Goal: Task Accomplishment & Management: Use online tool/utility

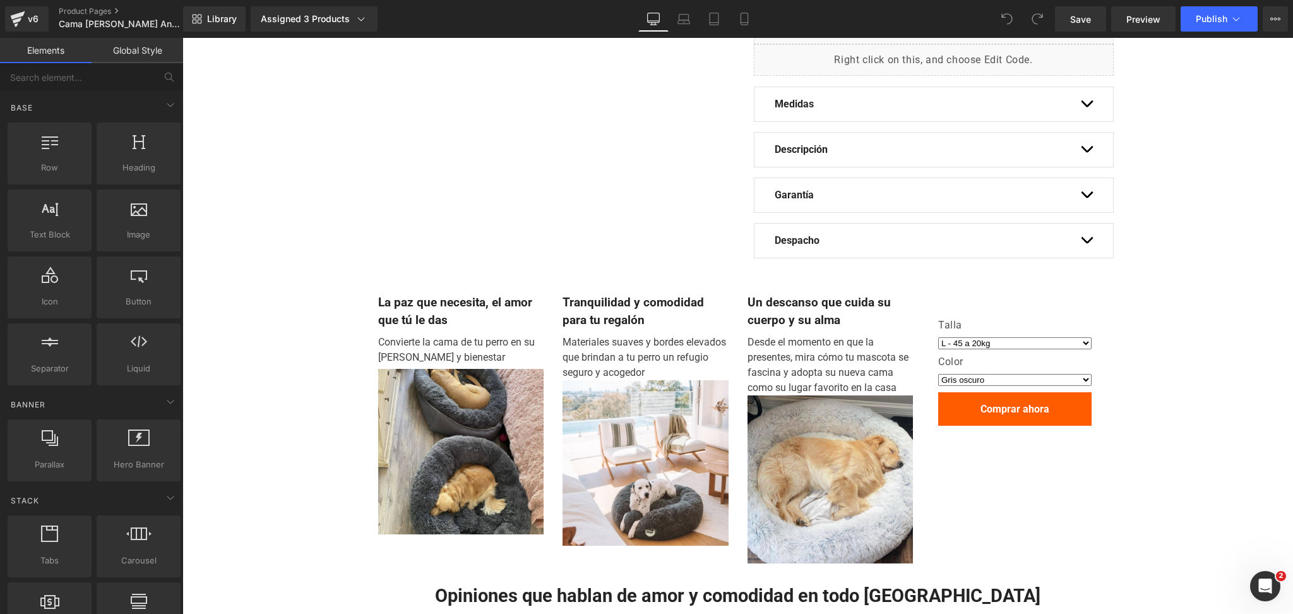
scroll to position [336, 0]
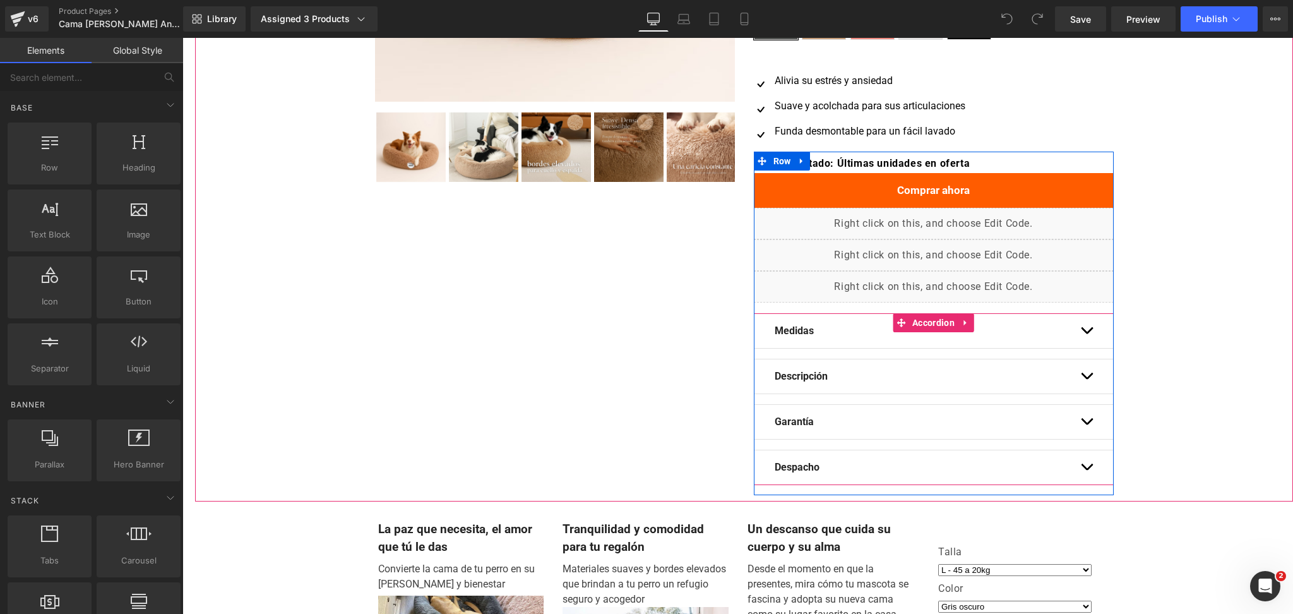
click at [1072, 329] on div "Medidas Text Block" at bounding box center [933, 331] width 318 height 34
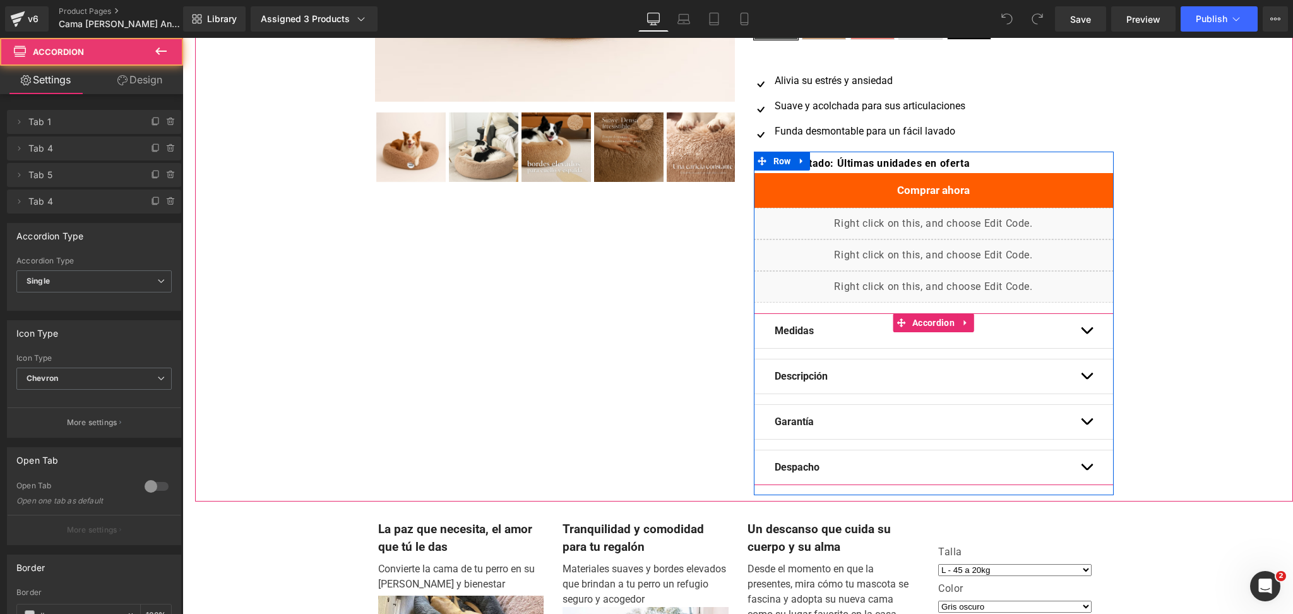
drag, startPoint x: 1077, startPoint y: 328, endPoint x: 1084, endPoint y: 328, distance: 6.9
click at [1084, 328] on button "button" at bounding box center [1086, 331] width 13 height 34
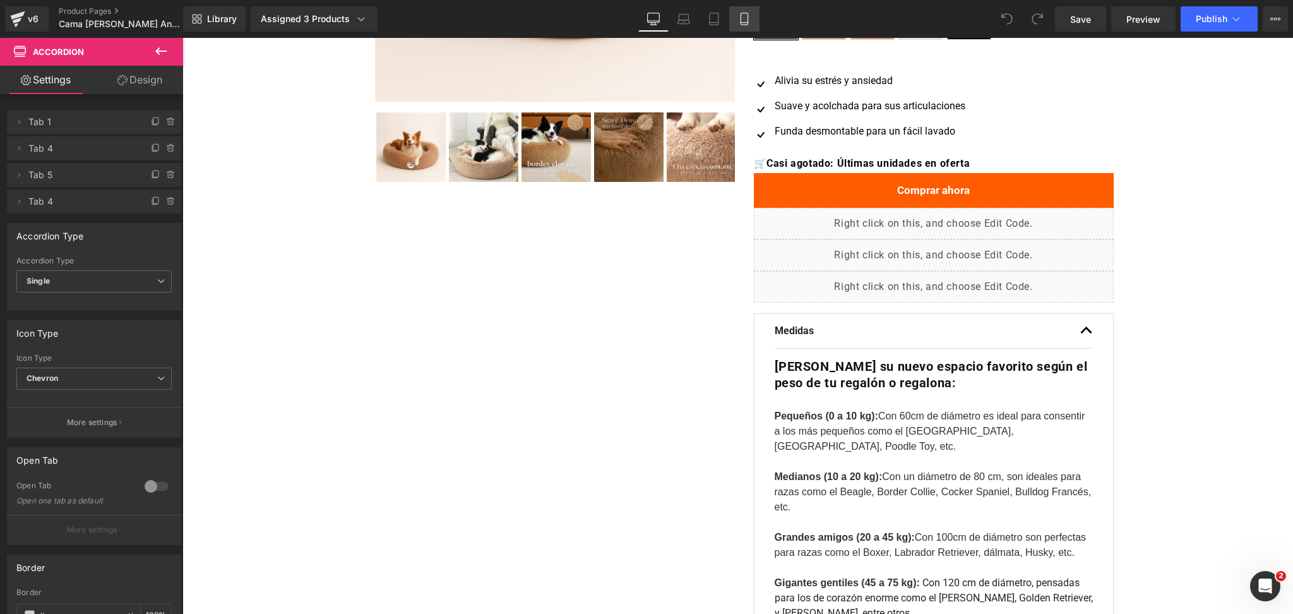
click at [754, 9] on link "Mobile" at bounding box center [744, 18] width 30 height 25
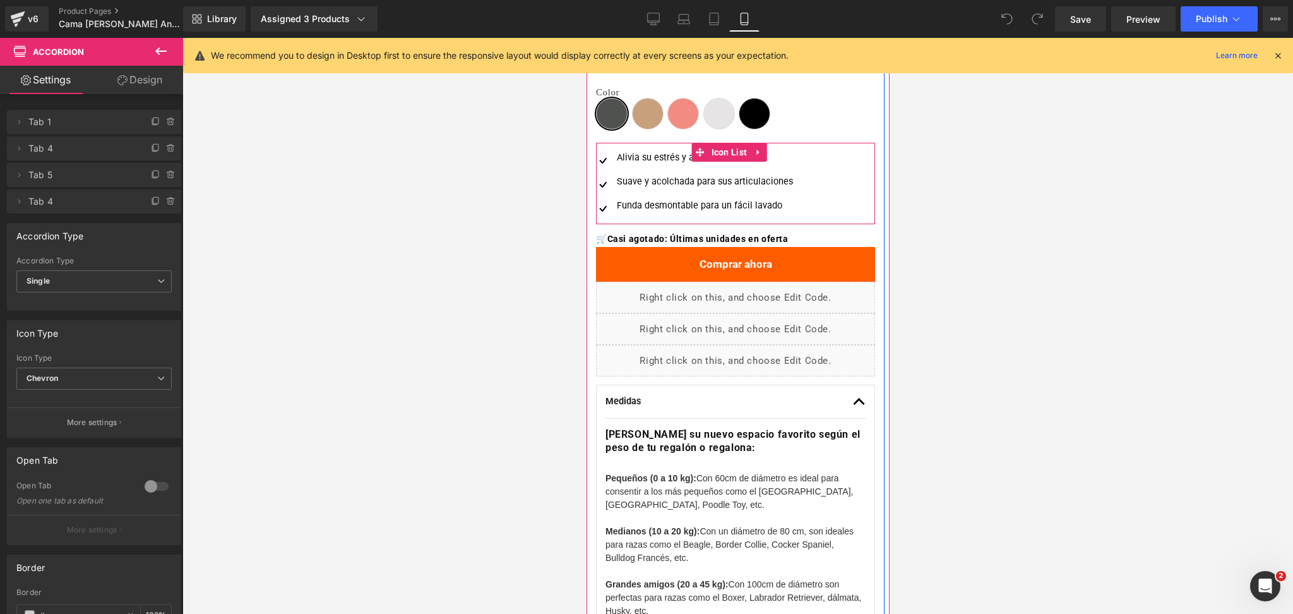
scroll to position [530, 0]
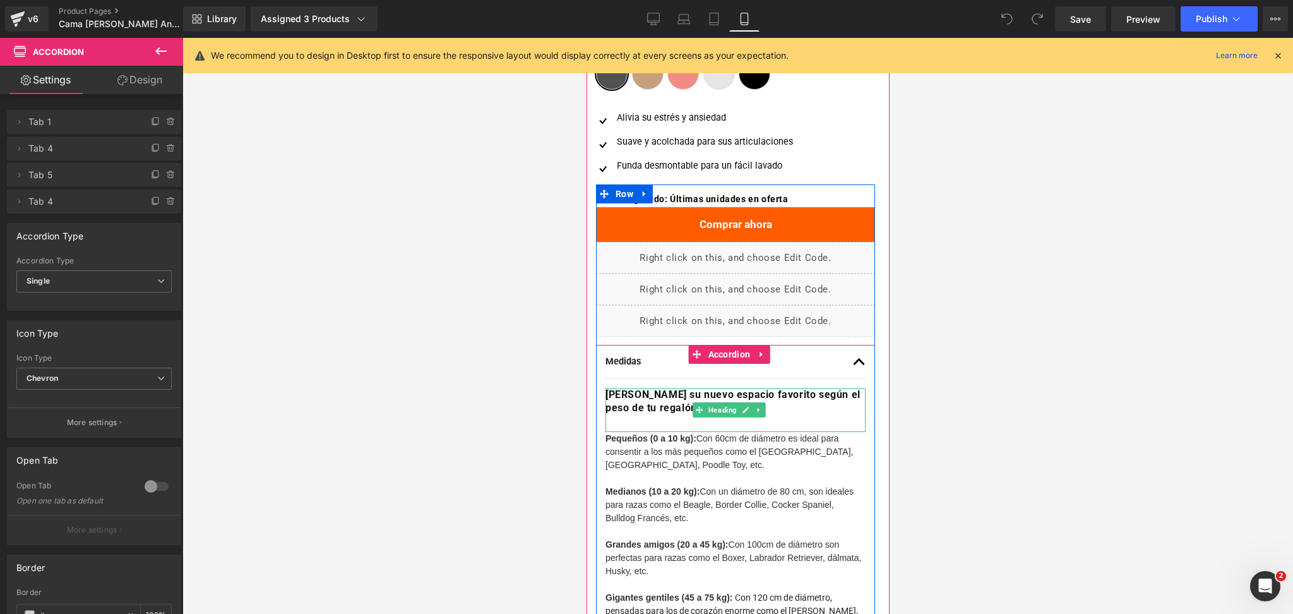
click at [637, 398] on strong "[PERSON_NAME] su nuevo espacio favorito según el peso de tu regalón o regalona:" at bounding box center [732, 400] width 255 height 25
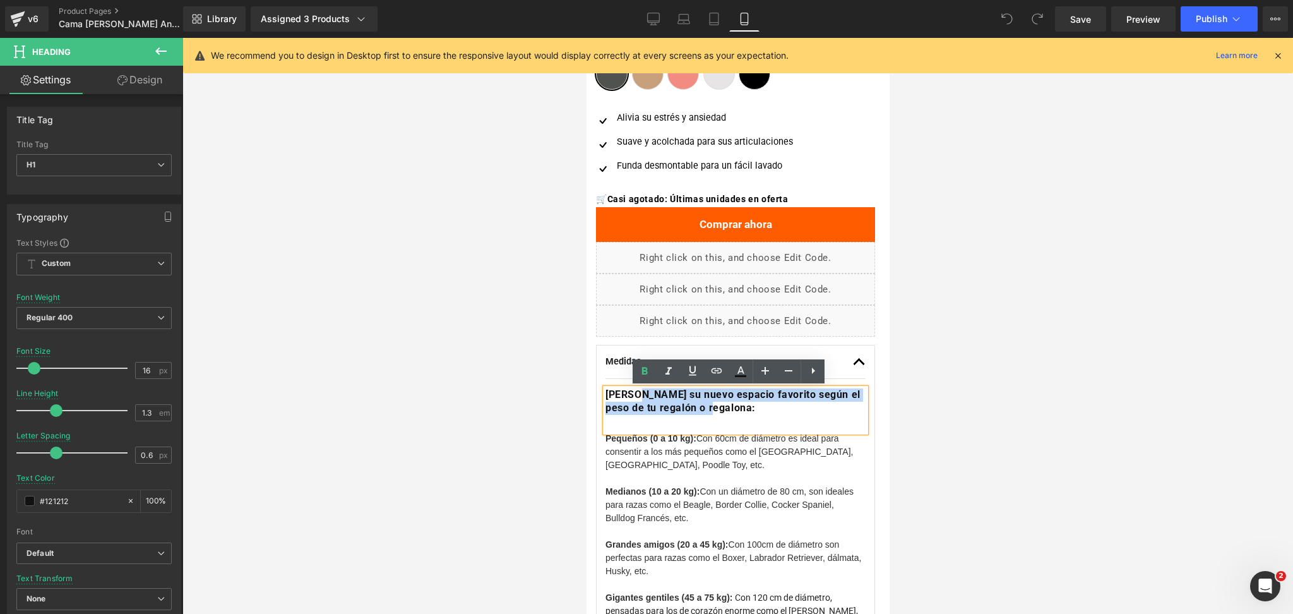
drag, startPoint x: 631, startPoint y: 398, endPoint x: 733, endPoint y: 408, distance: 102.2
click at [733, 408] on h1 "[PERSON_NAME] su nuevo espacio favorito según el peso de tu regalón o regalona:" at bounding box center [735, 401] width 260 height 27
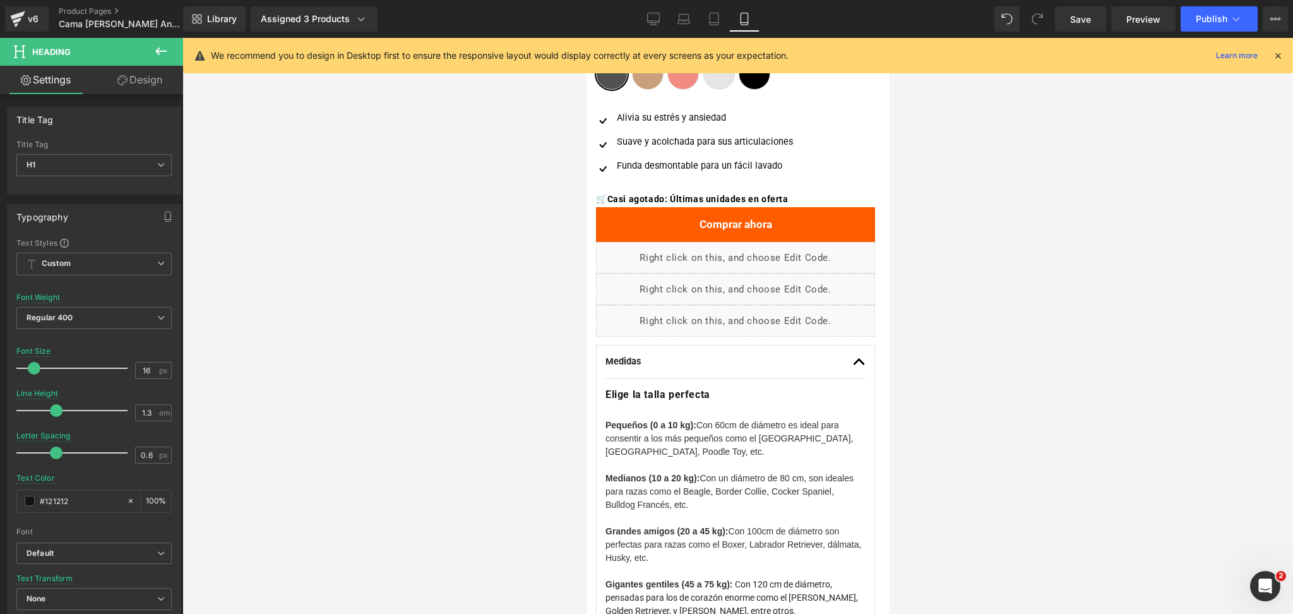
click at [950, 298] on div at bounding box center [737, 326] width 1110 height 576
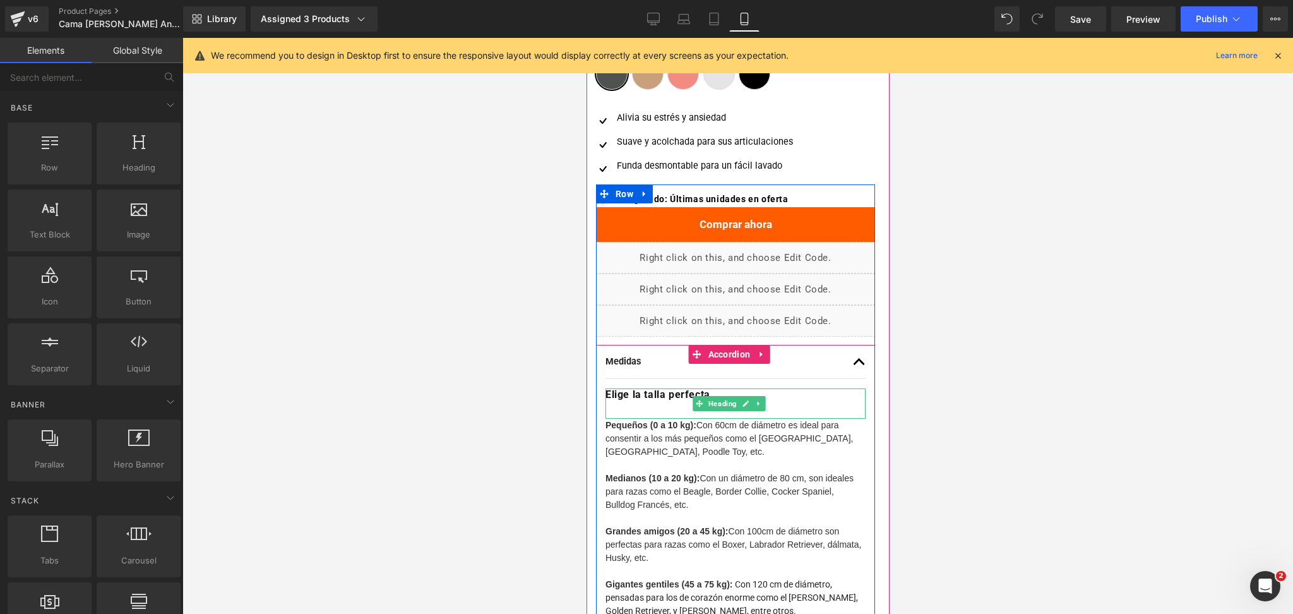
click at [676, 408] on div at bounding box center [735, 409] width 260 height 17
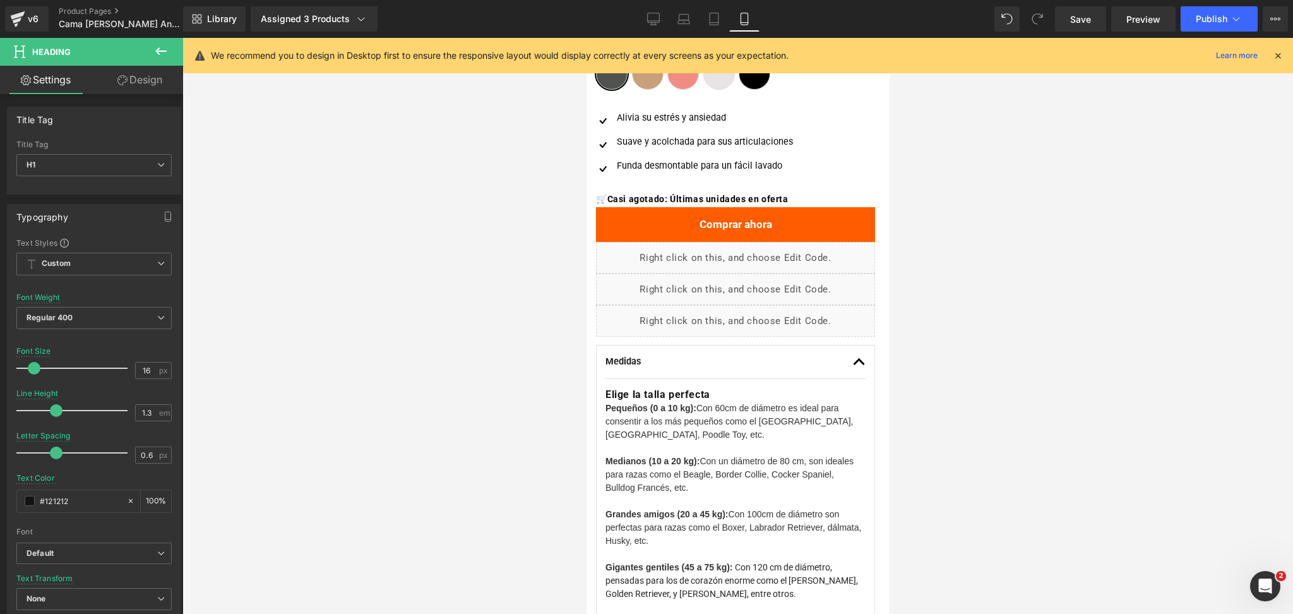
click at [1104, 222] on div at bounding box center [737, 326] width 1110 height 576
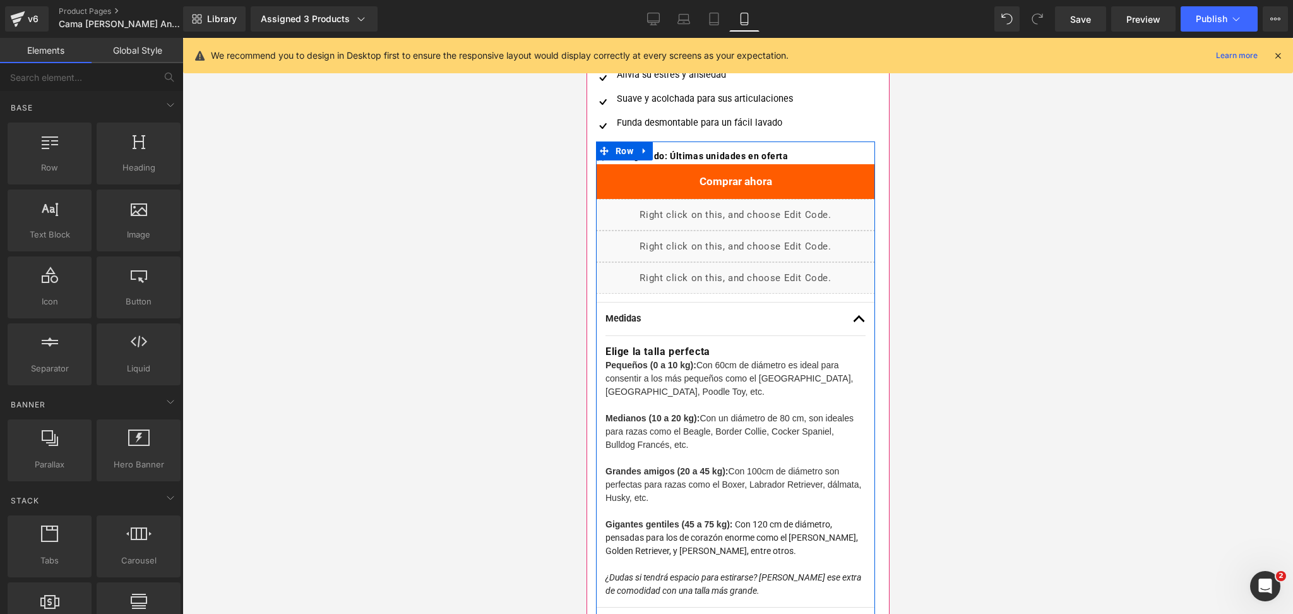
scroll to position [614, 0]
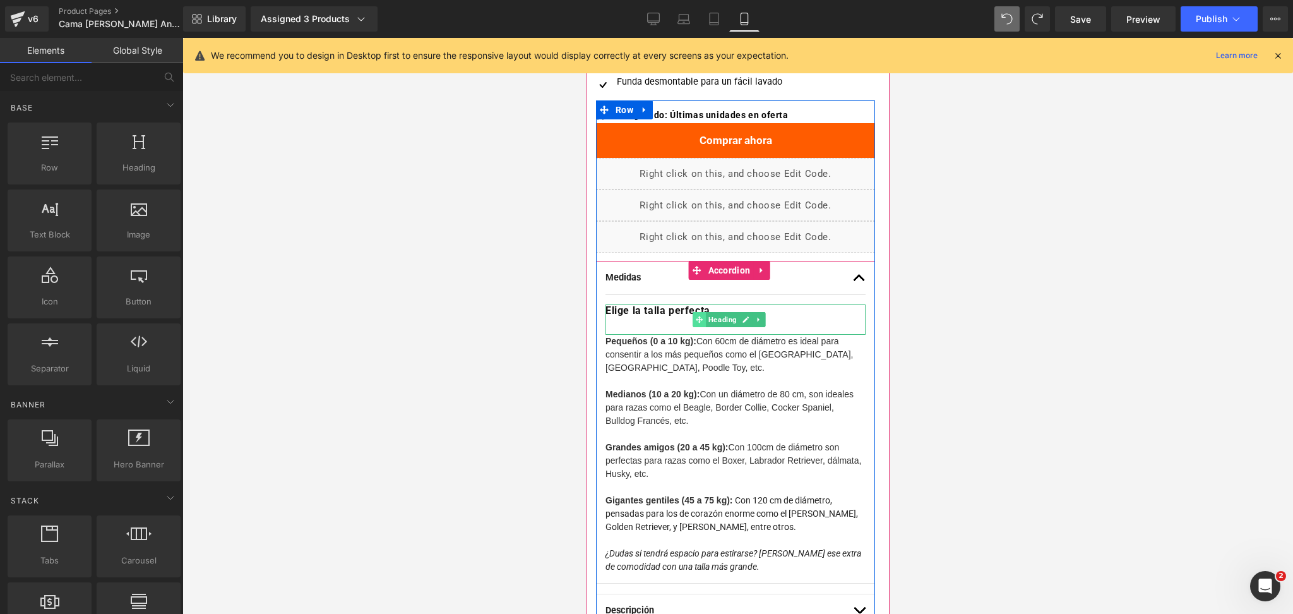
click at [694, 319] on span at bounding box center [698, 319] width 13 height 15
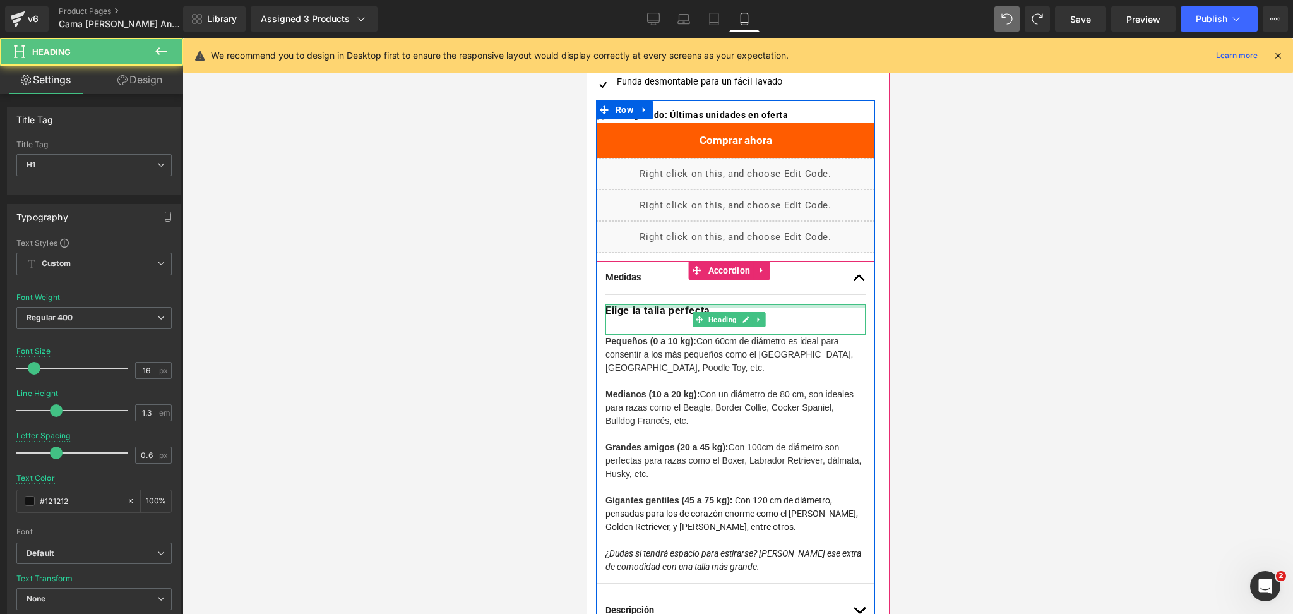
click at [732, 306] on div at bounding box center [735, 305] width 260 height 3
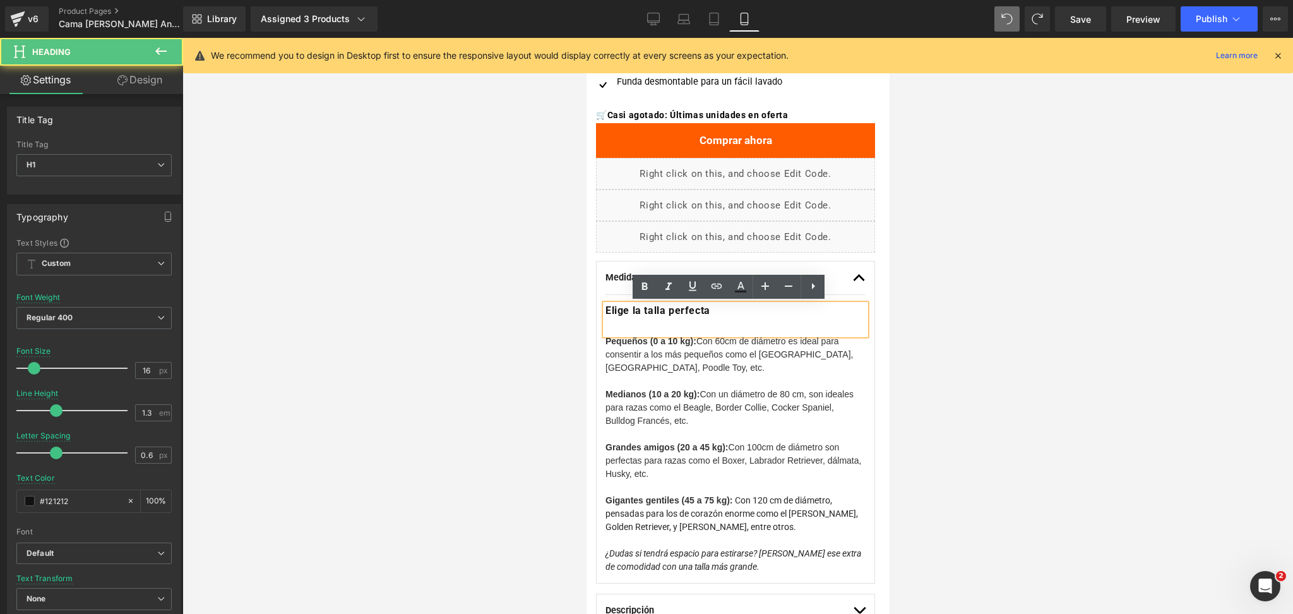
click at [739, 307] on h1 "Elige la talla perfecta" at bounding box center [735, 310] width 260 height 13
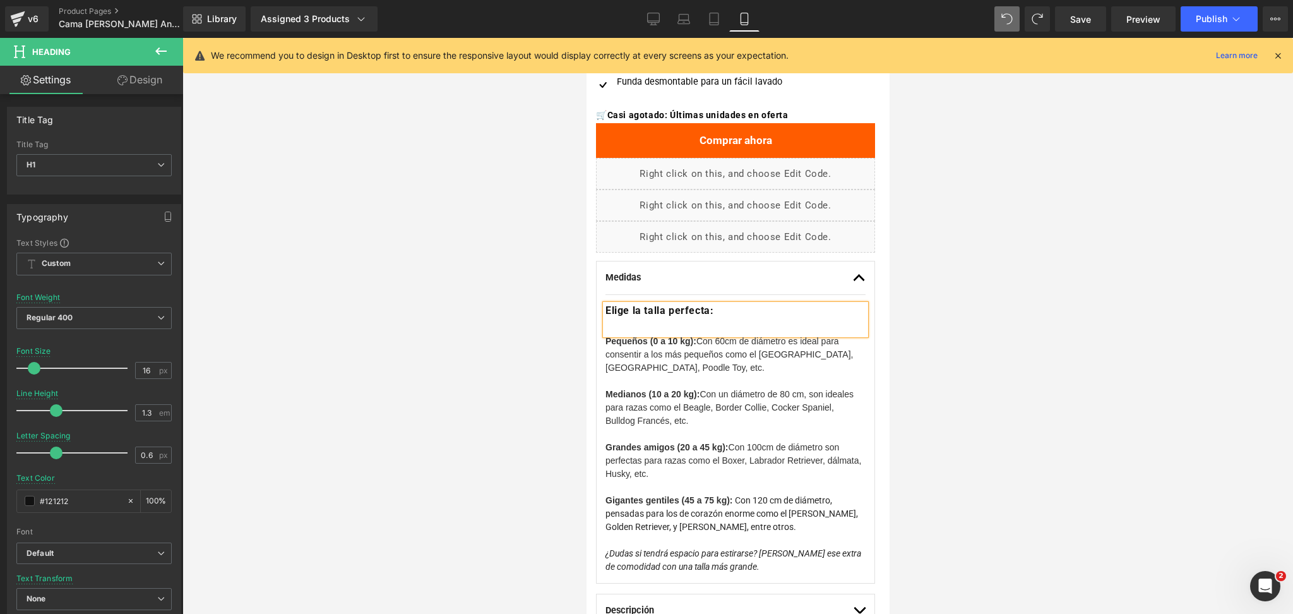
click at [1291, 224] on div at bounding box center [737, 326] width 1110 height 576
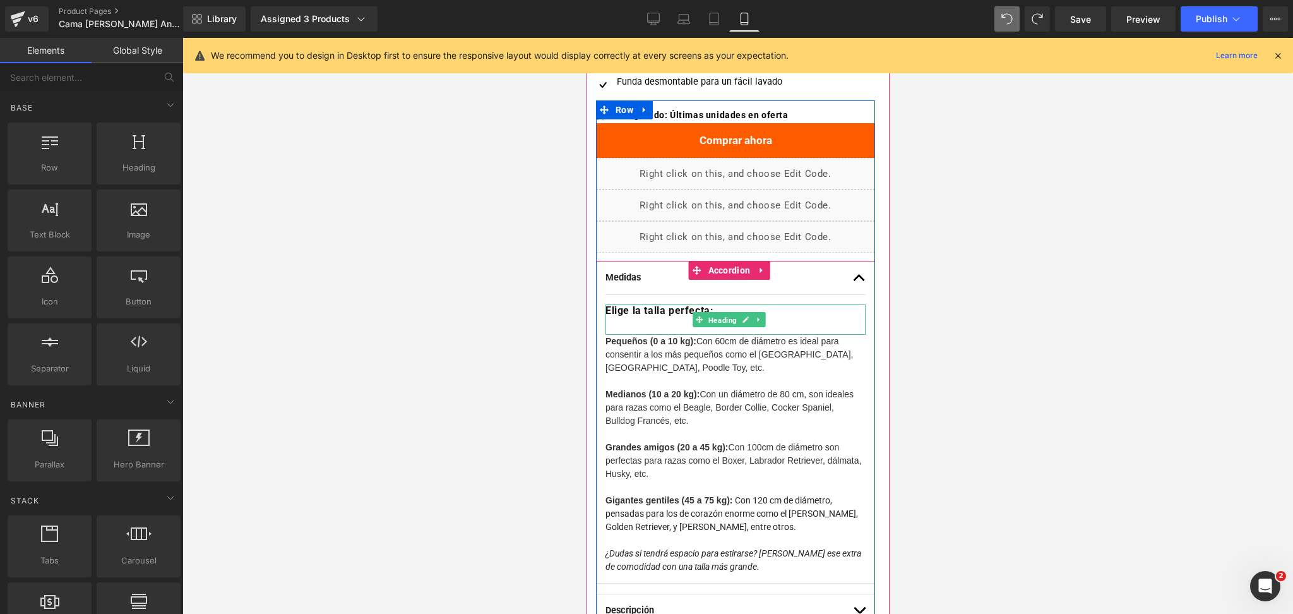
click at [713, 314] on span "Heading" at bounding box center [721, 319] width 33 height 15
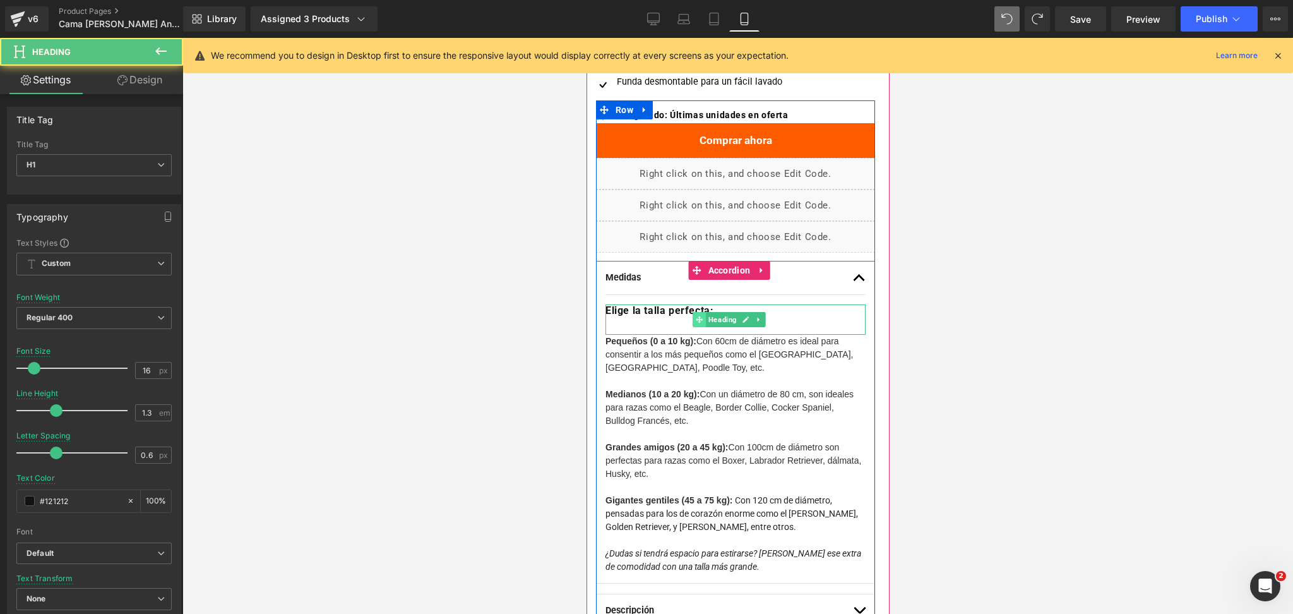
click at [700, 314] on span at bounding box center [698, 319] width 13 height 15
click at [708, 306] on div at bounding box center [735, 305] width 260 height 3
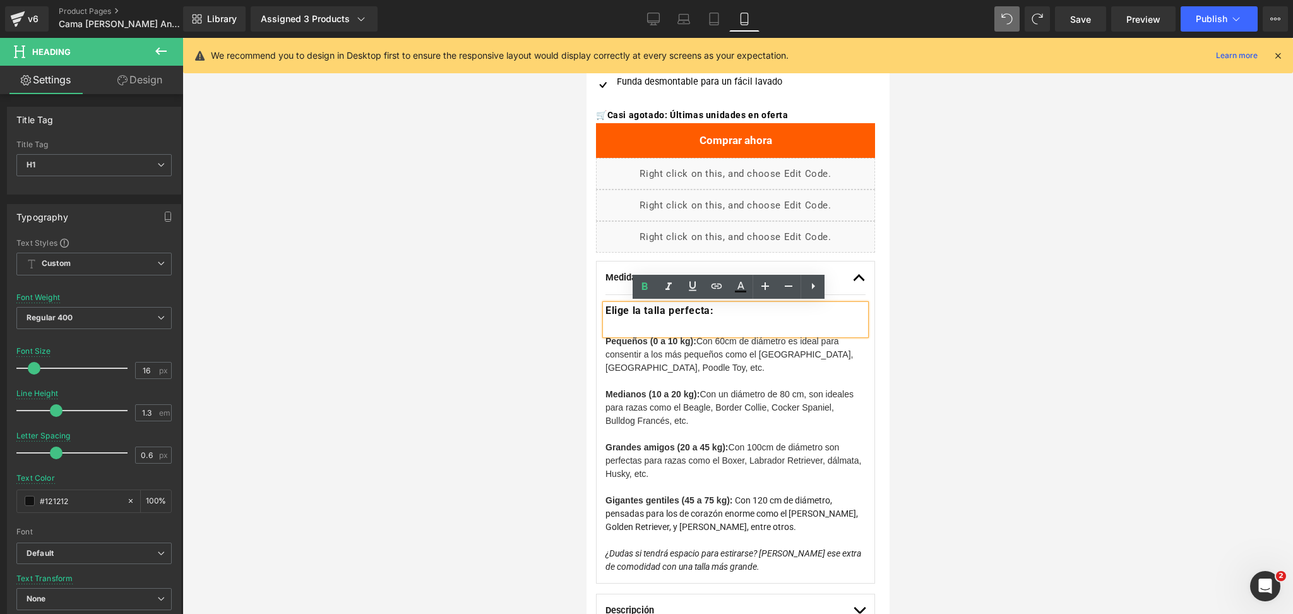
click at [713, 307] on strong "Elige la talla perfecta:" at bounding box center [659, 310] width 108 height 12
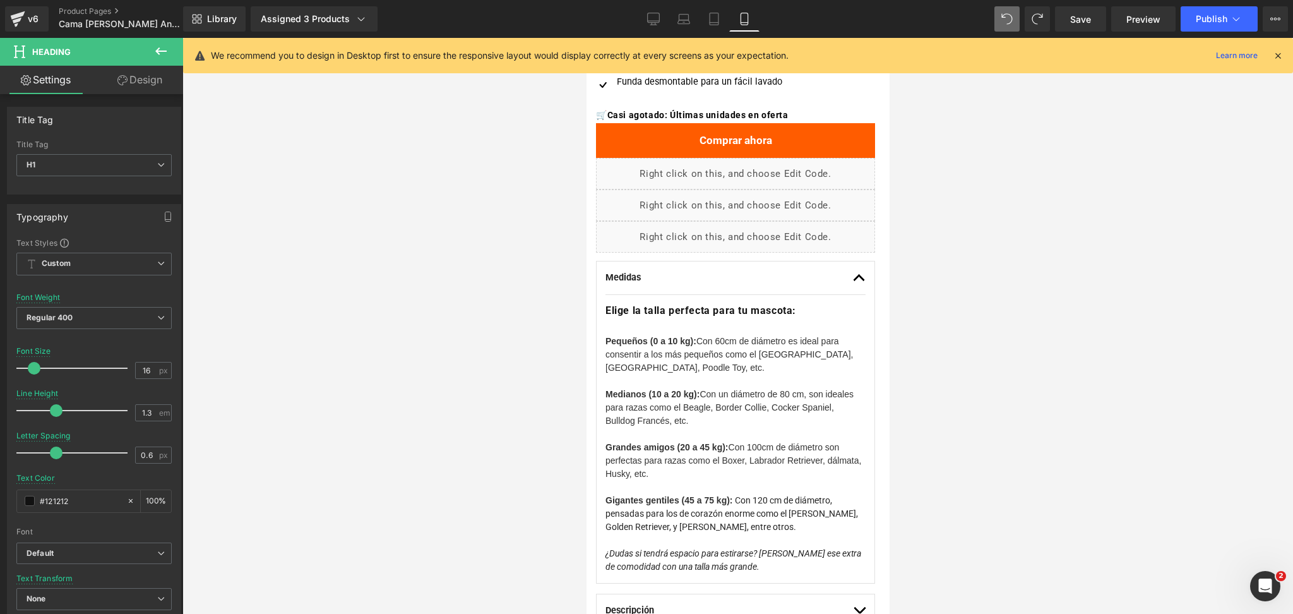
click at [1085, 234] on div at bounding box center [737, 326] width 1110 height 576
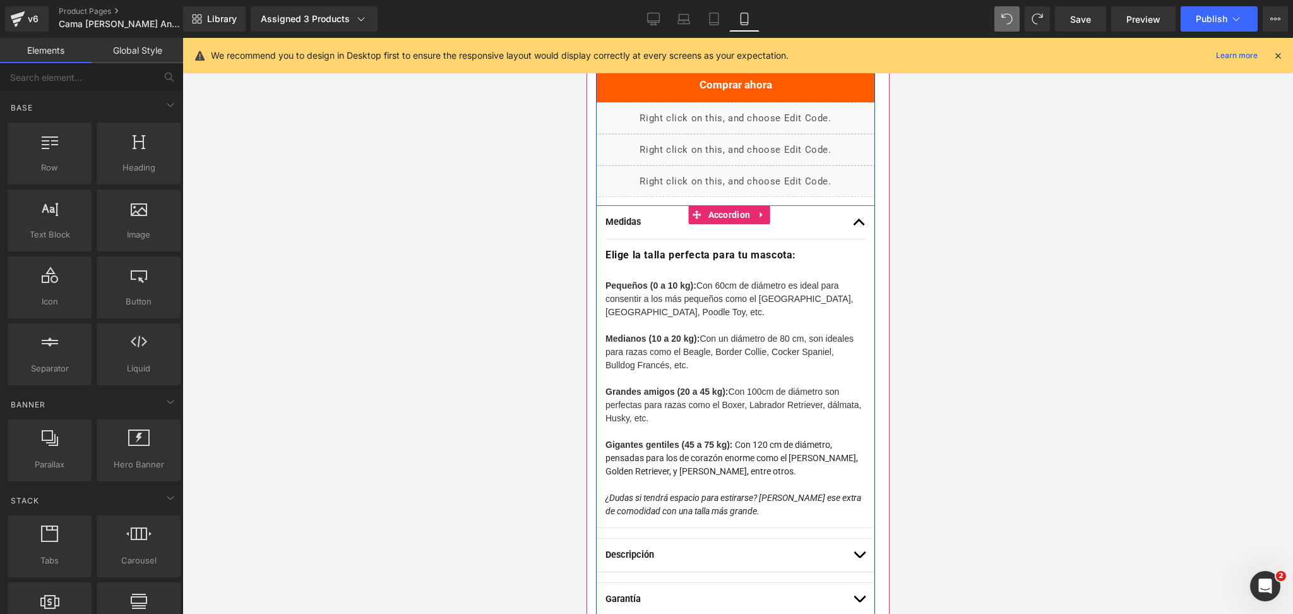
scroll to position [699, 0]
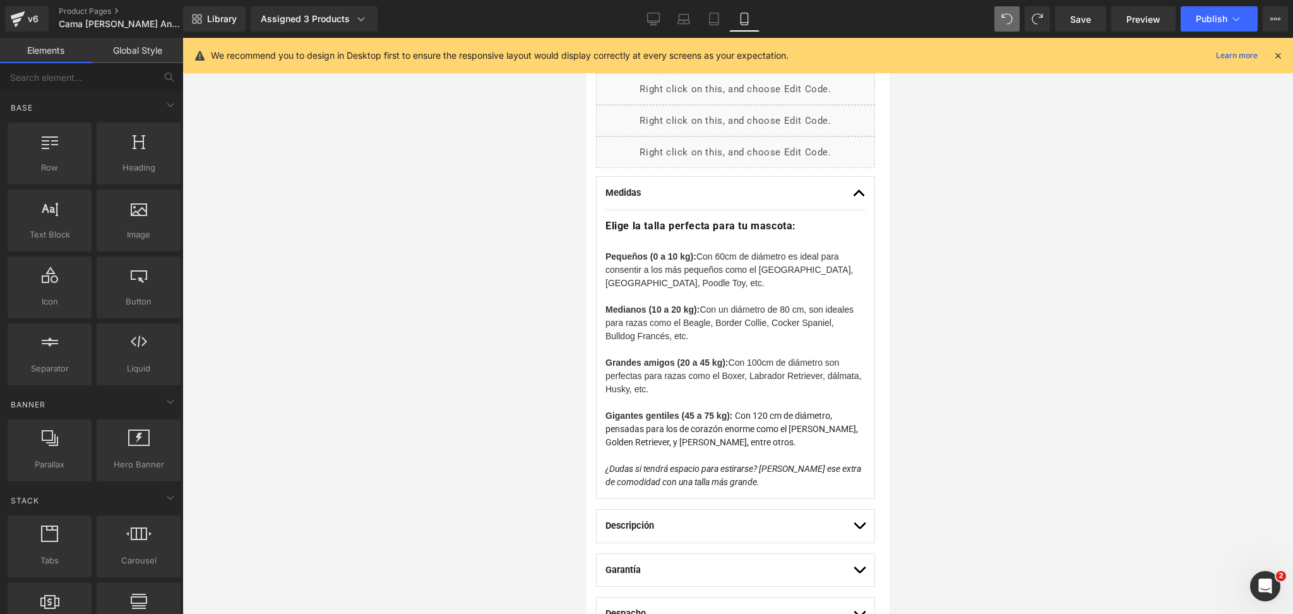
click at [943, 273] on div at bounding box center [737, 326] width 1110 height 576
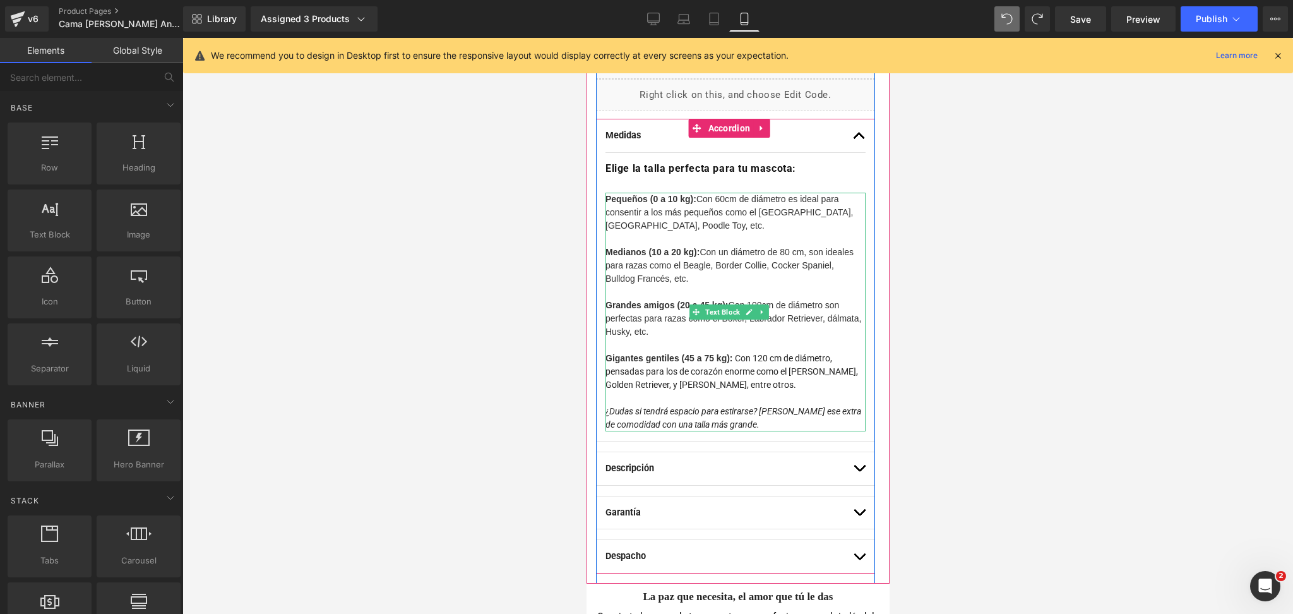
scroll to position [783, 0]
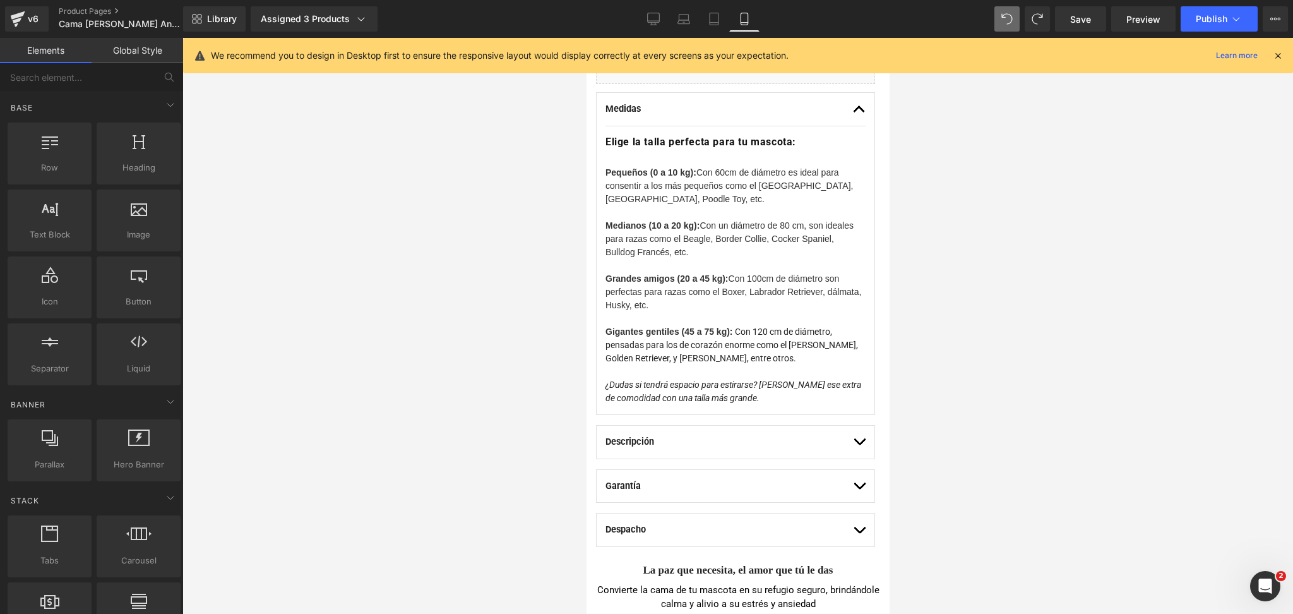
click at [934, 220] on div at bounding box center [737, 326] width 1110 height 576
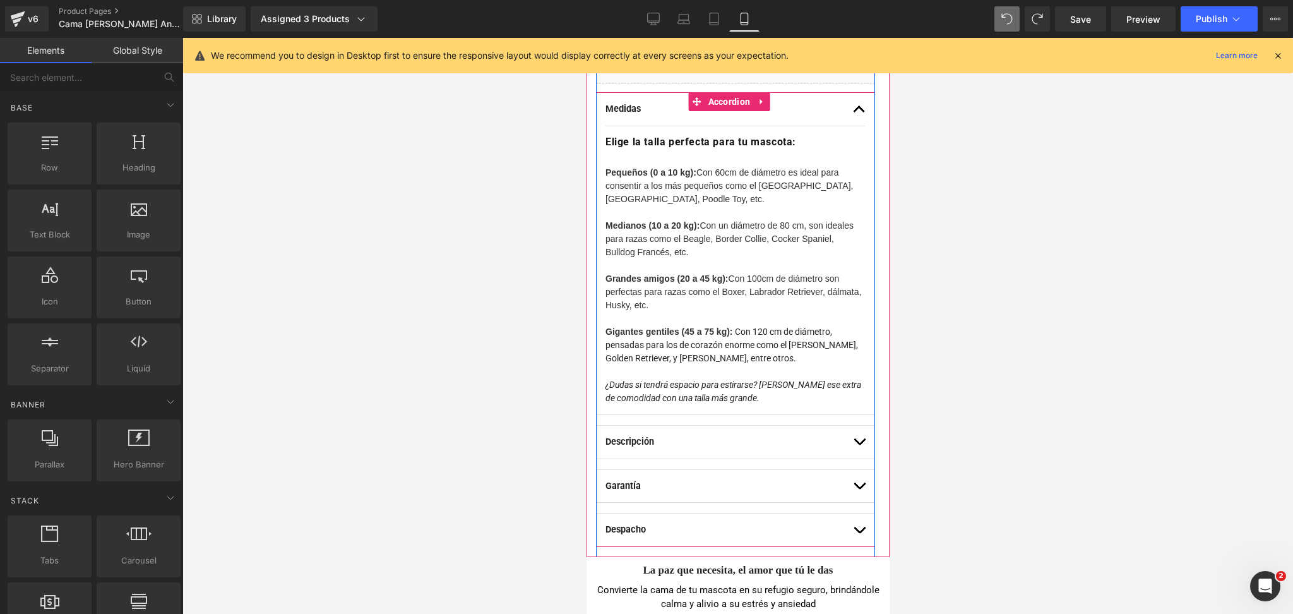
click at [852, 440] on button "button" at bounding box center [858, 441] width 13 height 33
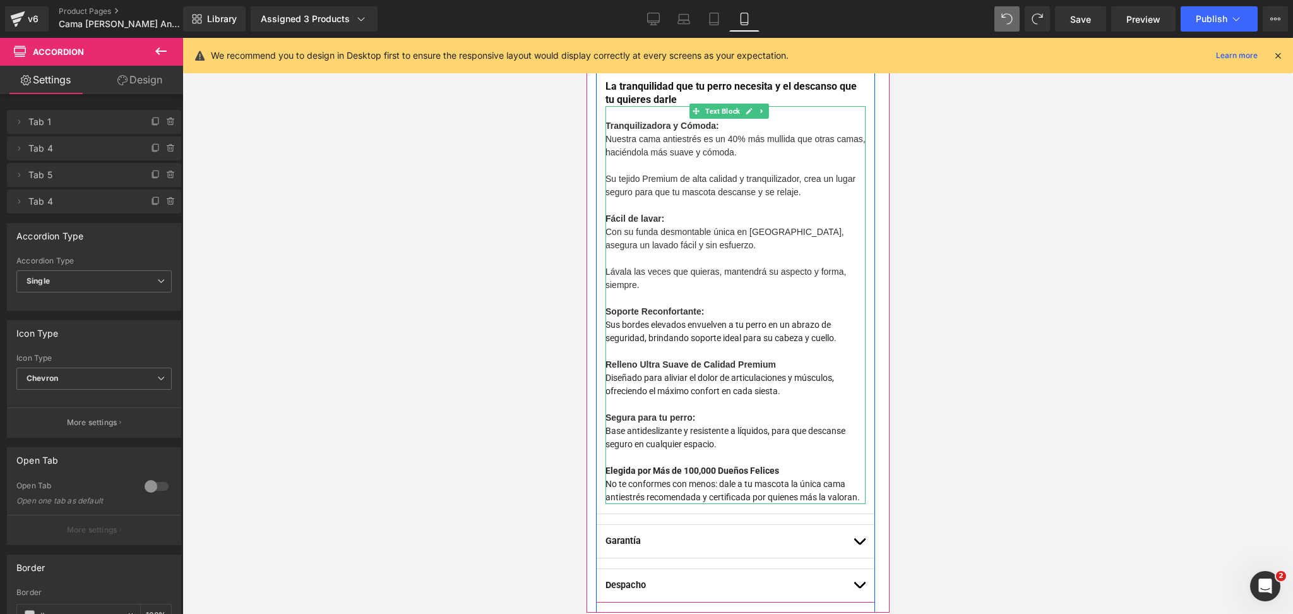
scroll to position [951, 0]
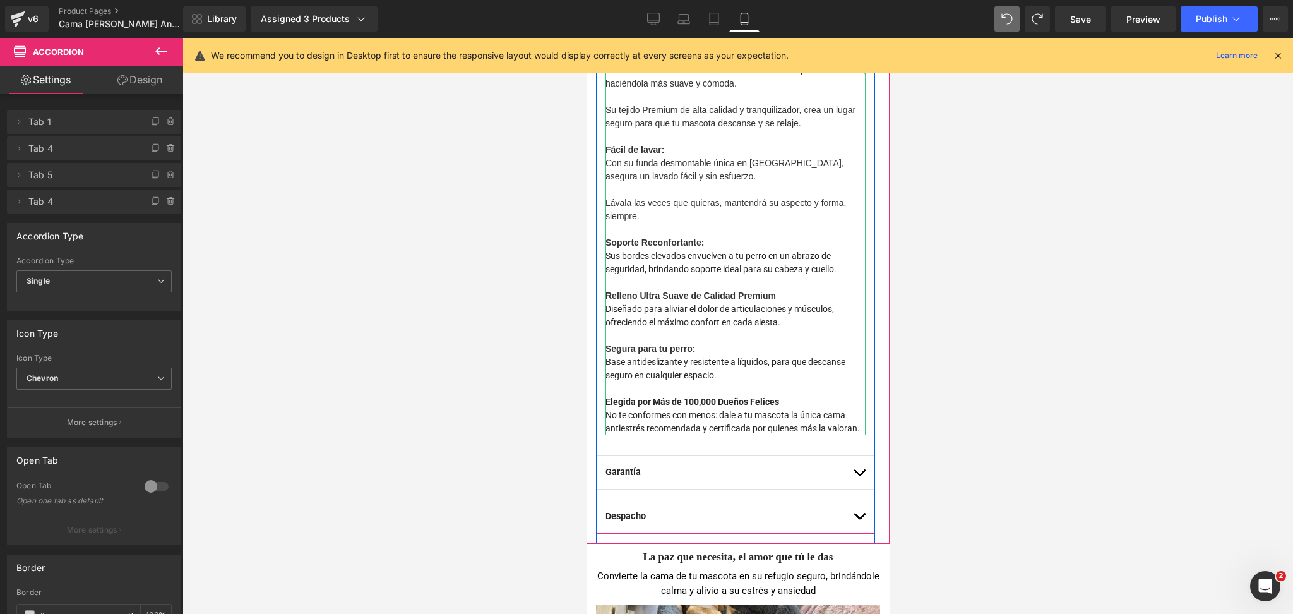
click at [752, 314] on span "Diseñado para aliviar el dolor de articulaciones y músculos, ofreciendo el máxi…" at bounding box center [719, 315] width 228 height 23
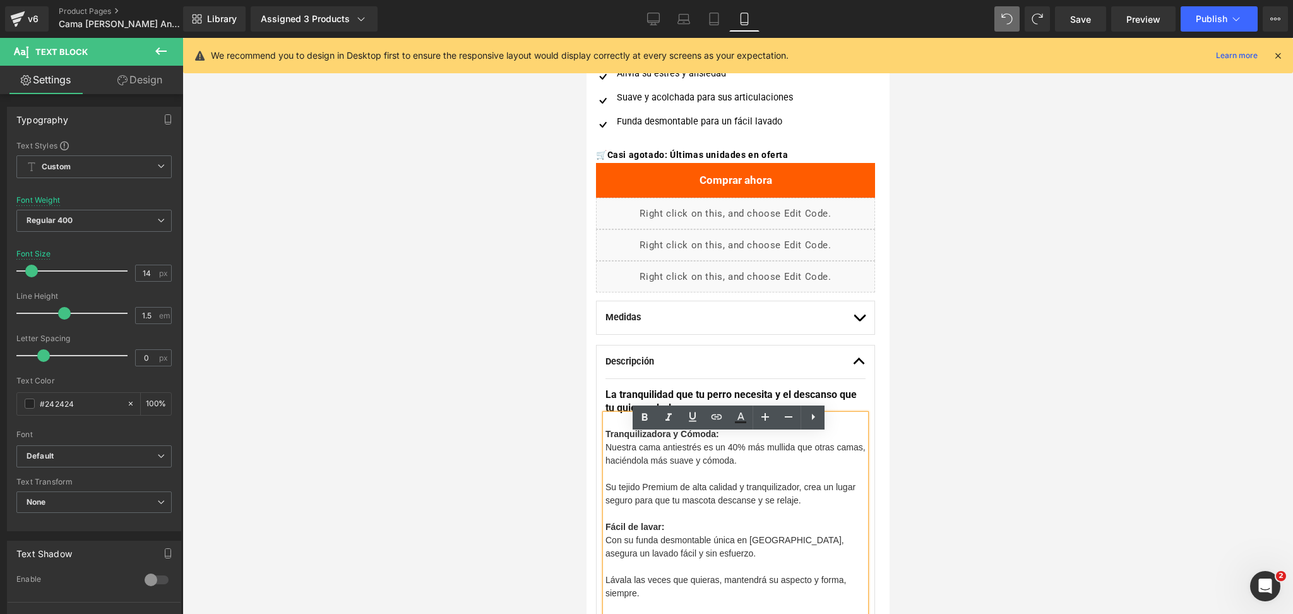
scroll to position [526, 0]
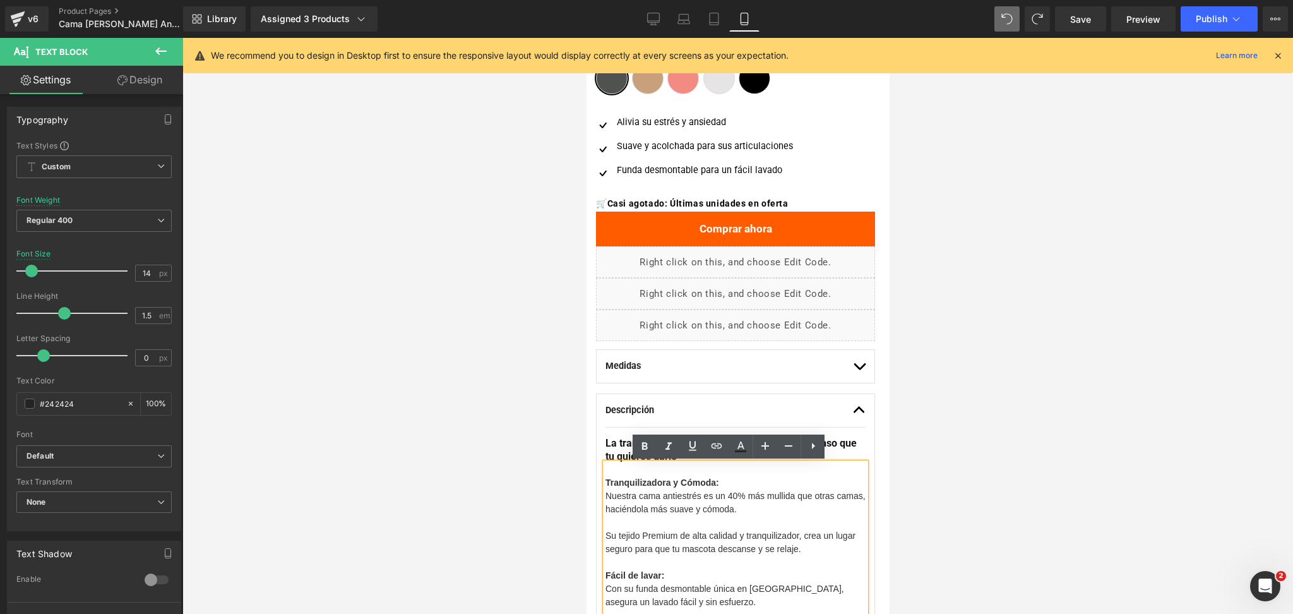
drag, startPoint x: 661, startPoint y: 442, endPoint x: 1077, endPoint y: 189, distance: 486.9
copy div "Tranquilizadora y Cómoda: Nuestra cama antiestrés es un 40% más mullida que otr…"
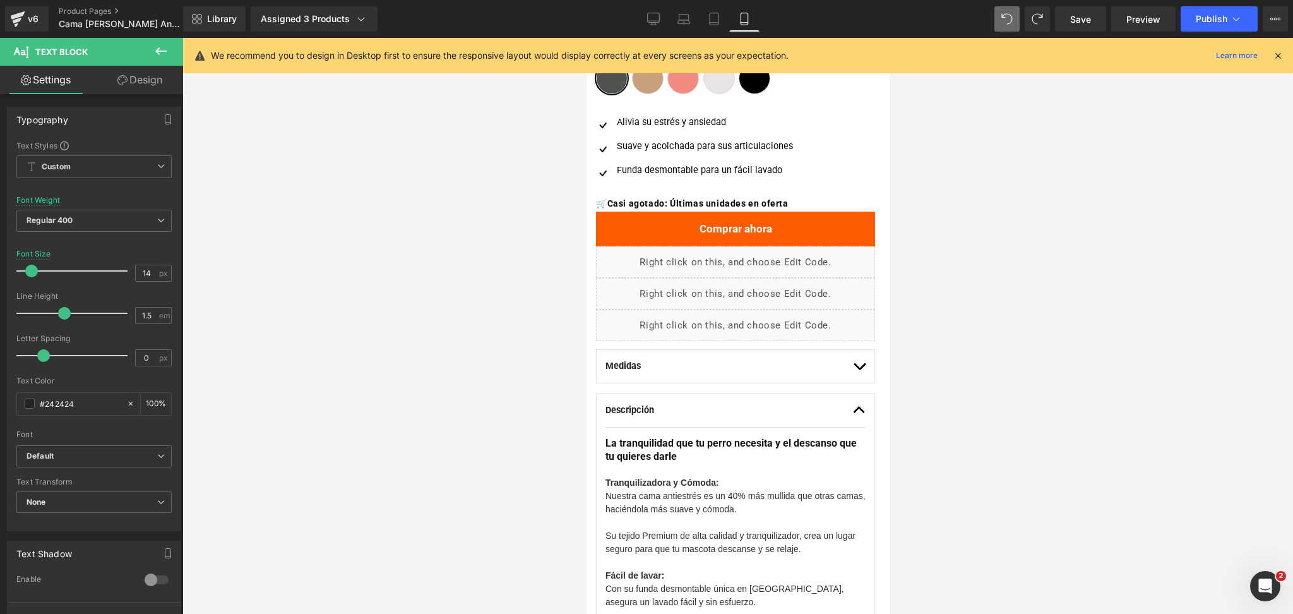
click at [1159, 311] on div at bounding box center [737, 326] width 1110 height 576
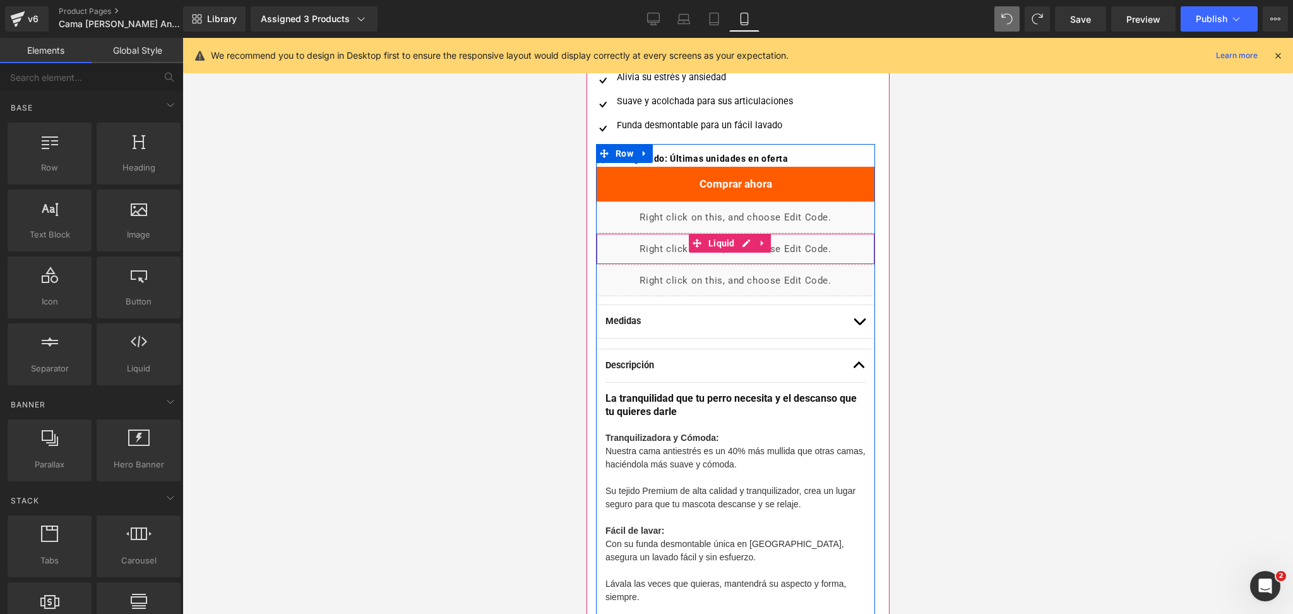
scroll to position [610, 0]
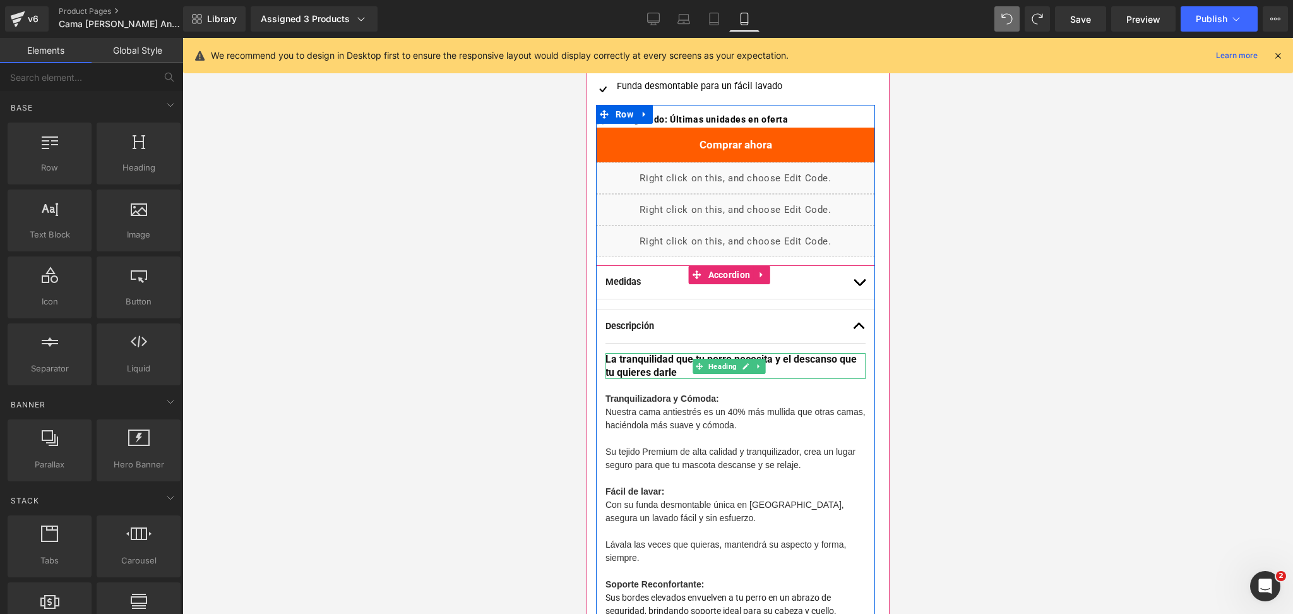
click at [786, 367] on h1 "La tranquilidad que tu perro necesita y el descanso que tu quieres darle" at bounding box center [735, 366] width 260 height 27
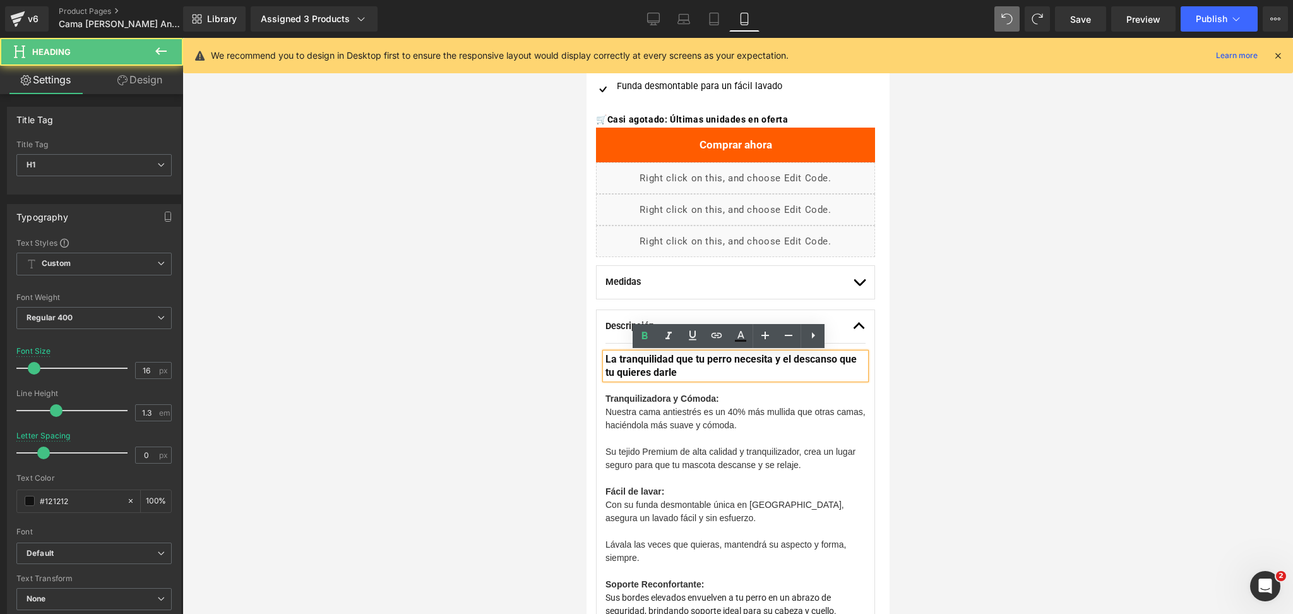
scroll to position [694, 0]
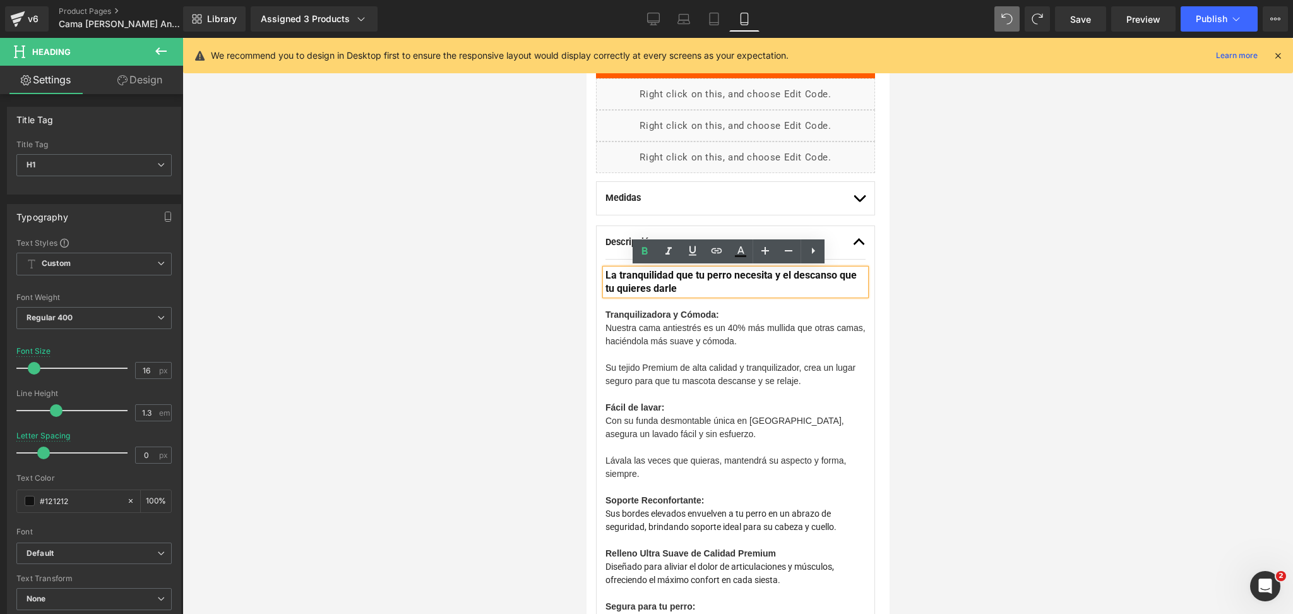
click at [806, 286] on h1 "La tranquilidad que tu perro necesita y el descanso que tu quieres darle" at bounding box center [735, 282] width 260 height 27
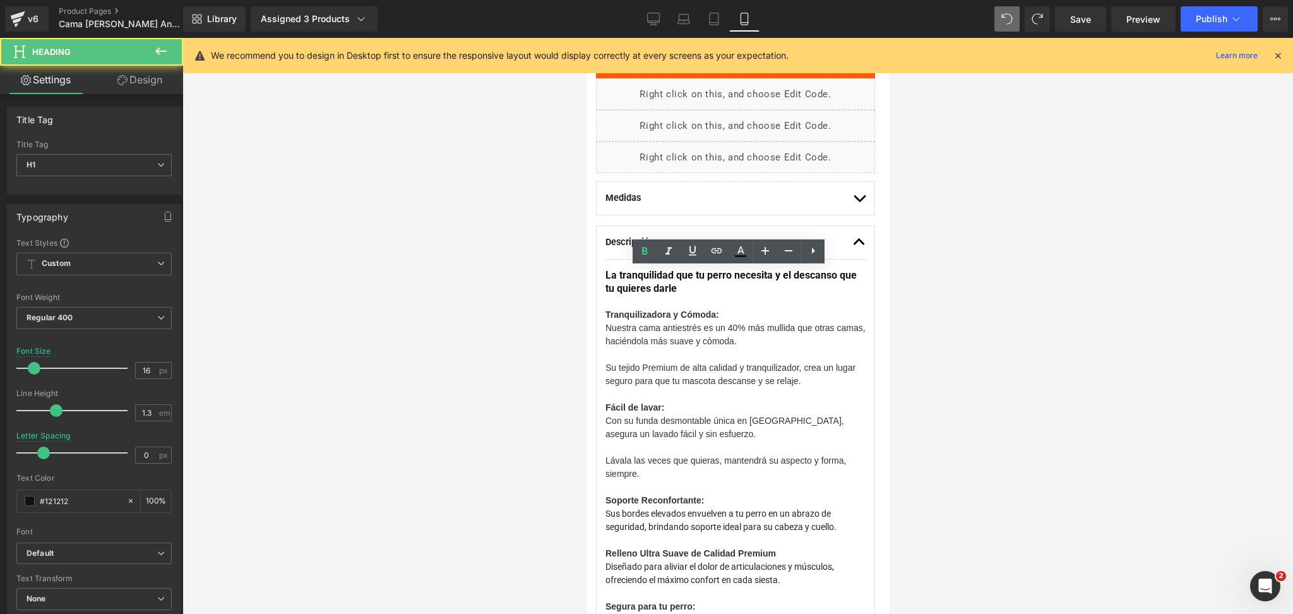
click at [977, 261] on div at bounding box center [737, 326] width 1110 height 576
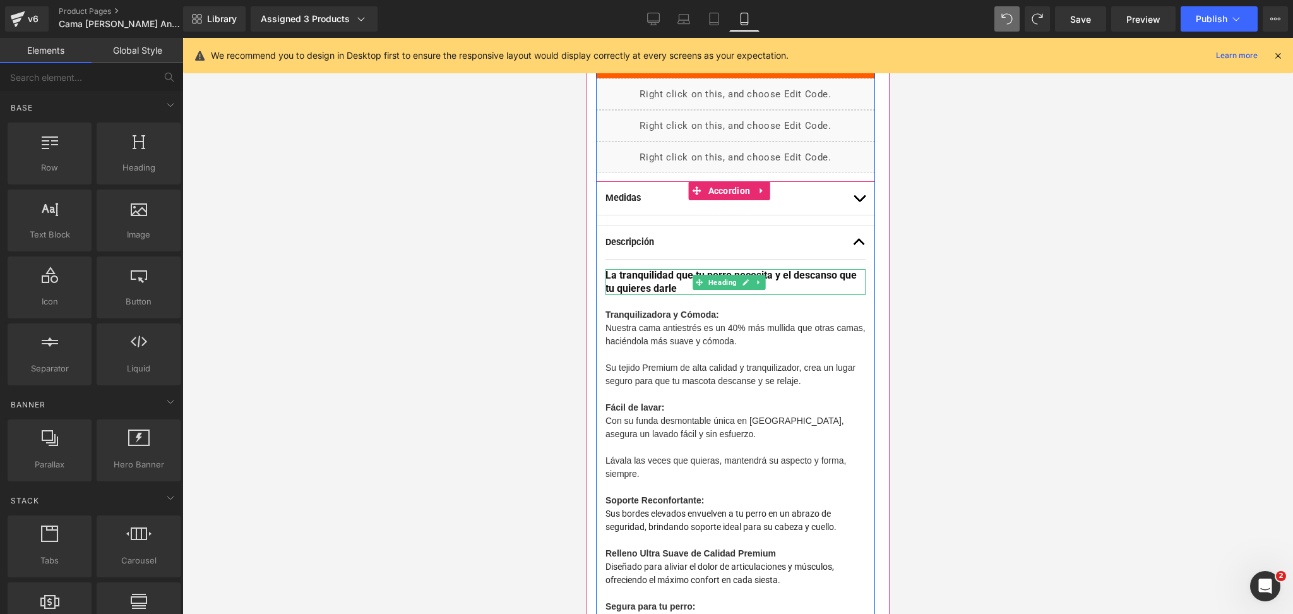
click at [827, 287] on h1 "La tranquilidad que tu perro necesita y el descanso que tu quieres darle" at bounding box center [735, 282] width 260 height 27
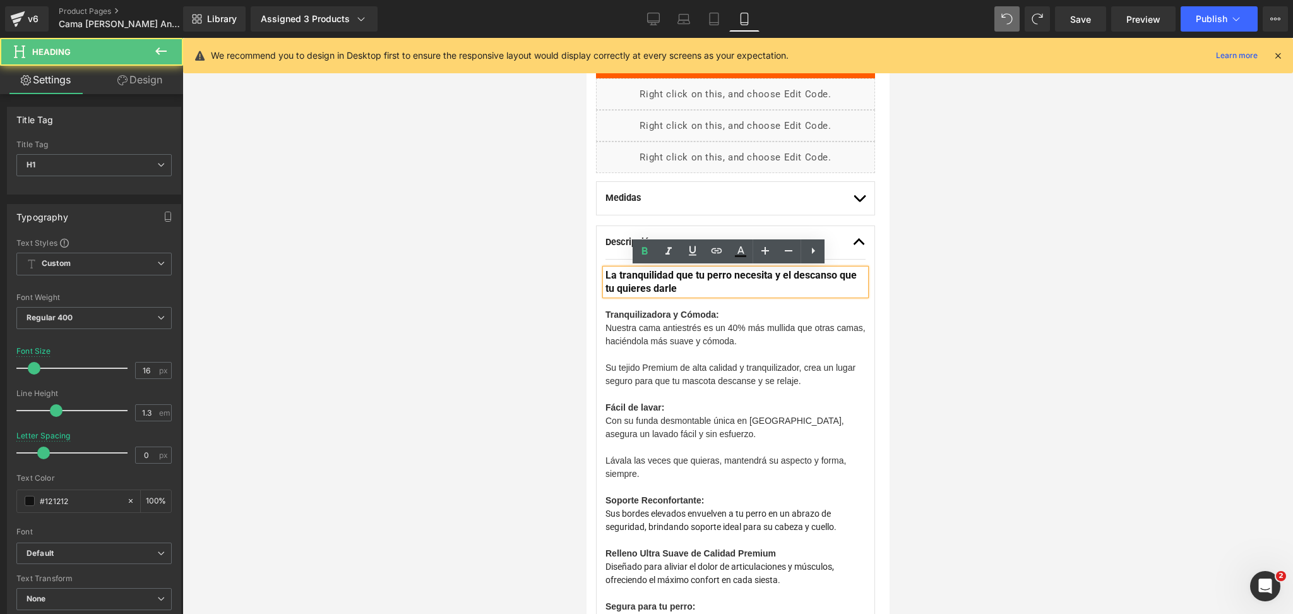
click at [978, 271] on div at bounding box center [737, 326] width 1110 height 576
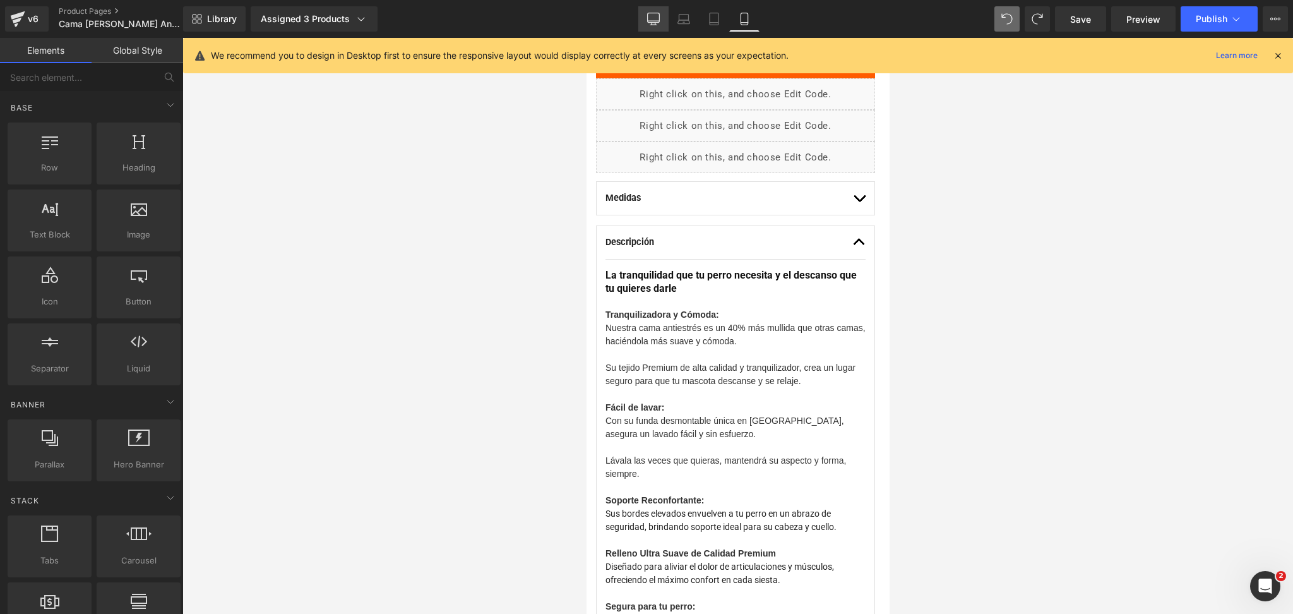
click at [667, 21] on link "Desktop" at bounding box center [653, 18] width 30 height 25
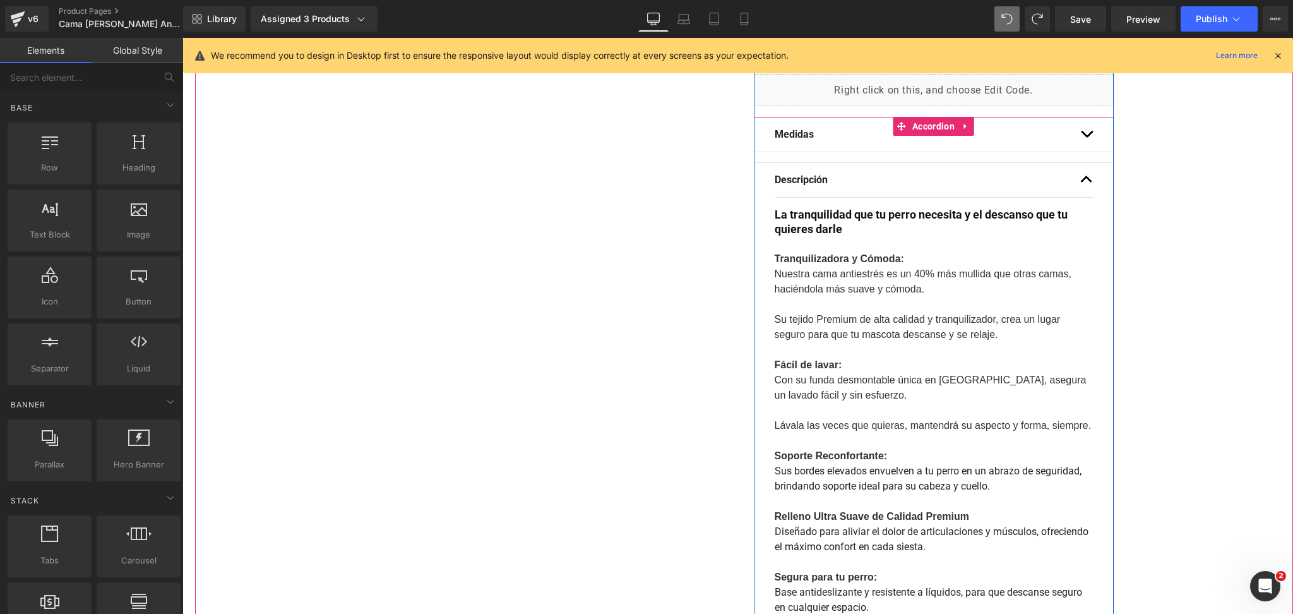
scroll to position [530, 0]
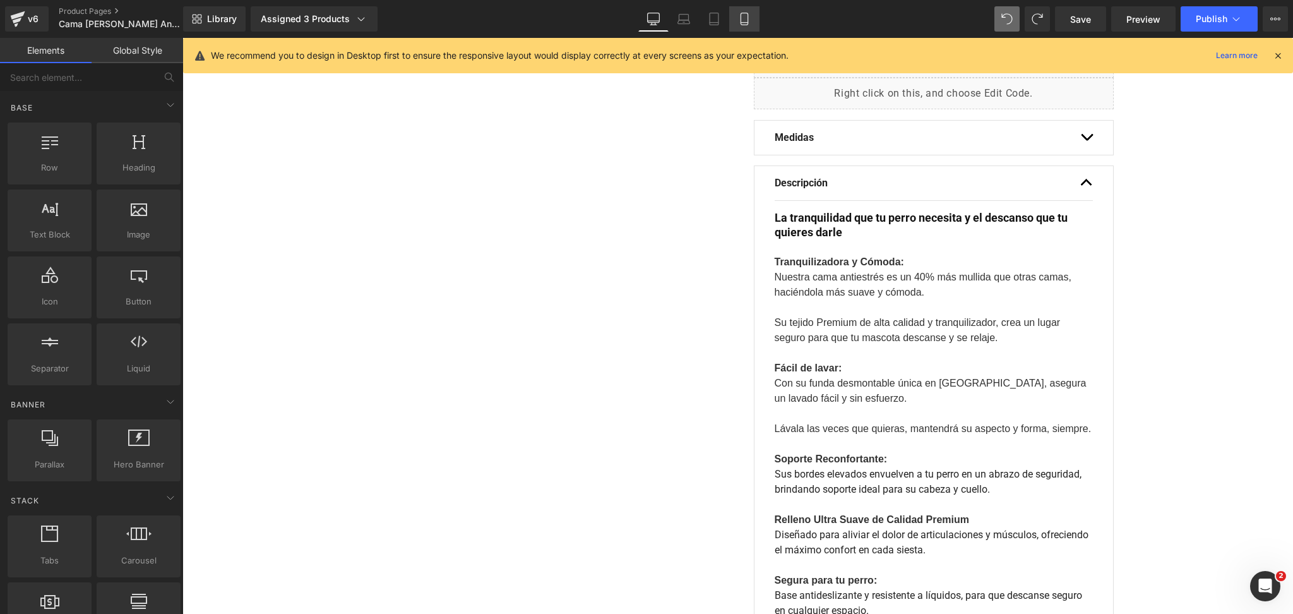
click at [751, 15] on link "Mobile" at bounding box center [744, 18] width 30 height 25
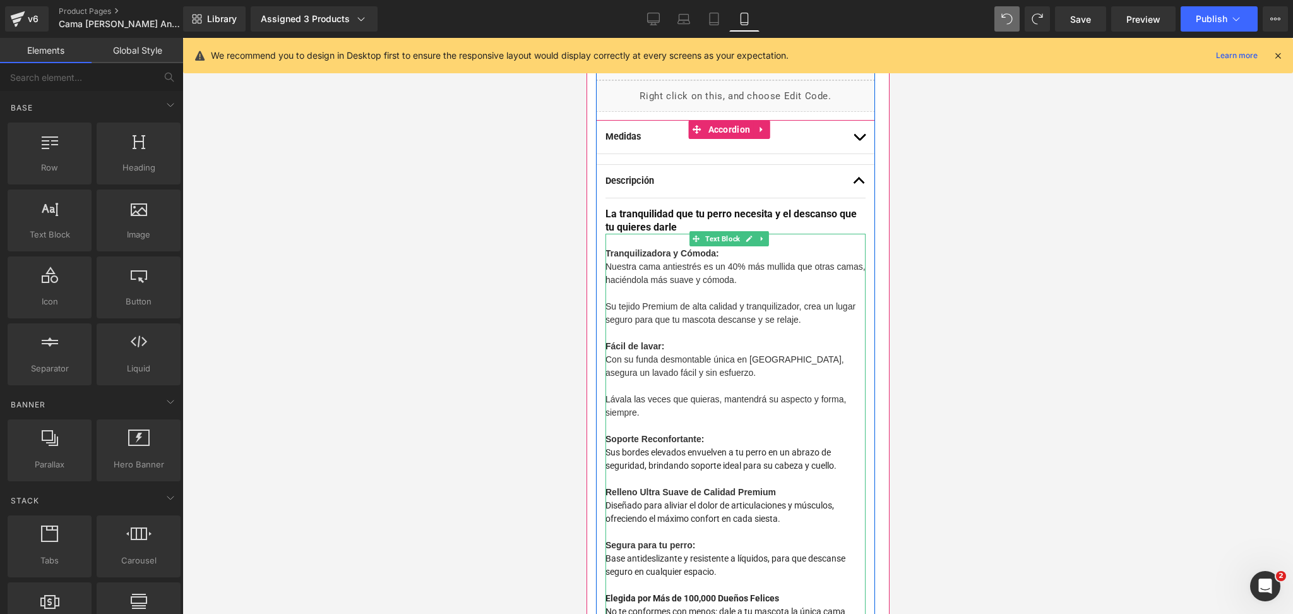
scroll to position [796, 0]
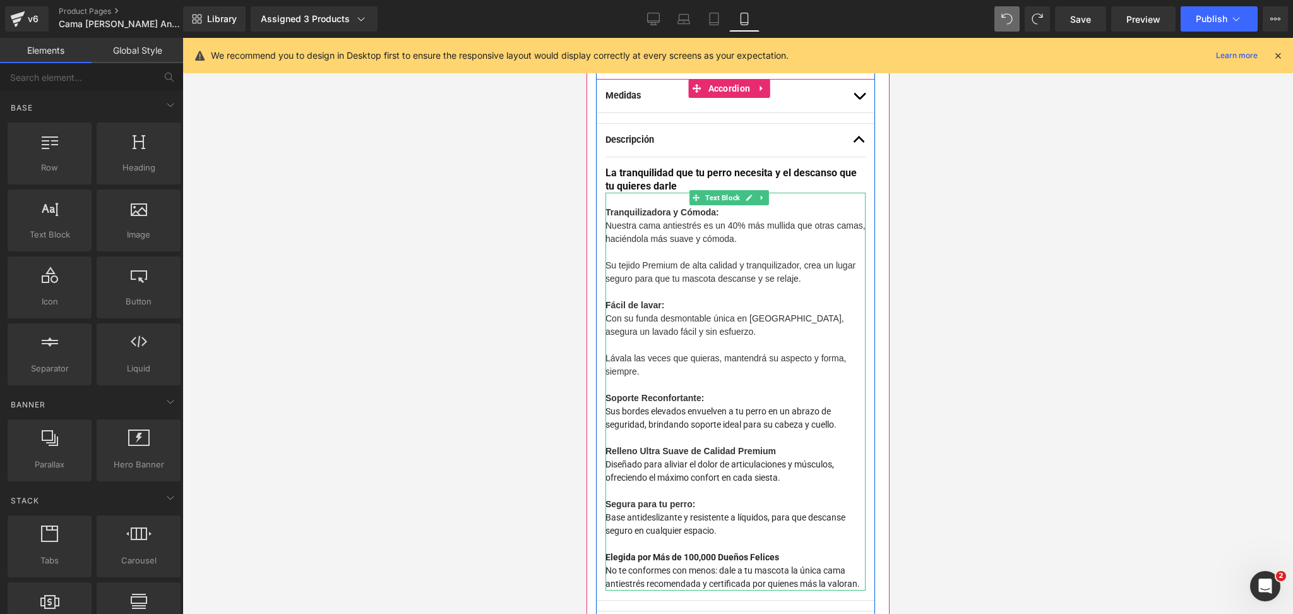
click at [773, 367] on div "Lávala las veces que quieras, mantendrá su aspecto y forma, siempre." at bounding box center [735, 365] width 260 height 27
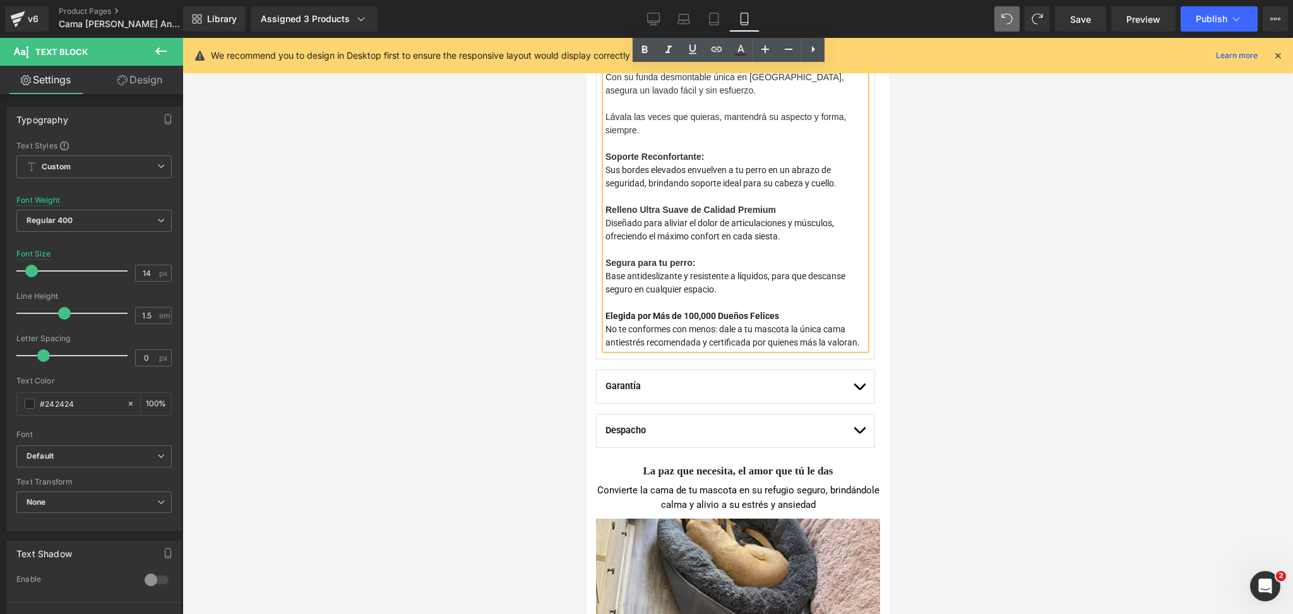
scroll to position [880, 0]
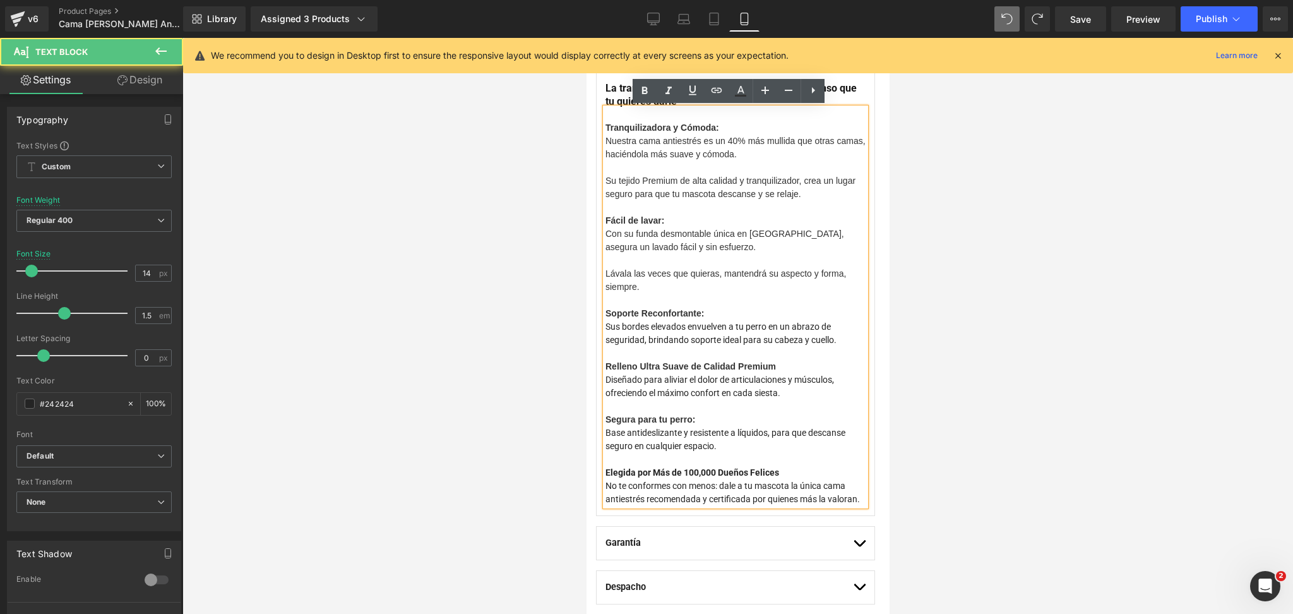
drag, startPoint x: 665, startPoint y: 511, endPoint x: 1141, endPoint y: 175, distance: 582.8
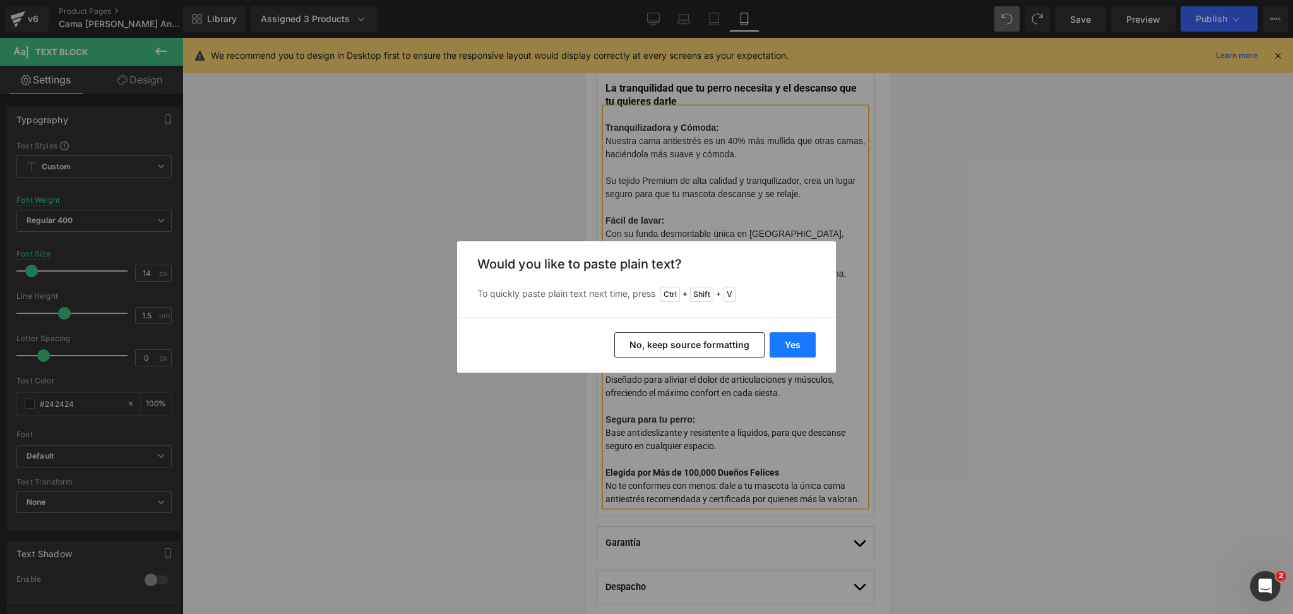
click at [793, 343] on button "Yes" at bounding box center [792, 344] width 46 height 25
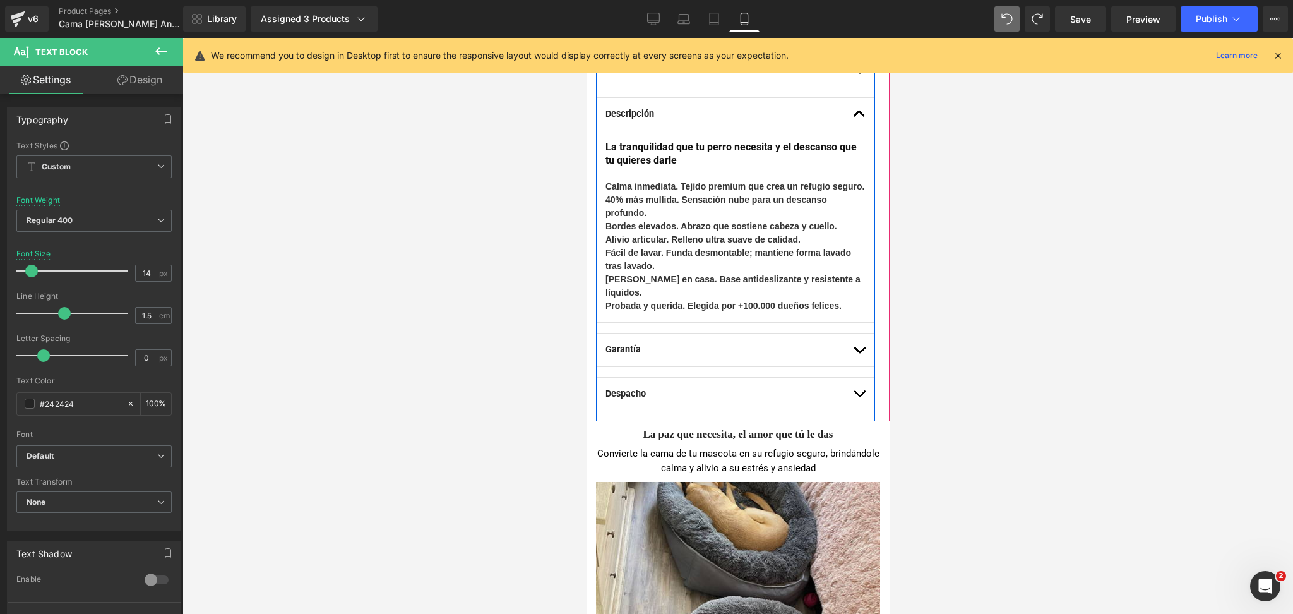
scroll to position [796, 0]
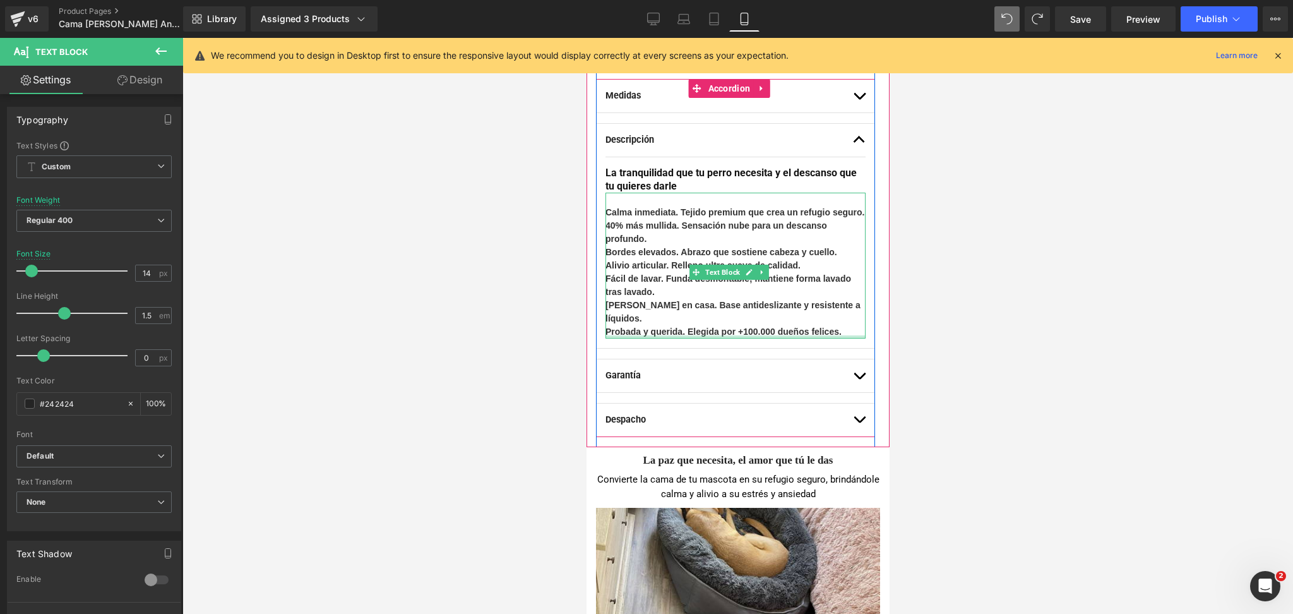
click at [834, 338] on div at bounding box center [735, 336] width 260 height 3
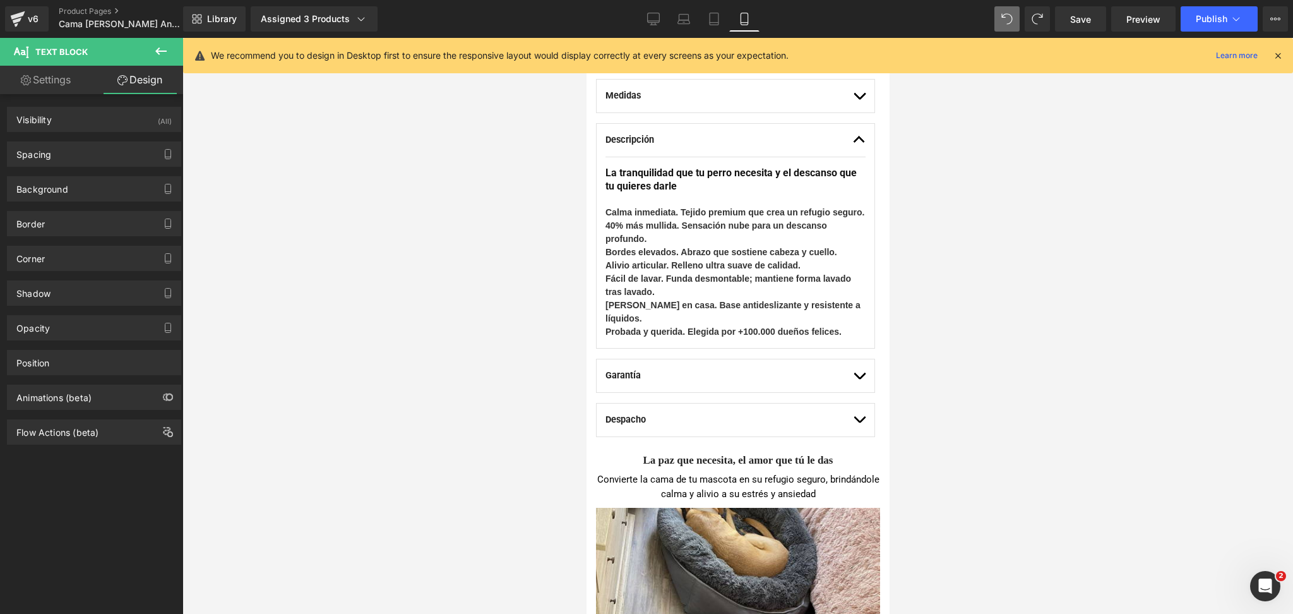
click at [744, 278] on link at bounding box center [748, 271] width 13 height 15
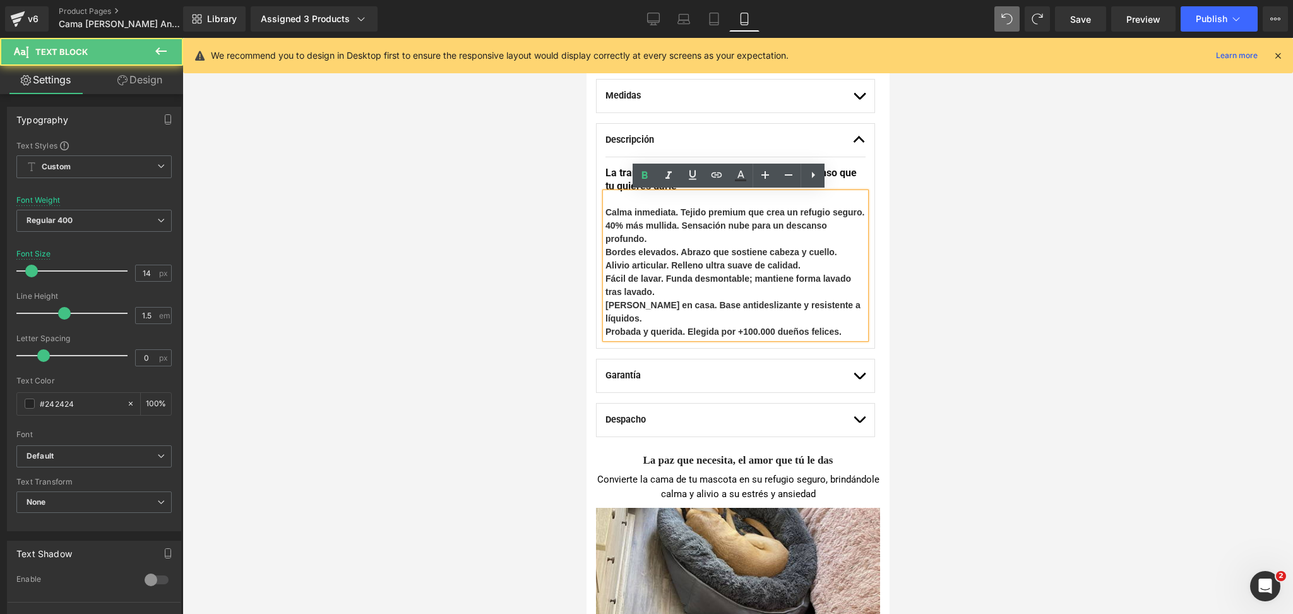
click at [843, 338] on div "Probada y querida. Elegida por +100.000 dueños felices." at bounding box center [735, 331] width 260 height 13
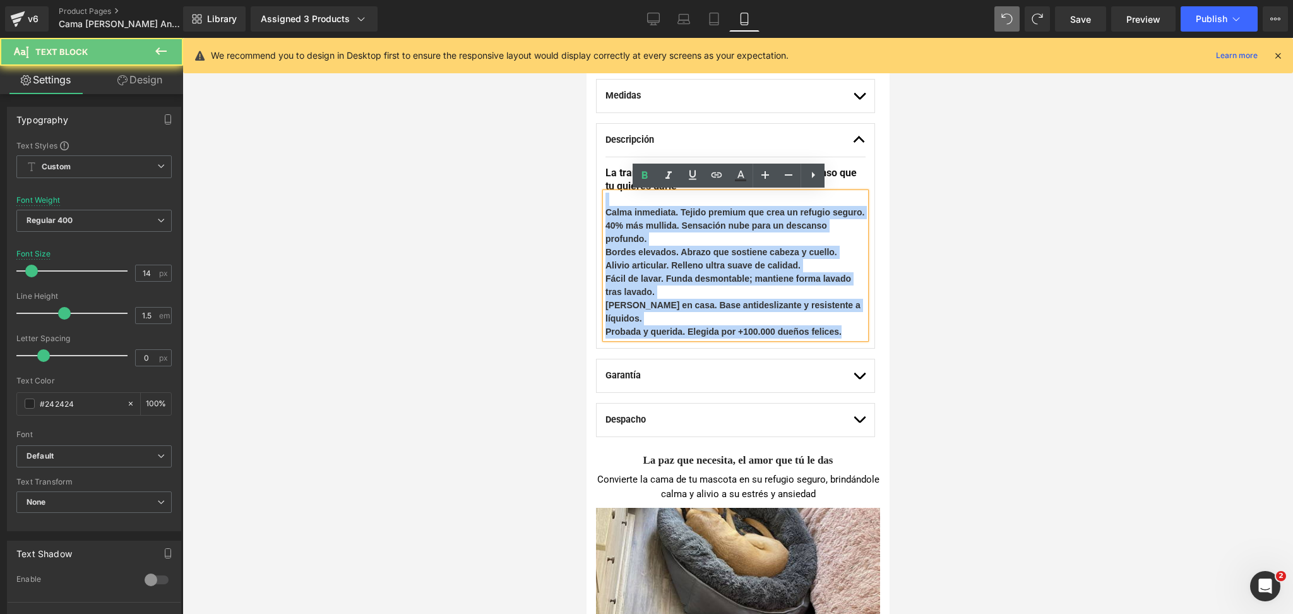
drag, startPoint x: 845, startPoint y: 346, endPoint x: 355, endPoint y: 117, distance: 539.9
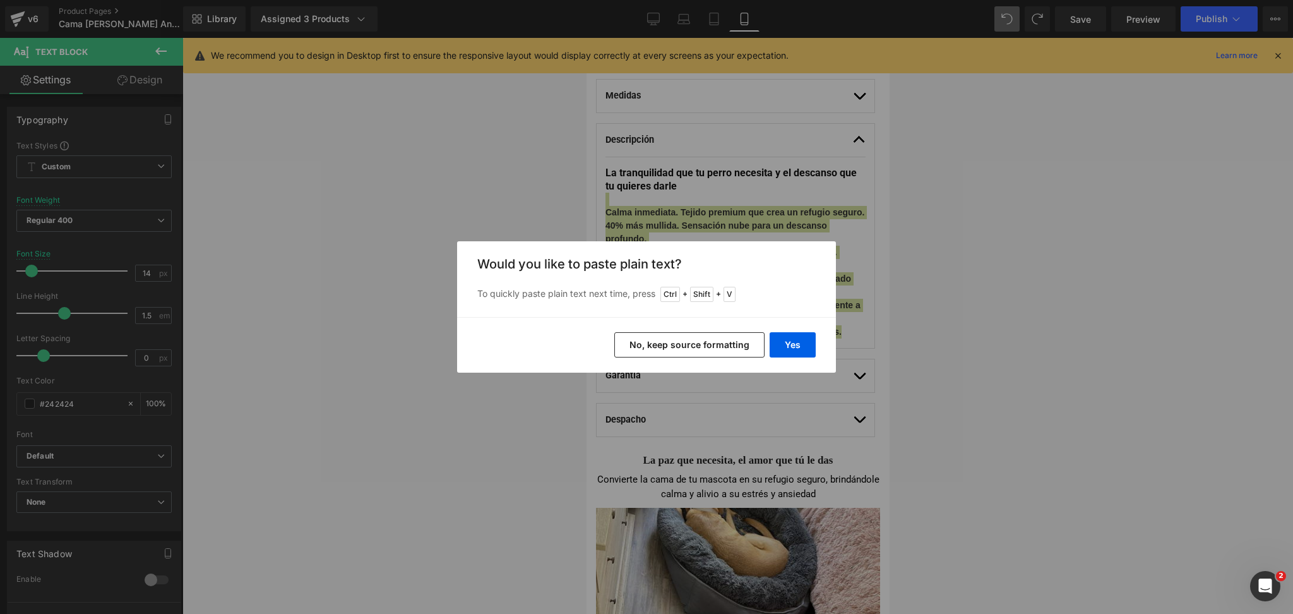
click at [667, 334] on button "No, keep source formatting" at bounding box center [689, 344] width 150 height 25
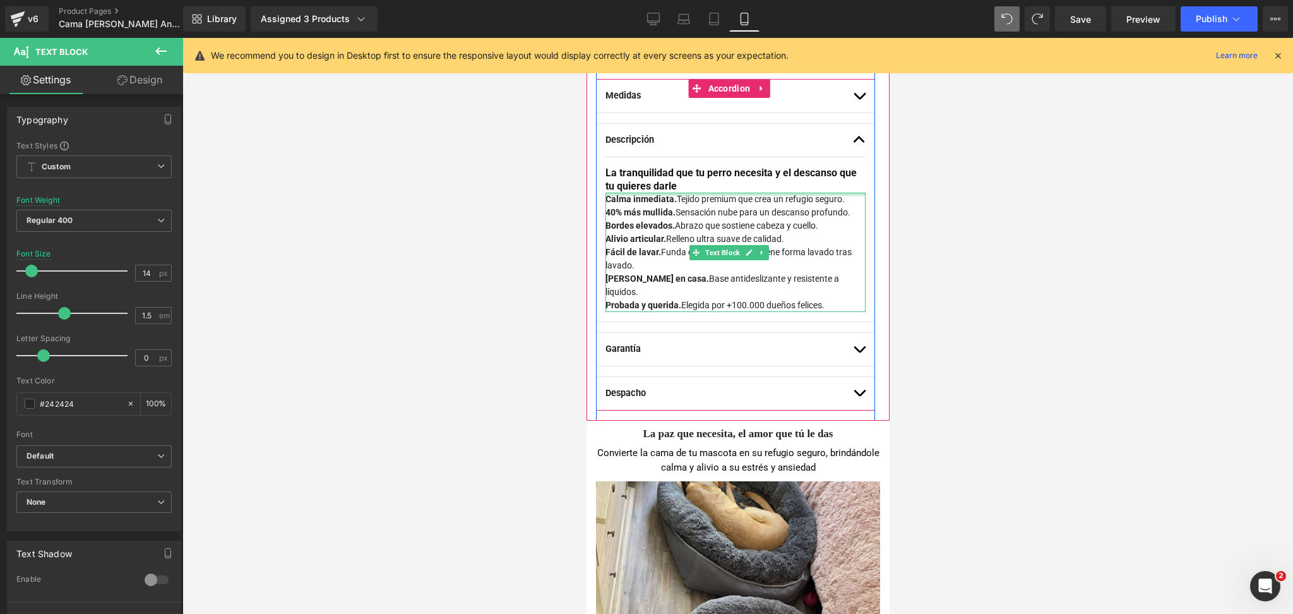
click at [759, 188] on div "La tranquilidad que tu perro necesita y el descanso que tu quieres darle Heading" at bounding box center [735, 180] width 260 height 27
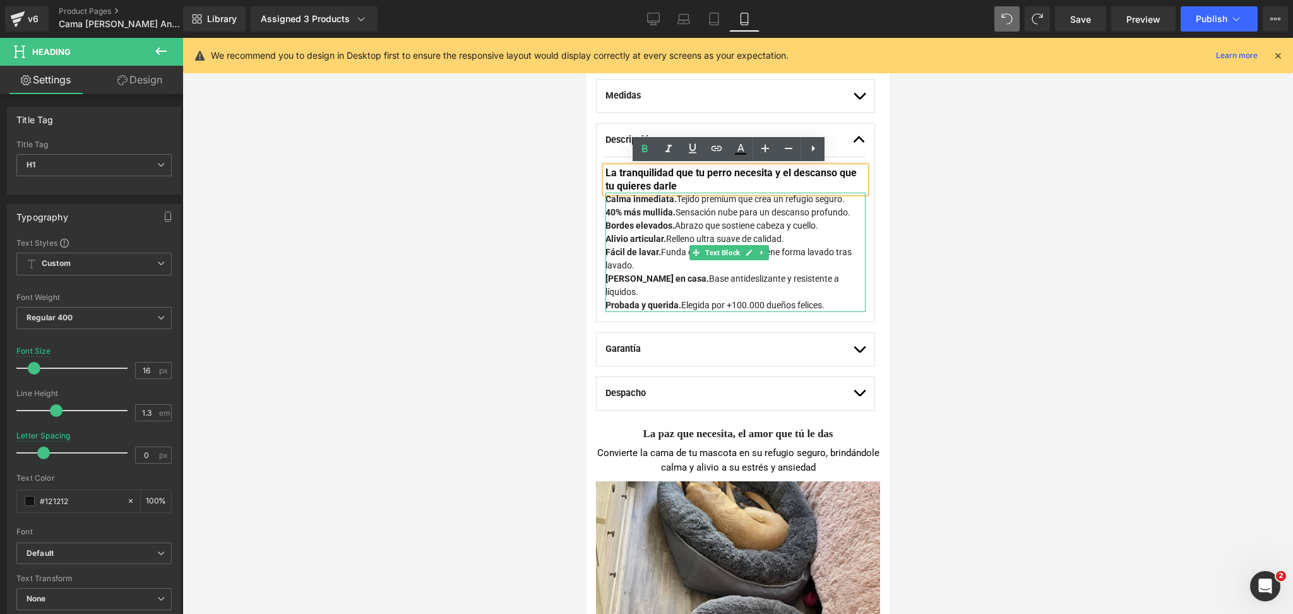
click at [658, 200] on strong "Calma inmediata." at bounding box center [640, 199] width 71 height 10
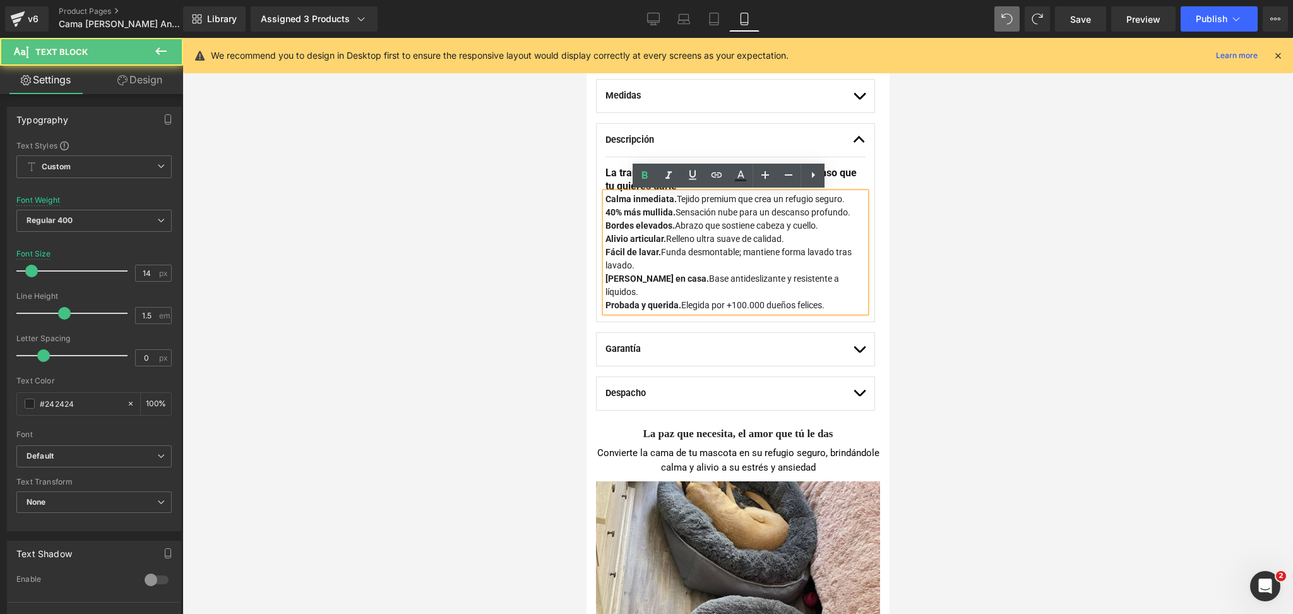
click at [606, 198] on strong "Calma inmediata." at bounding box center [640, 199] width 71 height 10
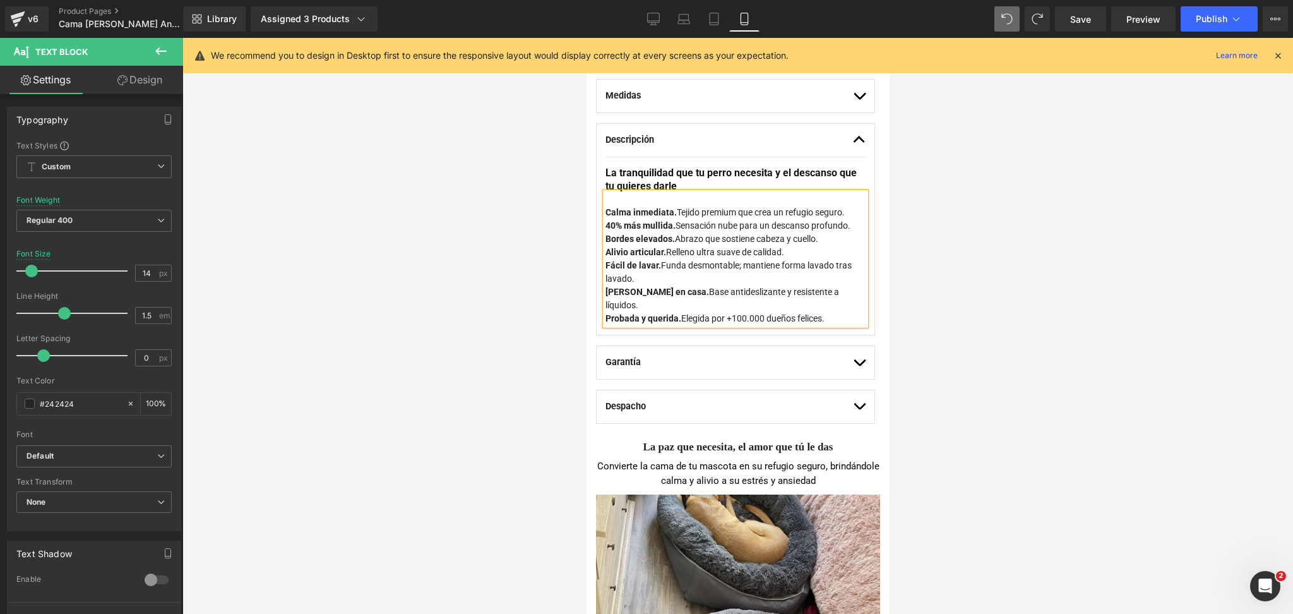
click at [942, 195] on div at bounding box center [737, 326] width 1110 height 576
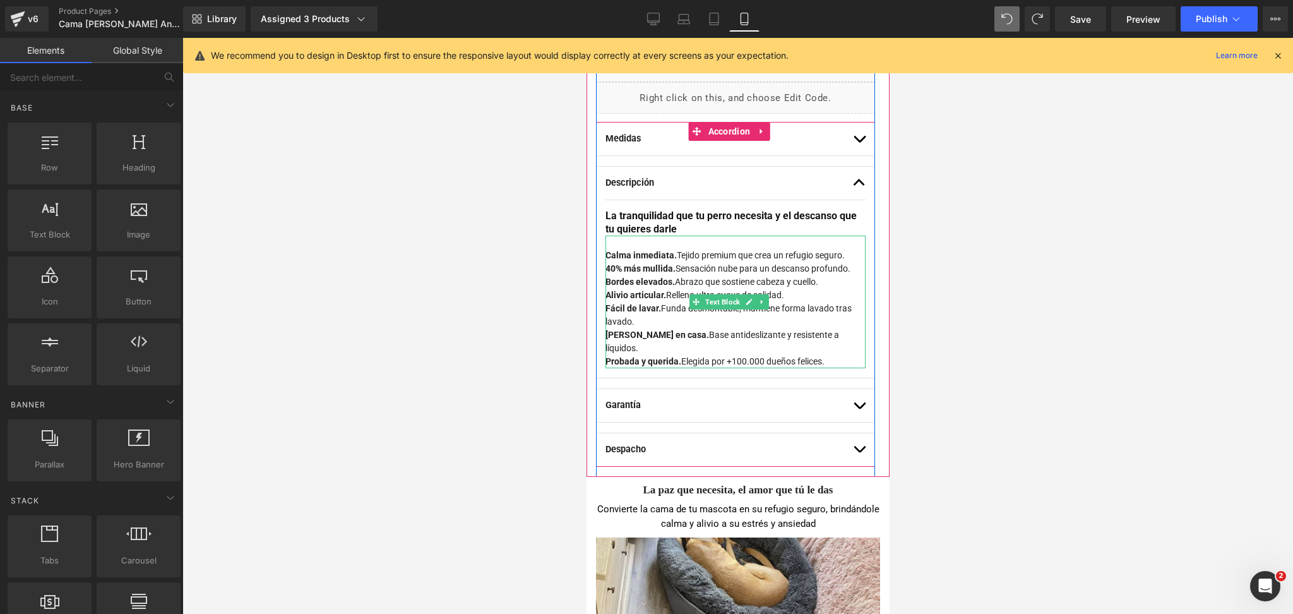
scroll to position [712, 0]
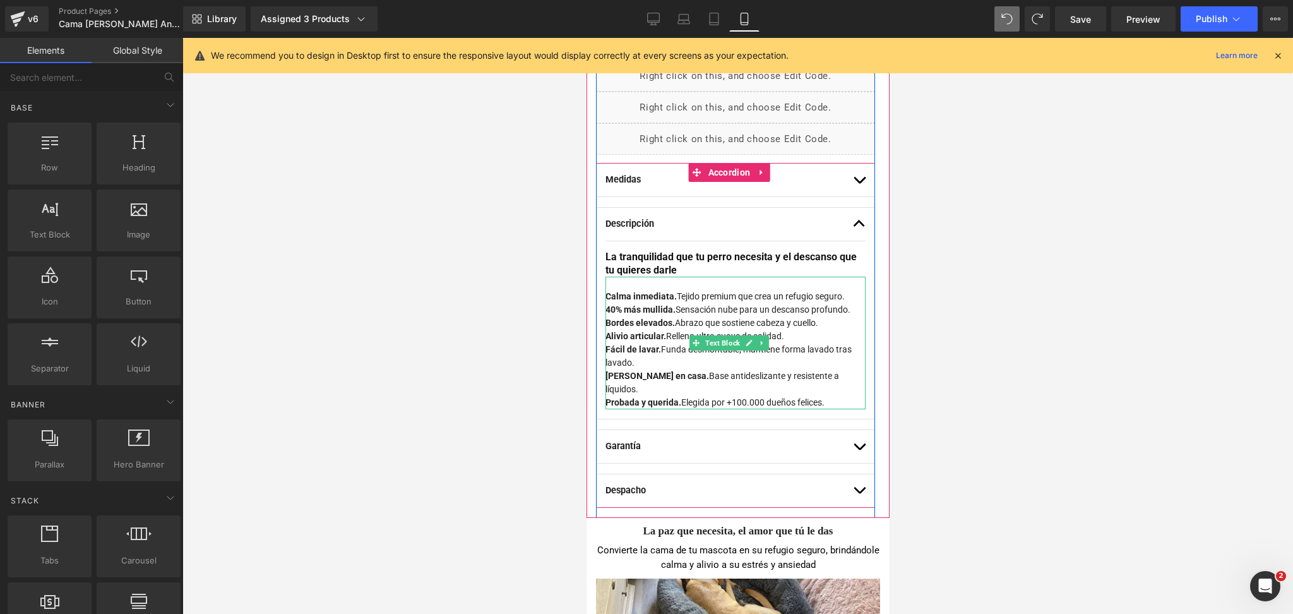
click at [846, 302] on div "Calma inmediata. Tejido premium que crea un refugio seguro. 40% más mullida. Se…" at bounding box center [735, 349] width 260 height 119
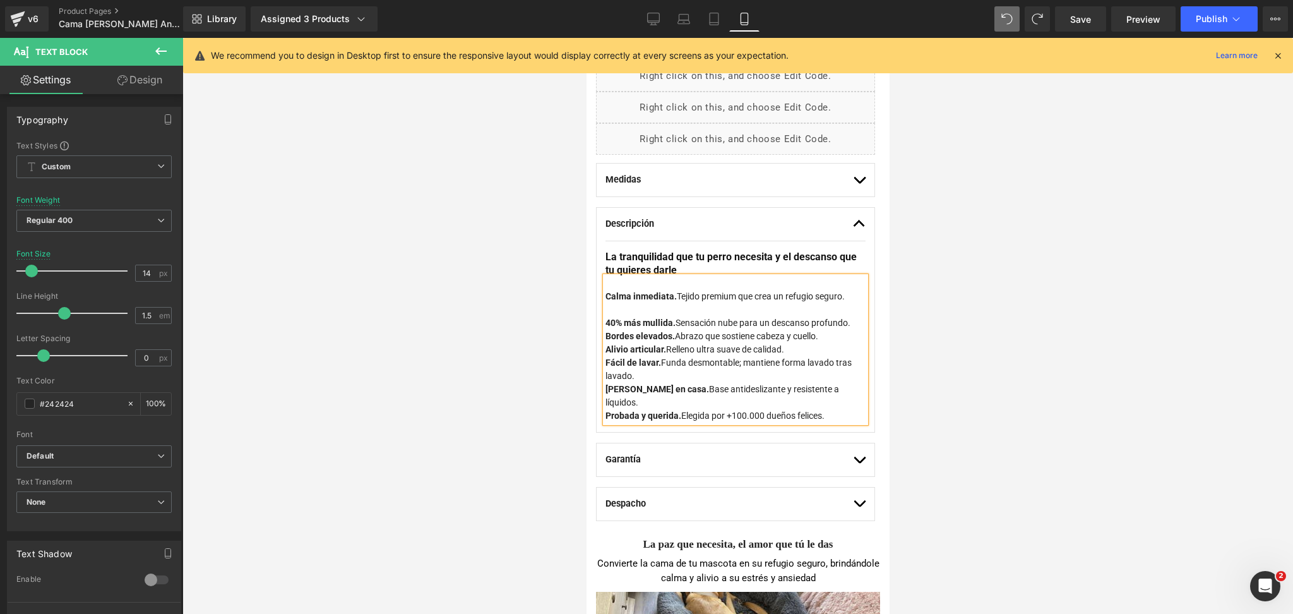
click at [783, 342] on div "40% más mullida. Sensación nube para un descanso profundo. Bordes elevados. Abr…" at bounding box center [735, 362] width 260 height 119
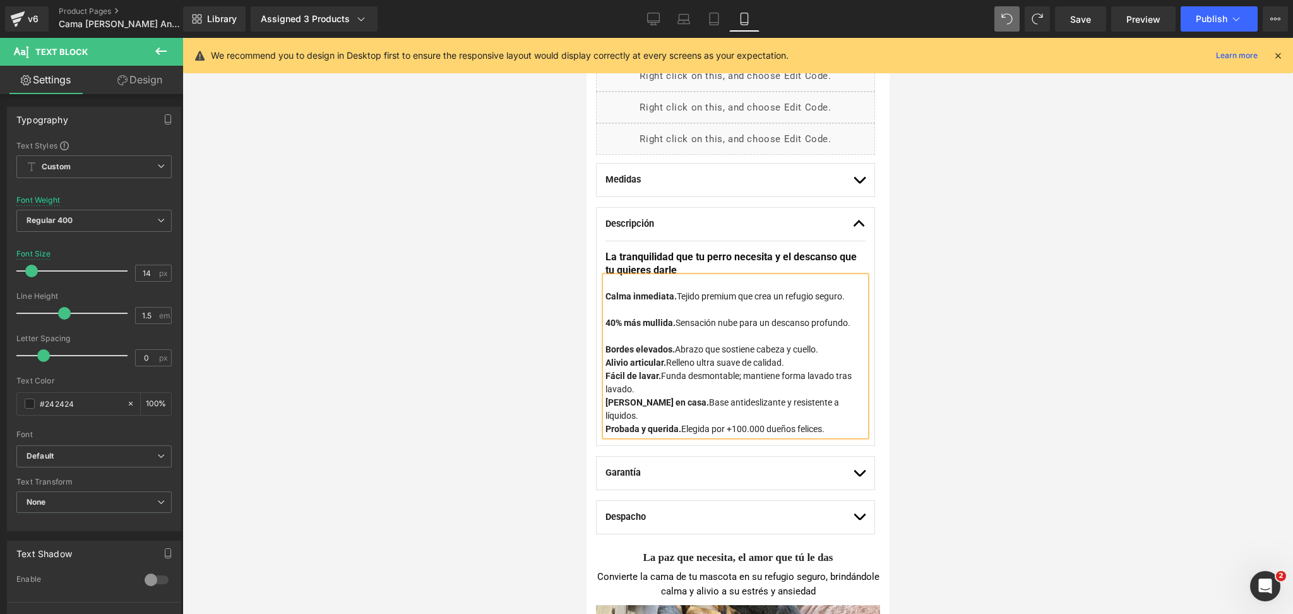
click at [826, 361] on div "Bordes elevados. Abrazo que sostiene cabeza y cuello. Alivio articular. Relleno…" at bounding box center [735, 382] width 260 height 106
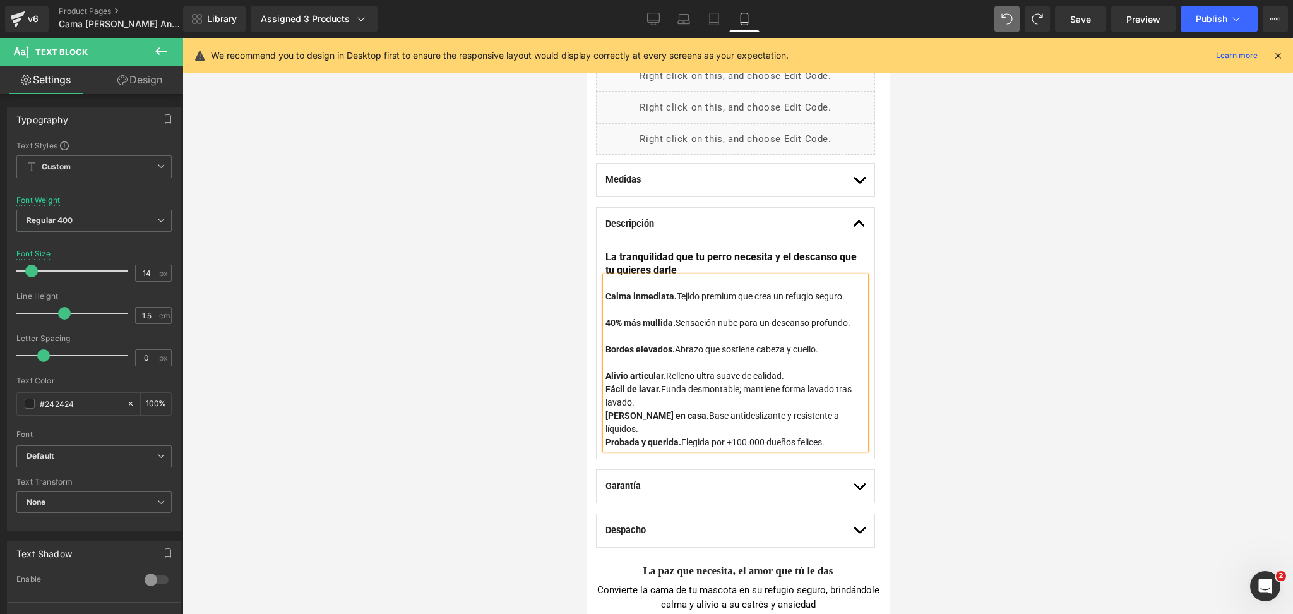
click at [821, 392] on div "Alivio articular. Relleno ultra suave de calidad. Fácil de lavar. Funda desmont…" at bounding box center [735, 402] width 260 height 93
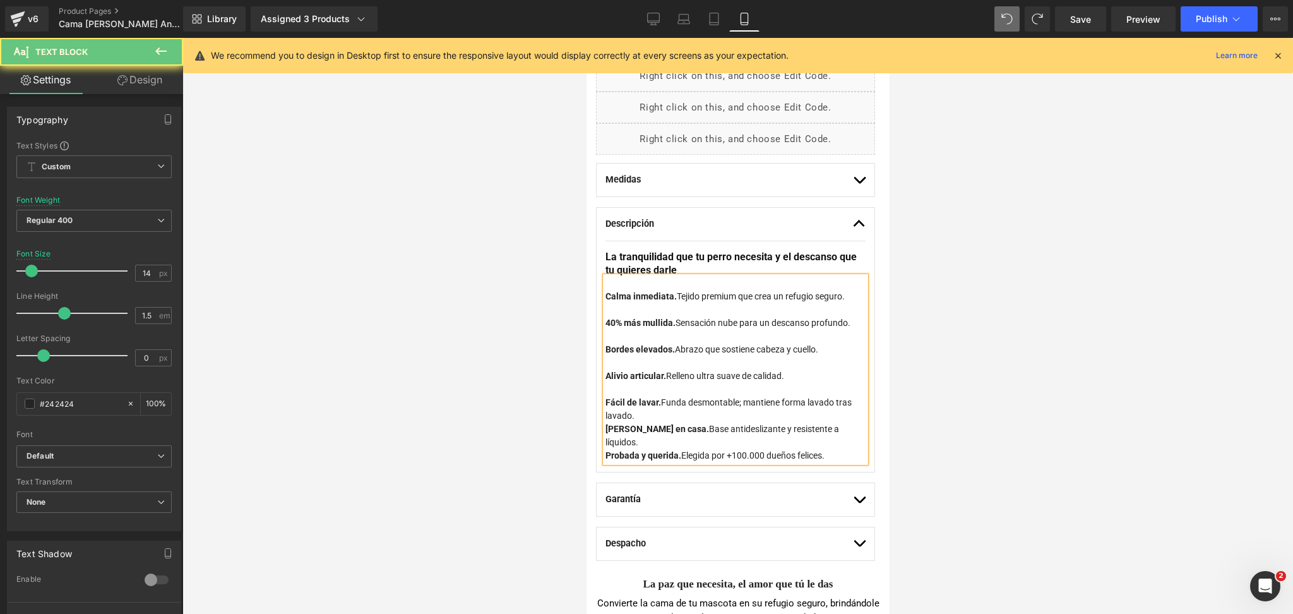
click at [788, 432] on div "Fácil de lavar. Funda desmontable; mantiene forma lavado tras lavado. Segura en…" at bounding box center [735, 422] width 260 height 80
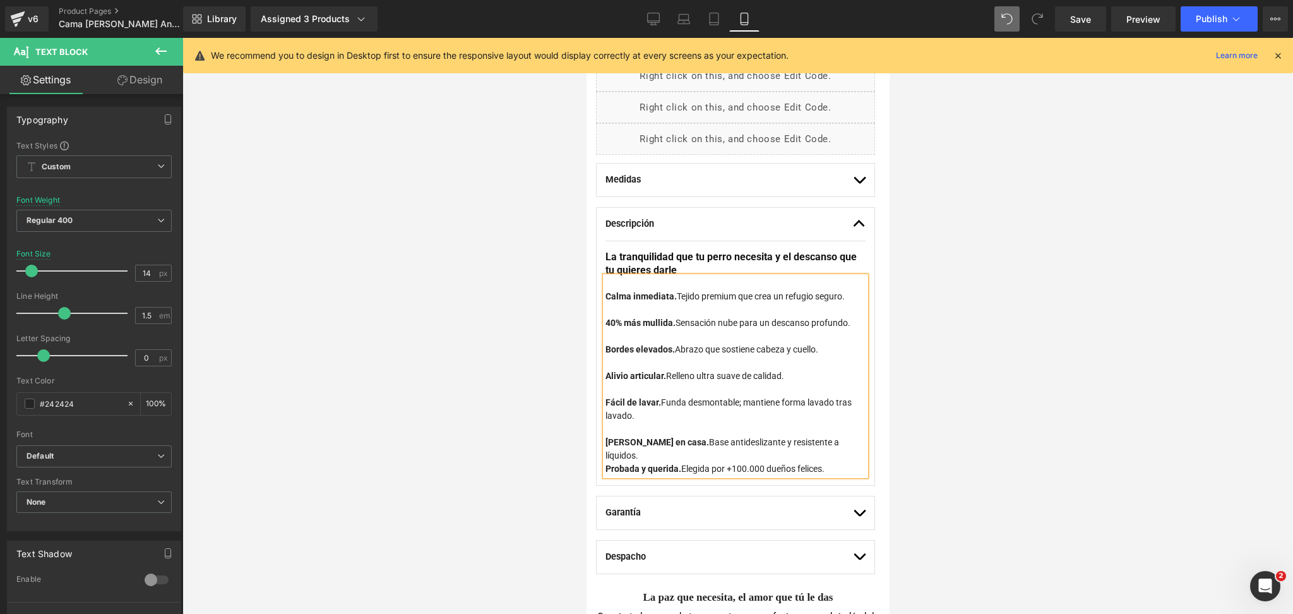
click at [1023, 425] on div at bounding box center [737, 326] width 1110 height 576
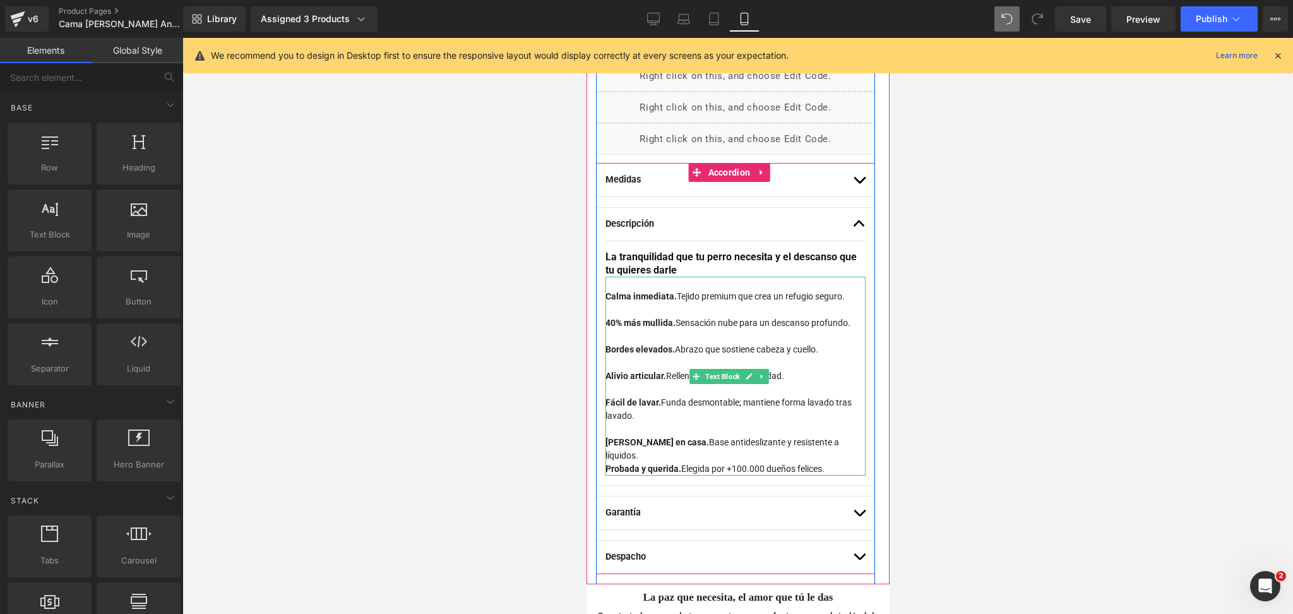
click at [841, 456] on div "Segura en casa. Base antideslizante y resistente a líquidos. Probada y querida.…" at bounding box center [735, 448] width 260 height 53
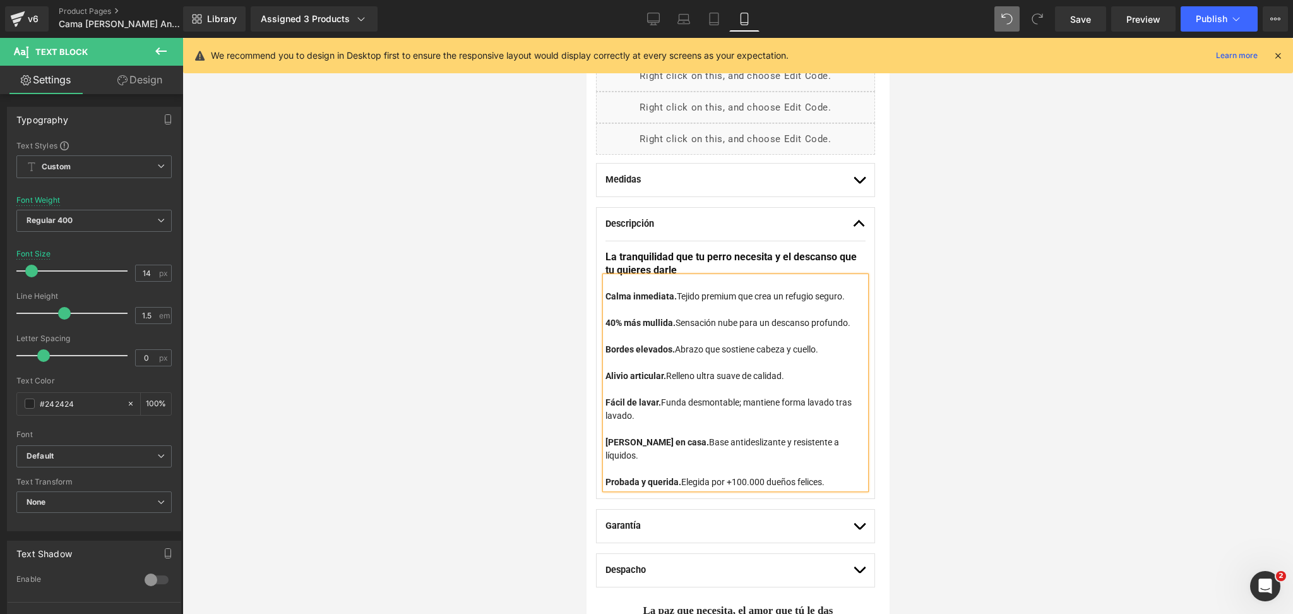
click at [836, 478] on div "Probada y querida. Elegida por +100.000 dueños felices." at bounding box center [735, 475] width 260 height 27
click at [938, 314] on div at bounding box center [737, 326] width 1110 height 576
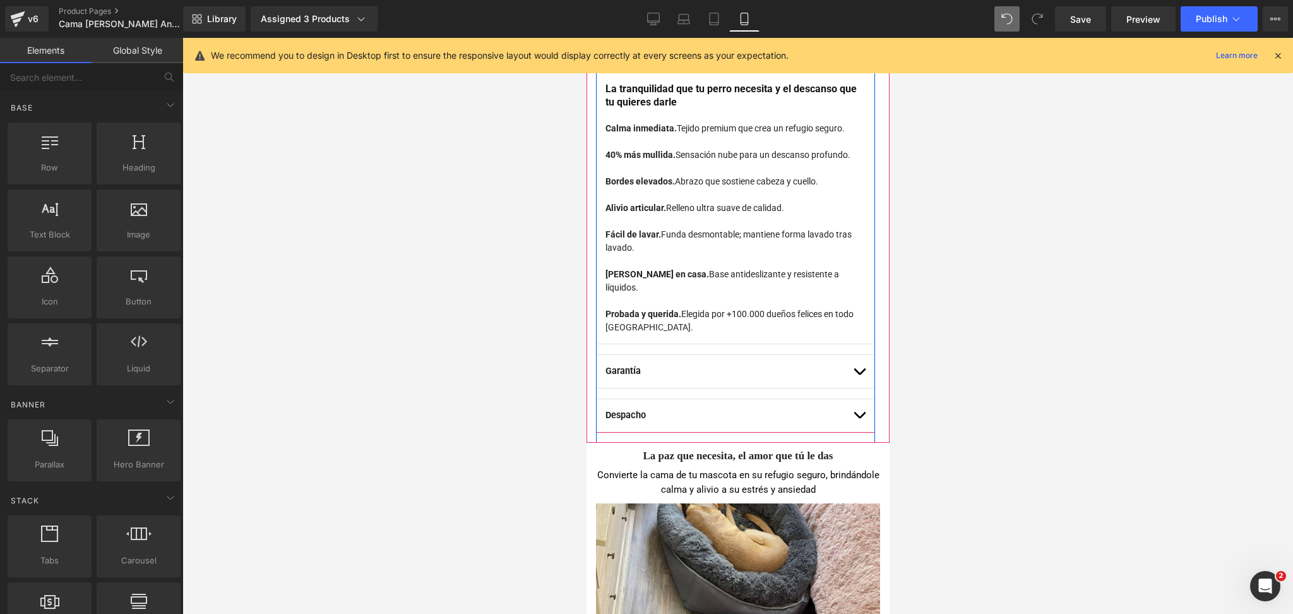
scroll to position [880, 0]
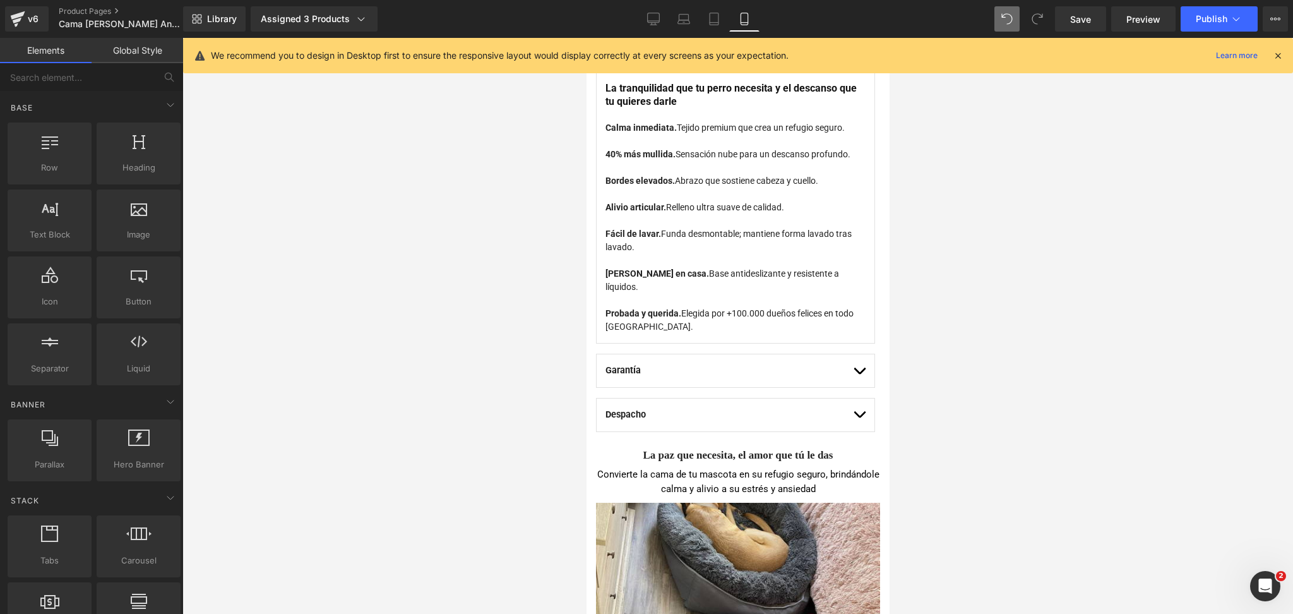
click at [975, 343] on div at bounding box center [737, 326] width 1110 height 576
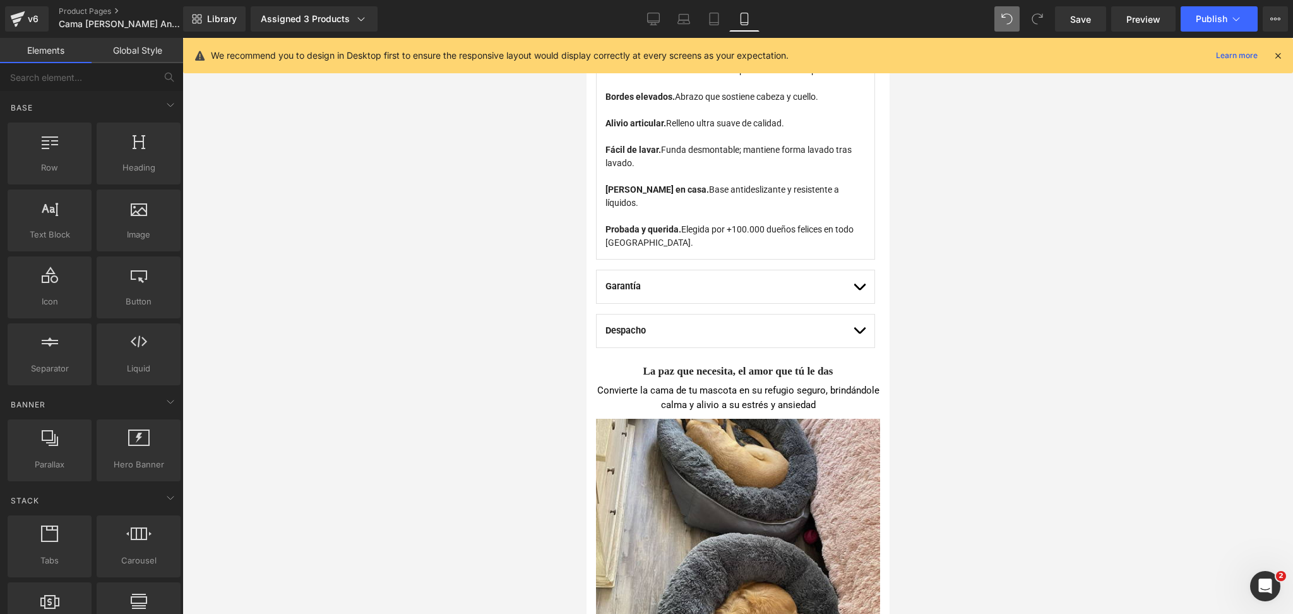
click at [858, 290] on span "button" at bounding box center [858, 290] width 0 height 0
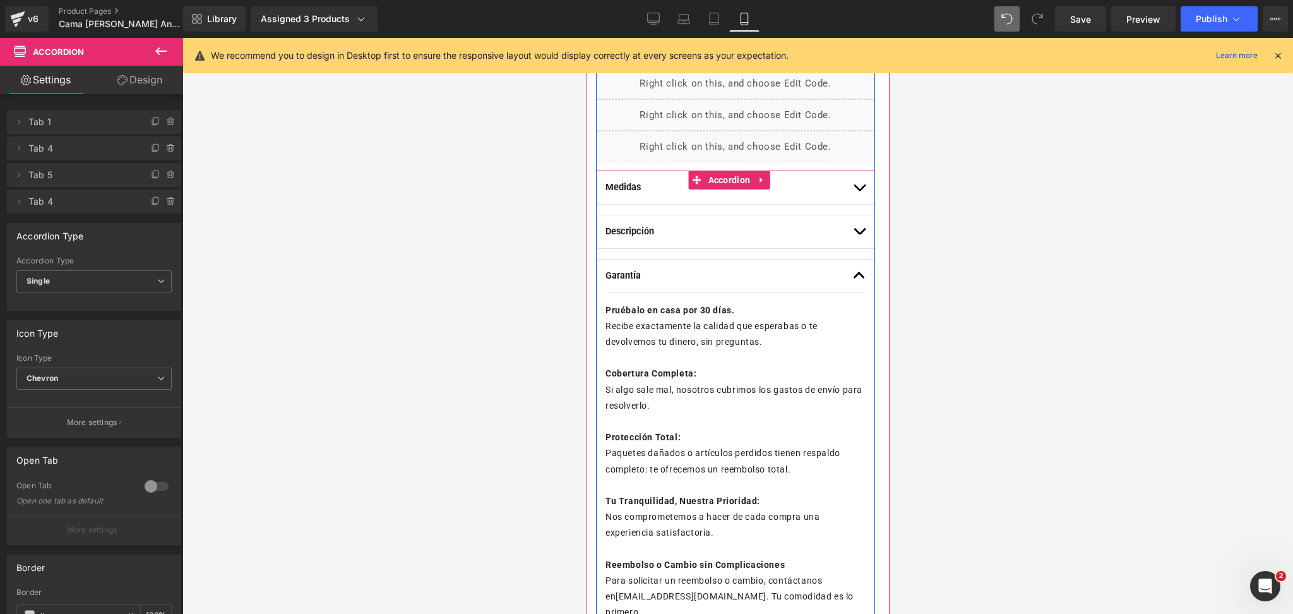
scroll to position [610, 0]
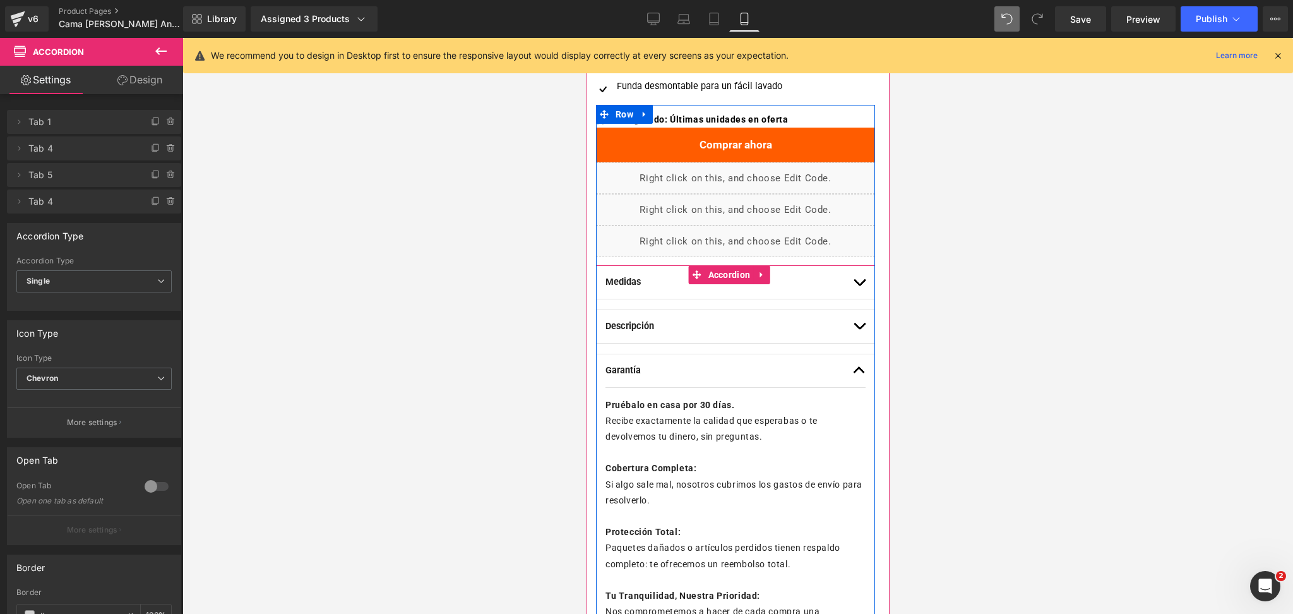
click at [858, 329] on span "button" at bounding box center [858, 329] width 0 height 0
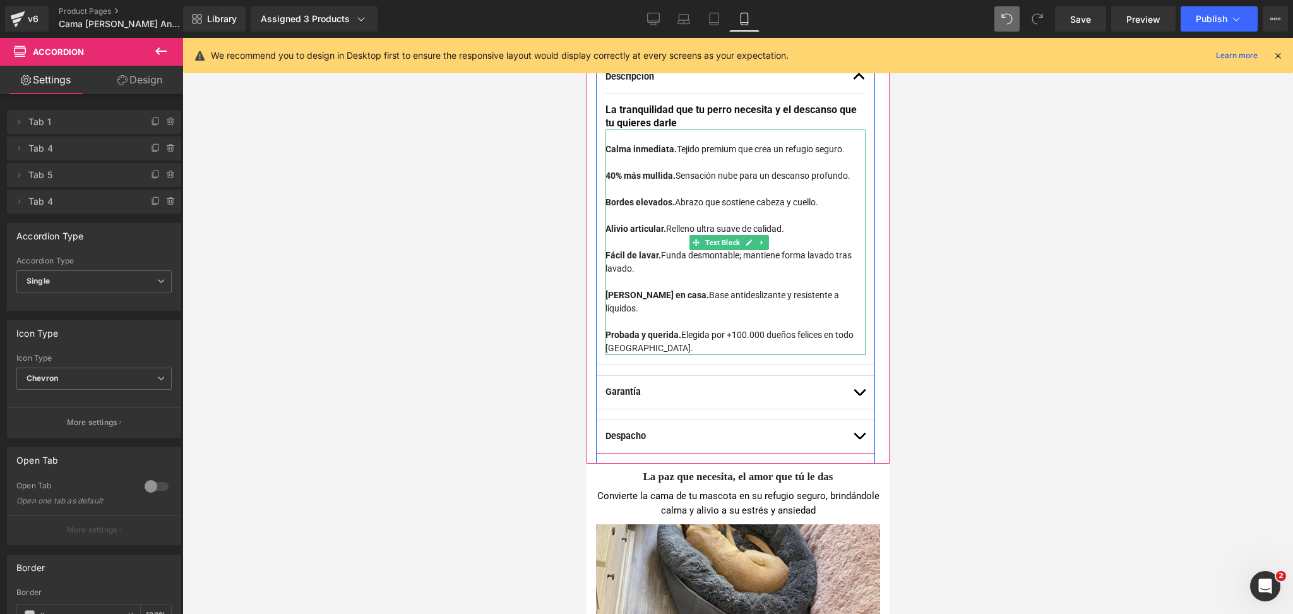
scroll to position [862, 0]
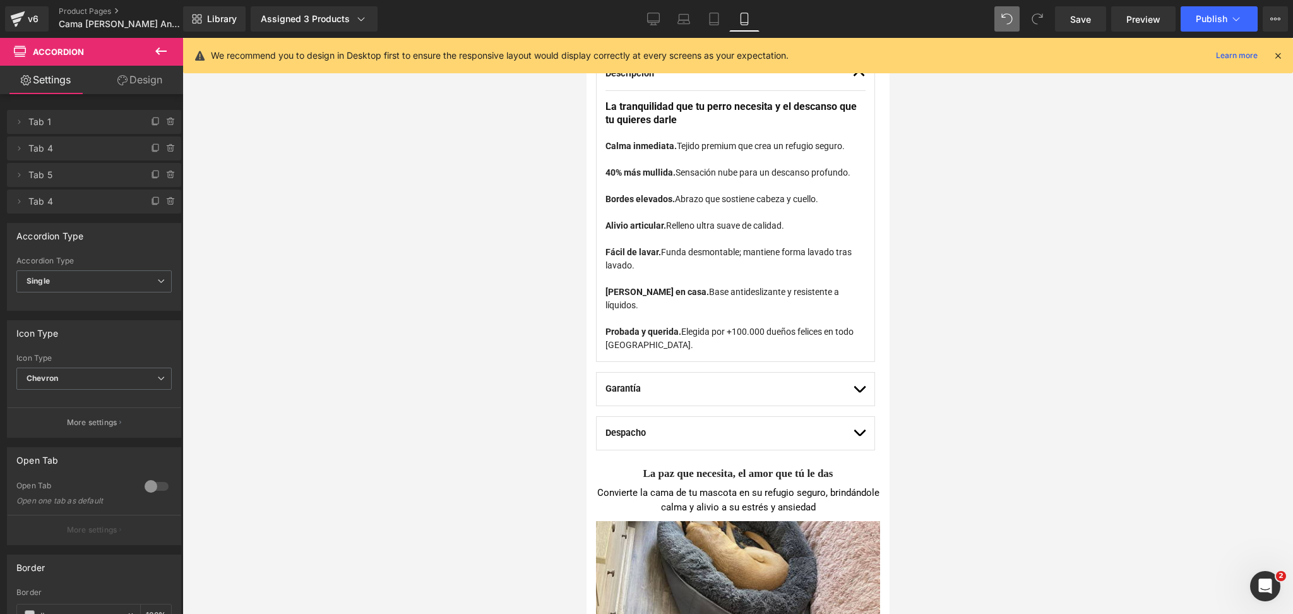
click at [967, 316] on div at bounding box center [737, 326] width 1110 height 576
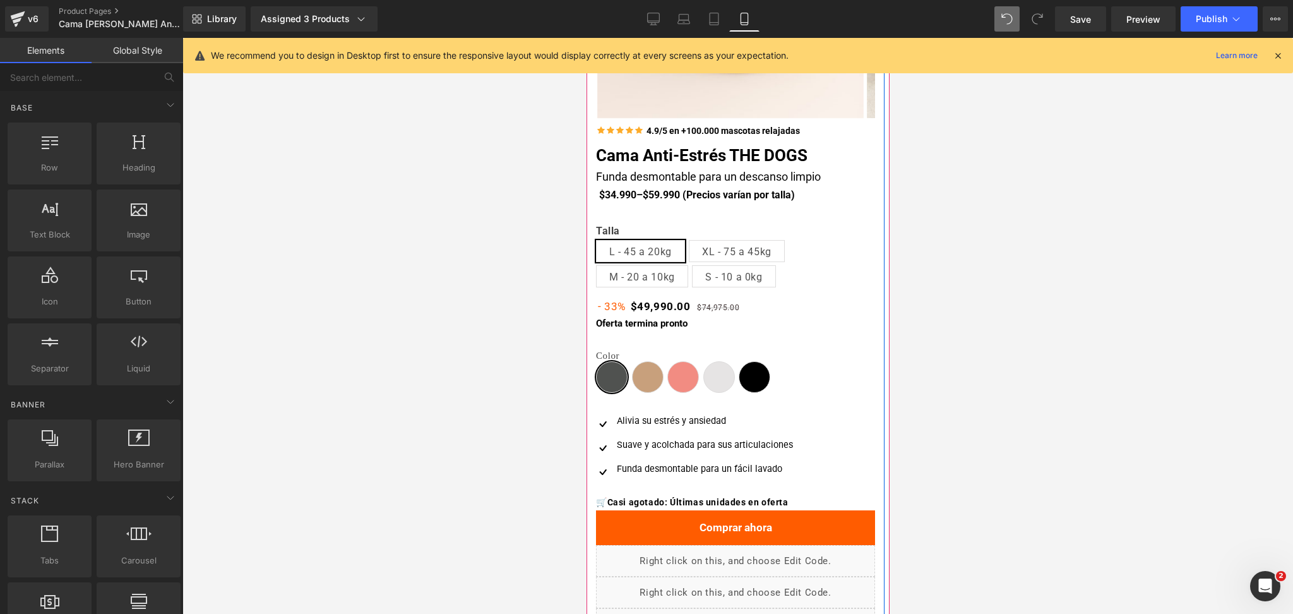
scroll to position [0, 0]
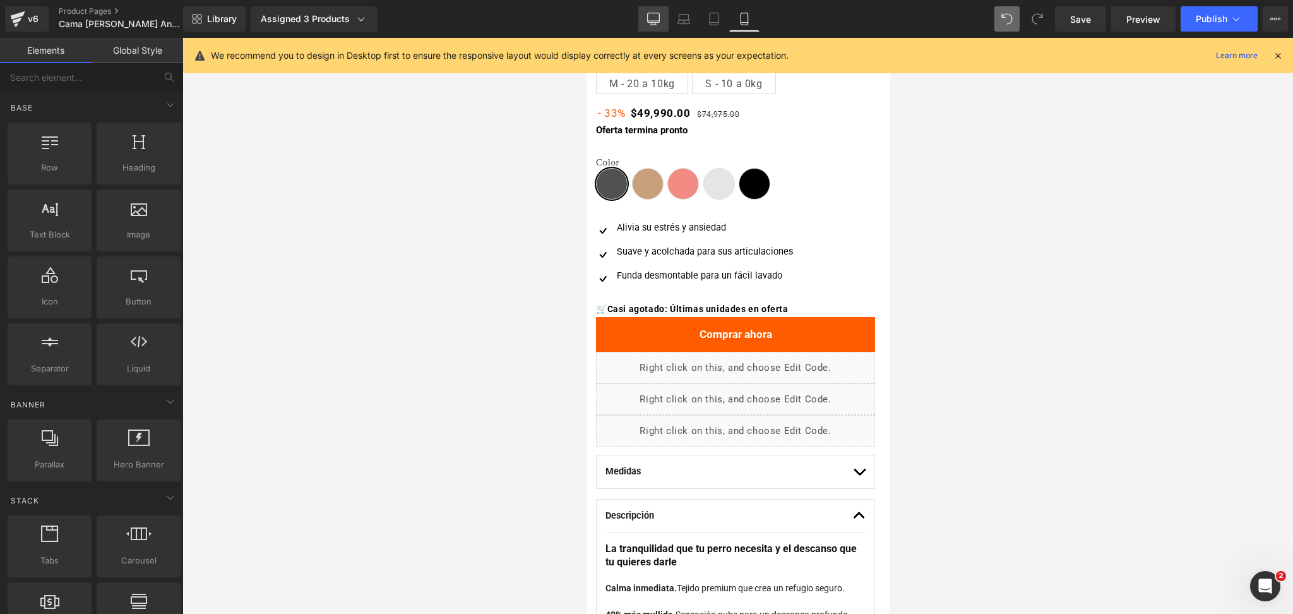
click at [653, 25] on icon at bounding box center [653, 25] width 6 height 0
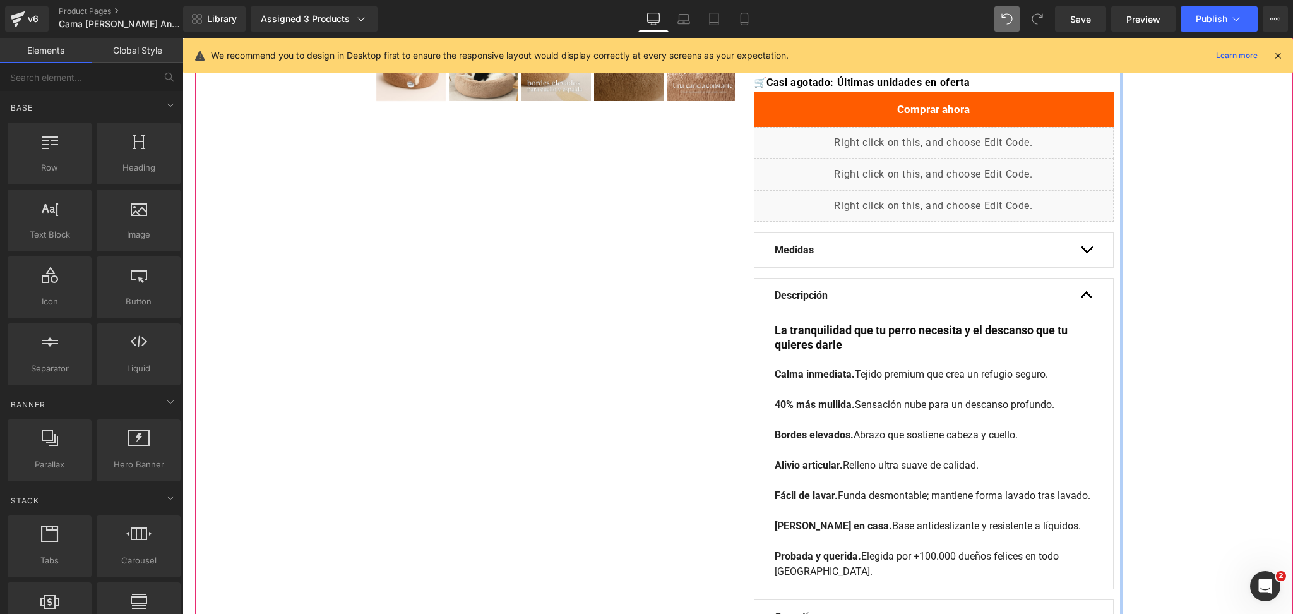
scroll to position [501, 0]
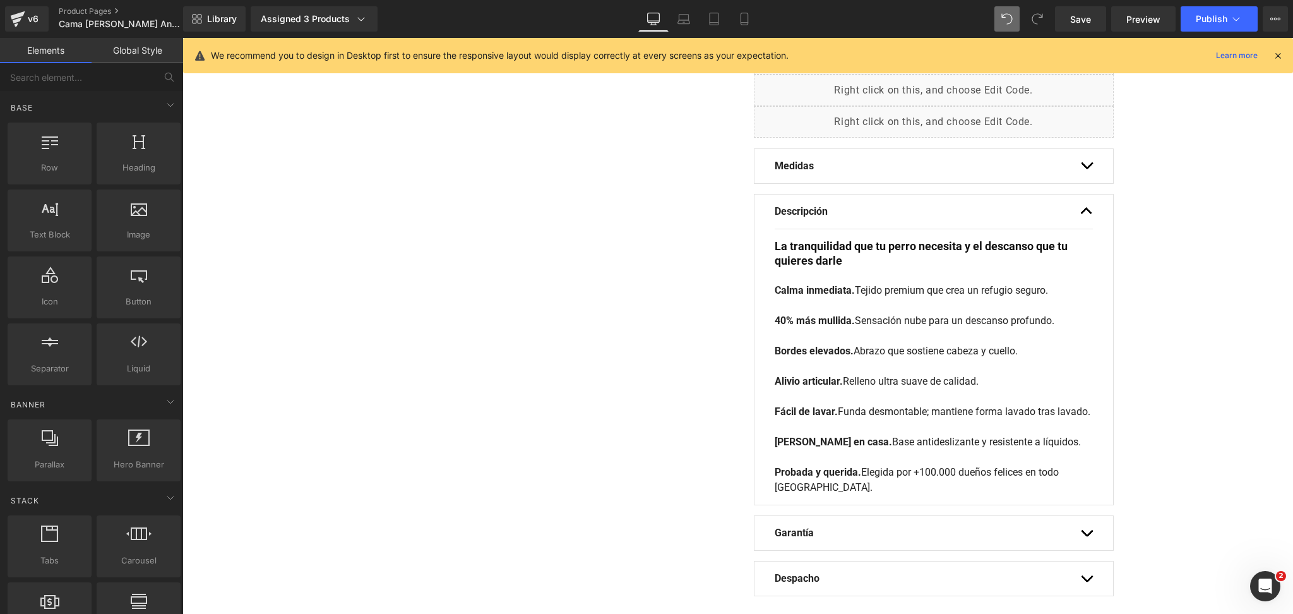
click at [873, 304] on div "40% más mullida. Sensación nube para un descanso profundo." at bounding box center [933, 313] width 318 height 30
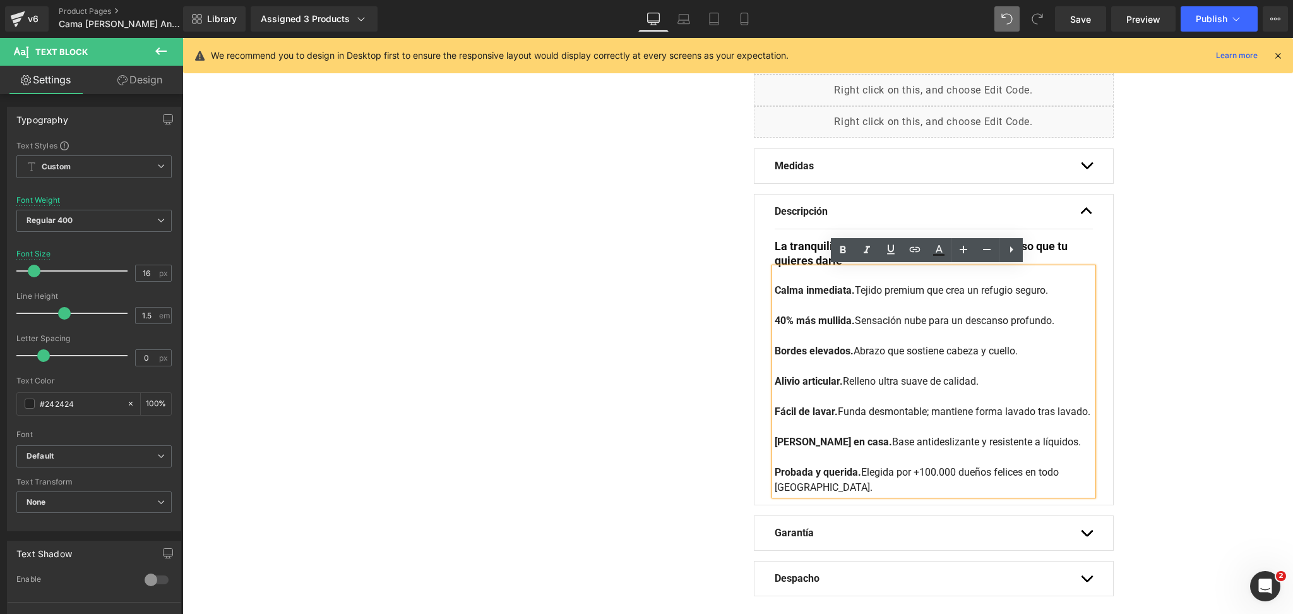
click at [1219, 231] on div "Oferta (P) Image ‹ ›" at bounding box center [744, 94] width 1098 height 1035
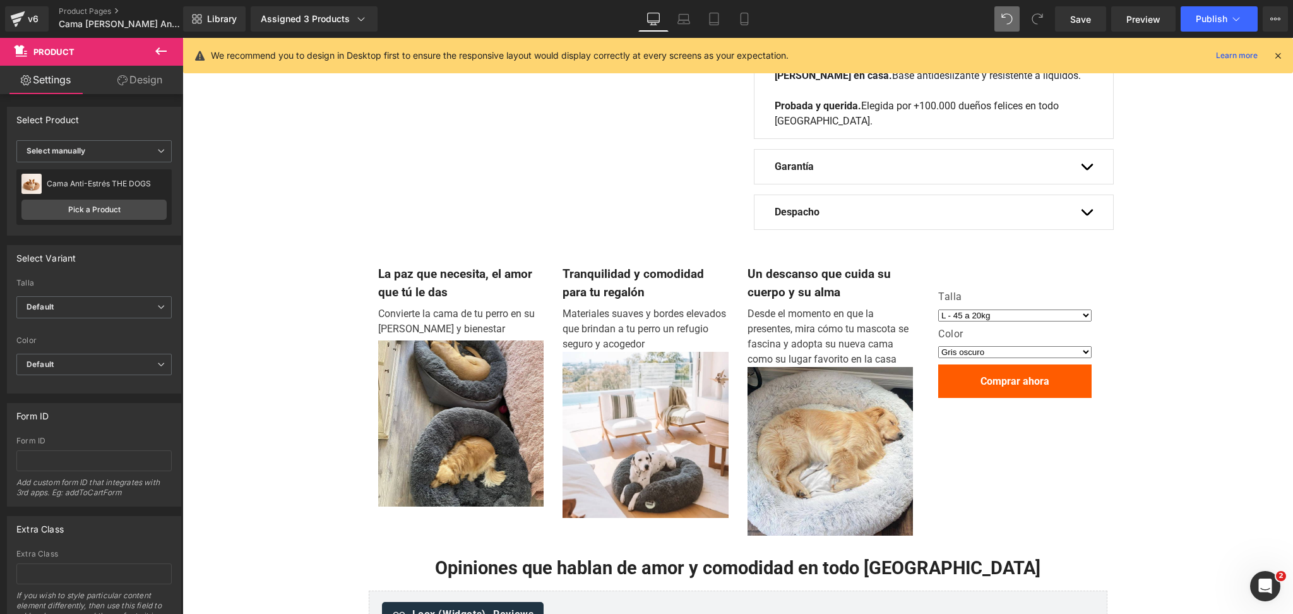
scroll to position [838, 0]
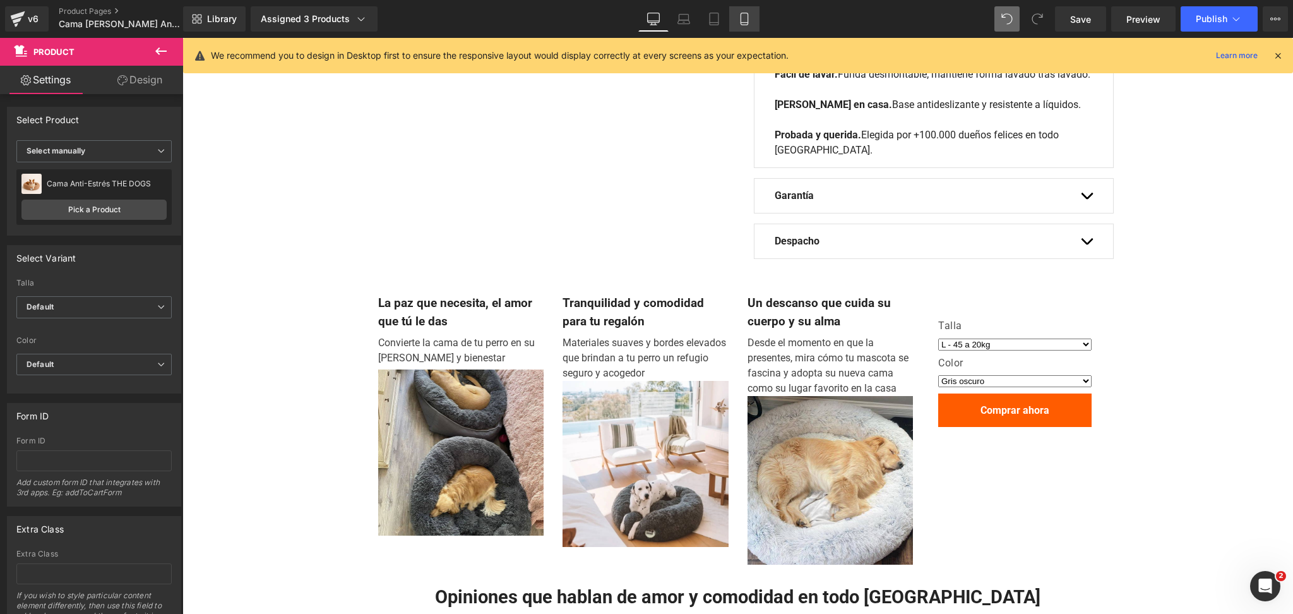
click at [732, 18] on link "Mobile" at bounding box center [744, 18] width 30 height 25
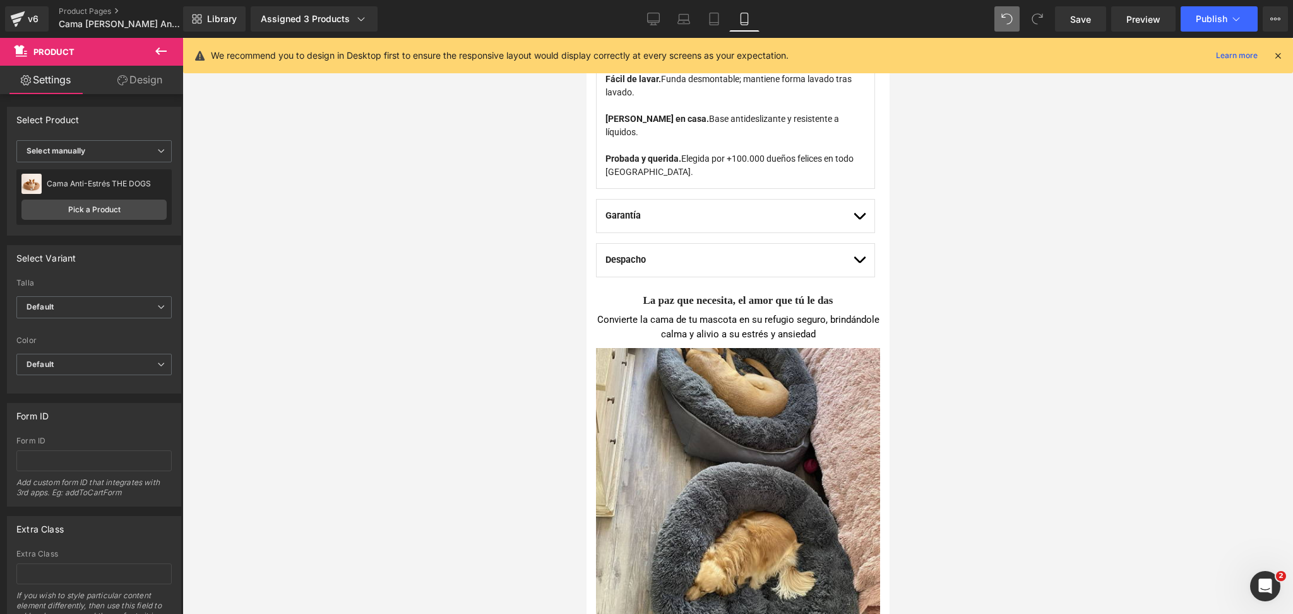
scroll to position [0, 0]
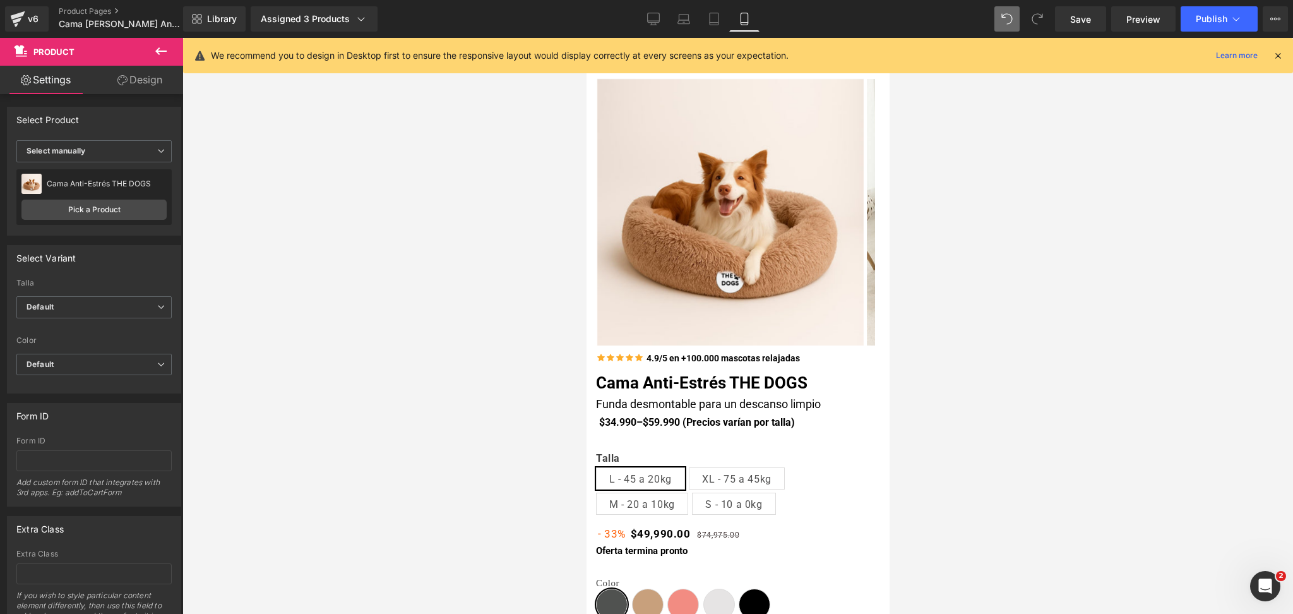
click at [1068, 211] on div at bounding box center [737, 326] width 1110 height 576
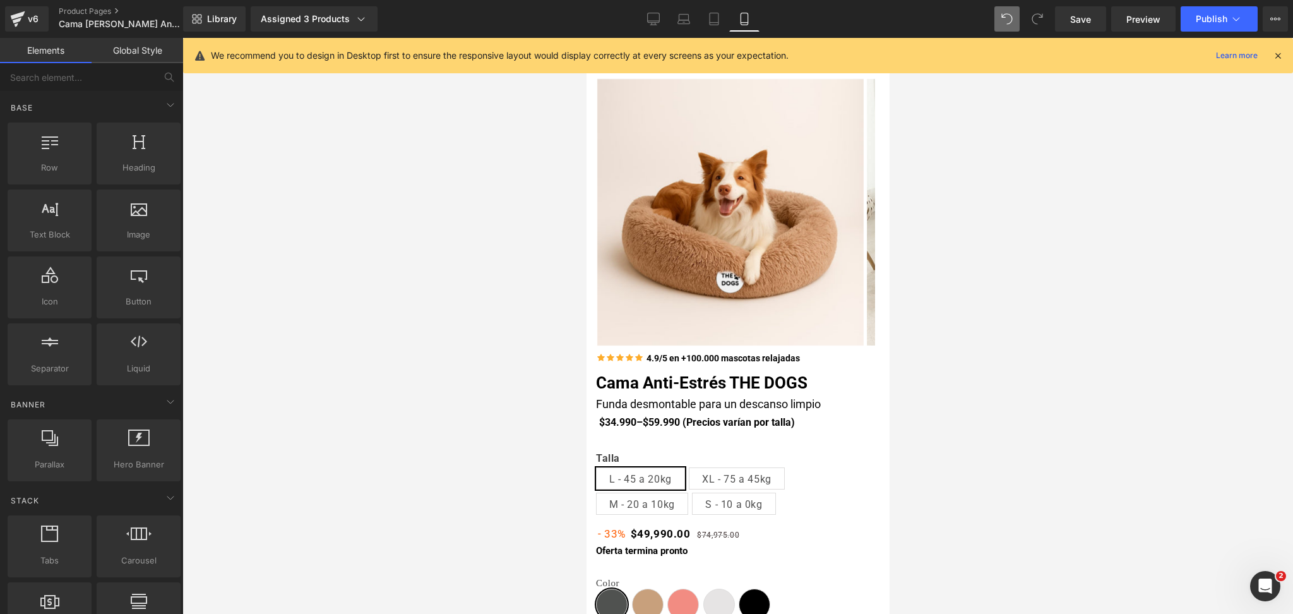
click at [1276, 64] on div "We recommend you to design in Desktop first to ensure the responsive layout wou…" at bounding box center [738, 55] width 1110 height 35
click at [1276, 59] on icon at bounding box center [1277, 55] width 11 height 11
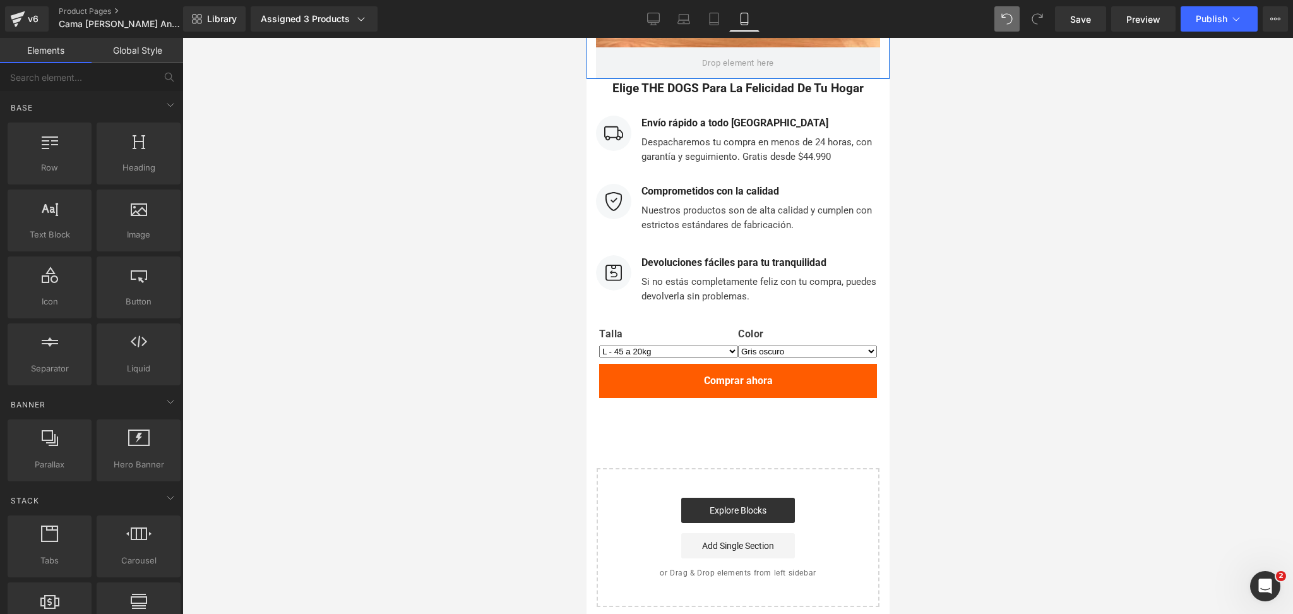
scroll to position [5722, 0]
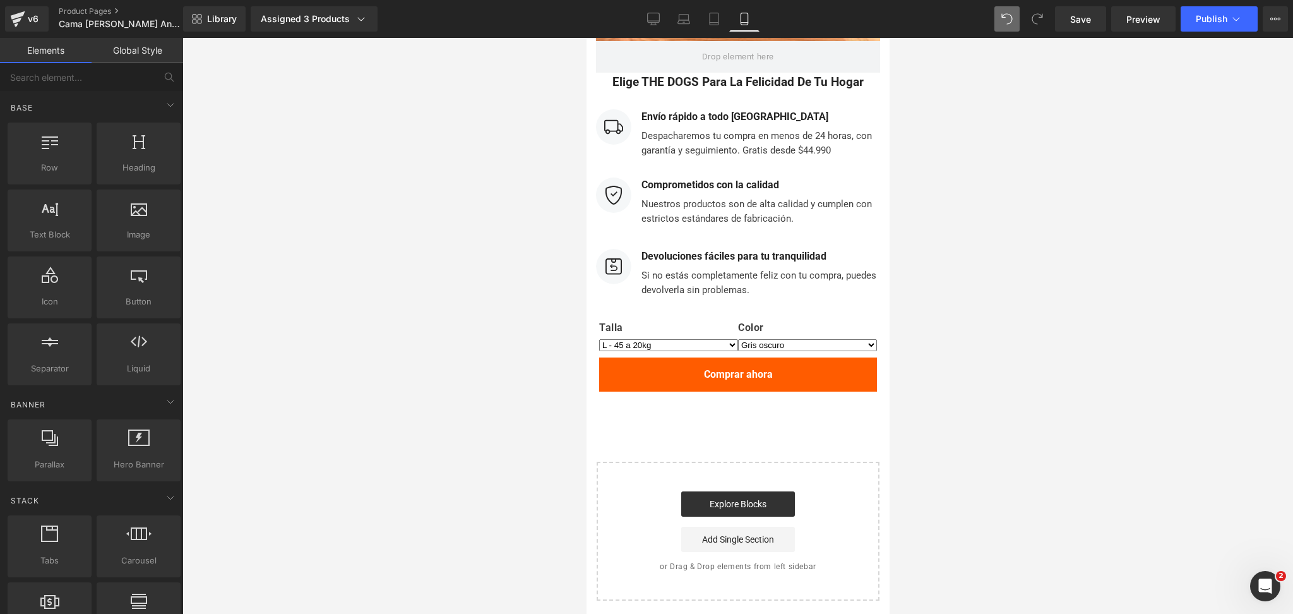
click at [1215, 33] on div "Library Assigned 3 Products Product Preview Cama Anti-Estrés THE DOGS Cama Anti…" at bounding box center [738, 19] width 1110 height 38
click at [1215, 20] on span "Publish" at bounding box center [1211, 19] width 32 height 10
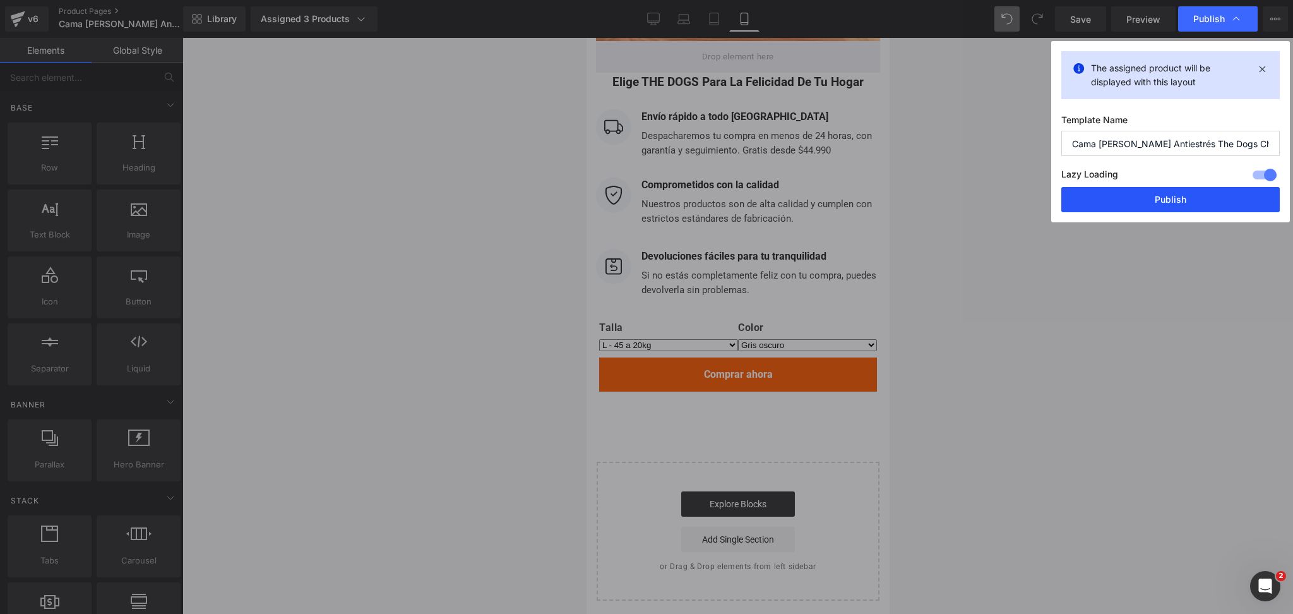
click at [1135, 201] on button "Publish" at bounding box center [1170, 199] width 218 height 25
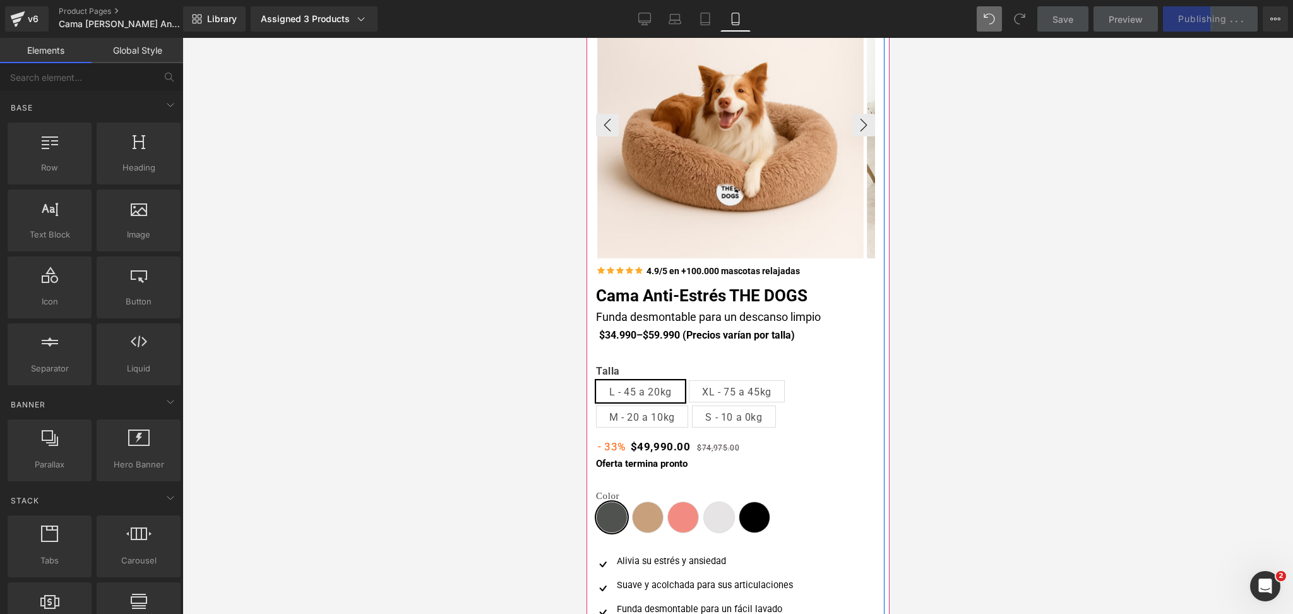
scroll to position [84, 0]
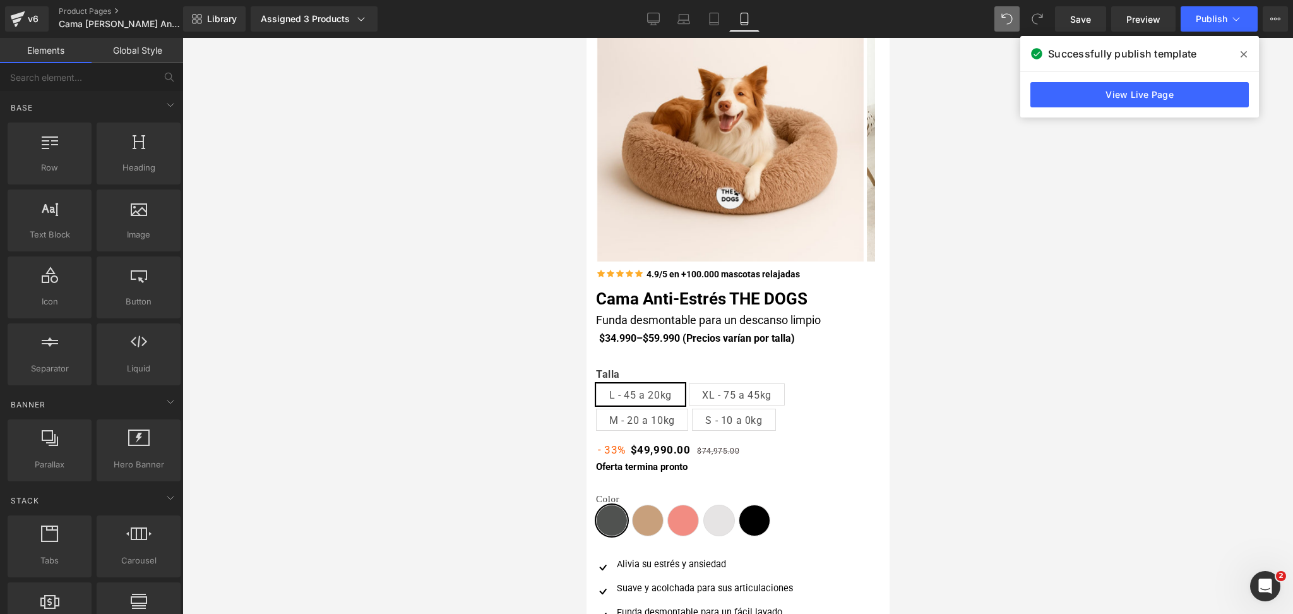
click at [1237, 64] on span at bounding box center [1243, 54] width 20 height 20
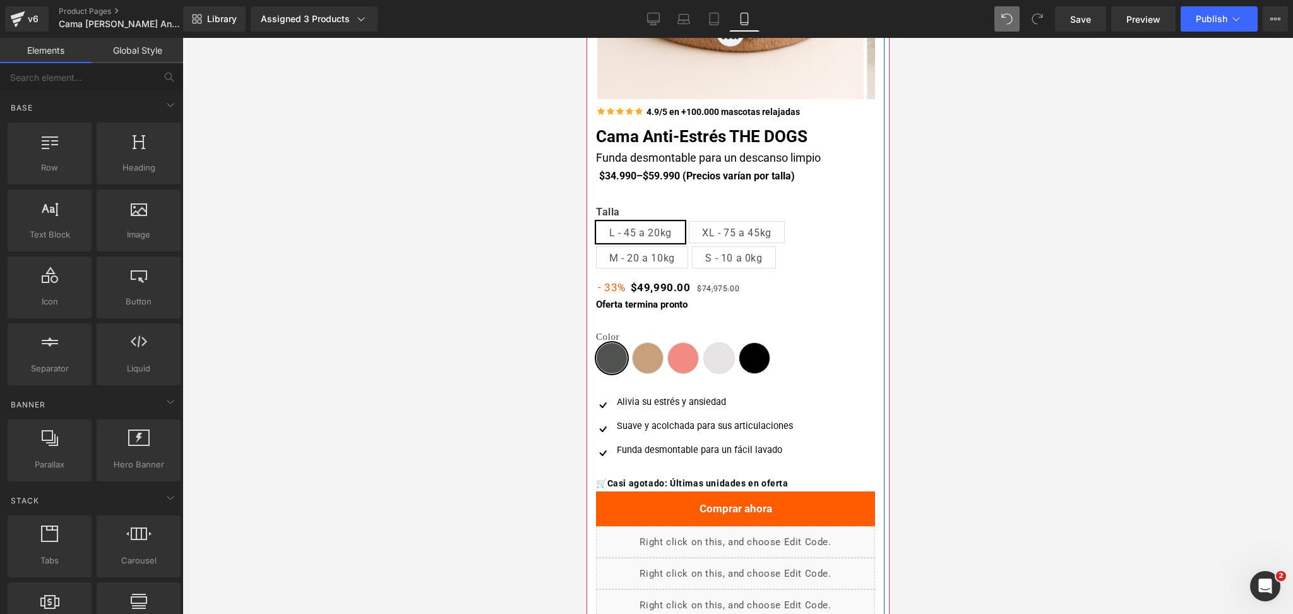
scroll to position [505, 0]
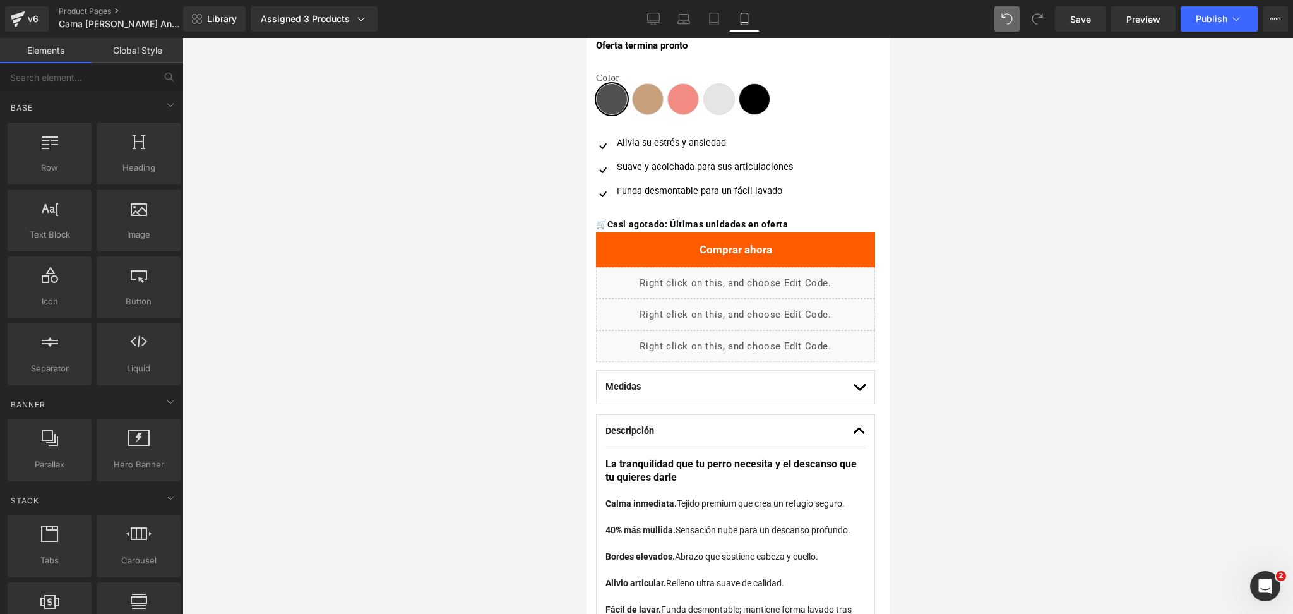
click at [1259, 582] on icon "Abrir Intercom Messenger" at bounding box center [1265, 586] width 21 height 21
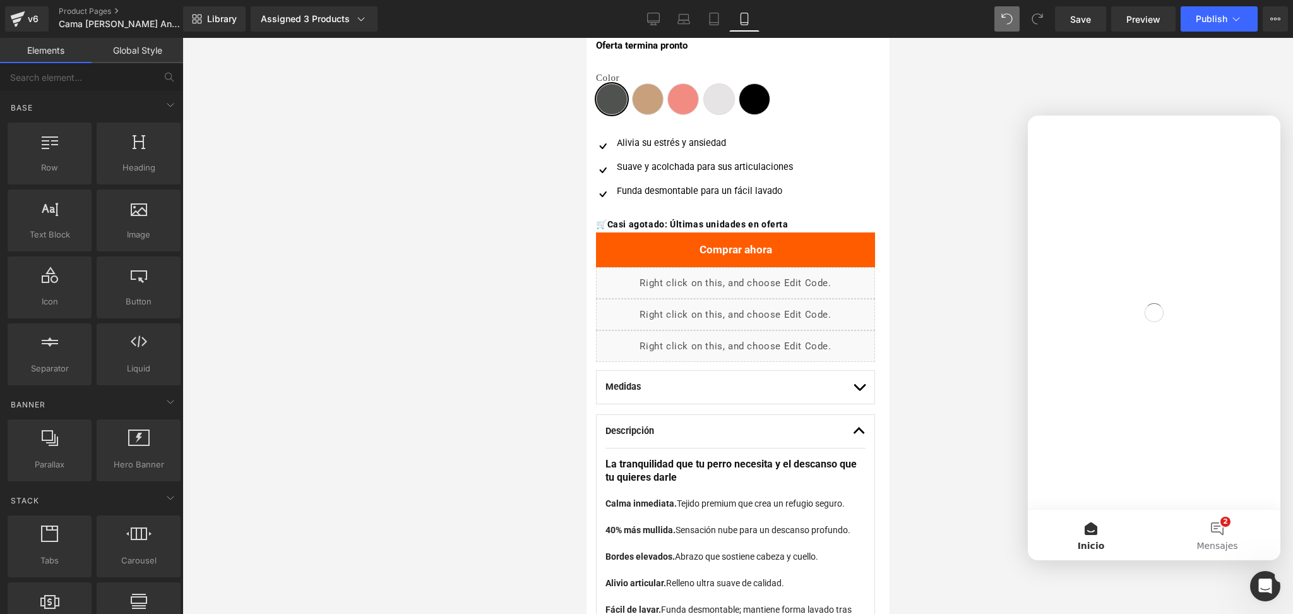
scroll to position [0, 0]
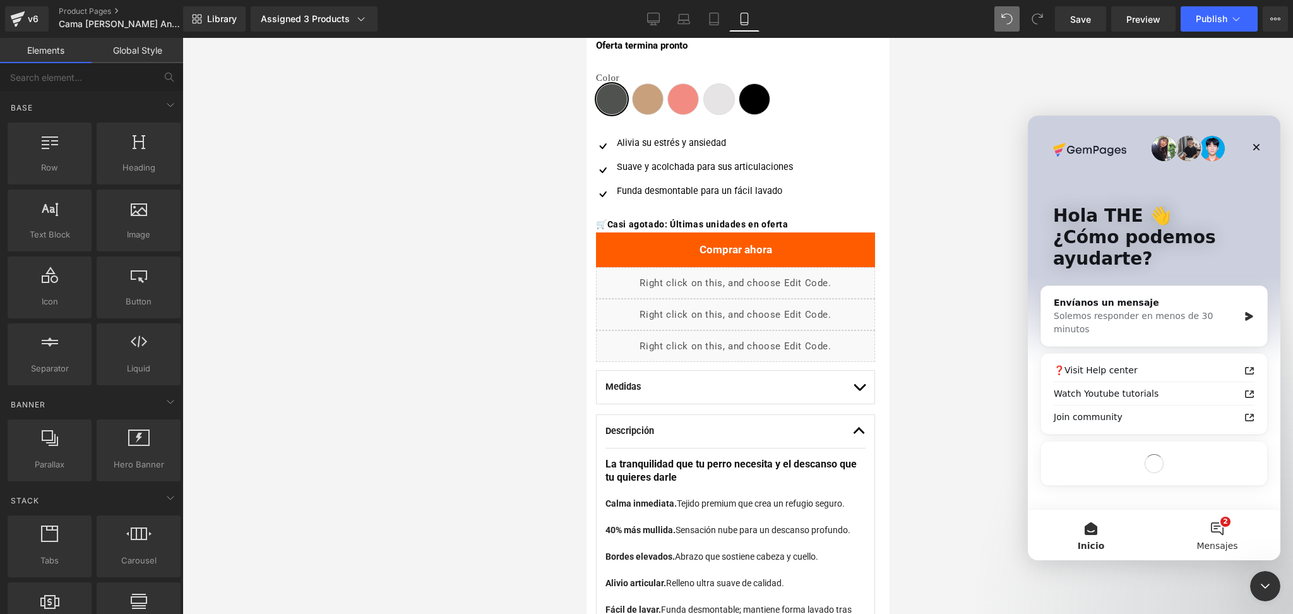
click at [1216, 538] on button "2 Mensajes" at bounding box center [1217, 534] width 126 height 50
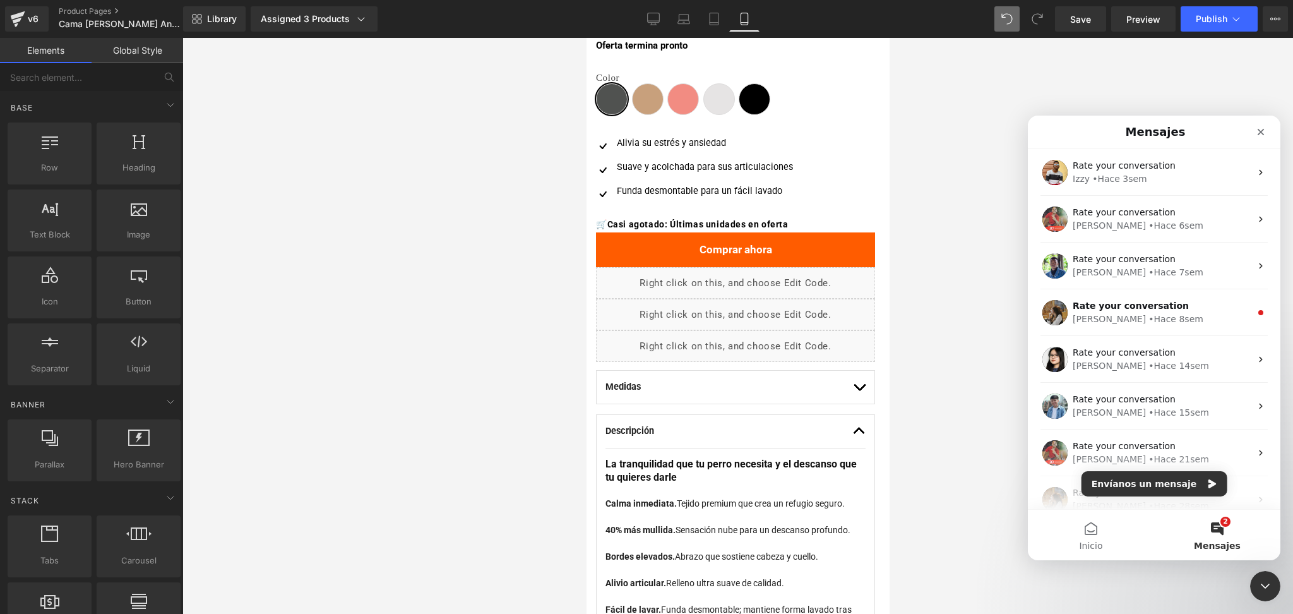
click at [961, 237] on div at bounding box center [646, 288] width 1293 height 576
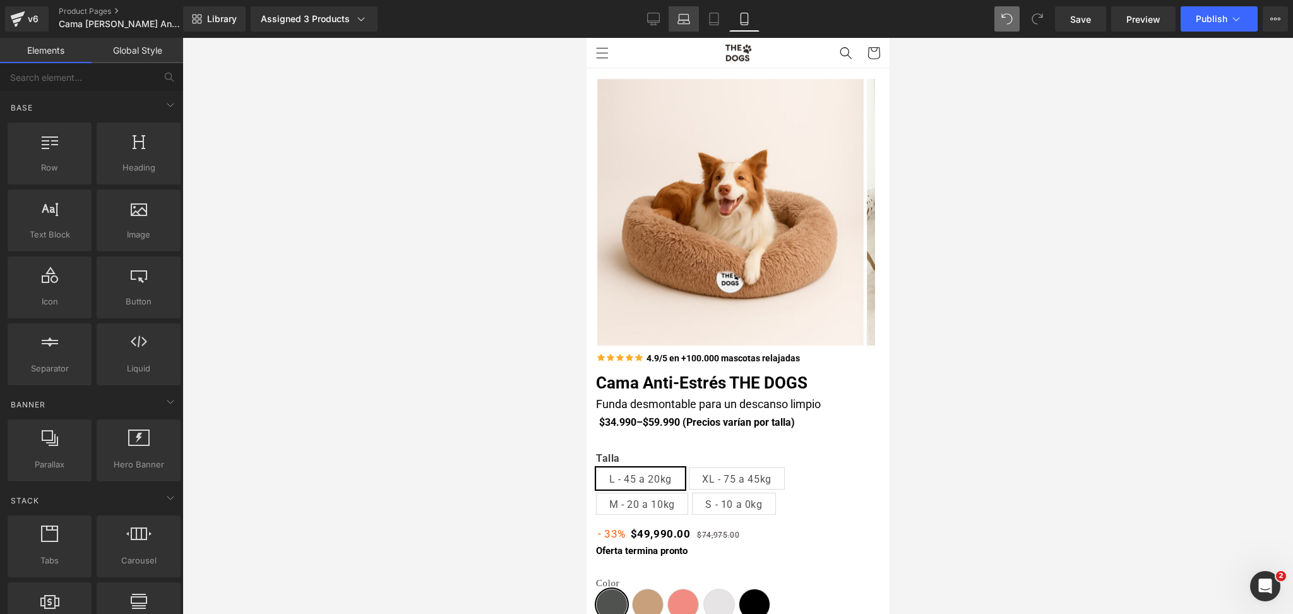
click at [670, 15] on link "Laptop" at bounding box center [683, 18] width 30 height 25
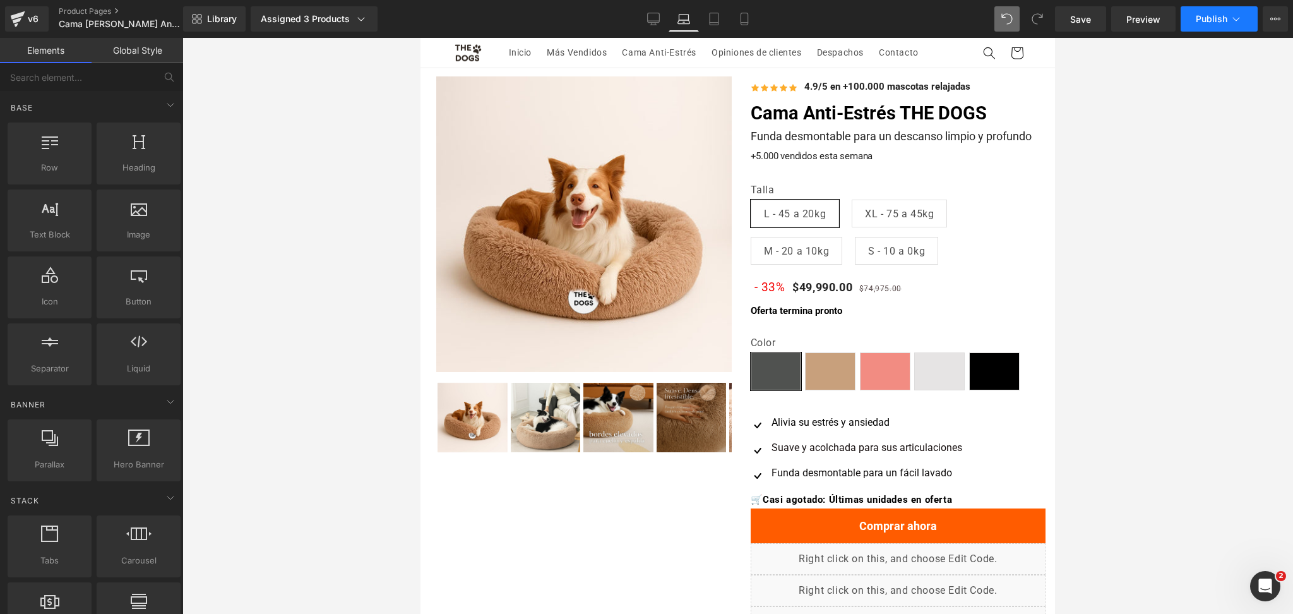
click at [1186, 18] on button "Publish" at bounding box center [1218, 18] width 77 height 25
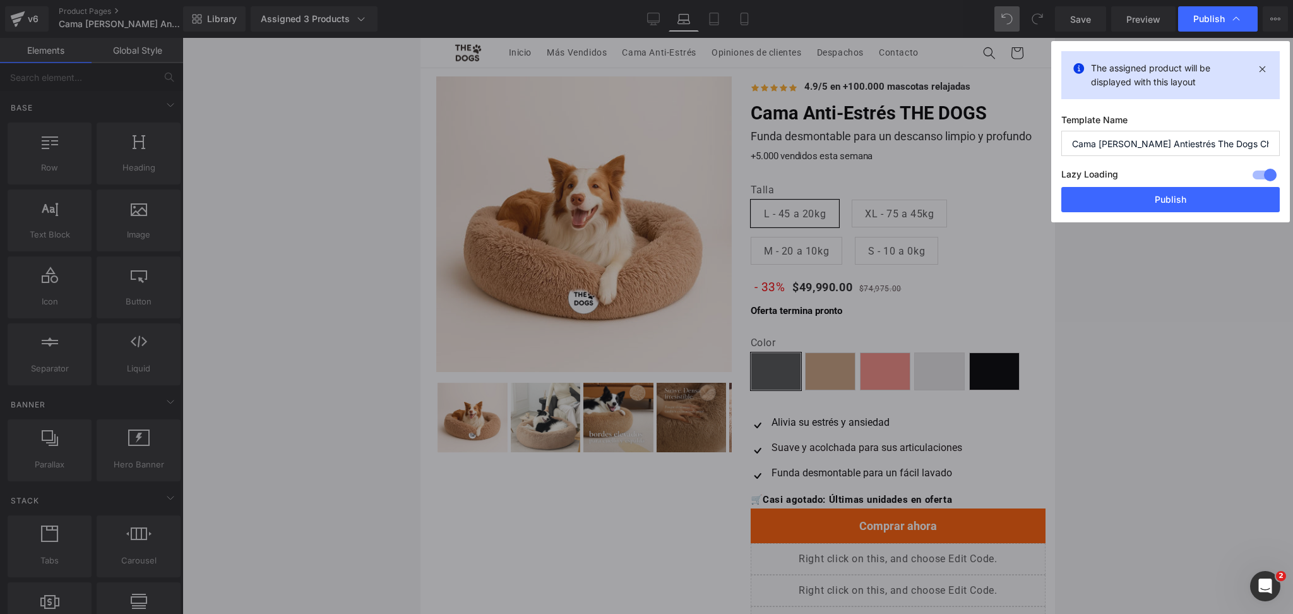
click at [1189, 197] on button "Publish" at bounding box center [1170, 199] width 218 height 25
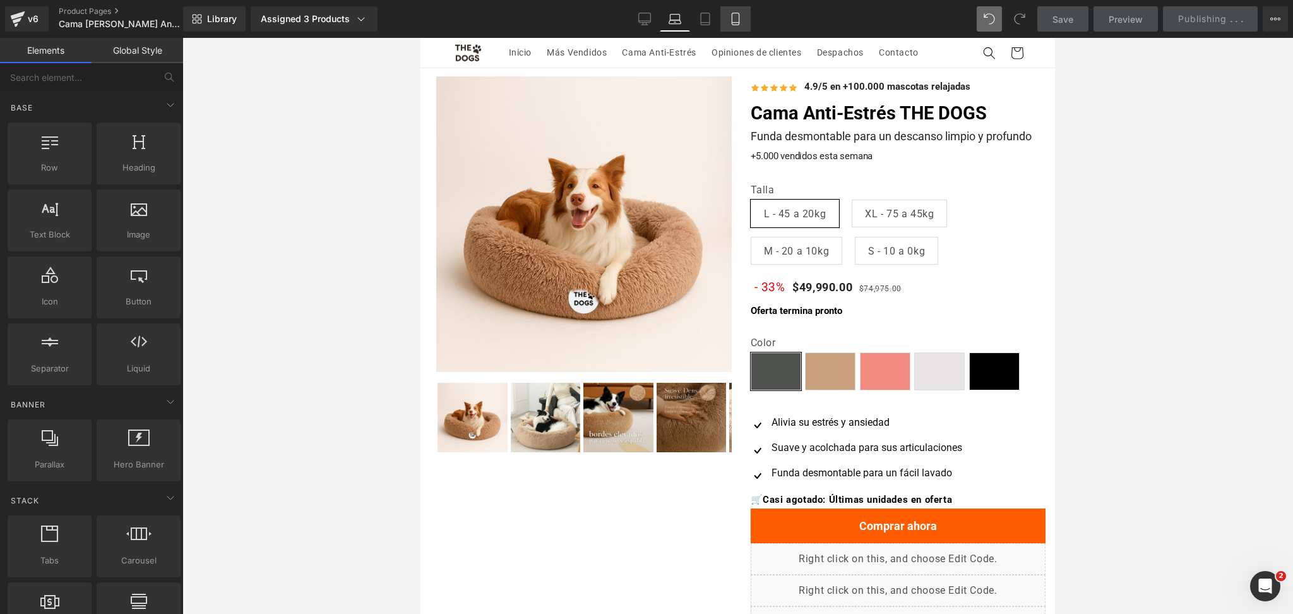
click at [740, 11] on link "Mobile" at bounding box center [735, 18] width 30 height 25
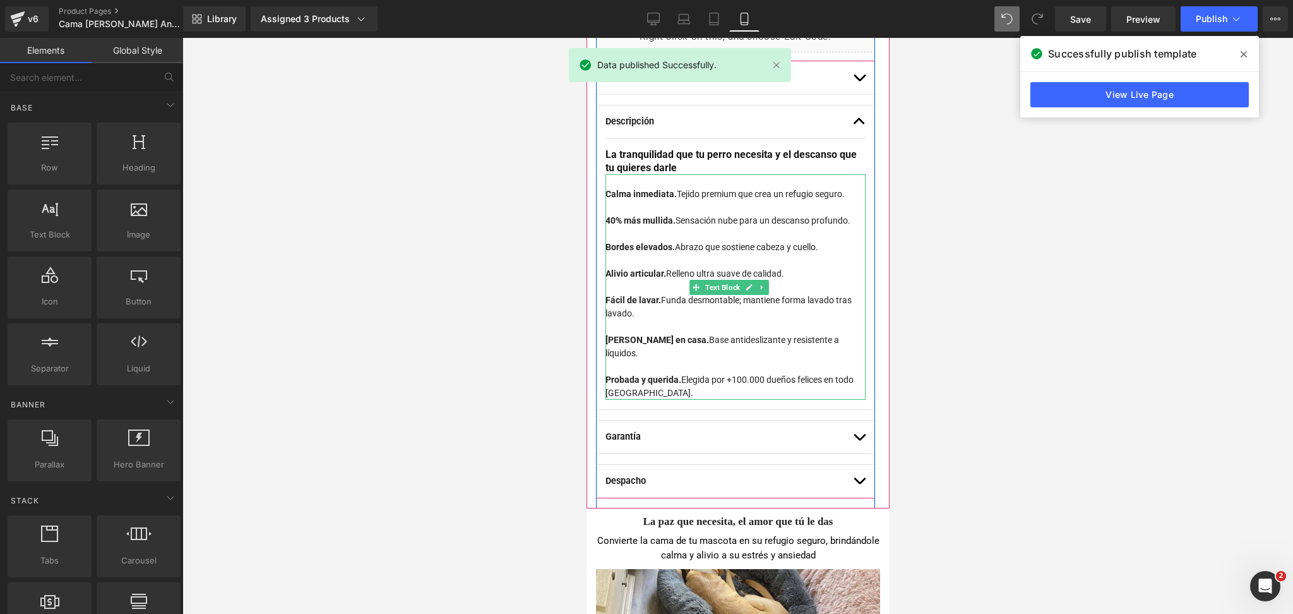
scroll to position [788, 0]
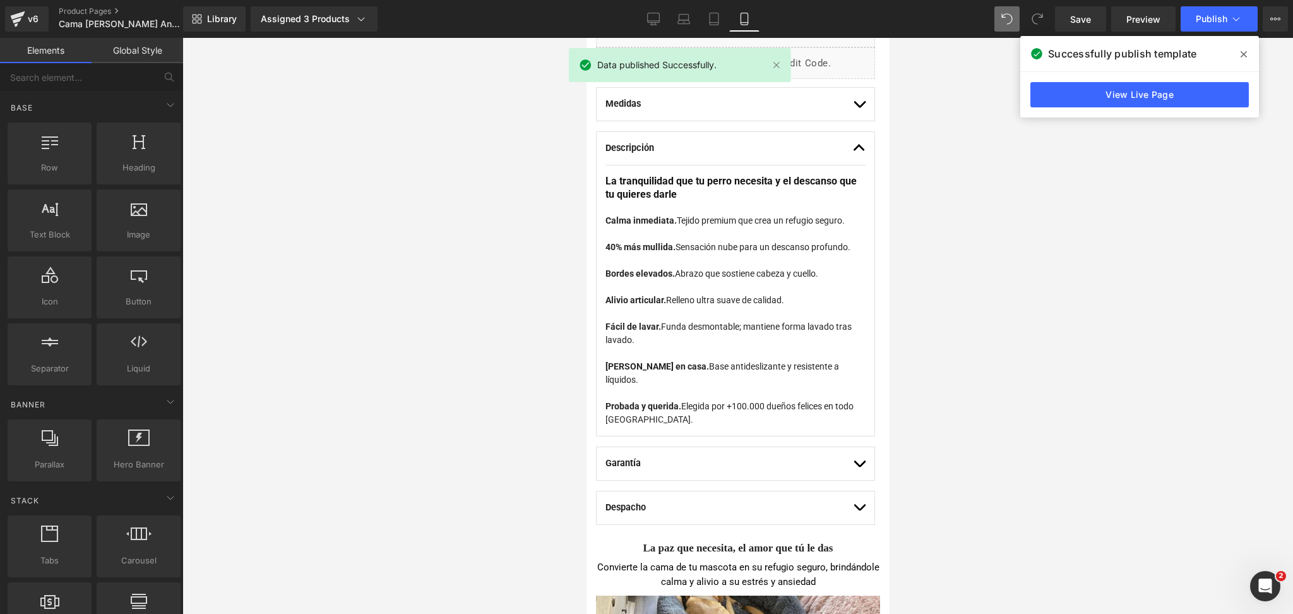
click at [1233, 56] on span at bounding box center [1243, 54] width 20 height 20
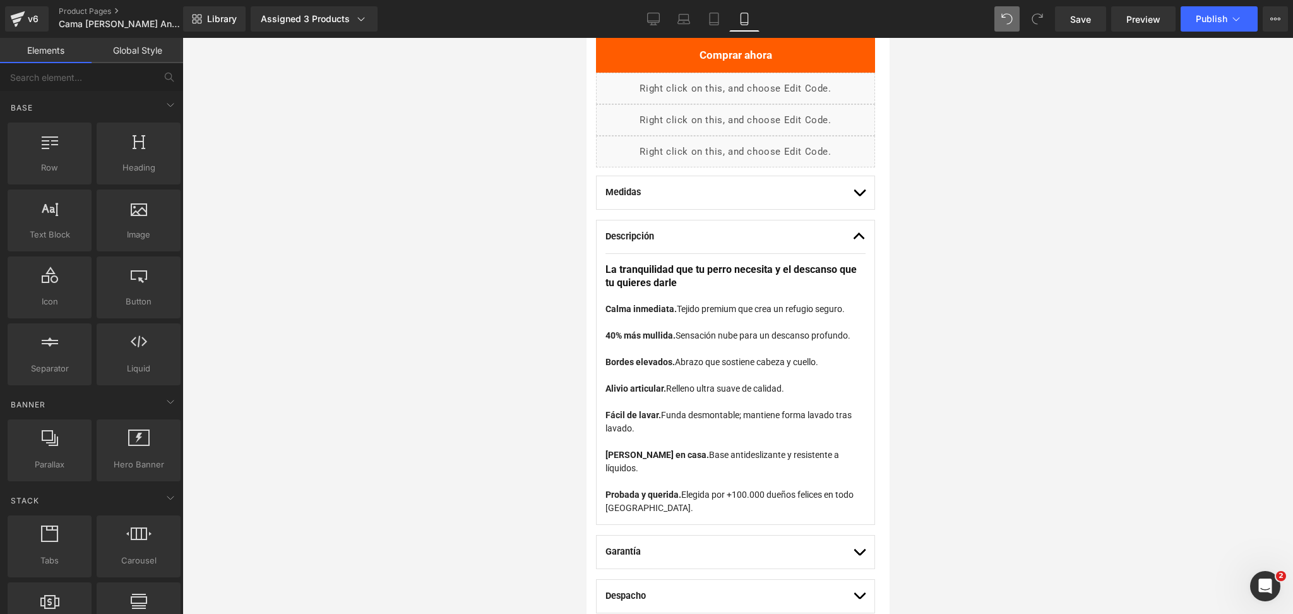
scroll to position [619, 0]
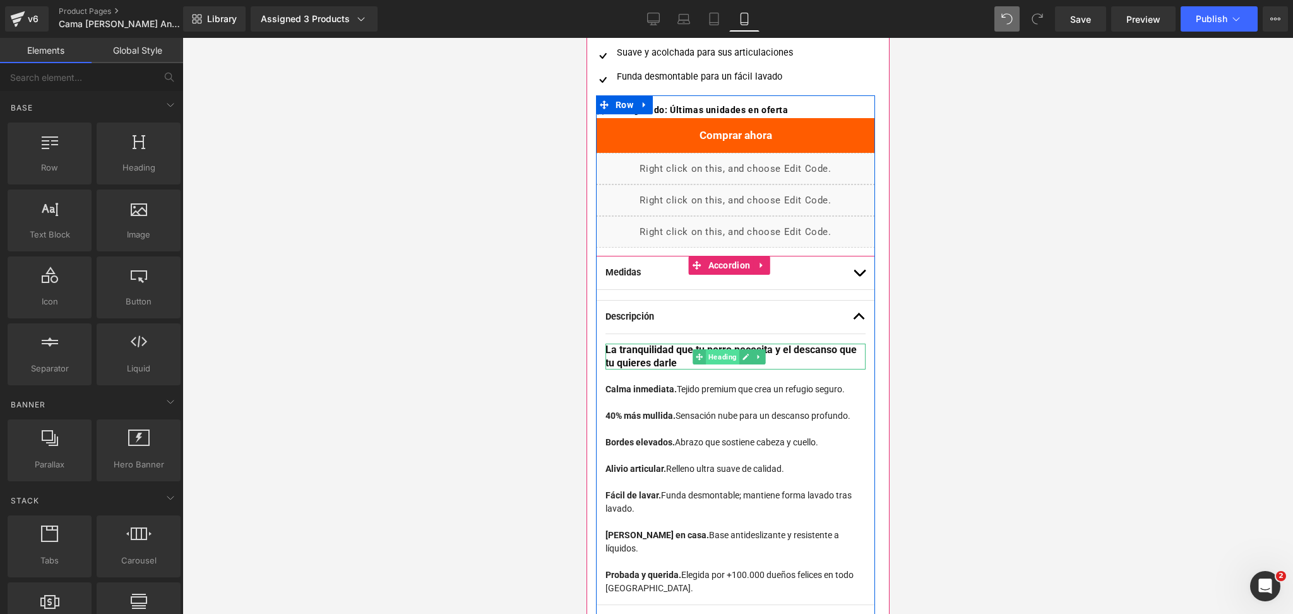
click at [709, 358] on span "Heading" at bounding box center [721, 356] width 33 height 15
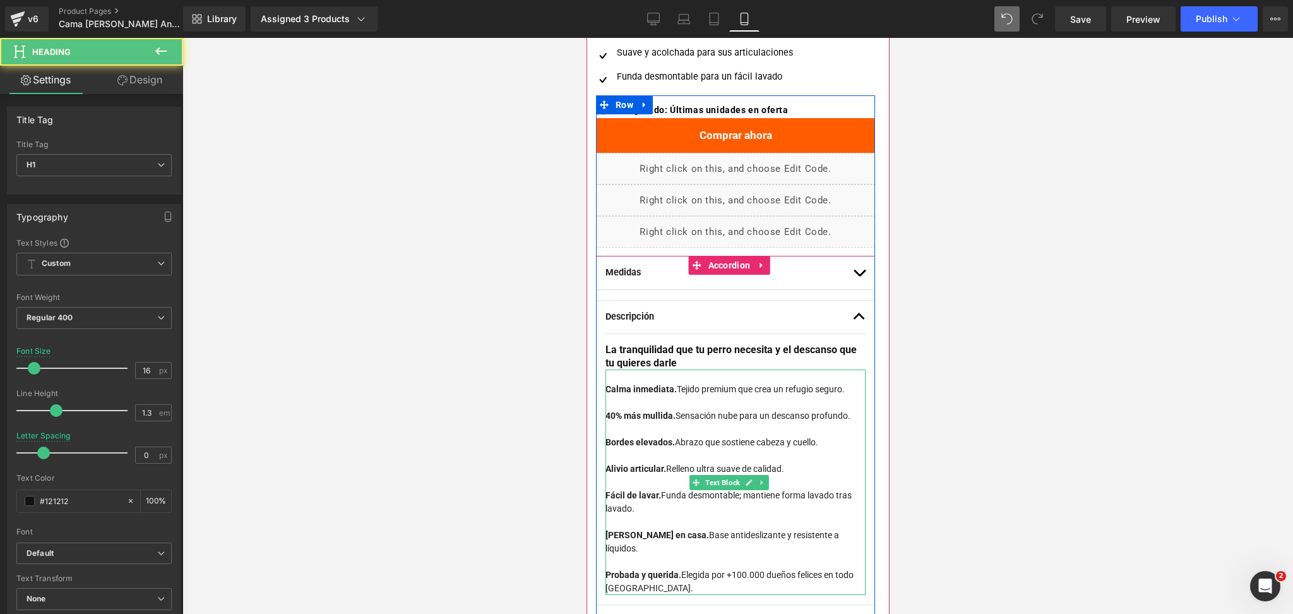
click at [699, 437] on div "Bordes elevados. Abrazo que sostiene cabeza y cuello." at bounding box center [735, 435] width 260 height 27
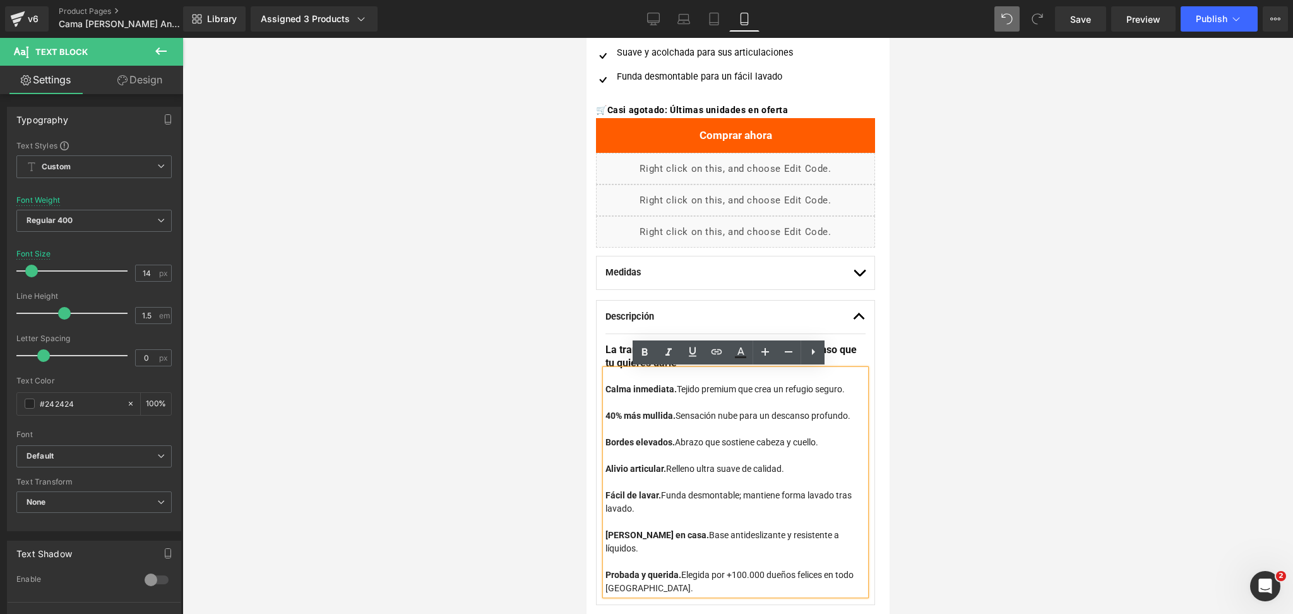
click at [1047, 303] on div at bounding box center [737, 326] width 1110 height 576
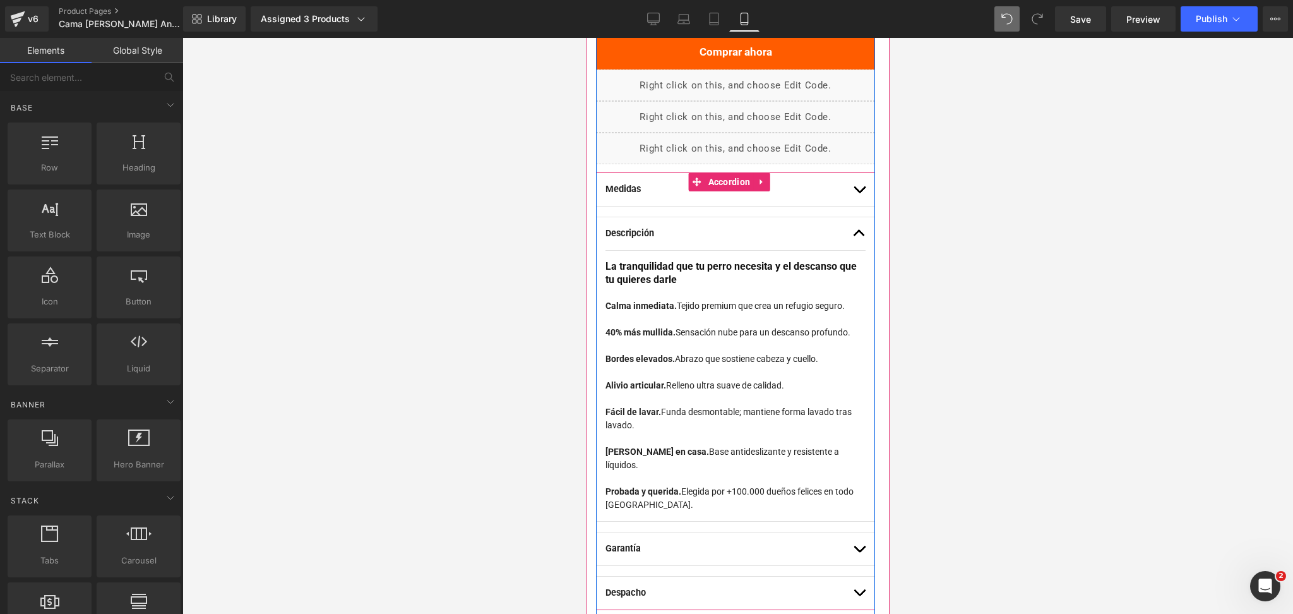
scroll to position [703, 0]
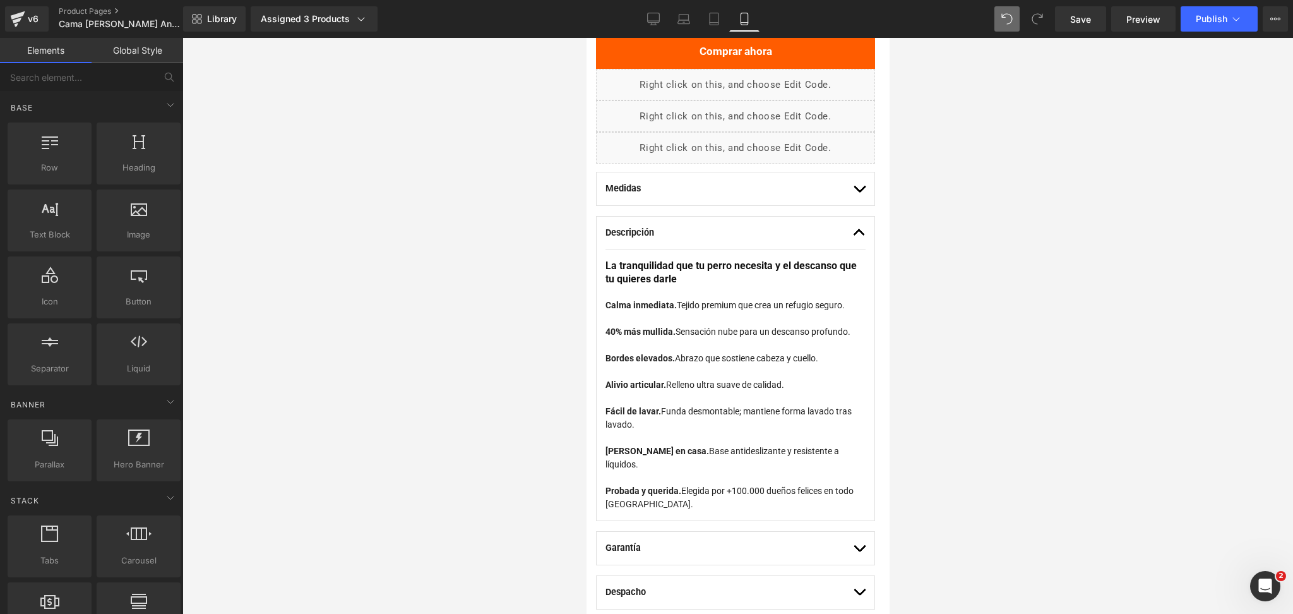
click at [858, 192] on span "button" at bounding box center [858, 192] width 0 height 0
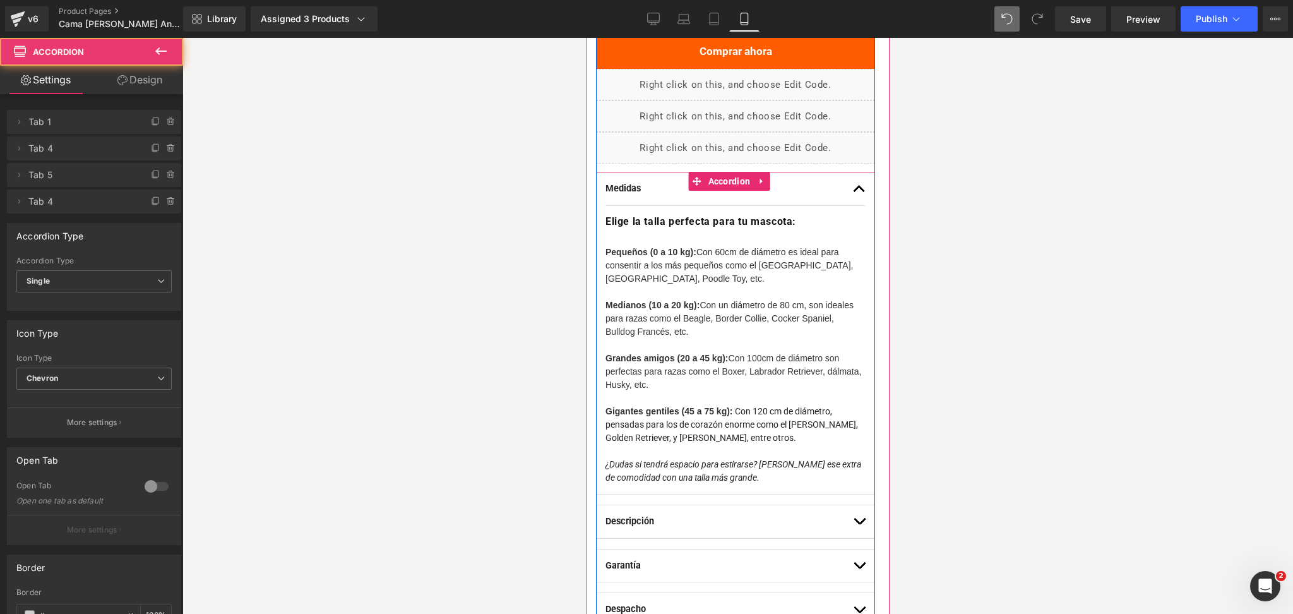
click at [852, 187] on button "button" at bounding box center [858, 188] width 13 height 33
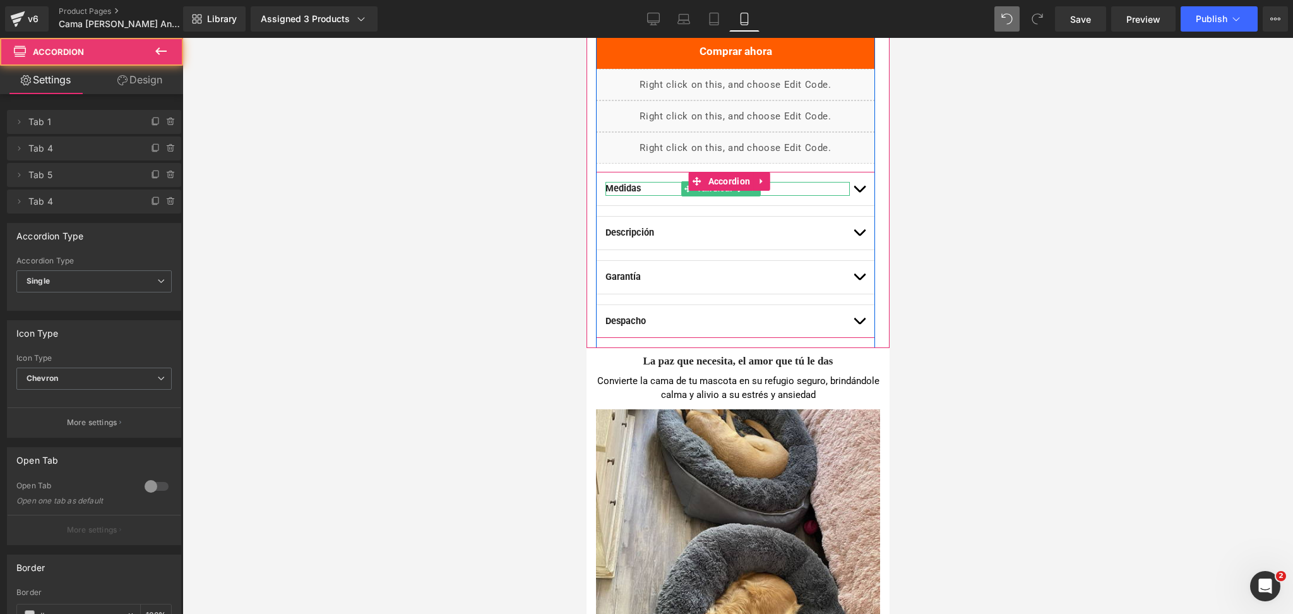
scroll to position [788, 0]
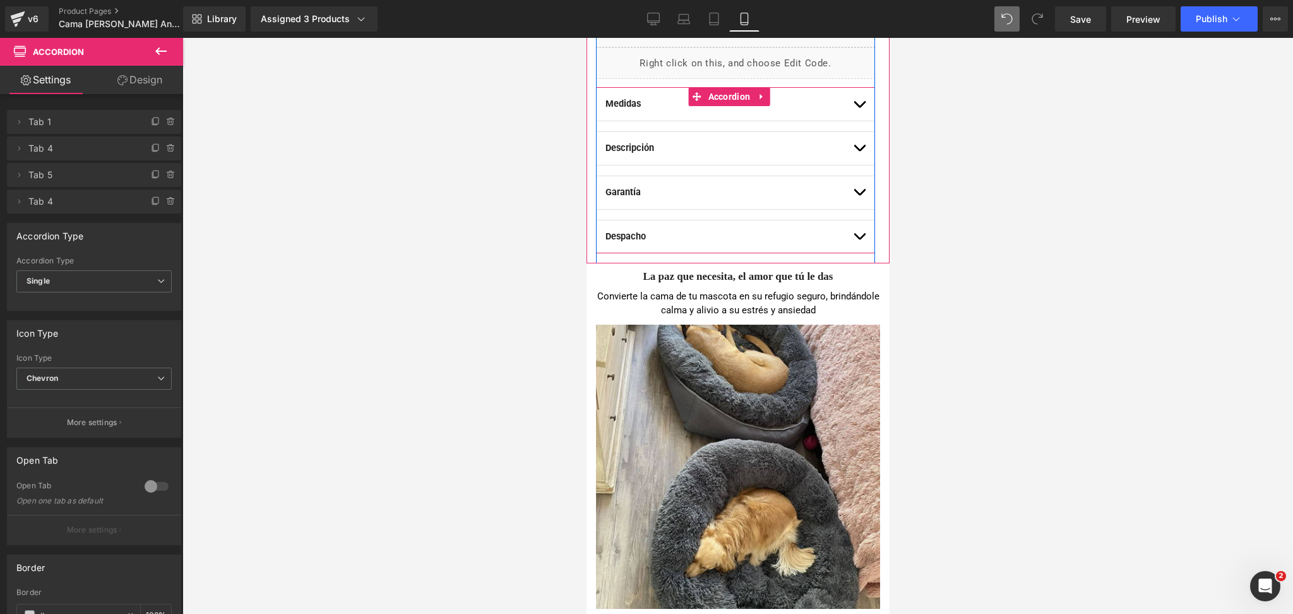
click at [852, 140] on div "Descripción Text Block La tranquilidad que tu perro necesita y el descanso que …" at bounding box center [734, 148] width 279 height 34
click at [852, 144] on button "button" at bounding box center [858, 148] width 13 height 33
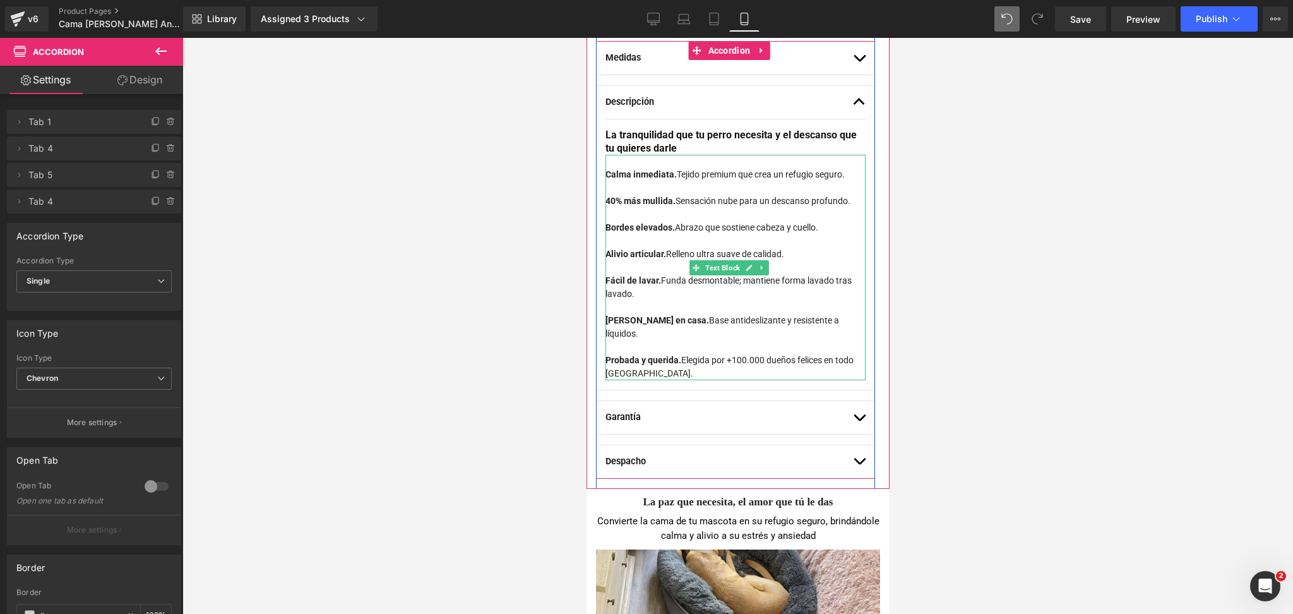
scroll to position [872, 0]
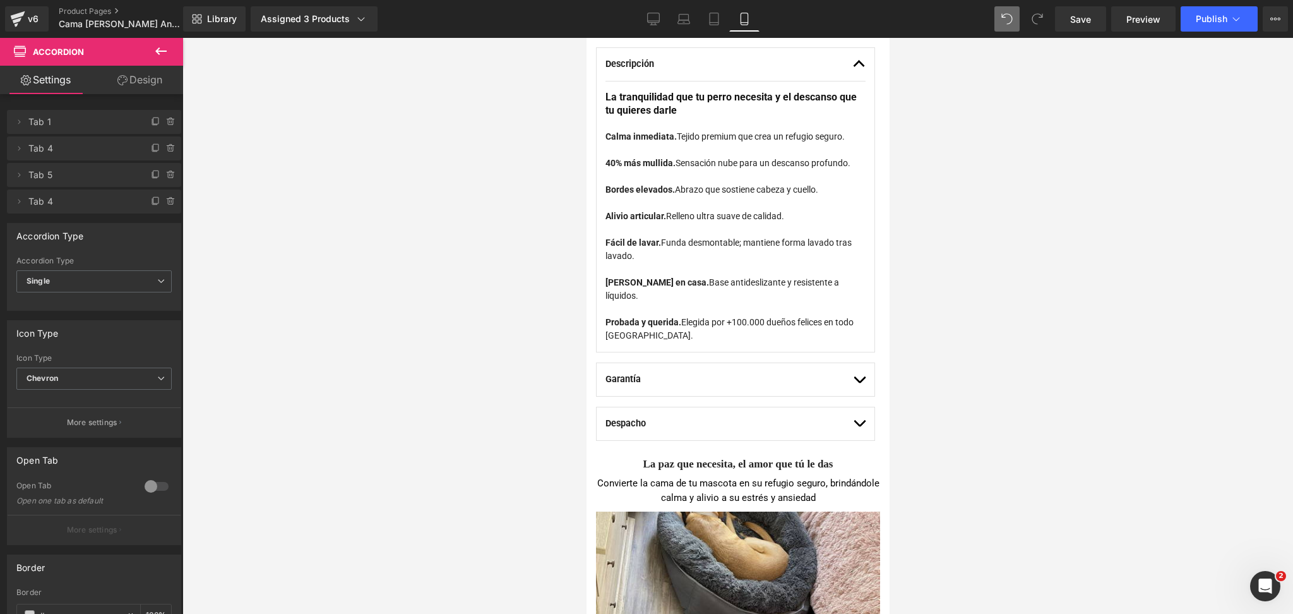
click at [978, 238] on div at bounding box center [737, 326] width 1110 height 576
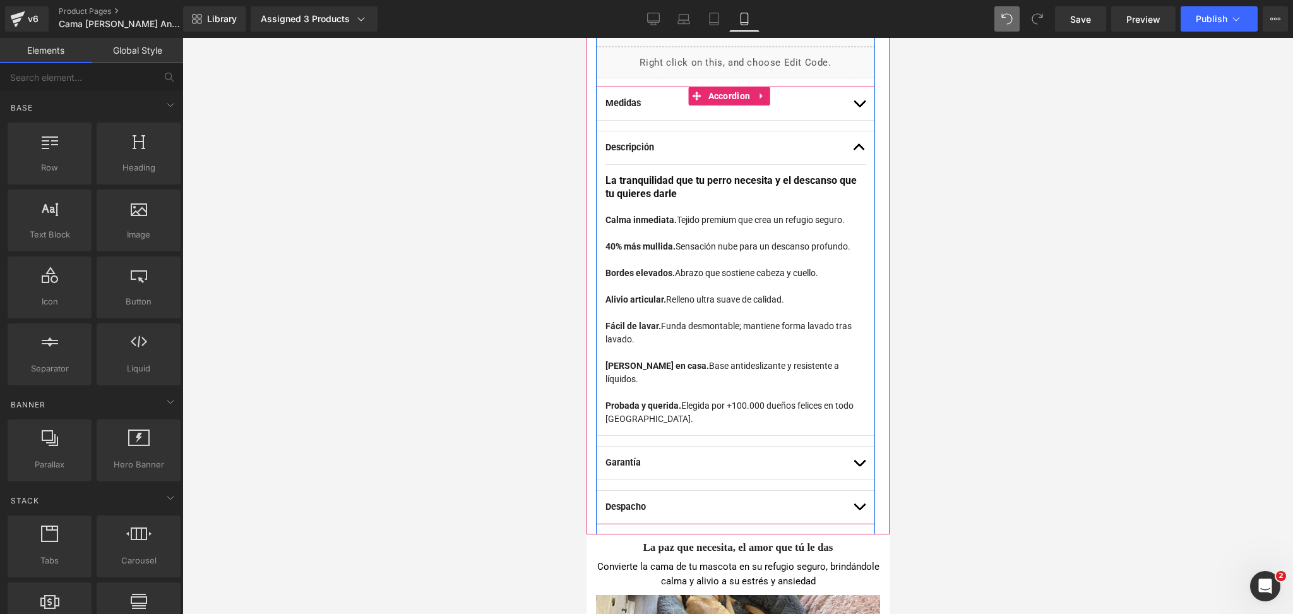
scroll to position [788, 0]
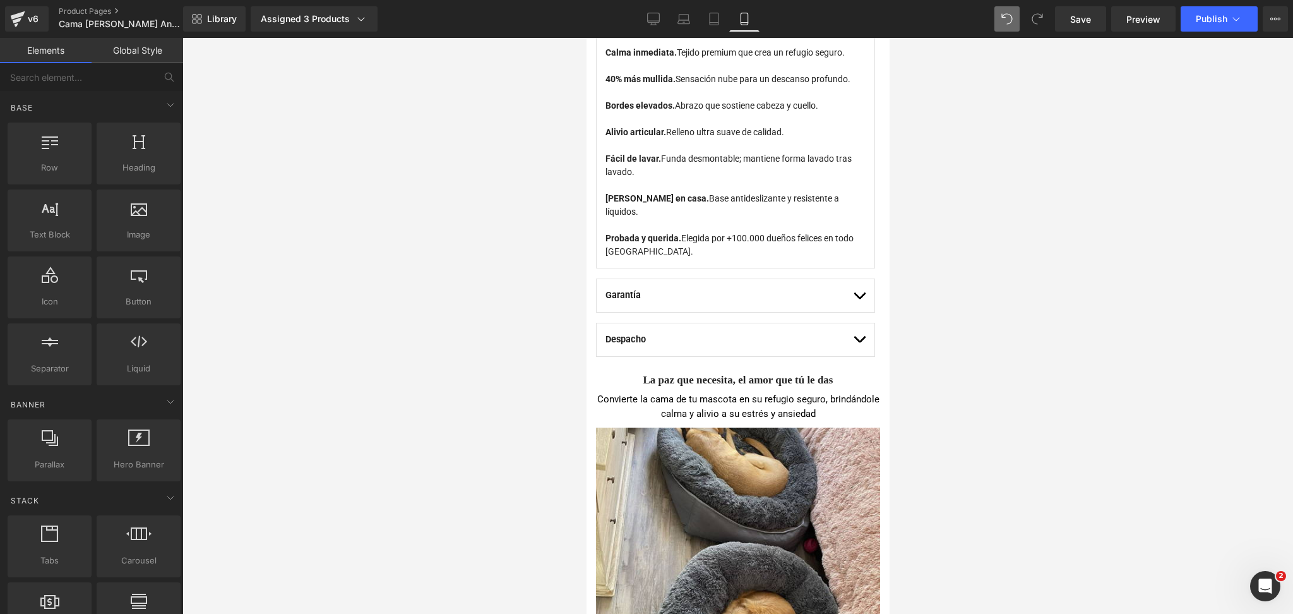
click at [852, 293] on button "button" at bounding box center [858, 295] width 13 height 33
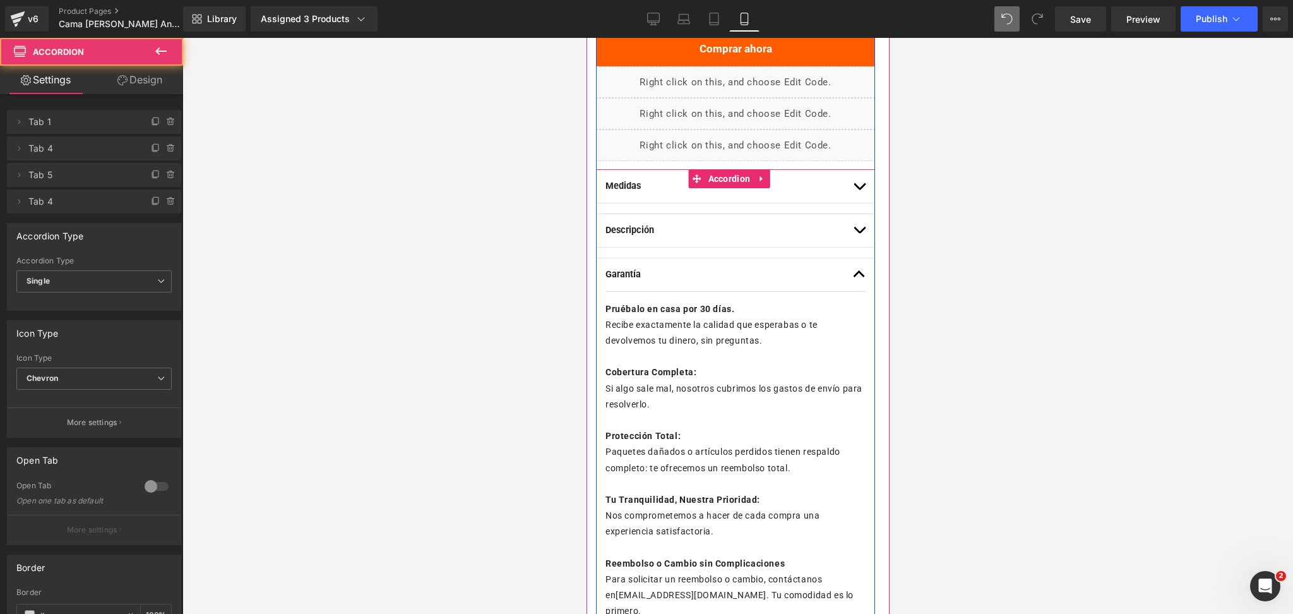
scroll to position [853, 0]
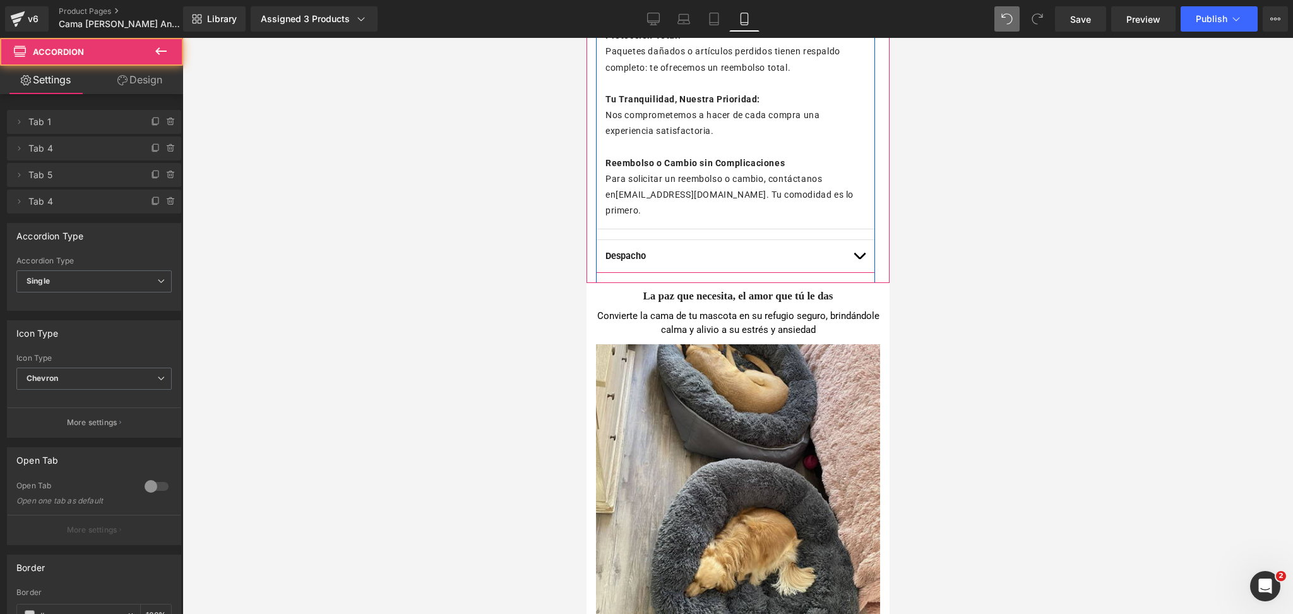
click at [852, 240] on button "button" at bounding box center [858, 256] width 13 height 33
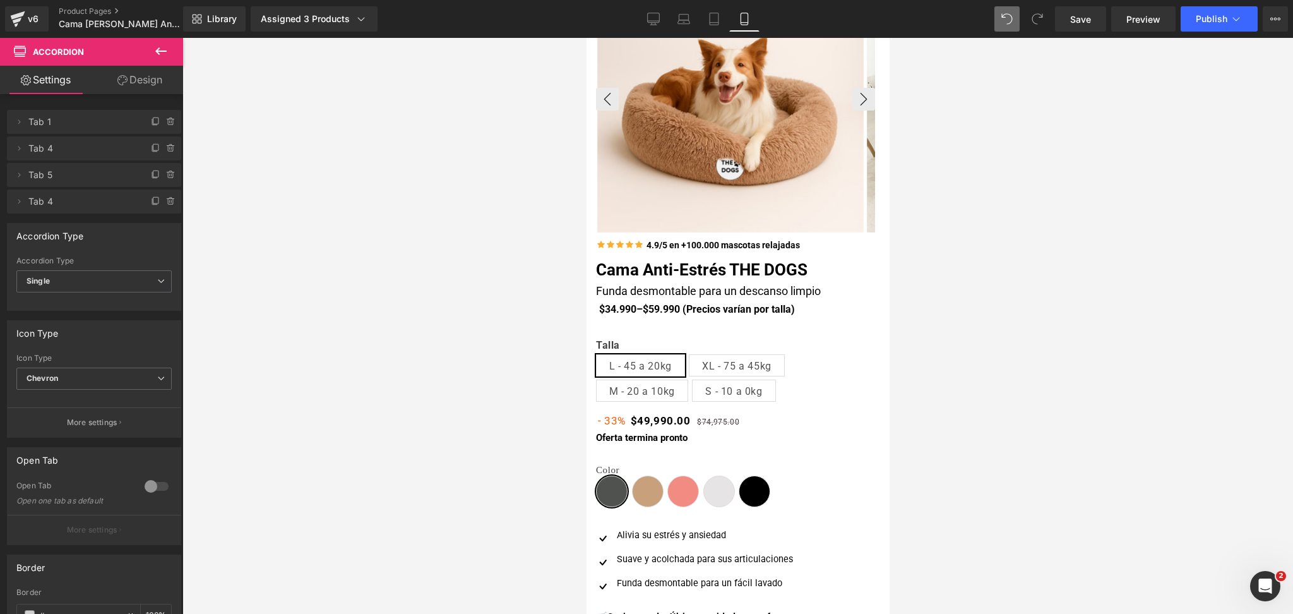
scroll to position [0, 0]
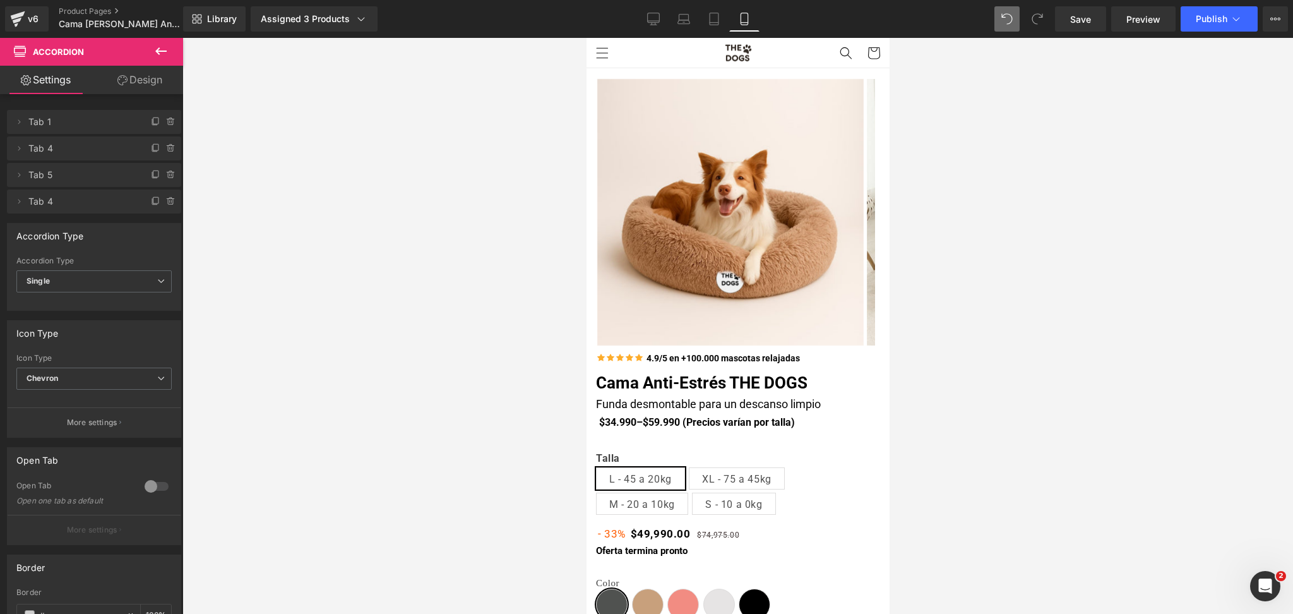
click at [166, 49] on icon at bounding box center [160, 51] width 15 height 15
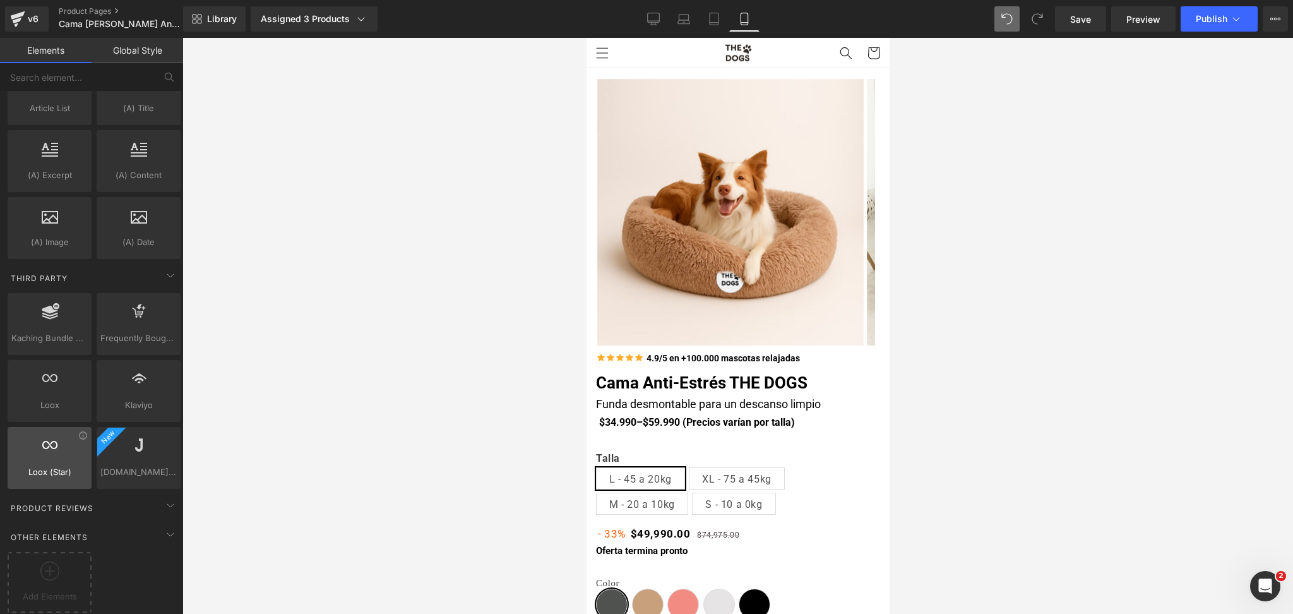
scroll to position [2469, 0]
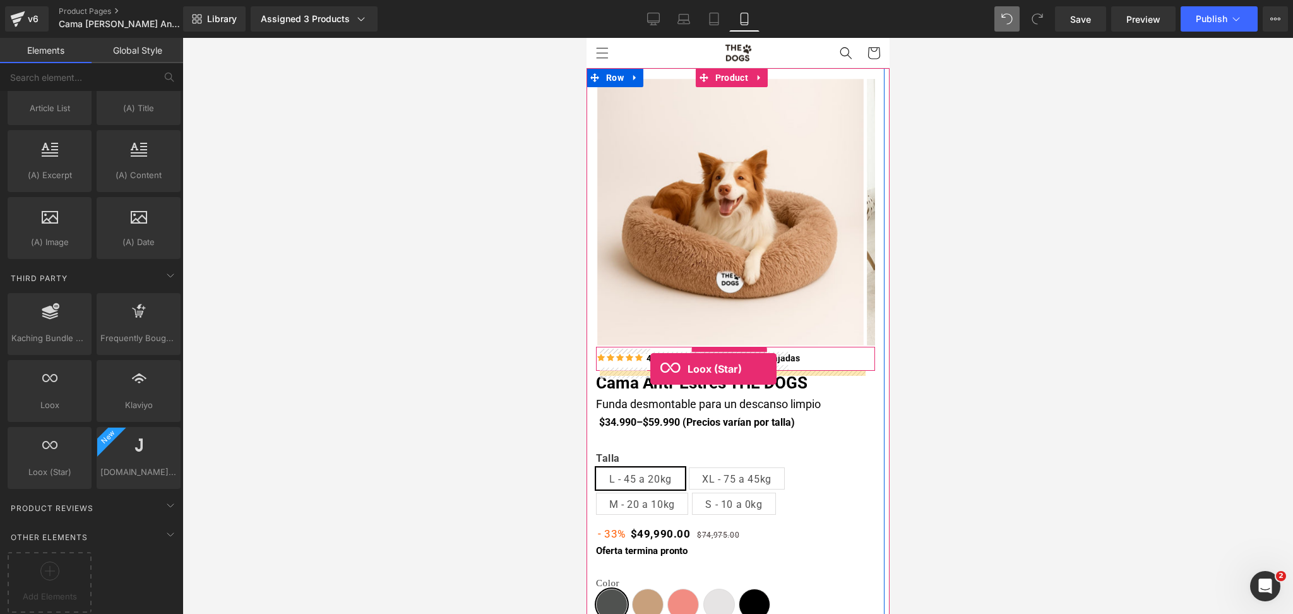
drag, startPoint x: 647, startPoint y: 489, endPoint x: 649, endPoint y: 369, distance: 120.0
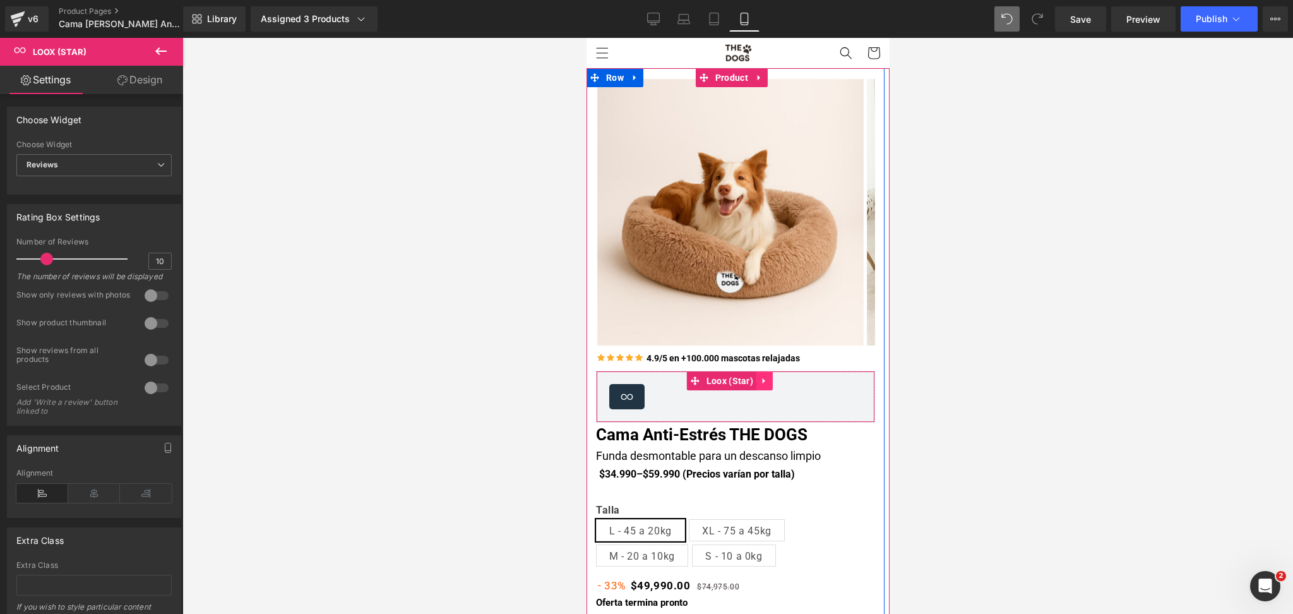
click at [768, 382] on icon at bounding box center [763, 380] width 9 height 9
click at [773, 382] on icon at bounding box center [772, 380] width 9 height 9
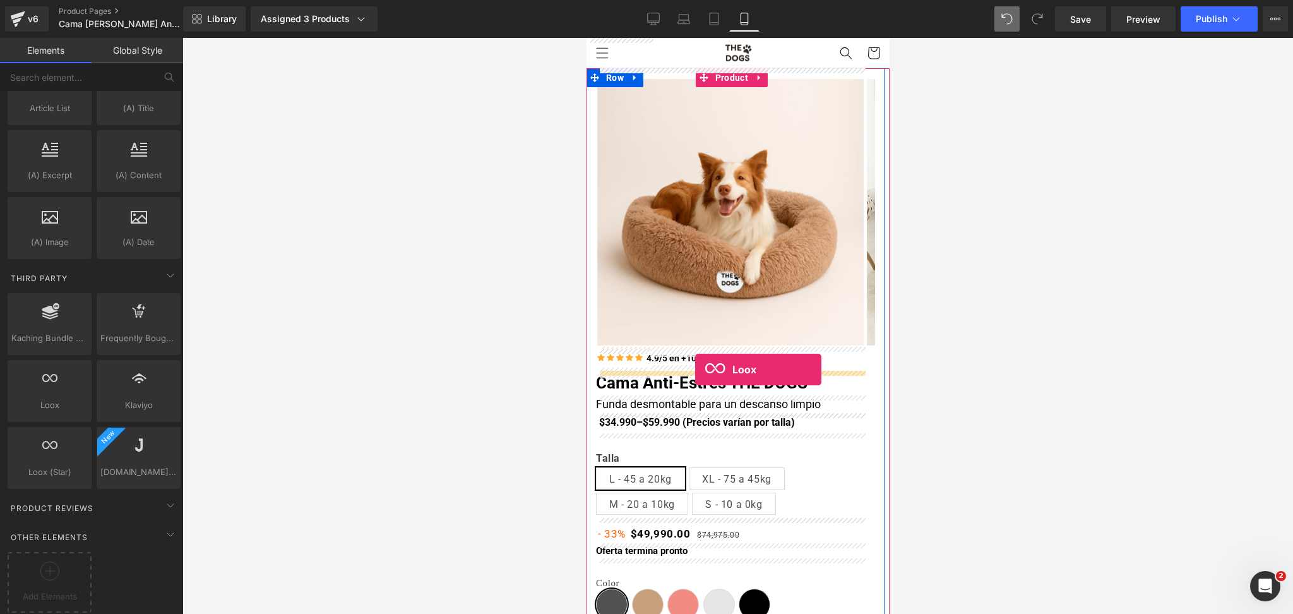
drag, startPoint x: 636, startPoint y: 412, endPoint x: 694, endPoint y: 369, distance: 72.2
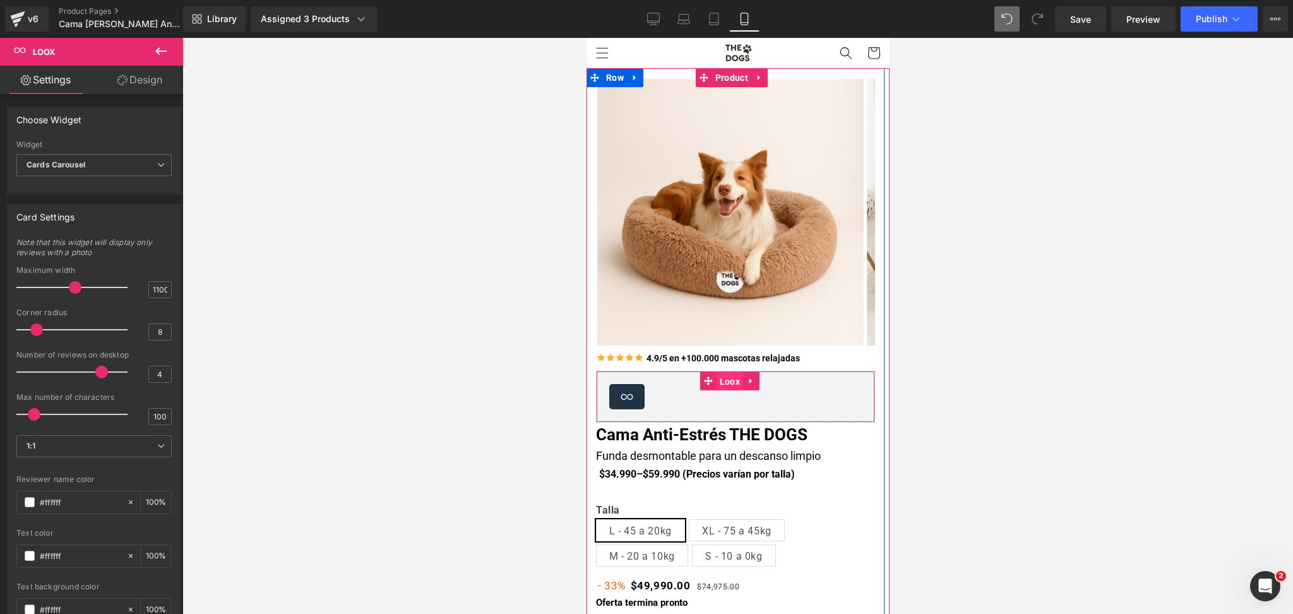
click at [729, 381] on span "Loox" at bounding box center [729, 381] width 27 height 19
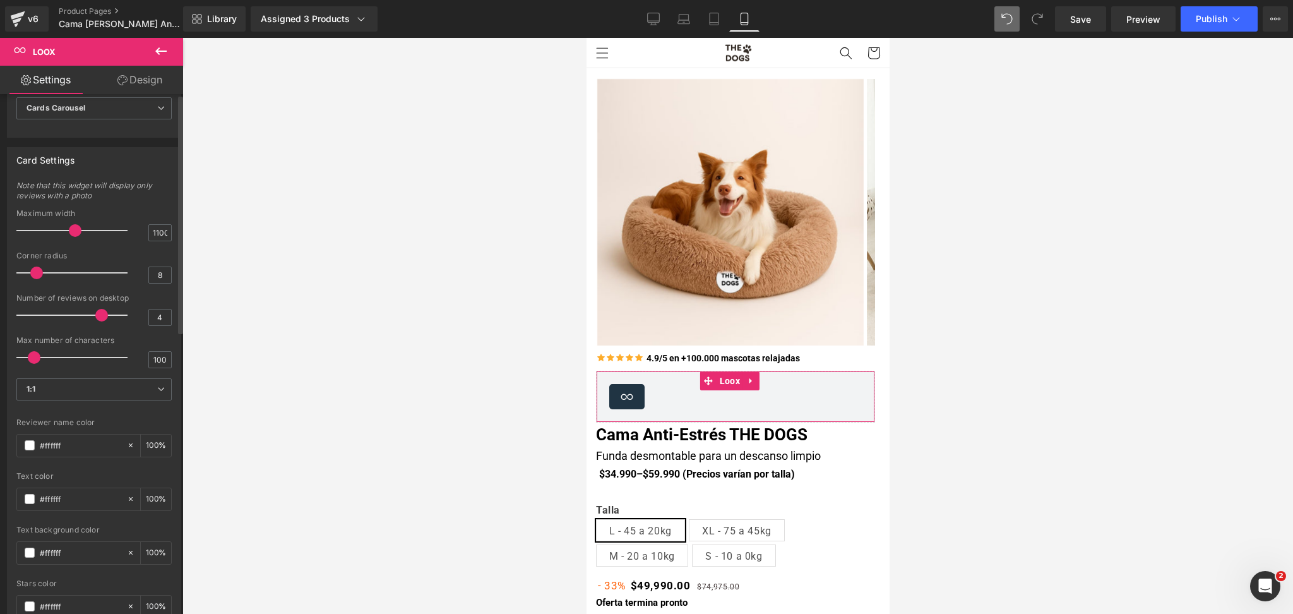
scroll to position [0, 0]
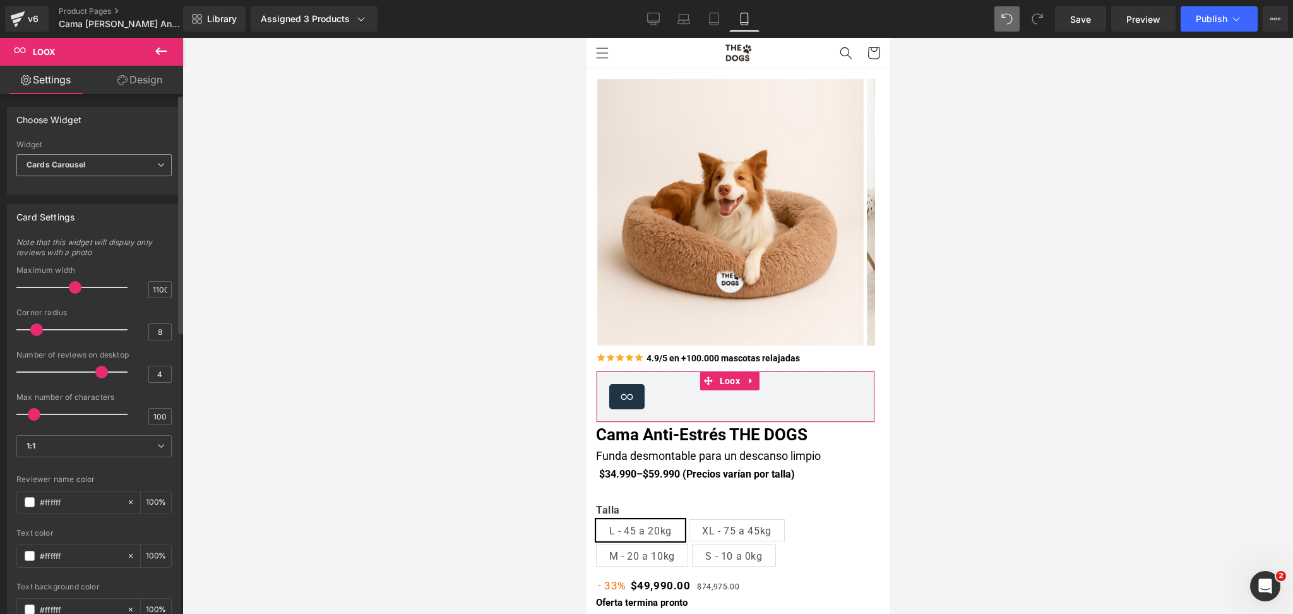
click at [111, 170] on span "Cards Carousel" at bounding box center [93, 165] width 155 height 22
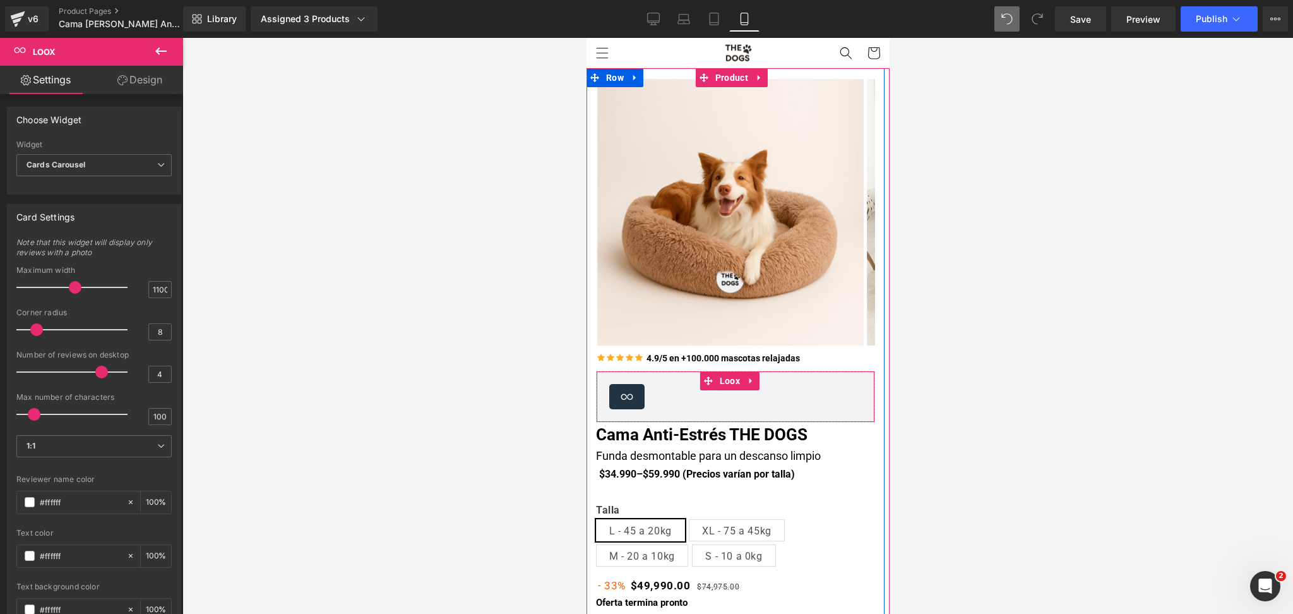
click at [752, 387] on link at bounding box center [750, 380] width 16 height 19
click at [757, 387] on link at bounding box center [758, 380] width 16 height 19
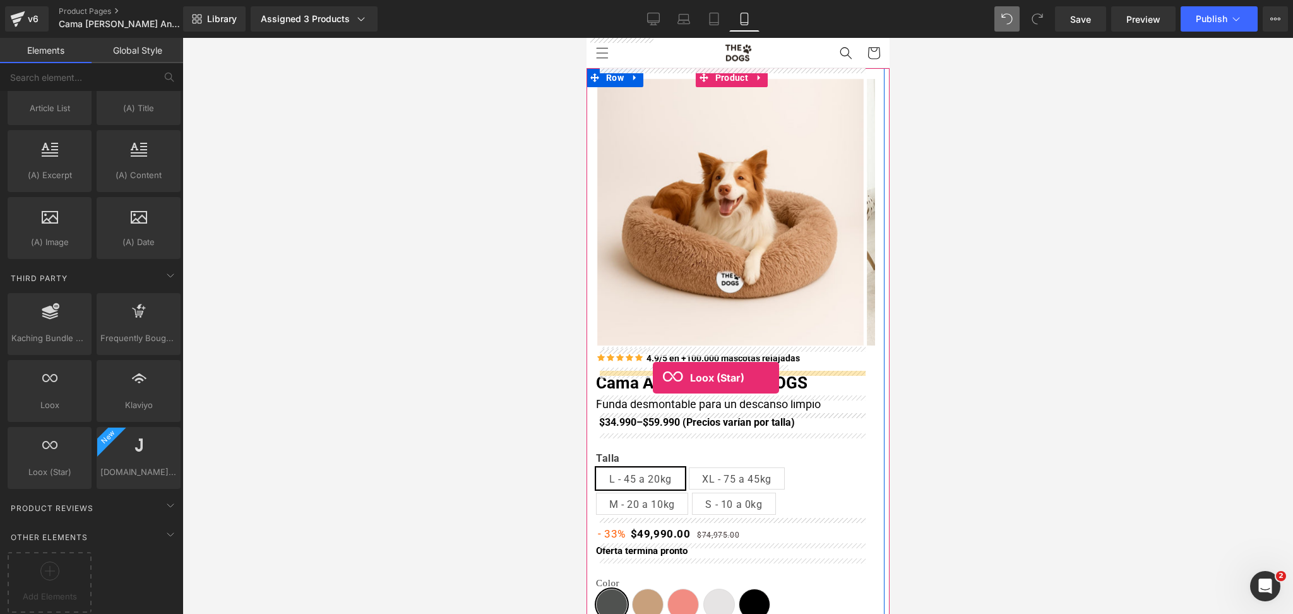
drag, startPoint x: 649, startPoint y: 490, endPoint x: 652, endPoint y: 377, distance: 112.4
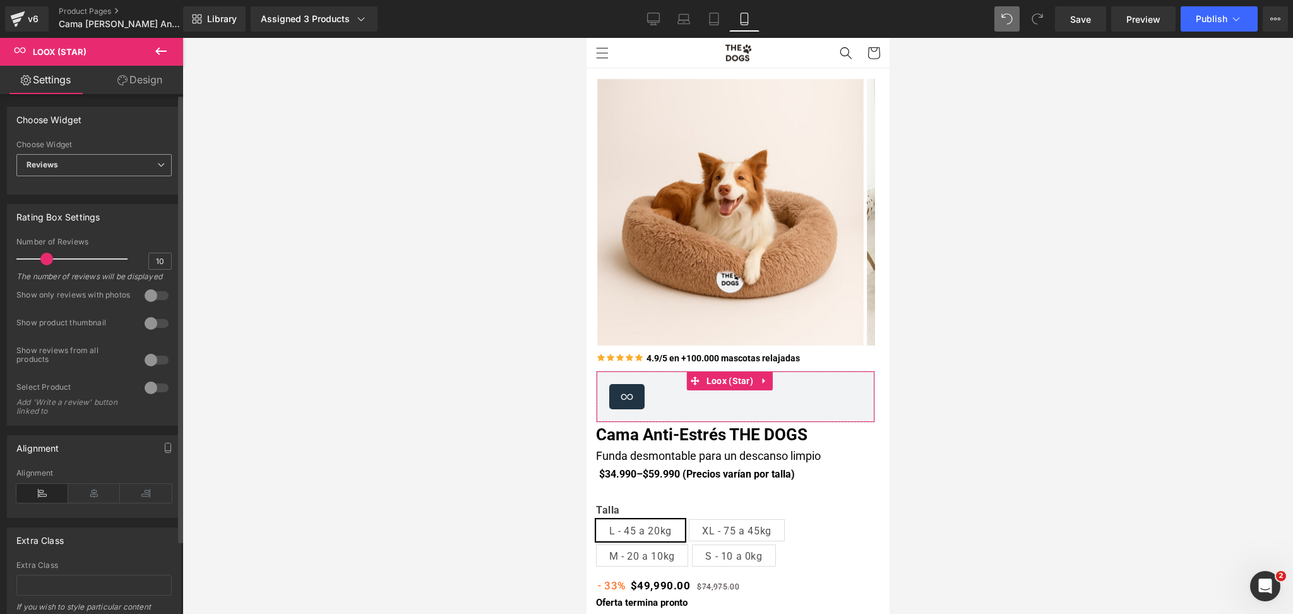
click at [91, 168] on span "Reviews" at bounding box center [93, 165] width 155 height 22
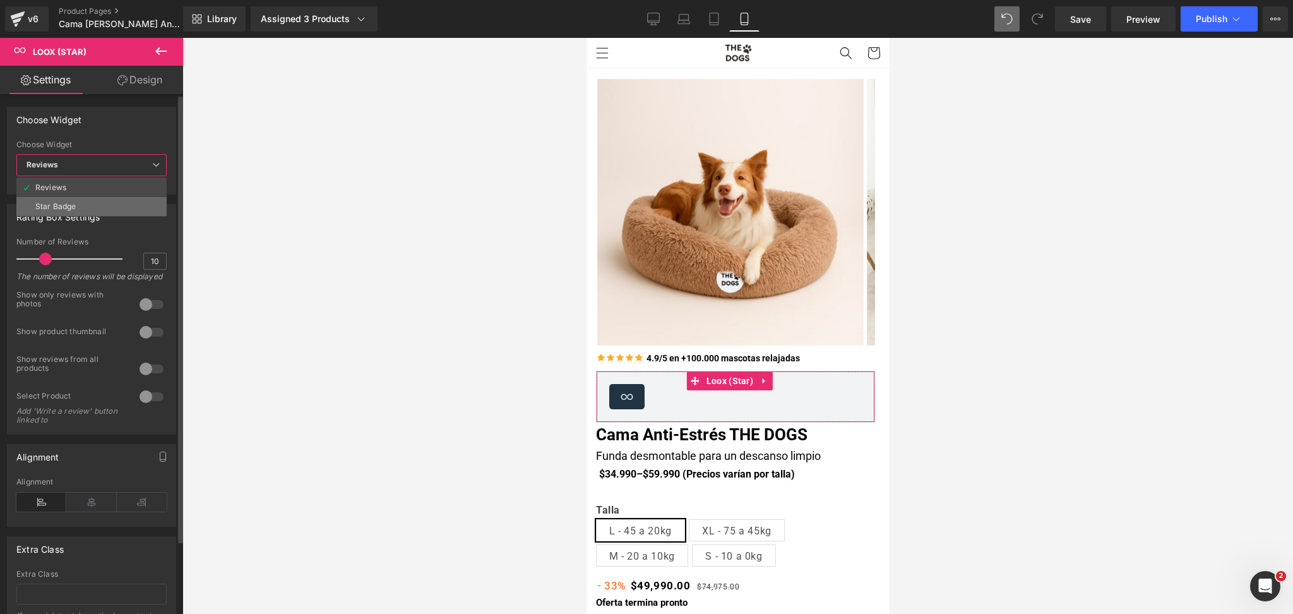
drag, startPoint x: 104, startPoint y: 193, endPoint x: 105, endPoint y: 208, distance: 15.8
click at [105, 208] on ul "Reviews Star Badge" at bounding box center [91, 196] width 150 height 39
click at [105, 208] on li "Star Badge" at bounding box center [91, 206] width 150 height 19
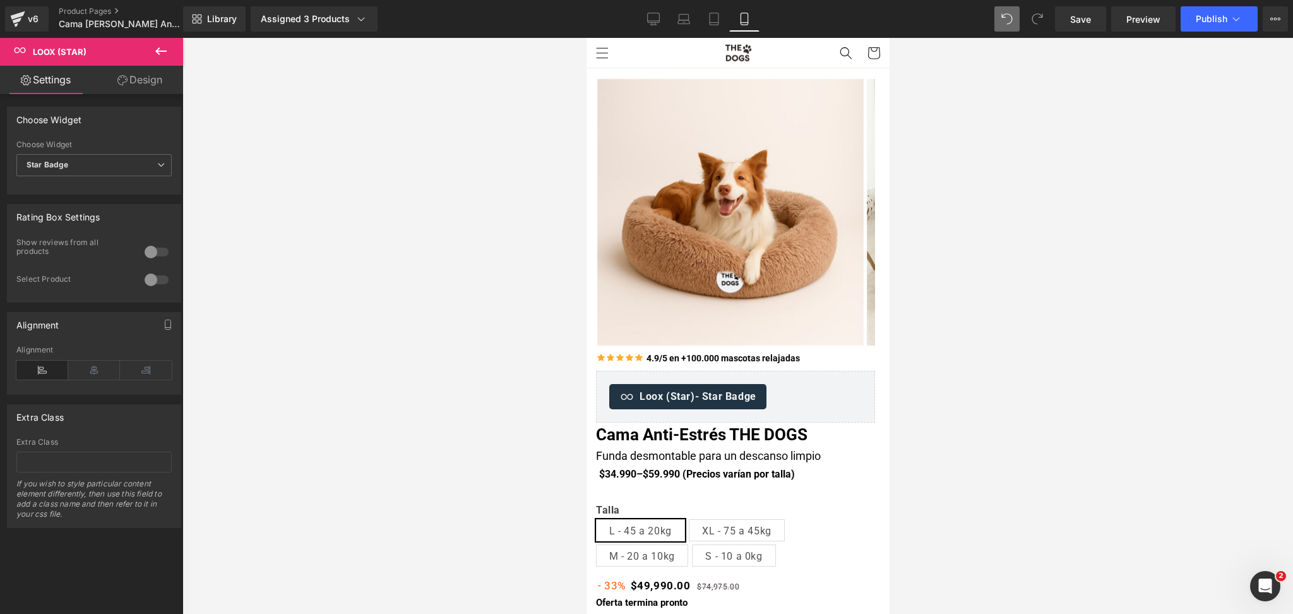
click at [150, 278] on div at bounding box center [156, 280] width 30 height 20
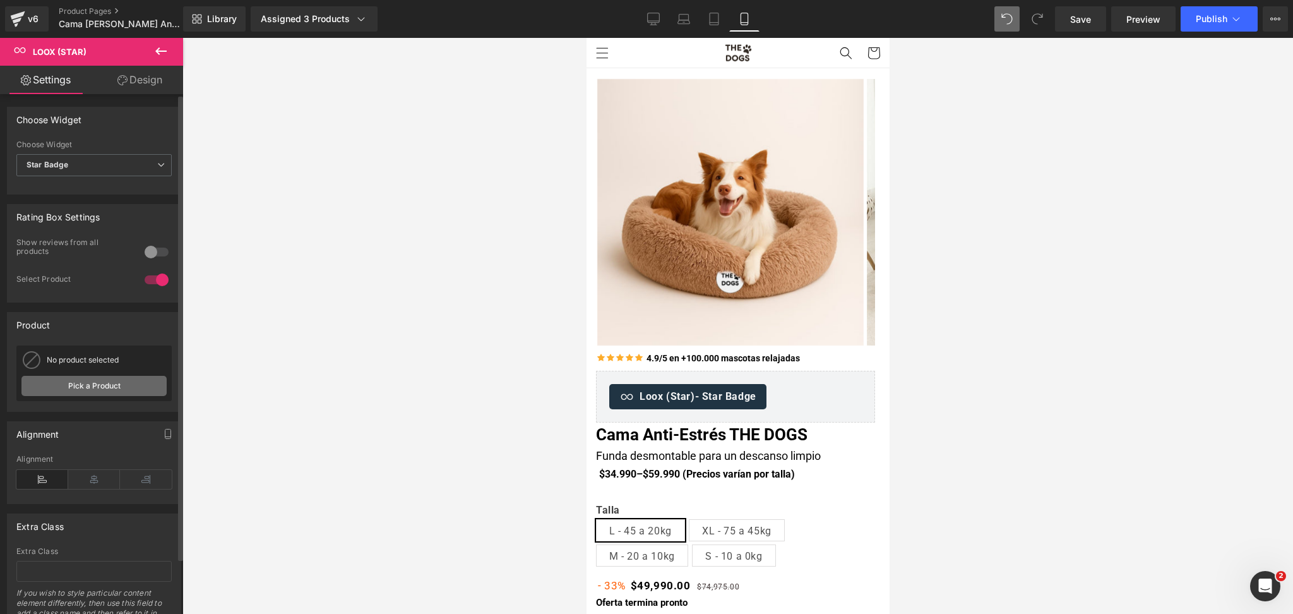
click at [0, 0] on link "Pick a Product" at bounding box center [0, 0] width 0 height 0
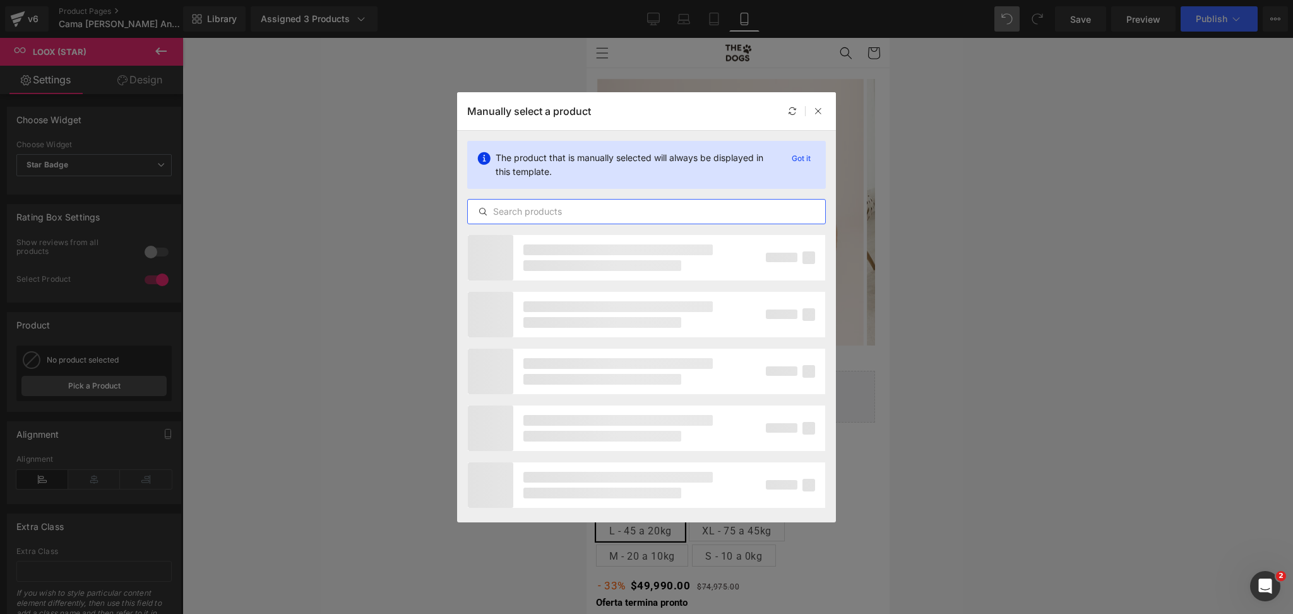
click at [561, 213] on input "text" at bounding box center [646, 211] width 357 height 15
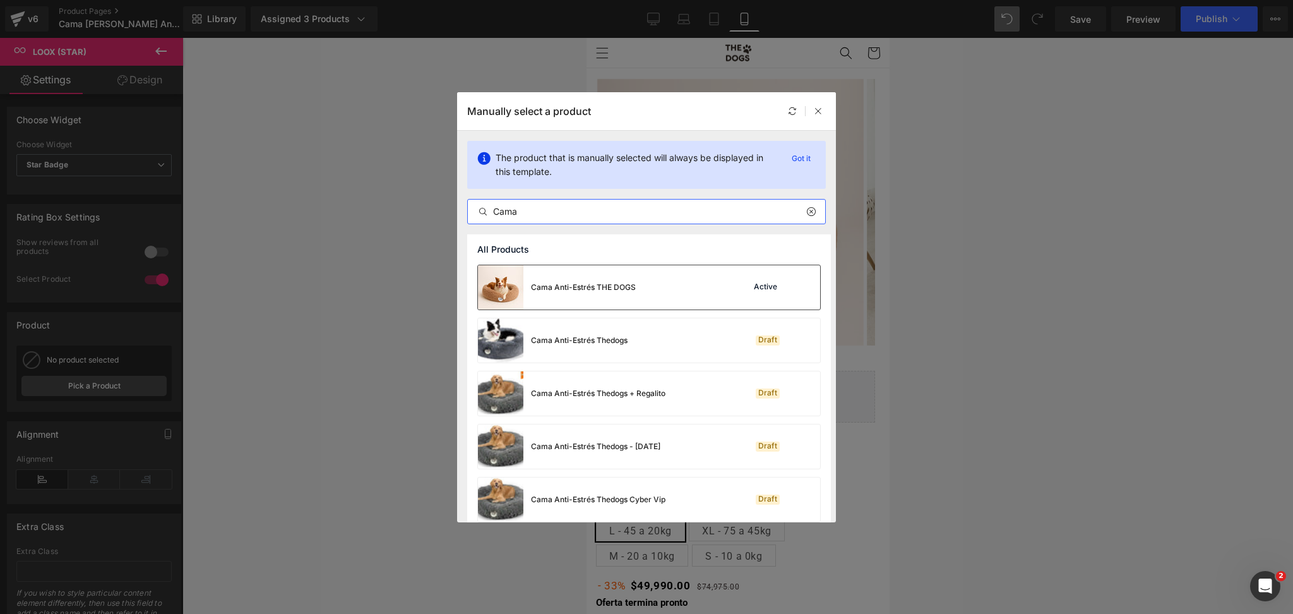
type input "Cama"
click at [582, 293] on div "Cama Anti-Estrés THE DOGS" at bounding box center [557, 287] width 158 height 44
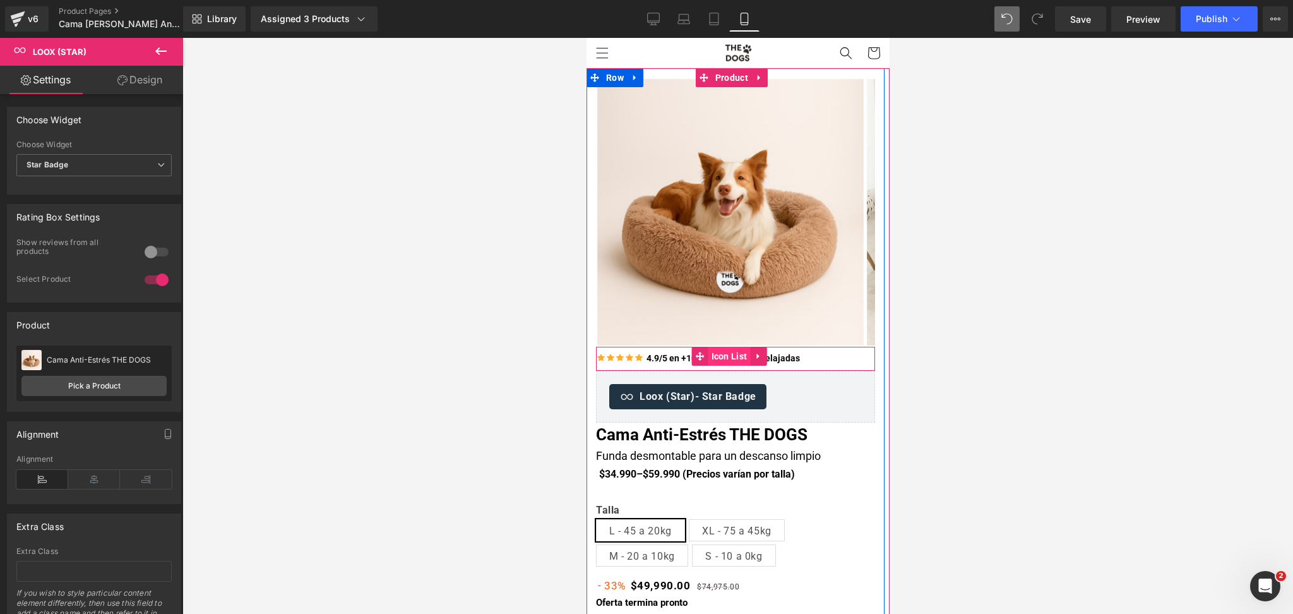
click at [730, 358] on span "Icon List" at bounding box center [729, 356] width 42 height 19
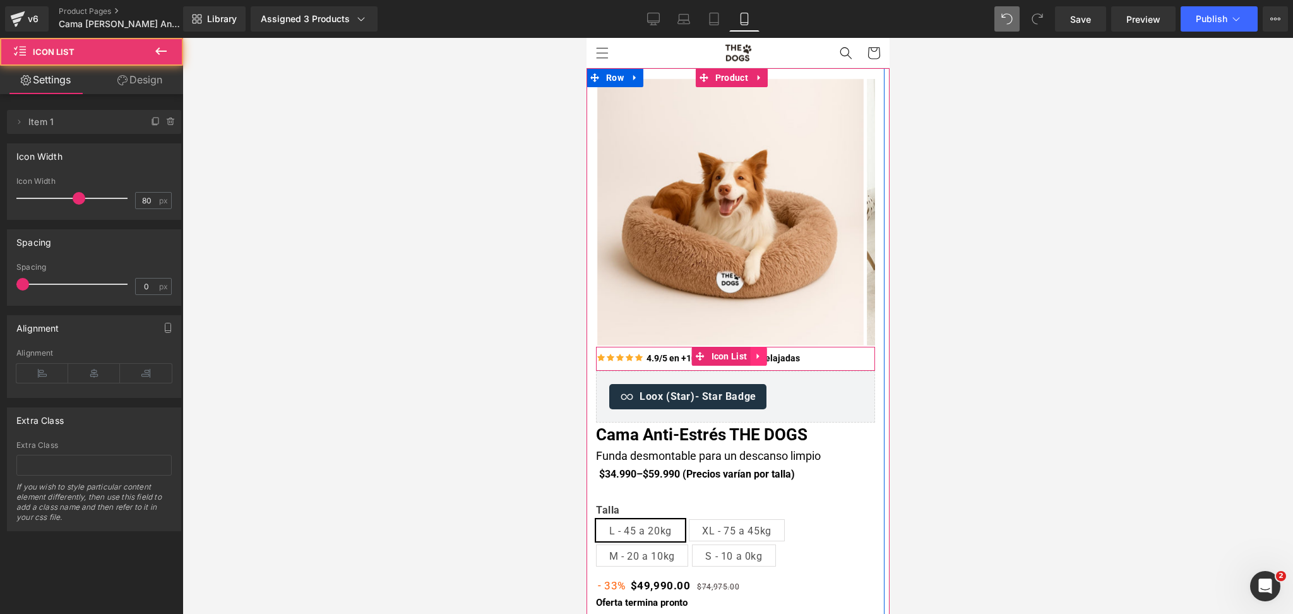
click at [759, 356] on icon at bounding box center [757, 356] width 9 height 9
click at [735, 357] on icon at bounding box center [732, 356] width 9 height 9
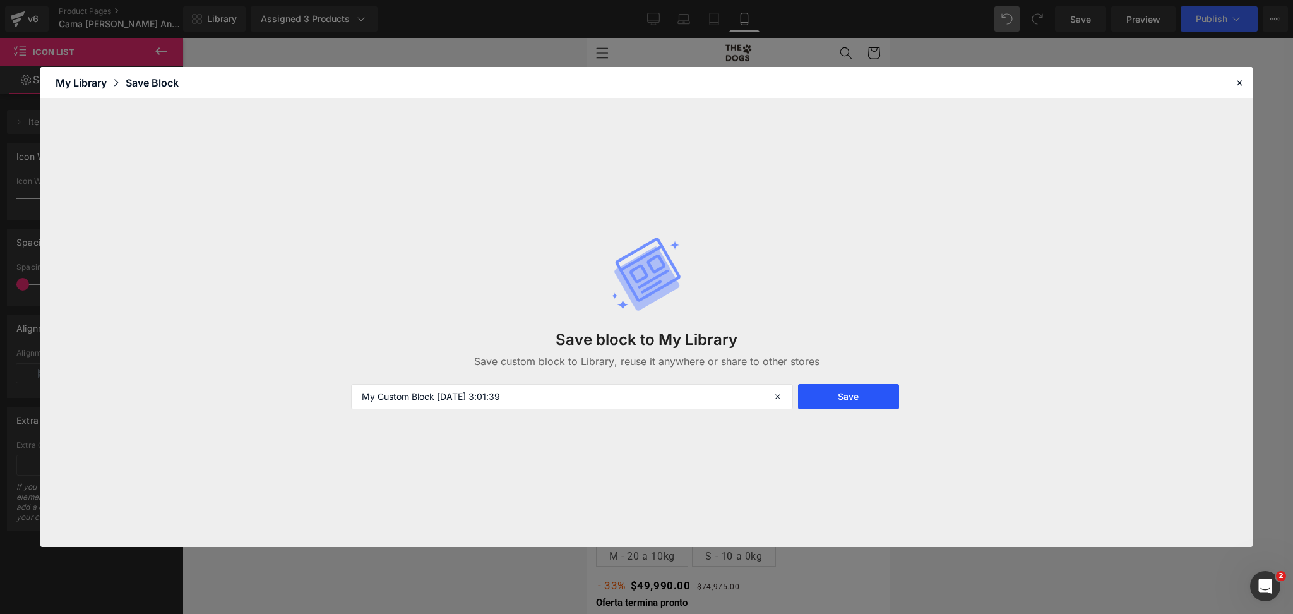
click at [836, 395] on button "Save" at bounding box center [848, 396] width 101 height 25
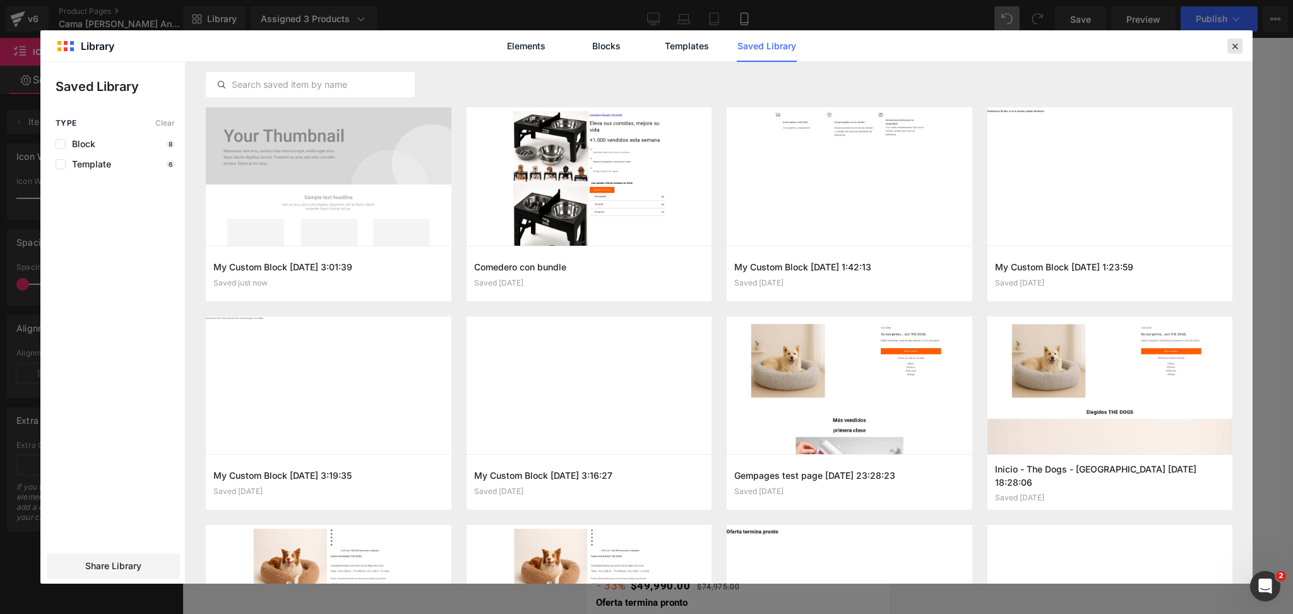
click at [1230, 41] on icon at bounding box center [1234, 45] width 11 height 11
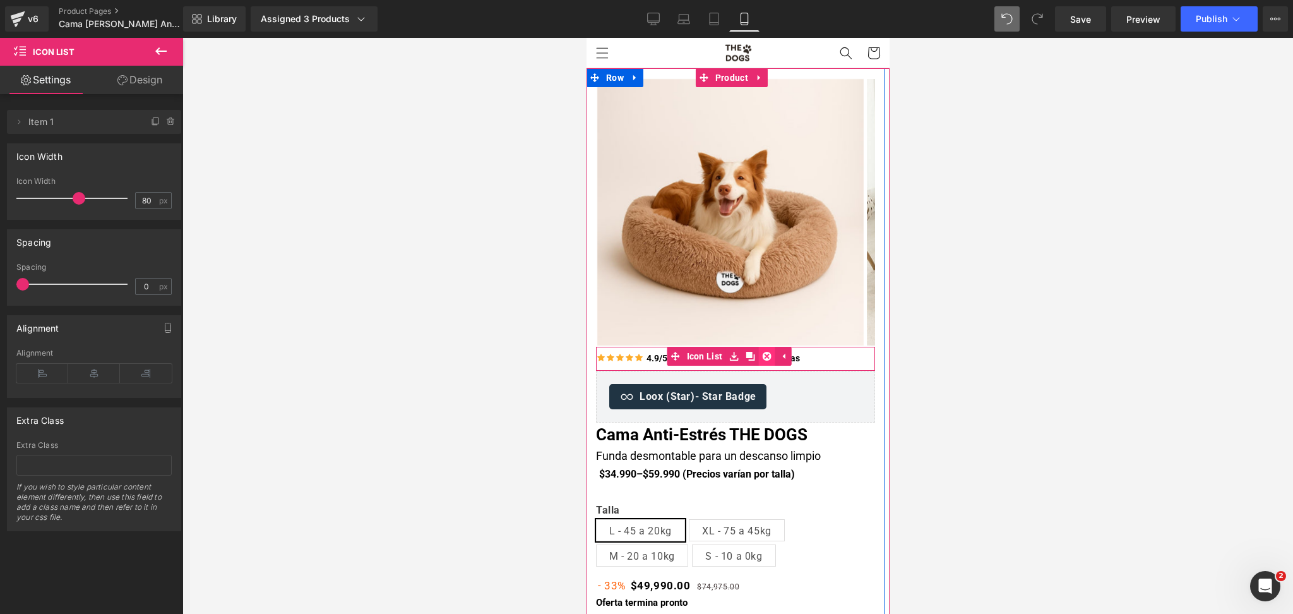
click at [769, 356] on icon at bounding box center [765, 356] width 9 height 9
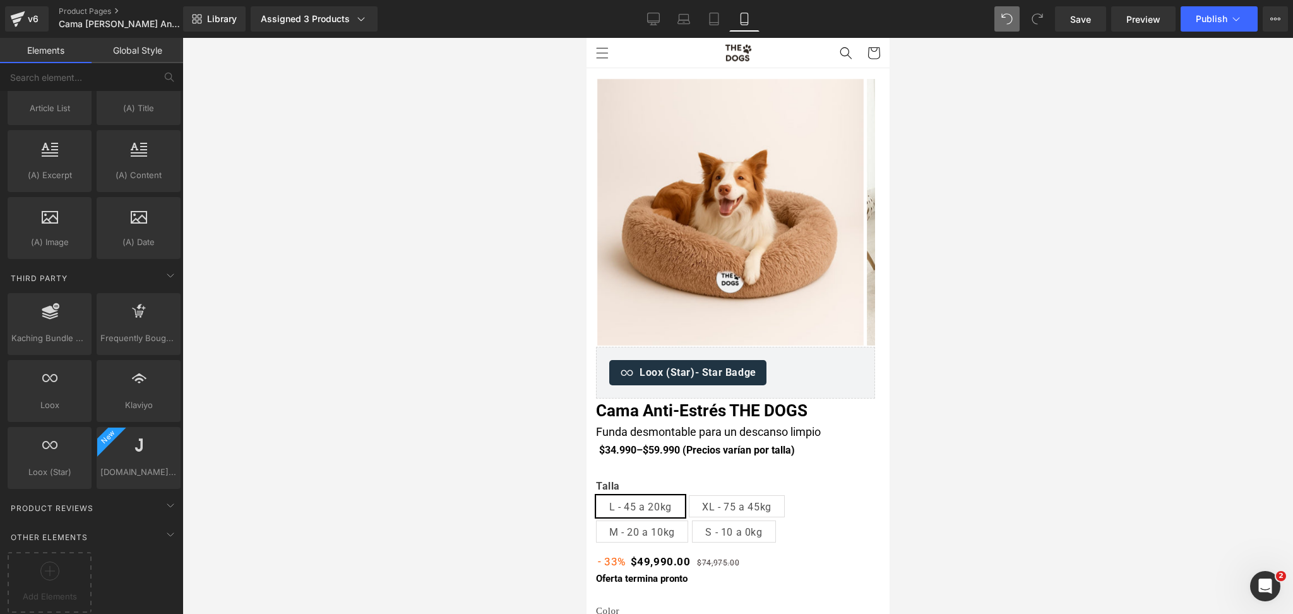
click at [991, 248] on div at bounding box center [737, 326] width 1110 height 576
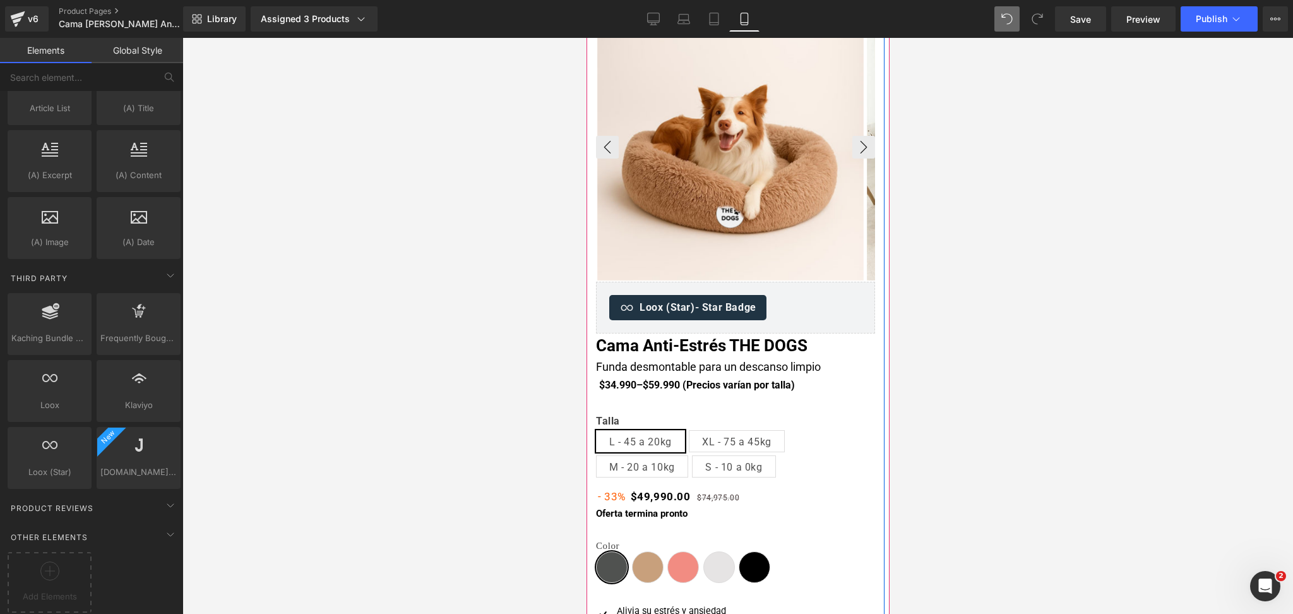
scroll to position [168, 0]
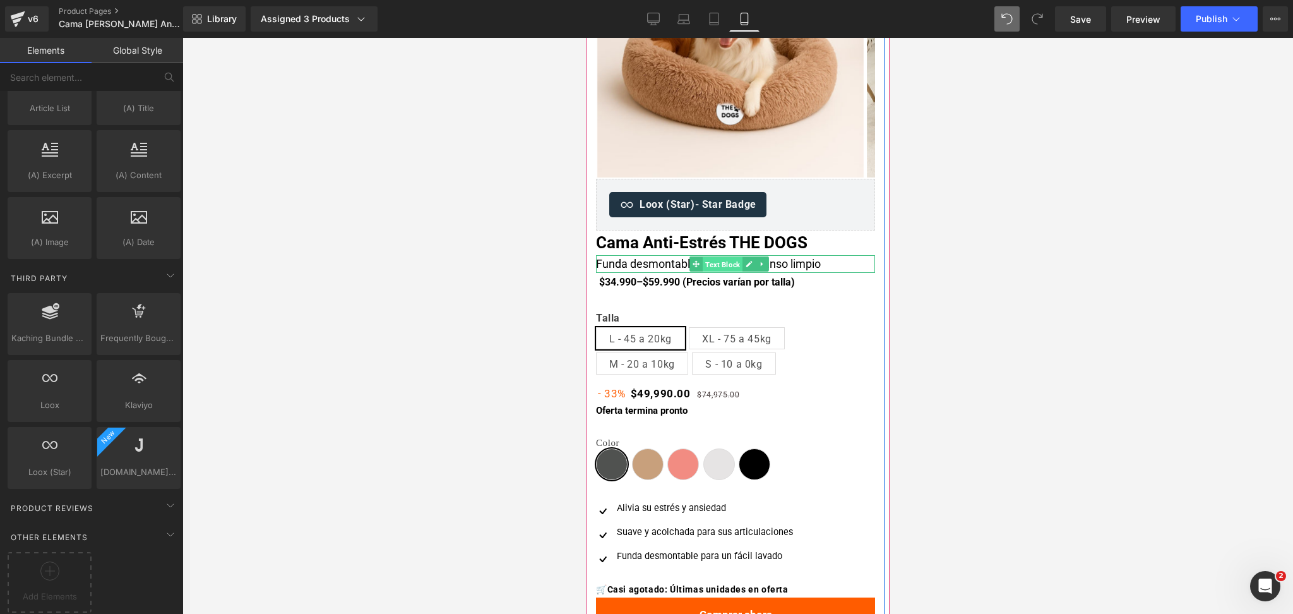
click at [722, 263] on span "Text Block" at bounding box center [722, 264] width 40 height 15
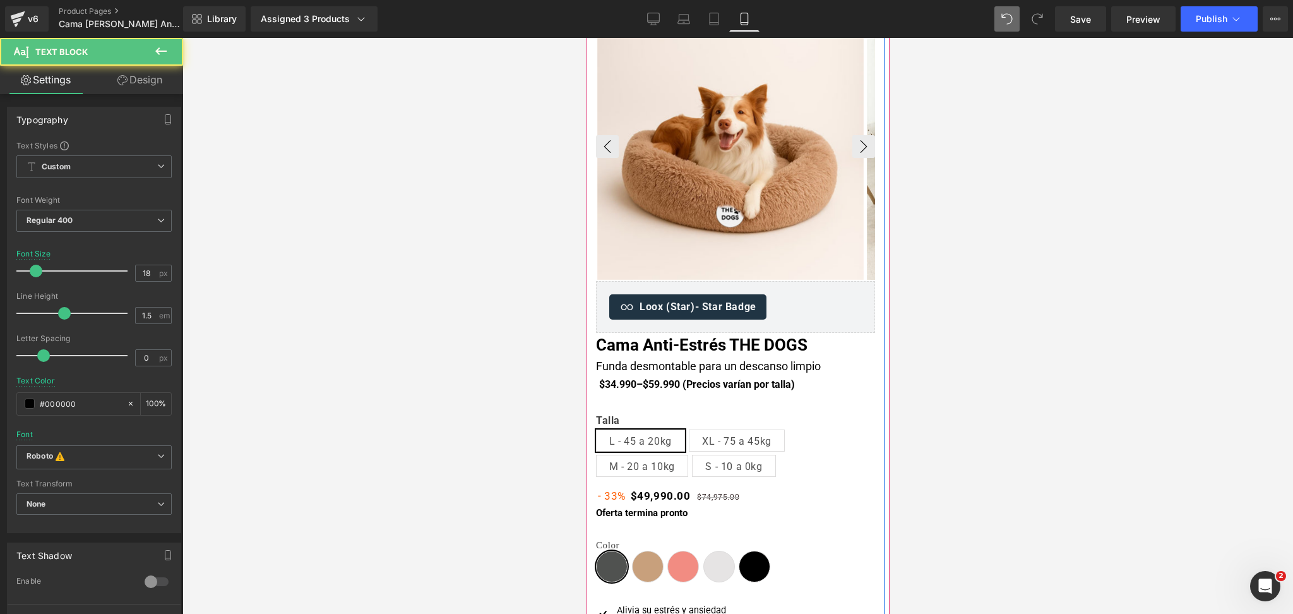
scroll to position [0, 0]
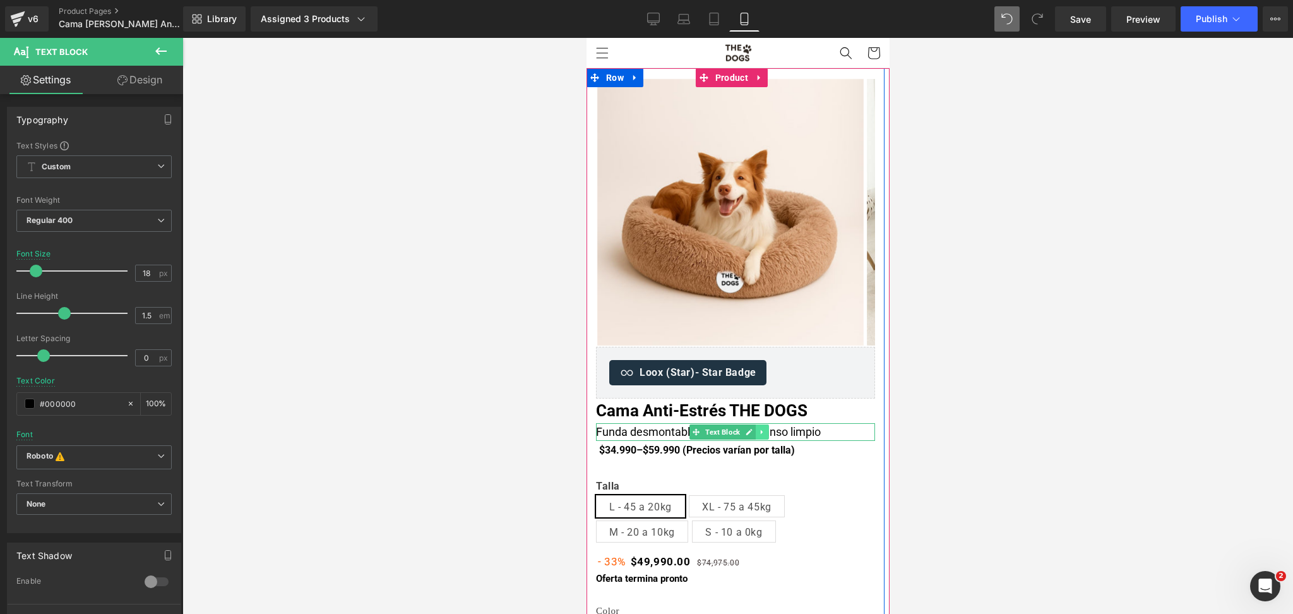
click at [757, 429] on link at bounding box center [761, 431] width 13 height 15
click at [714, 434] on span "Text Block" at bounding box center [722, 432] width 40 height 15
click at [767, 426] on link at bounding box center [761, 431] width 13 height 15
click at [771, 426] on link at bounding box center [767, 431] width 13 height 15
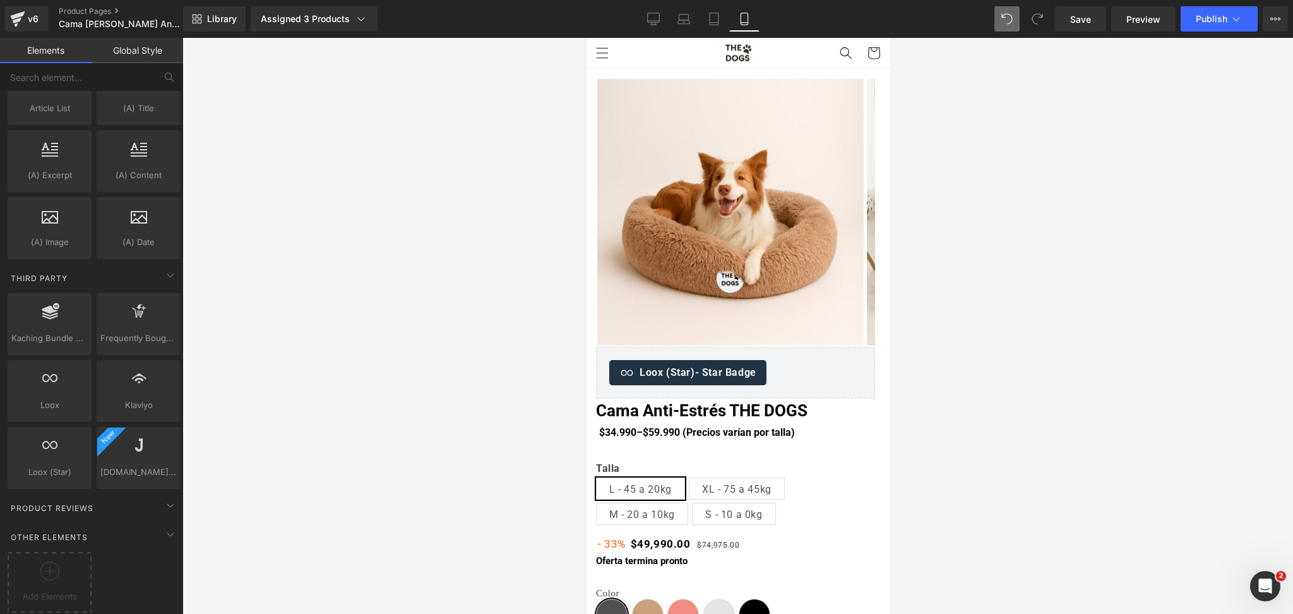
click at [1016, 206] on div at bounding box center [737, 326] width 1110 height 576
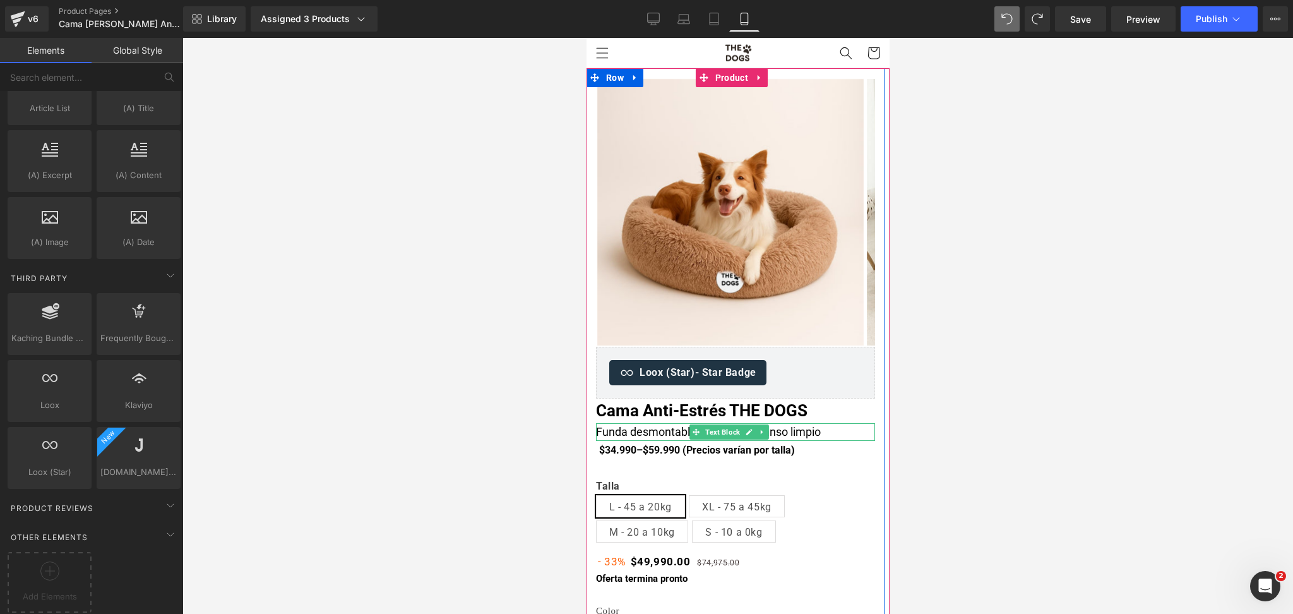
click at [646, 429] on div "Funda desmontable para un descanso limpio" at bounding box center [734, 432] width 279 height 18
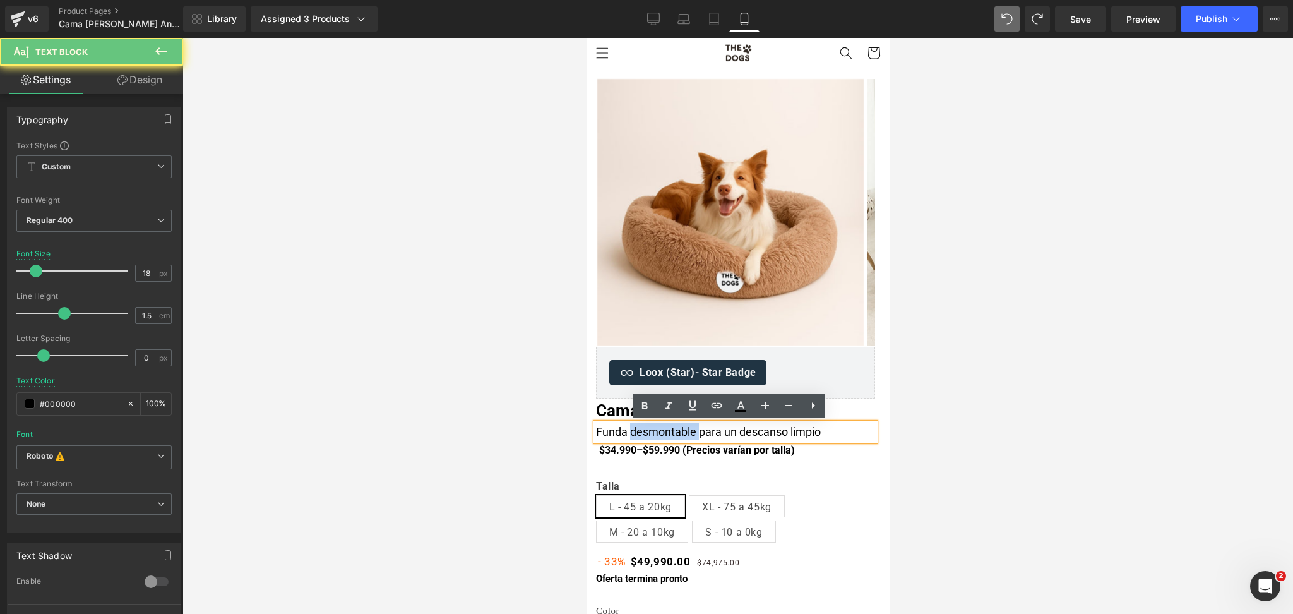
click at [646, 429] on div "Funda desmontable para un descanso limpio" at bounding box center [734, 432] width 279 height 18
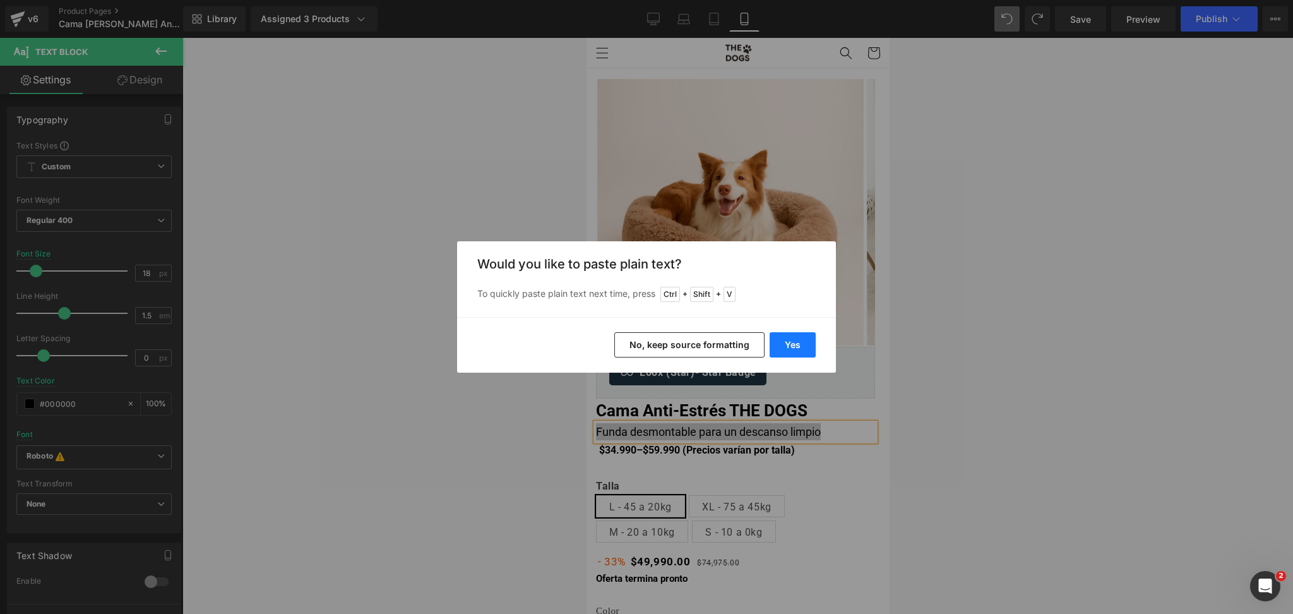
click at [795, 348] on button "Yes" at bounding box center [792, 344] width 46 height 25
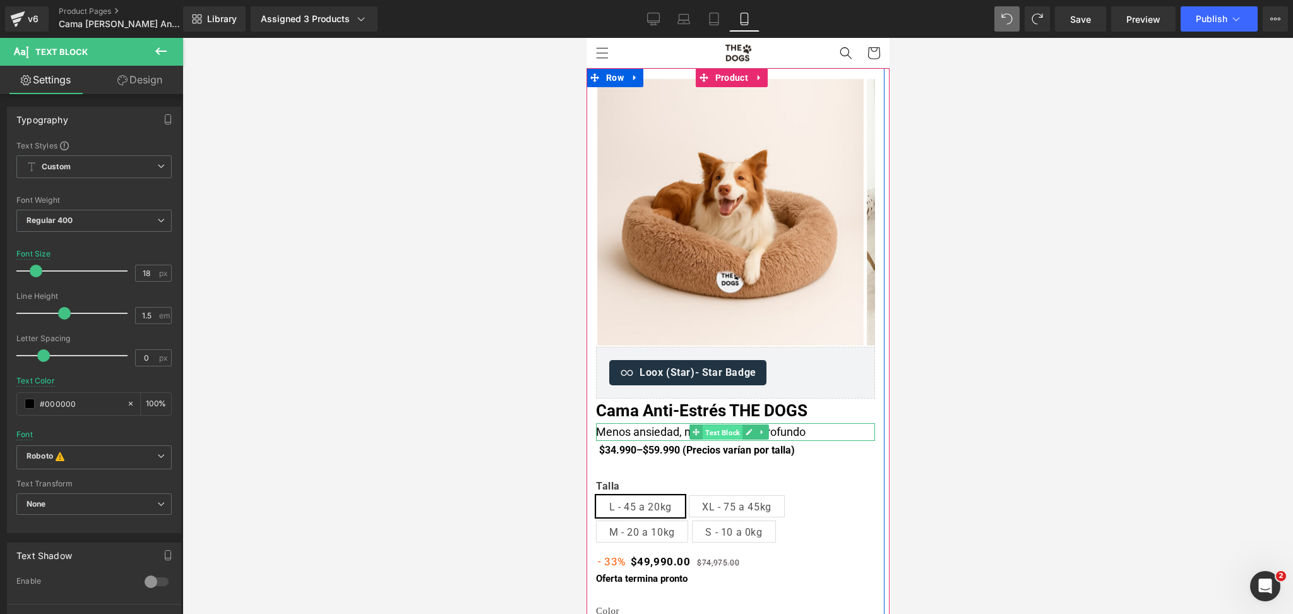
click at [716, 429] on span "Text Block" at bounding box center [722, 432] width 40 height 15
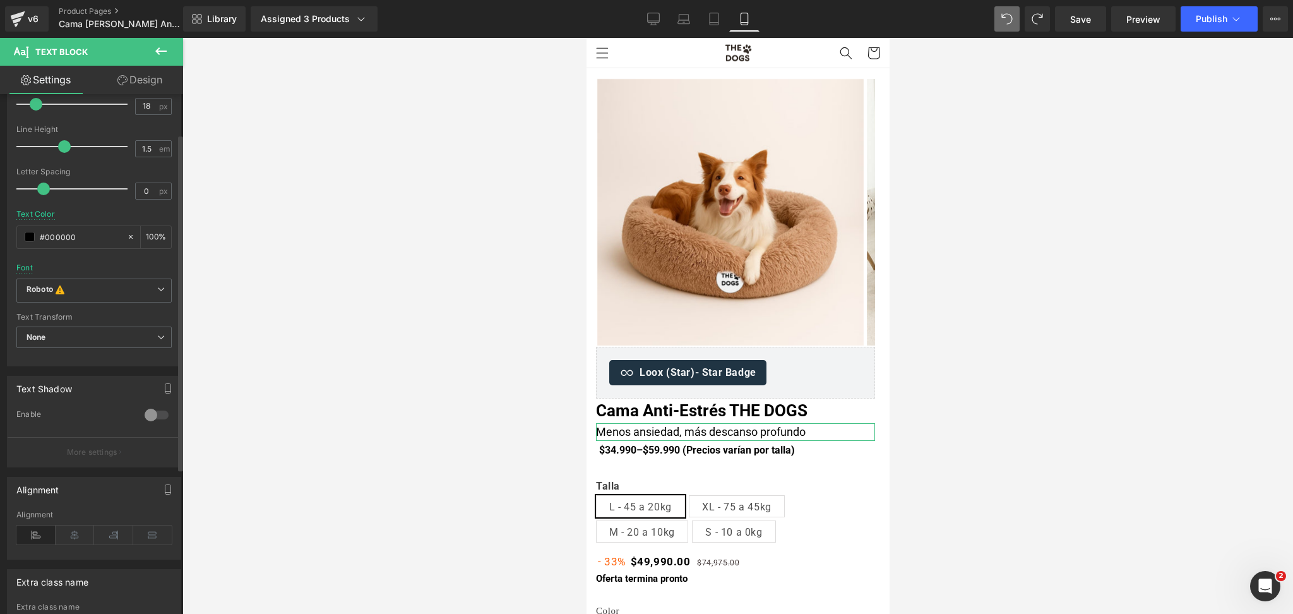
scroll to position [168, 0]
click at [105, 329] on span "None" at bounding box center [93, 336] width 155 height 22
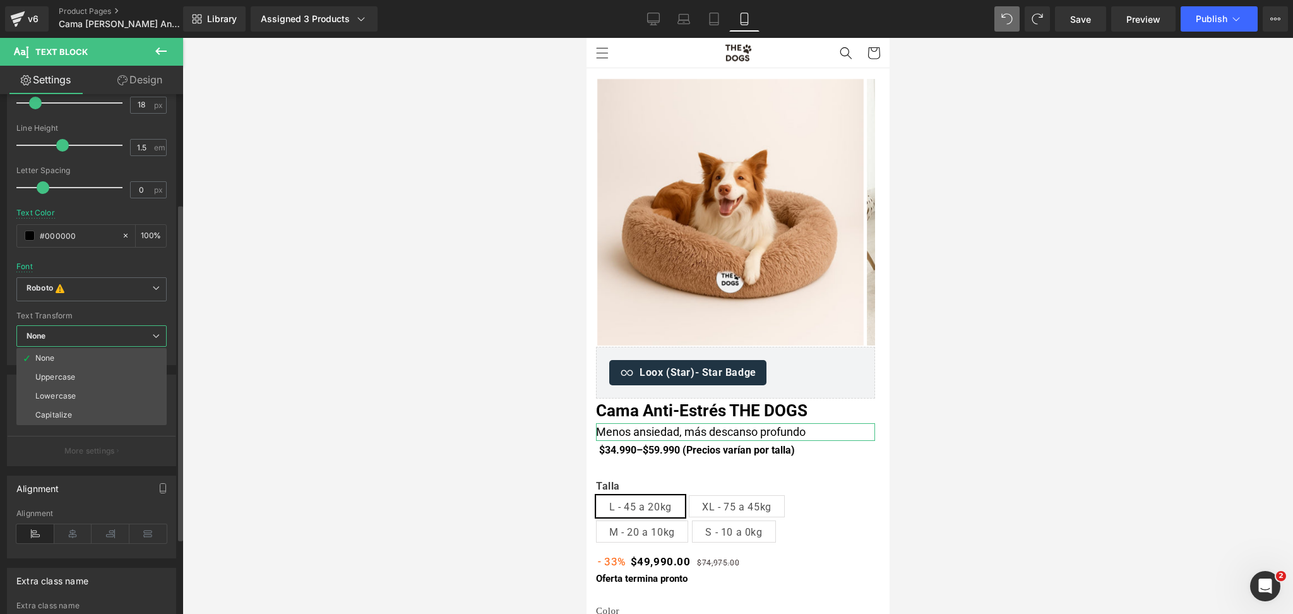
click at [105, 329] on span "None" at bounding box center [91, 336] width 150 height 22
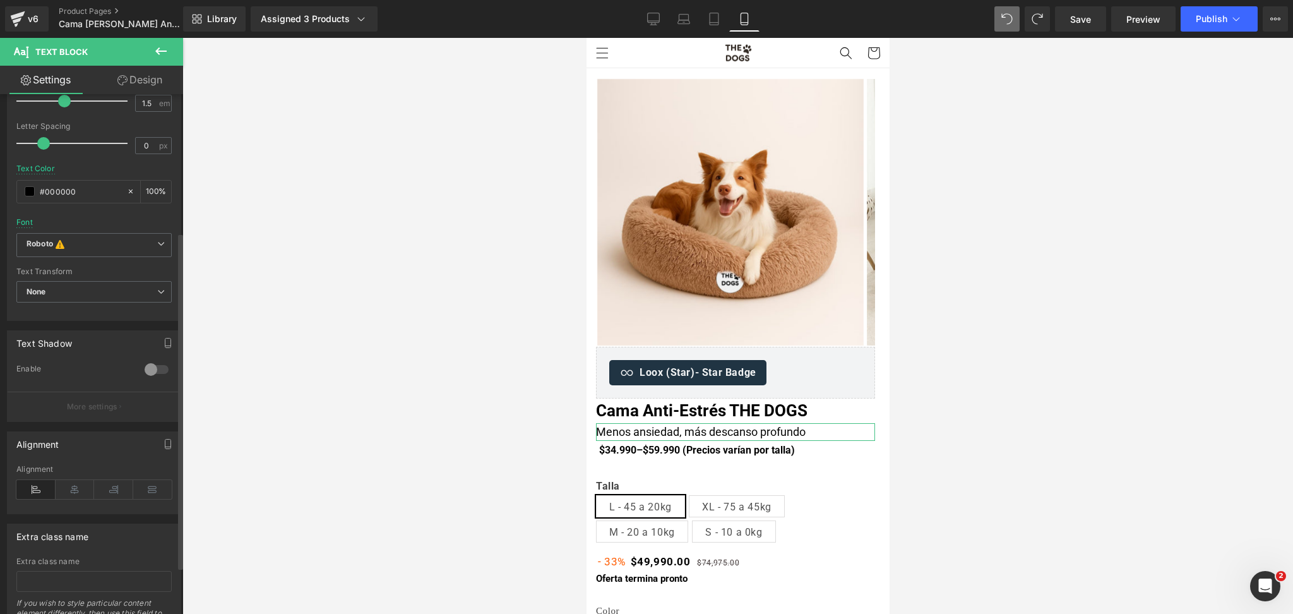
scroll to position [285, 0]
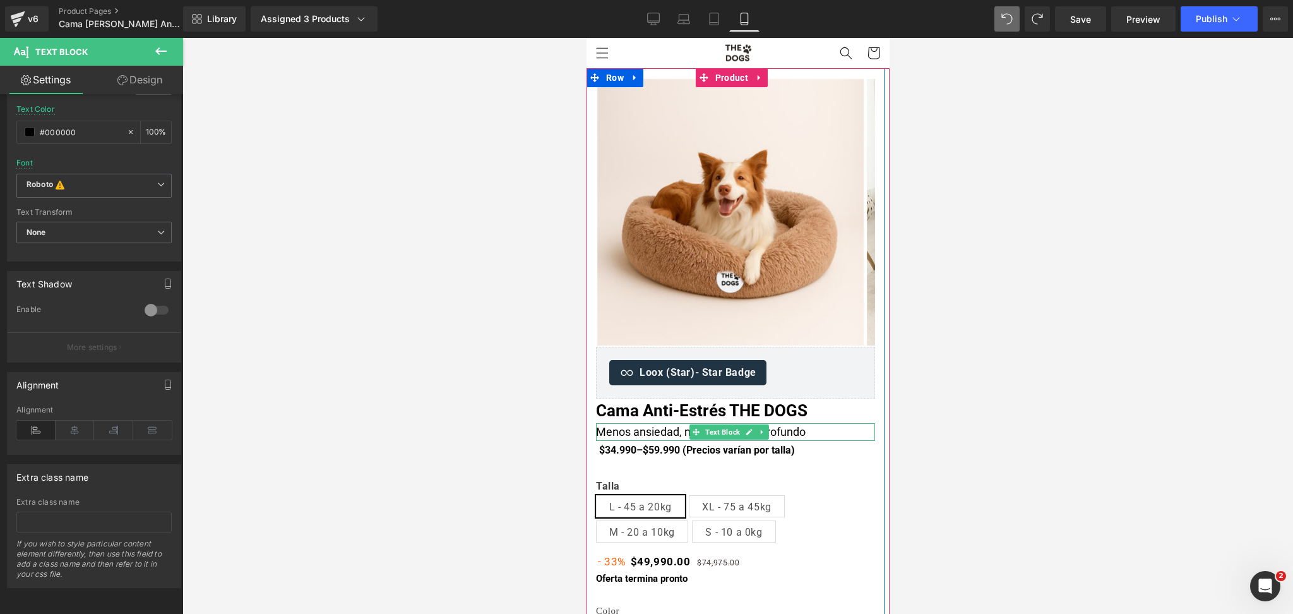
click at [663, 432] on div "Menos ansiedad, más descanso profundo" at bounding box center [734, 432] width 279 height 18
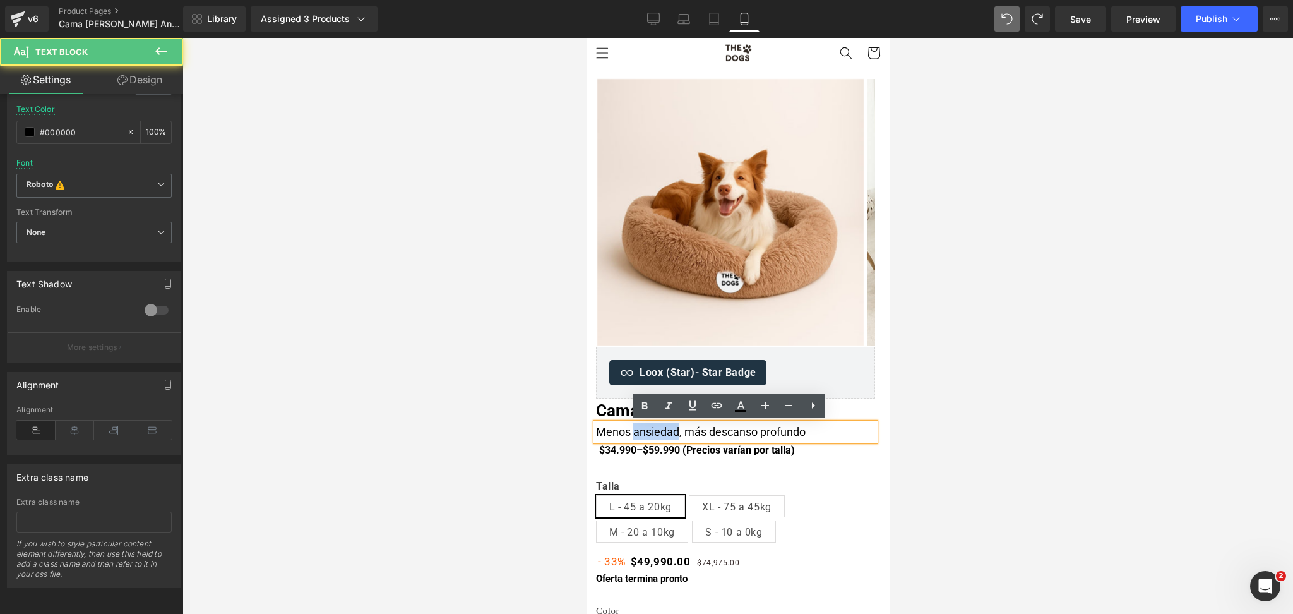
click at [662, 432] on div "Menos ansiedad, más descanso profundo" at bounding box center [734, 432] width 279 height 18
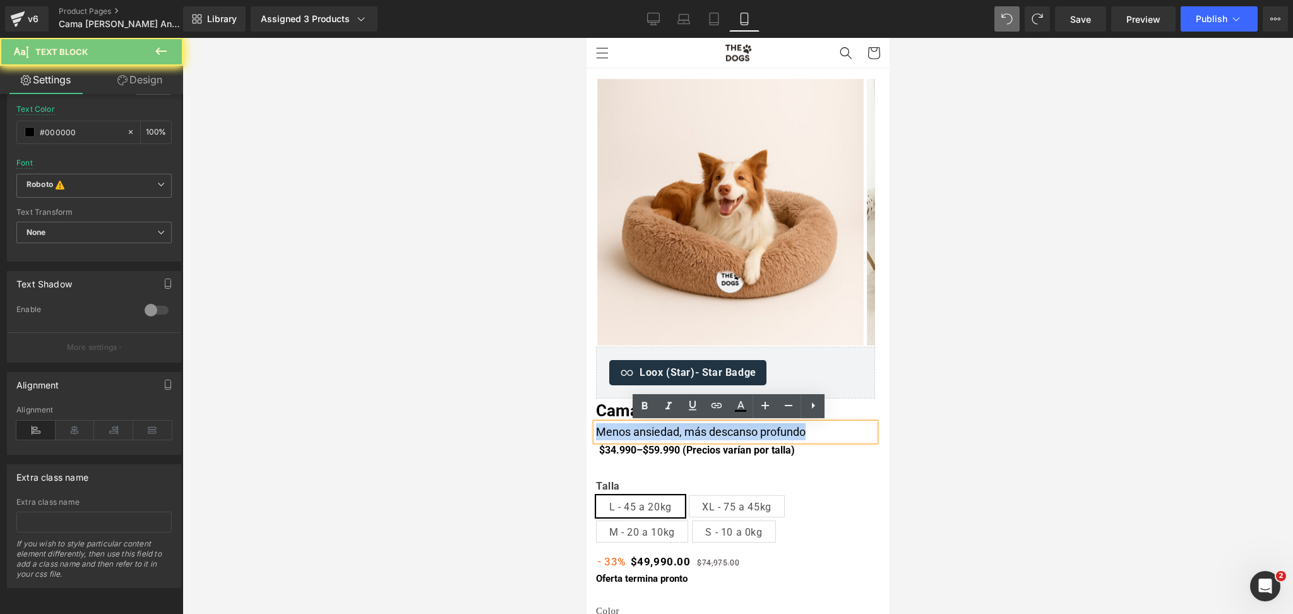
click at [662, 432] on div "Menos ansiedad, más descanso profundo" at bounding box center [734, 432] width 279 height 18
click at [663, 400] on icon at bounding box center [668, 405] width 15 height 15
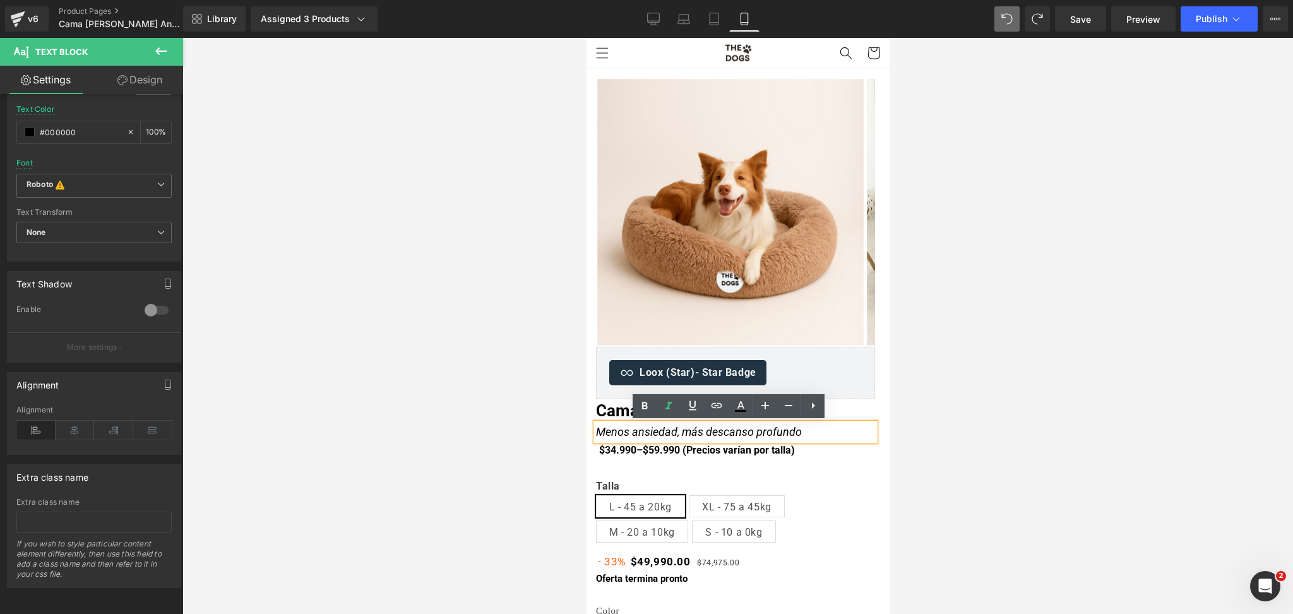
click at [937, 319] on div at bounding box center [737, 326] width 1110 height 576
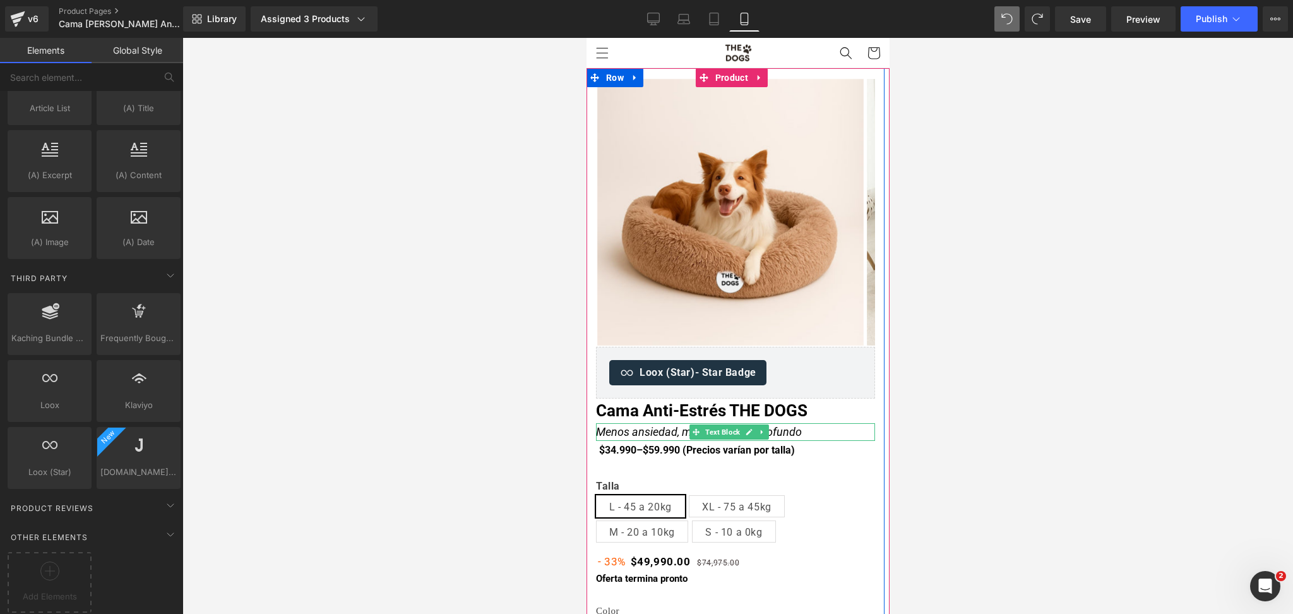
click at [783, 430] on div "Menos ansiedad, más descanso profundo" at bounding box center [734, 432] width 279 height 18
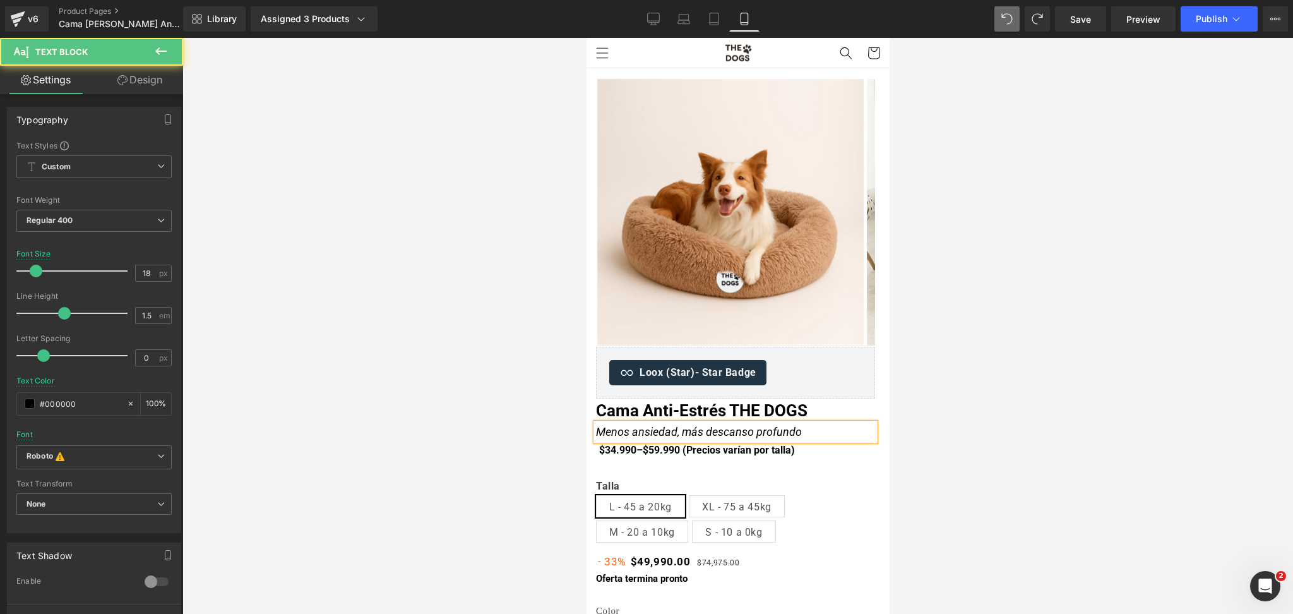
click at [988, 367] on div at bounding box center [737, 326] width 1110 height 576
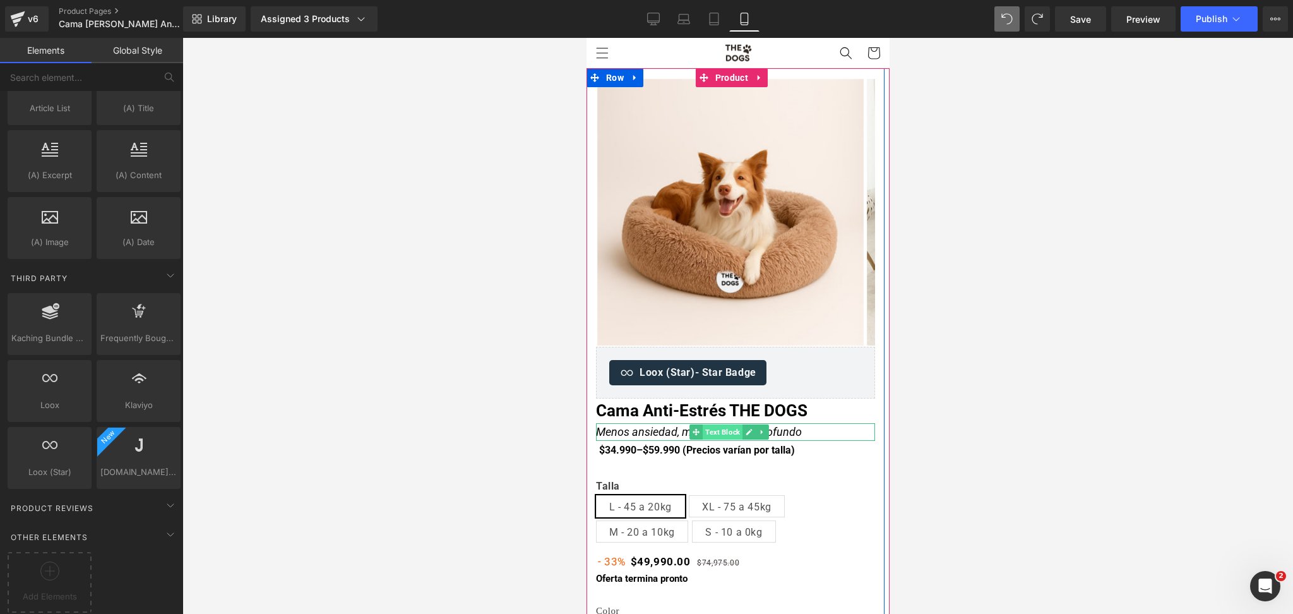
click at [704, 435] on span "Text Block" at bounding box center [722, 431] width 40 height 15
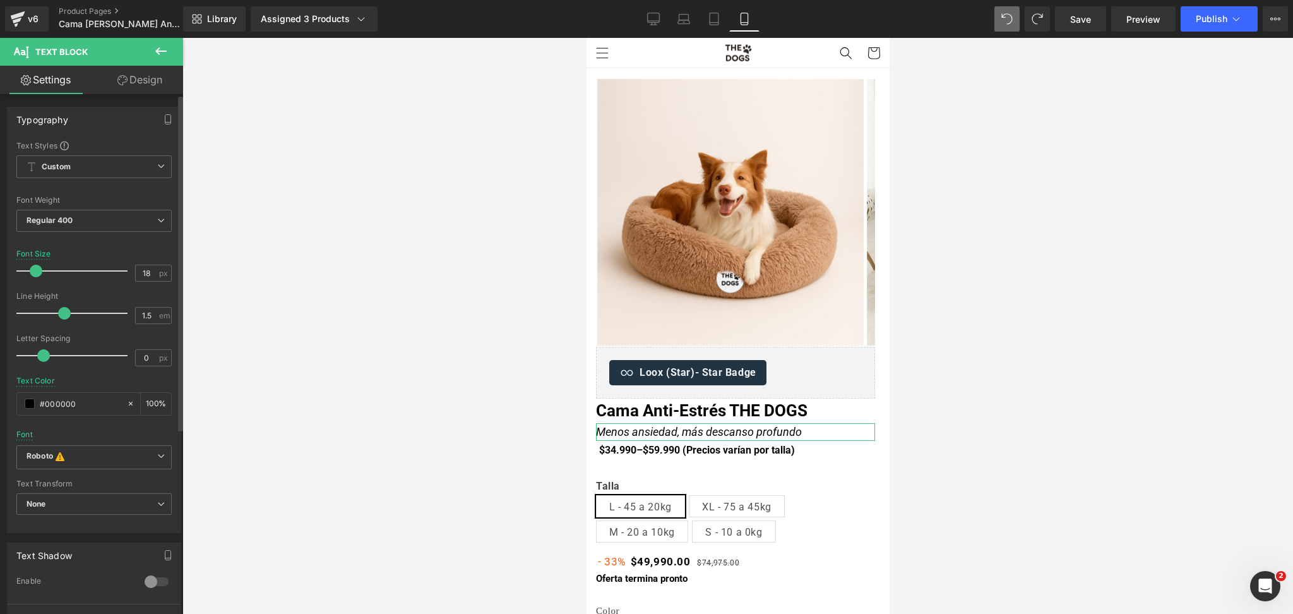
scroll to position [84, 0]
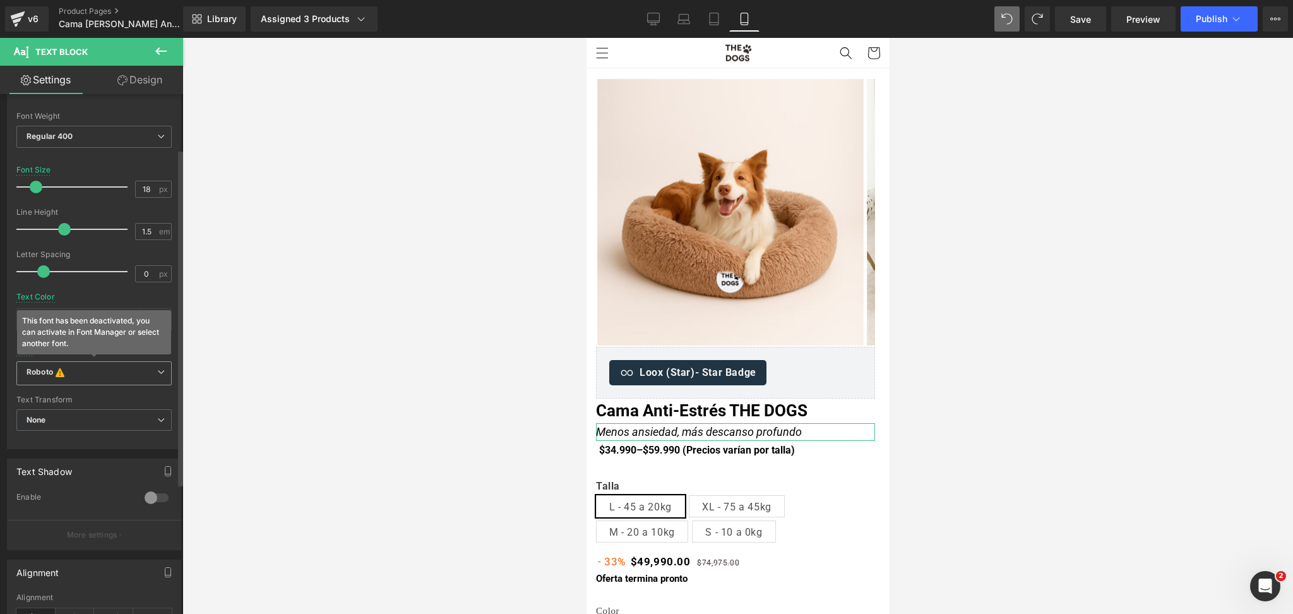
click at [139, 378] on b "Roboto This font has been deactivated, you can activate in Font Manager or sele…" at bounding box center [92, 373] width 131 height 13
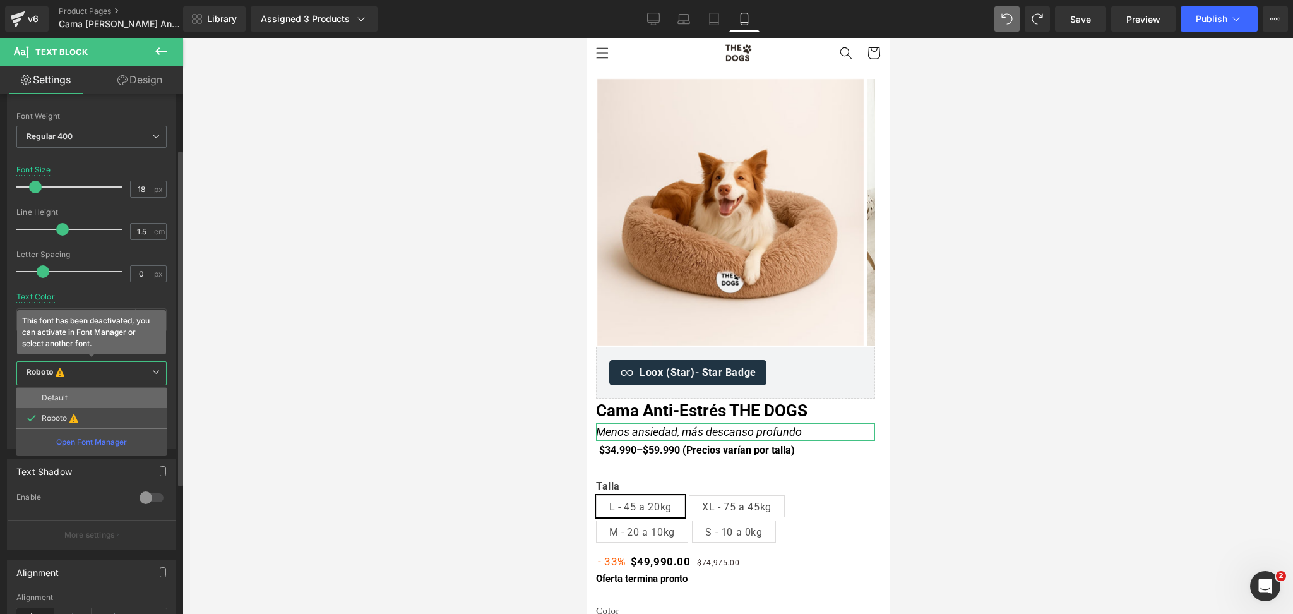
click at [137, 395] on li "Default" at bounding box center [91, 398] width 150 height 20
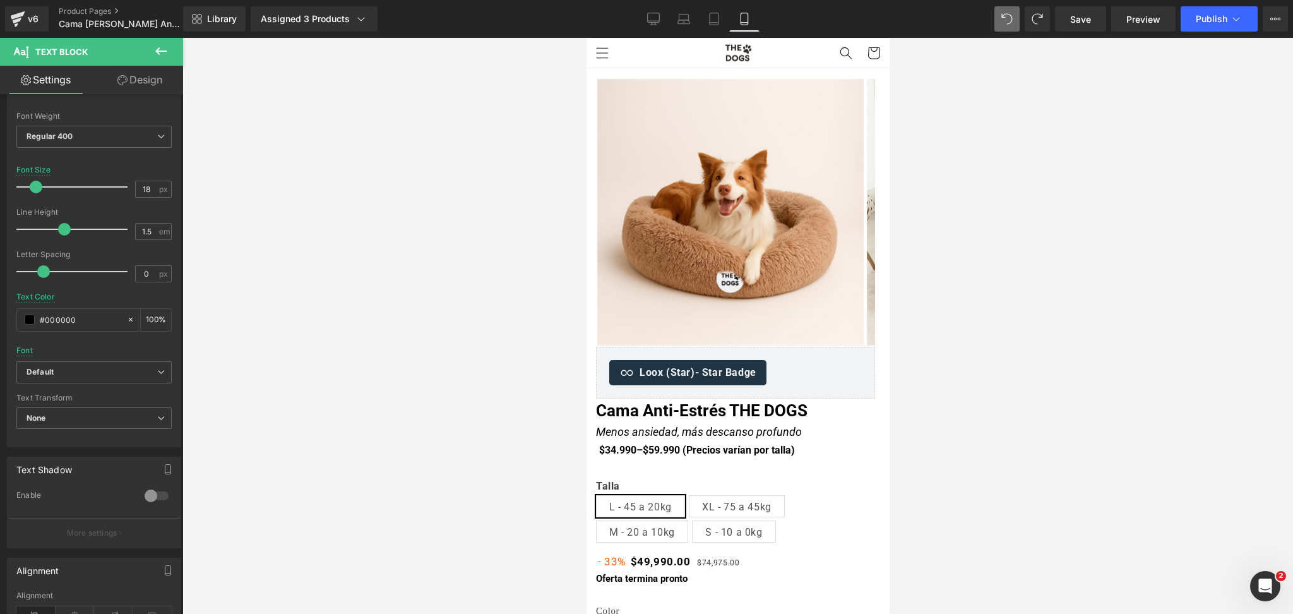
click at [1048, 362] on div at bounding box center [737, 326] width 1110 height 576
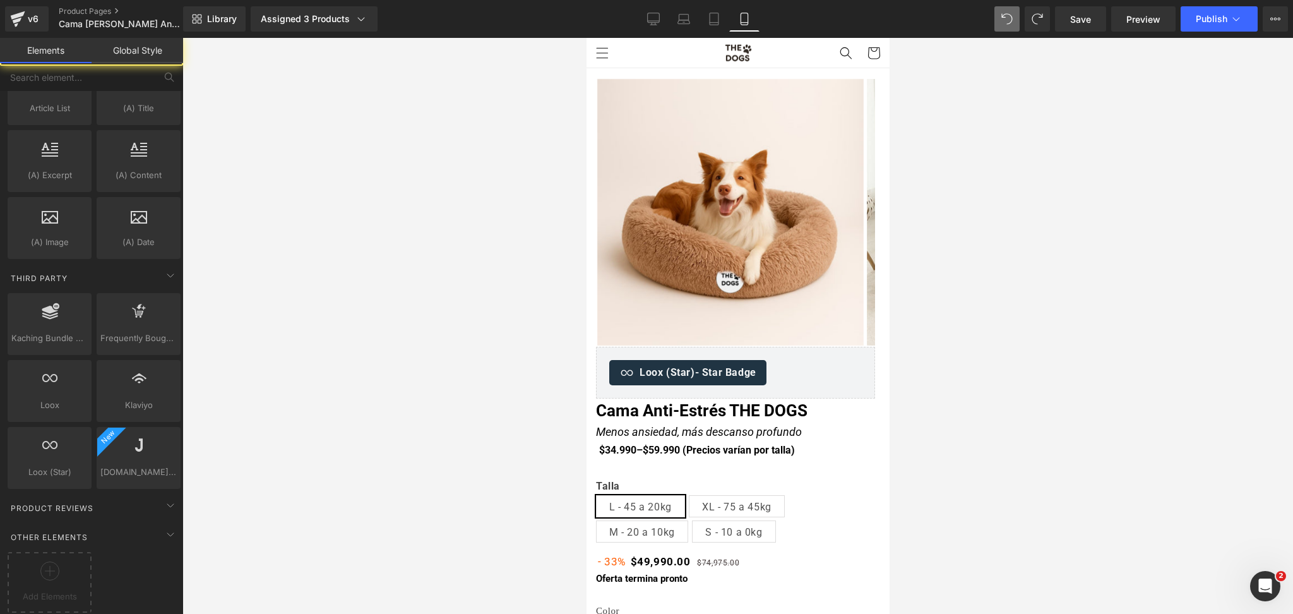
click at [986, 176] on div at bounding box center [737, 326] width 1110 height 576
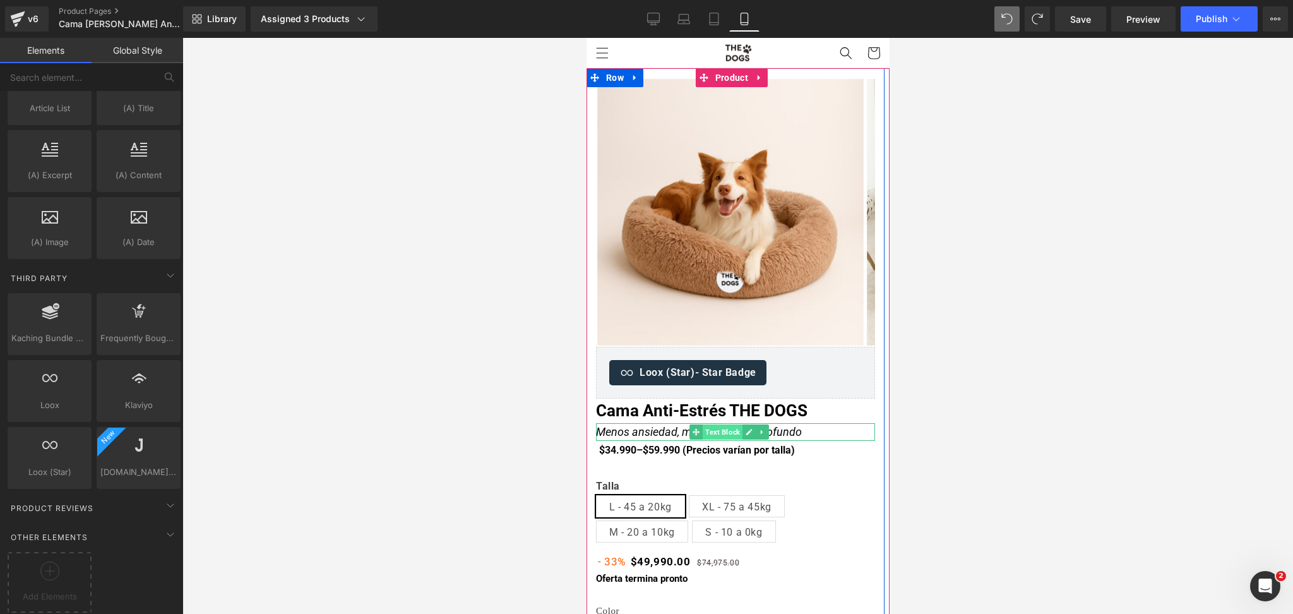
click at [708, 428] on span "Text Block" at bounding box center [722, 431] width 40 height 15
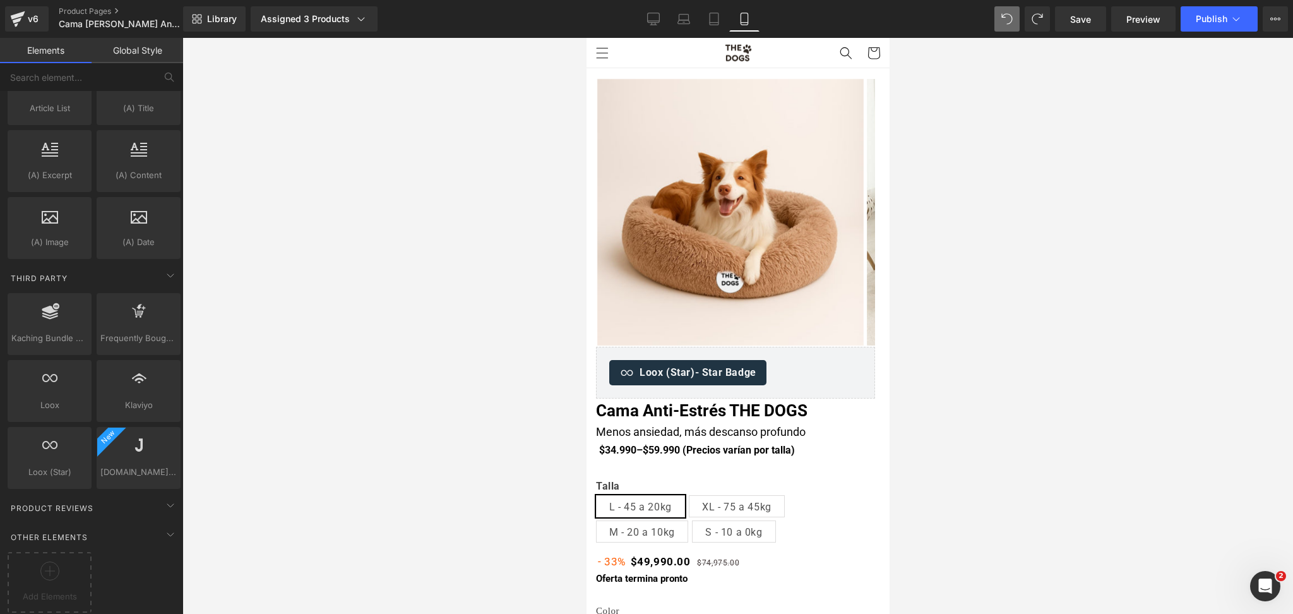
click at [998, 176] on div at bounding box center [737, 326] width 1110 height 576
click at [1010, 234] on div at bounding box center [737, 326] width 1110 height 576
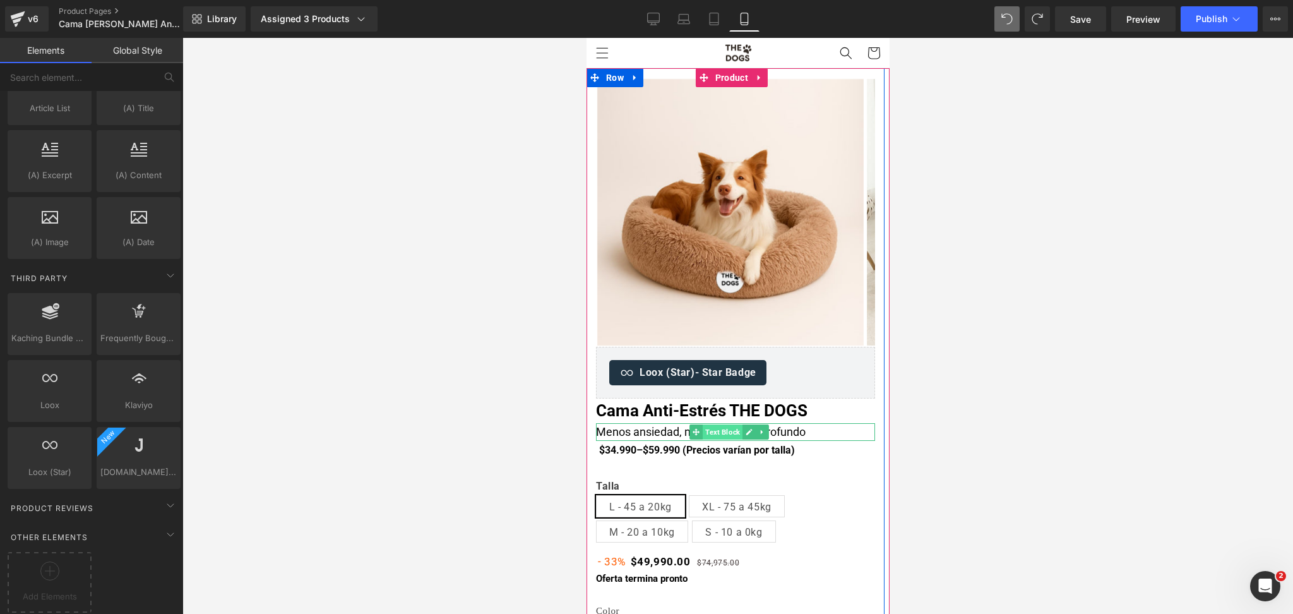
click at [706, 429] on span "Text Block" at bounding box center [722, 431] width 40 height 15
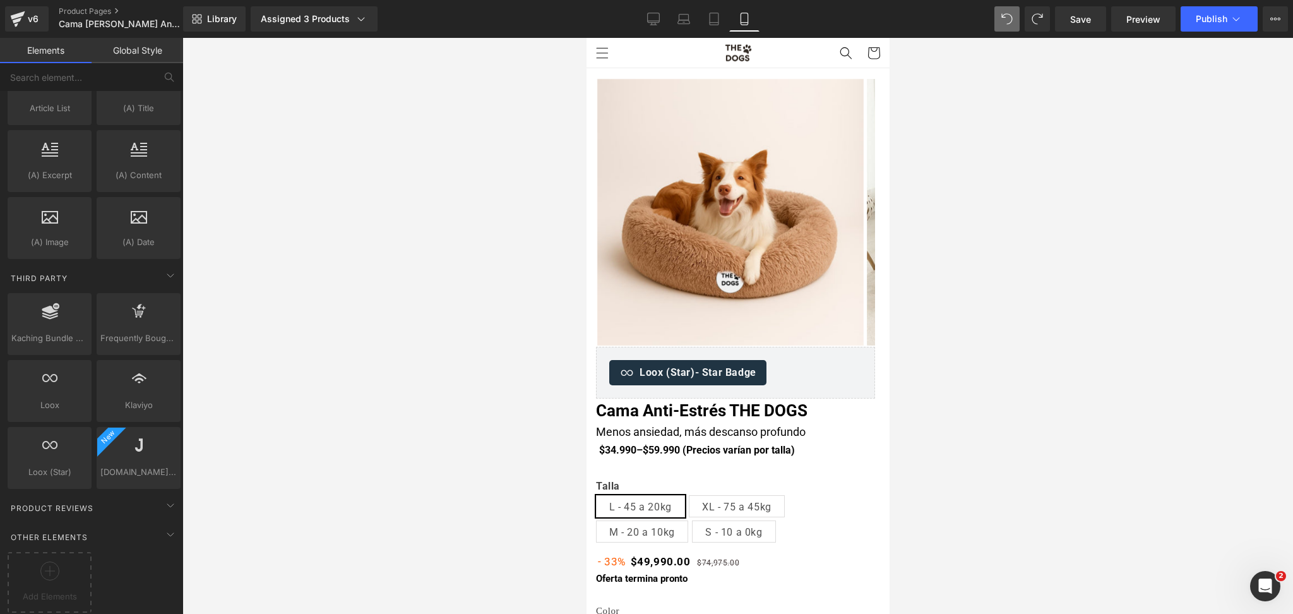
click at [920, 286] on div at bounding box center [737, 326] width 1110 height 576
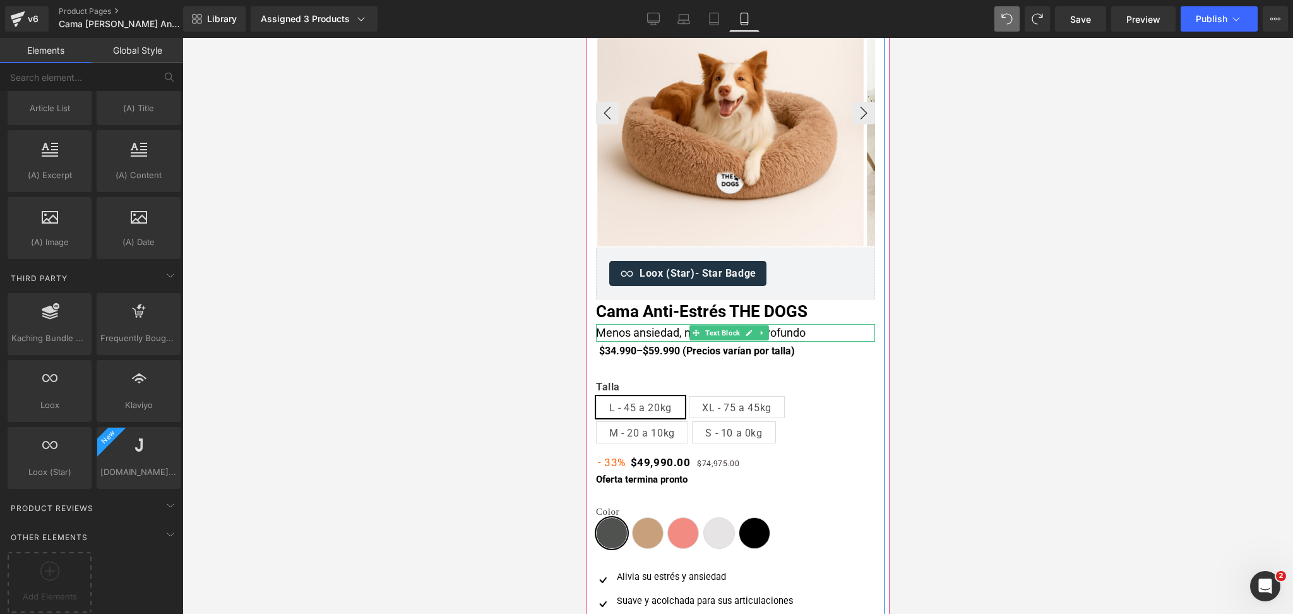
scroll to position [0, 0]
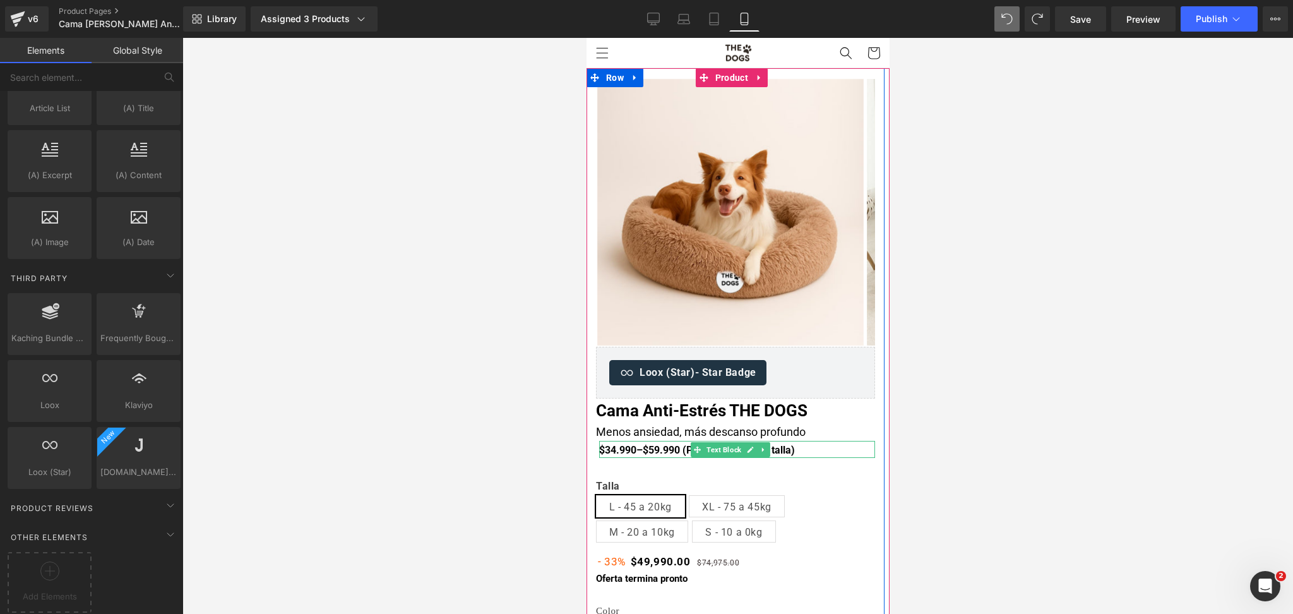
click at [670, 448] on b "$34.990–$59.990 (Precios varían por talla)" at bounding box center [696, 450] width 196 height 12
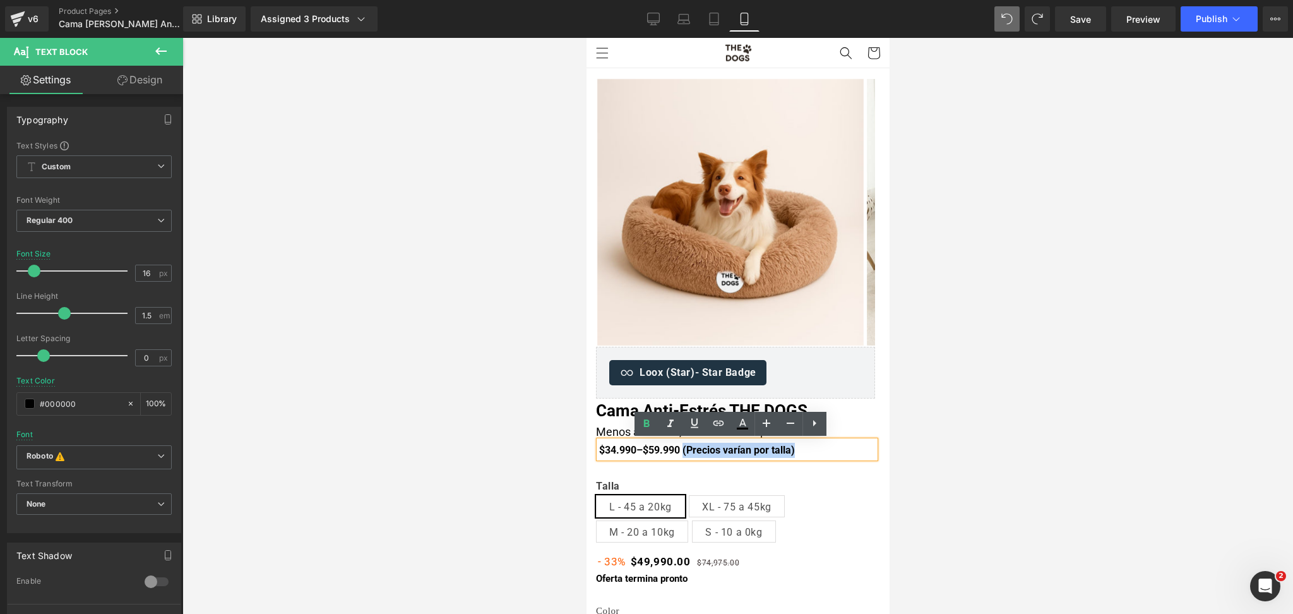
drag, startPoint x: 670, startPoint y: 453, endPoint x: 790, endPoint y: 449, distance: 119.4
click at [790, 449] on p "$34.990–$59.990 (Precios varían por talla)" at bounding box center [736, 449] width 276 height 15
click at [649, 422] on icon at bounding box center [646, 423] width 15 height 15
click at [954, 368] on div at bounding box center [737, 326] width 1110 height 576
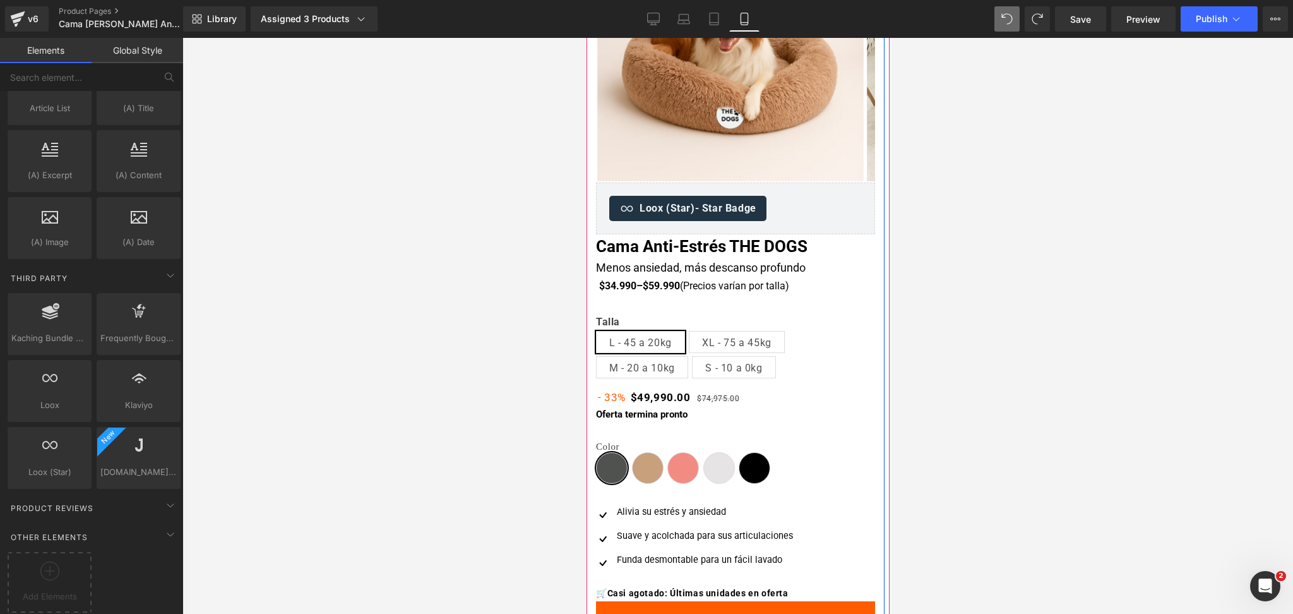
scroll to position [168, 0]
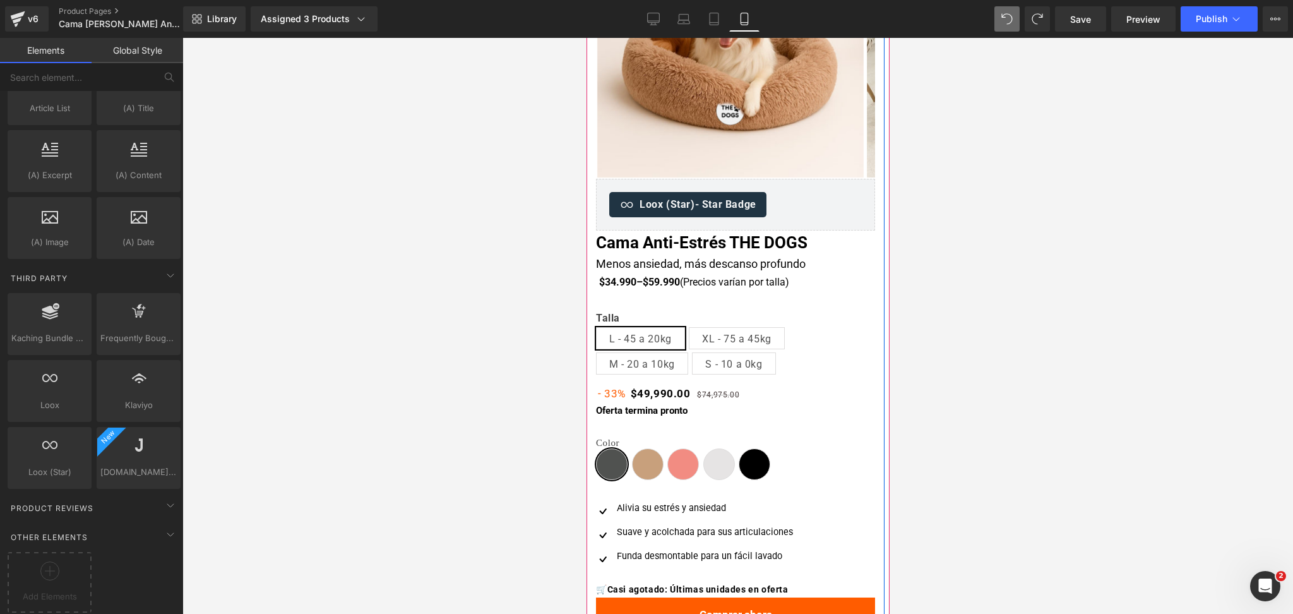
click at [634, 409] on b "Oferta termina pronto" at bounding box center [641, 410] width 92 height 11
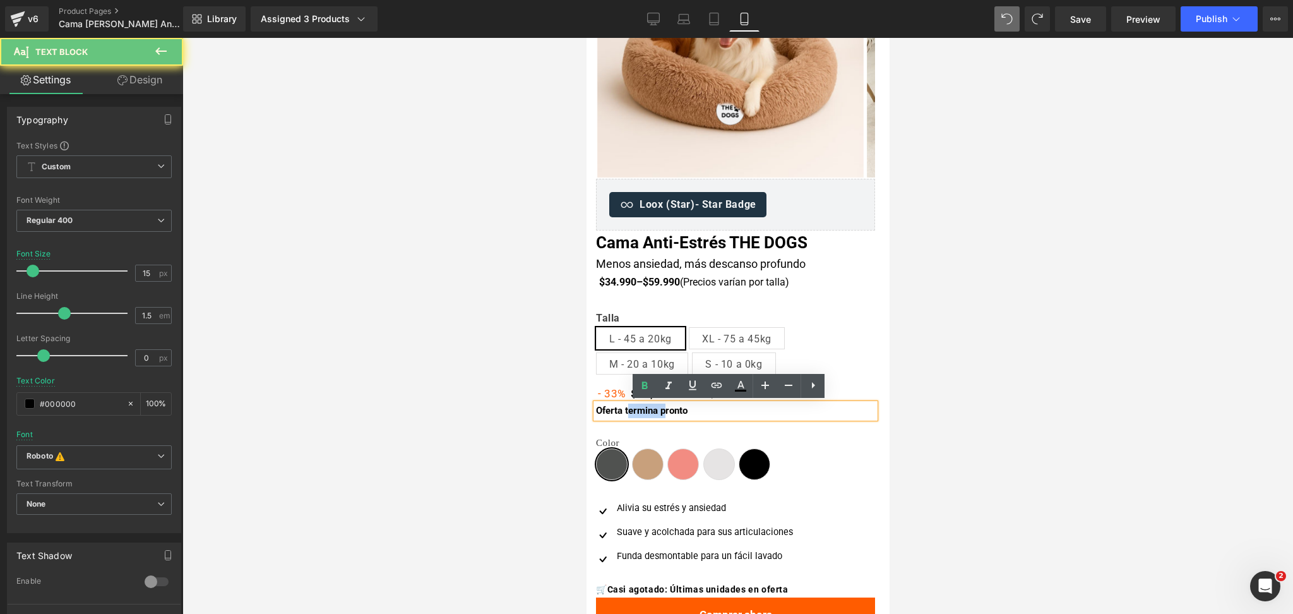
click at [634, 409] on b "Oferta termina pronto" at bounding box center [641, 410] width 92 height 11
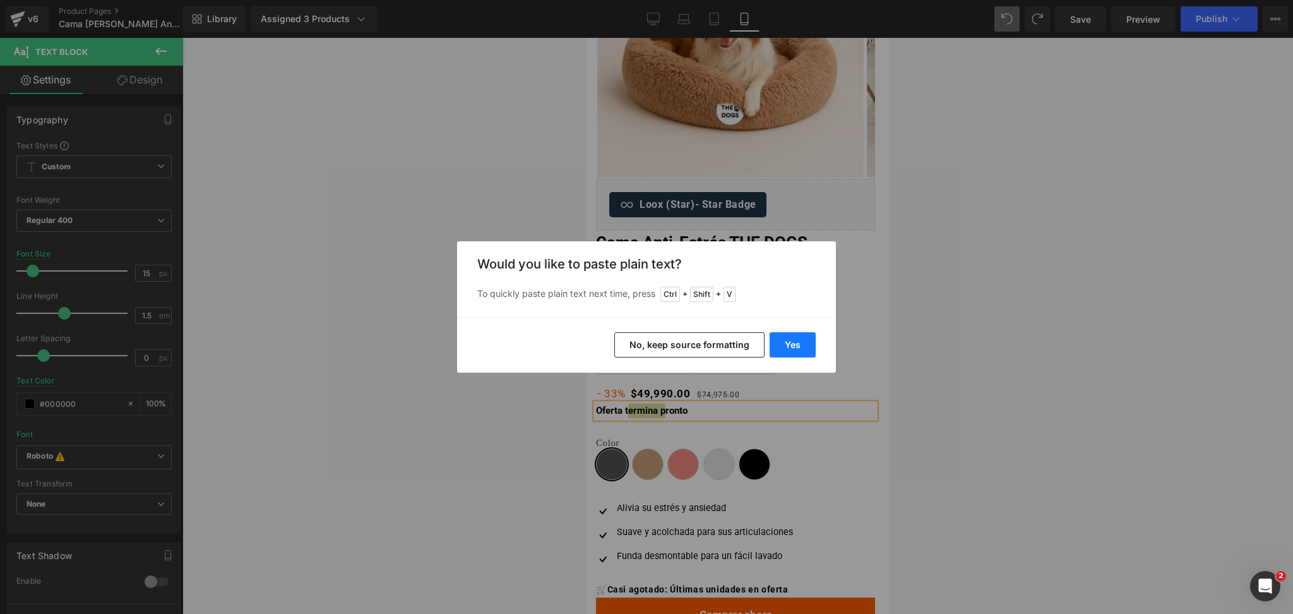
click at [790, 341] on button "Yes" at bounding box center [792, 344] width 46 height 25
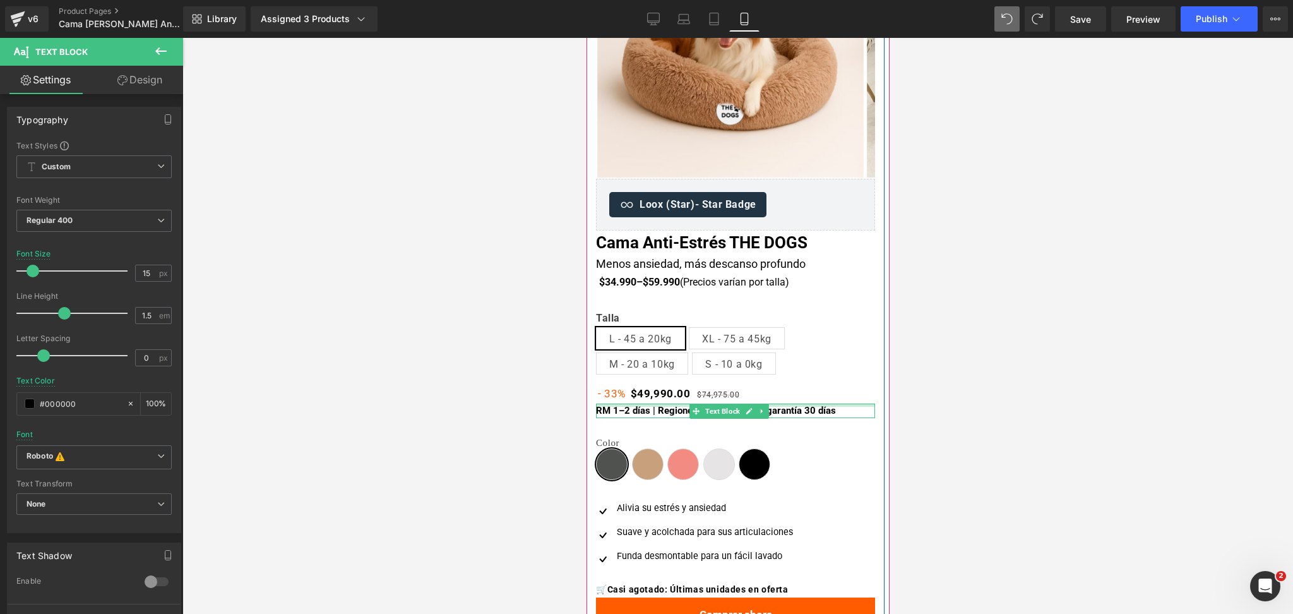
click at [790, 405] on div at bounding box center [734, 404] width 279 height 3
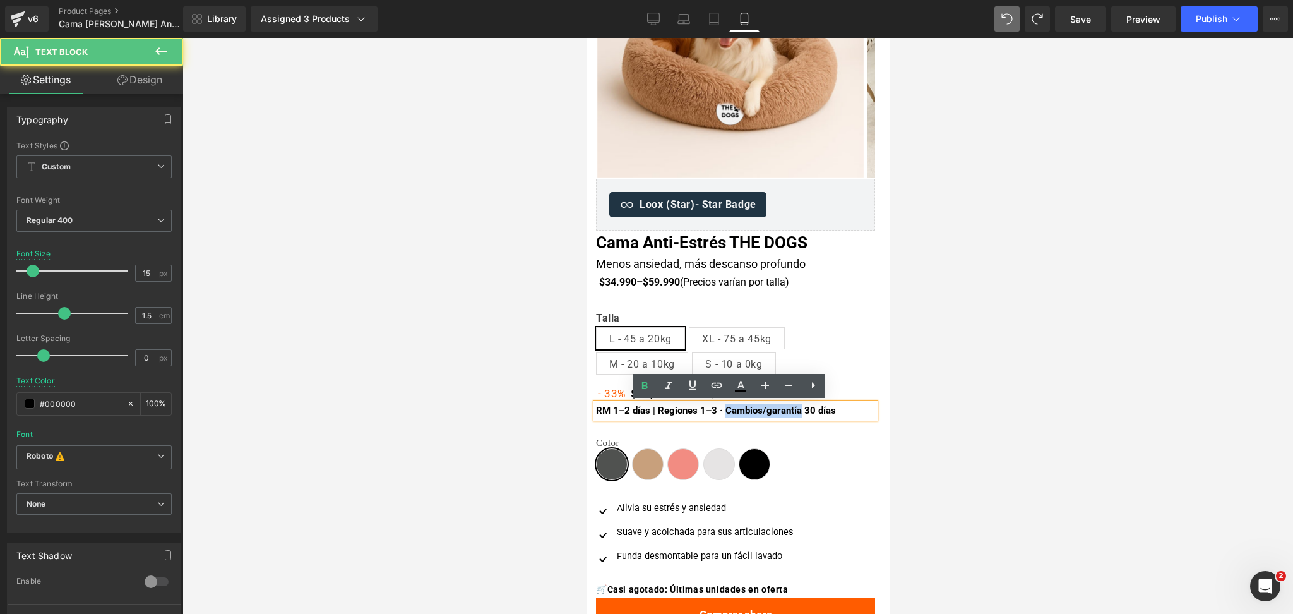
drag, startPoint x: 714, startPoint y: 414, endPoint x: 787, endPoint y: 410, distance: 73.3
click at [787, 410] on b "RM 1–2 días | Regiones 1–3 · Cambios/garantía 30 días" at bounding box center [715, 410] width 240 height 11
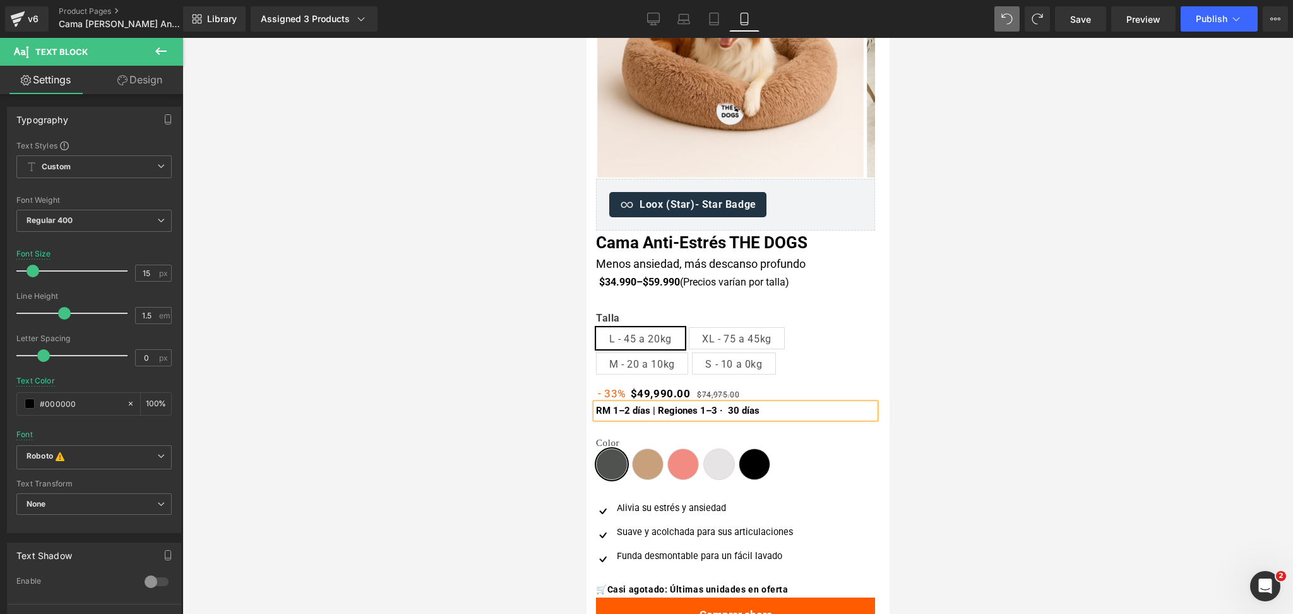
click at [761, 412] on p "RM 1–2 días | Regiones 1–3 · 30 días" at bounding box center [734, 410] width 279 height 15
click at [1105, 289] on div at bounding box center [737, 326] width 1110 height 576
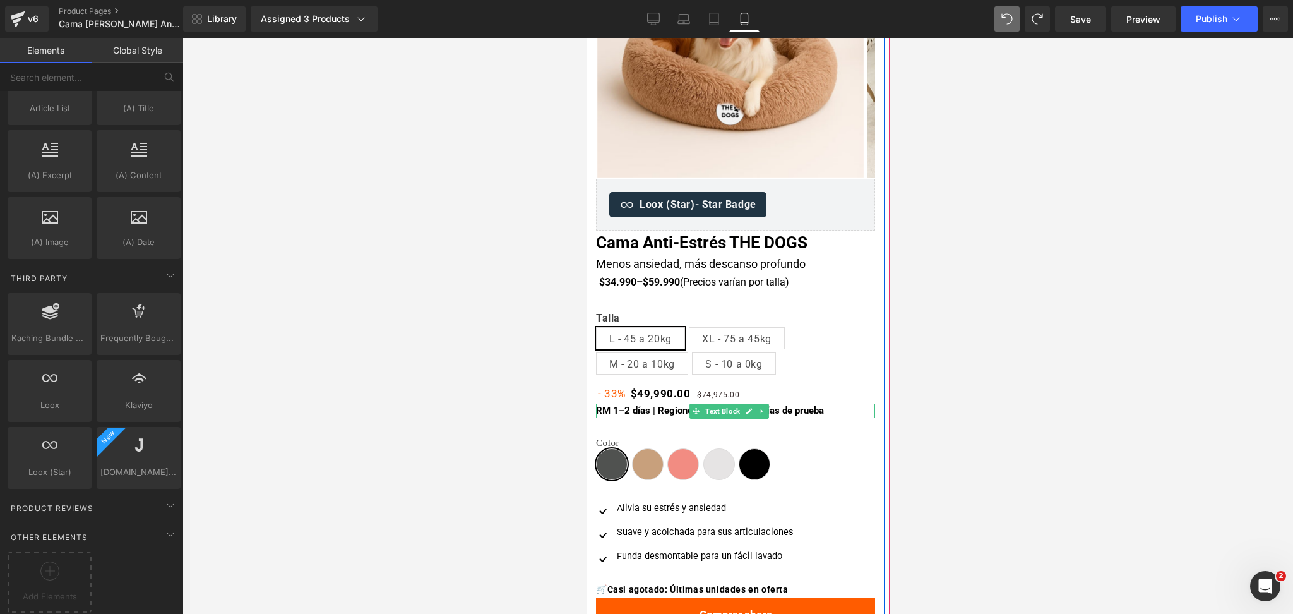
click at [786, 409] on b "RM 1–2 días | Regiones 1–3 · 30 días días de prueba" at bounding box center [709, 410] width 228 height 11
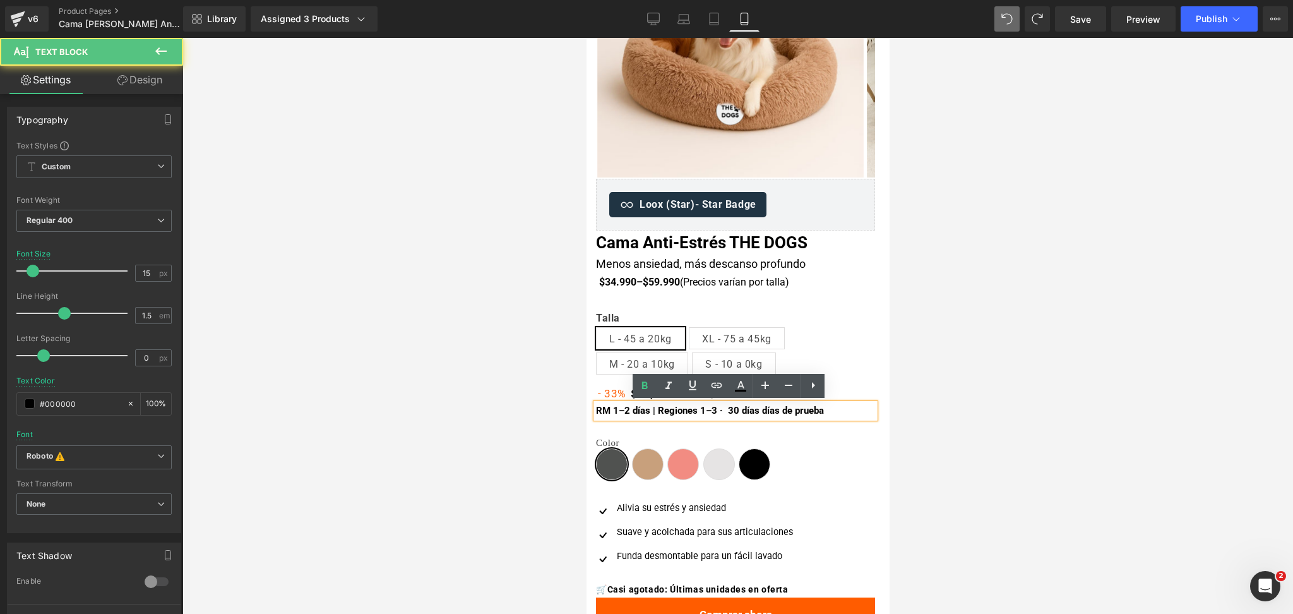
click at [758, 410] on b "RM 1–2 días | Regiones 1–3 · 30 días días de prueba" at bounding box center [709, 410] width 228 height 11
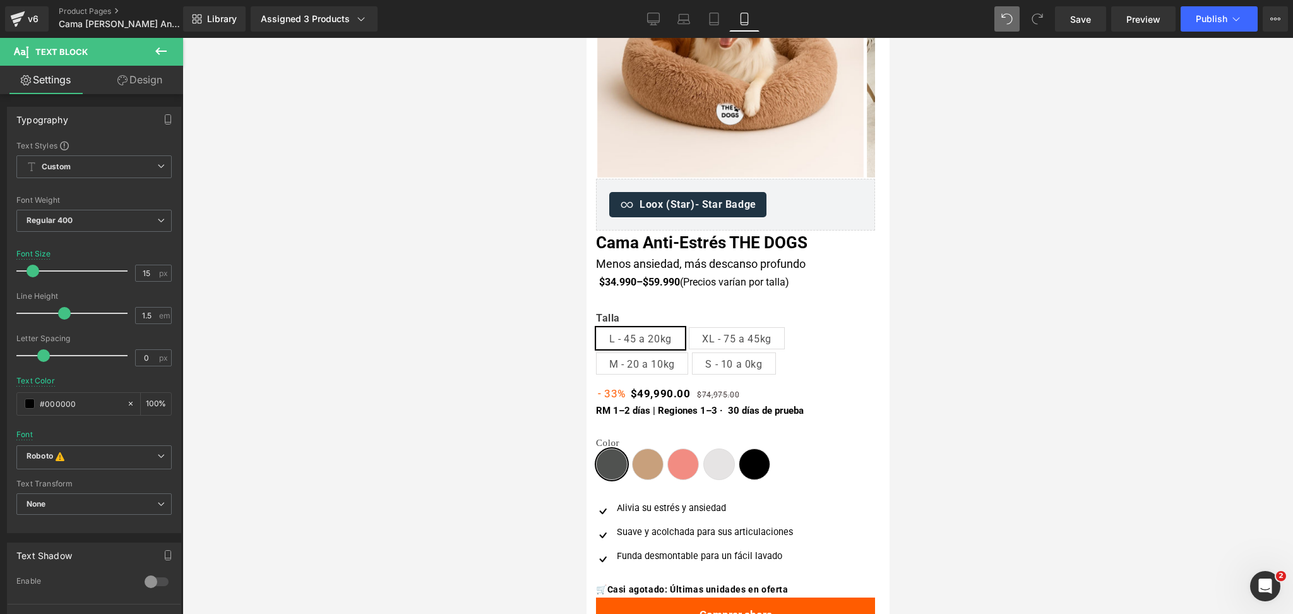
click at [1031, 324] on div at bounding box center [737, 326] width 1110 height 576
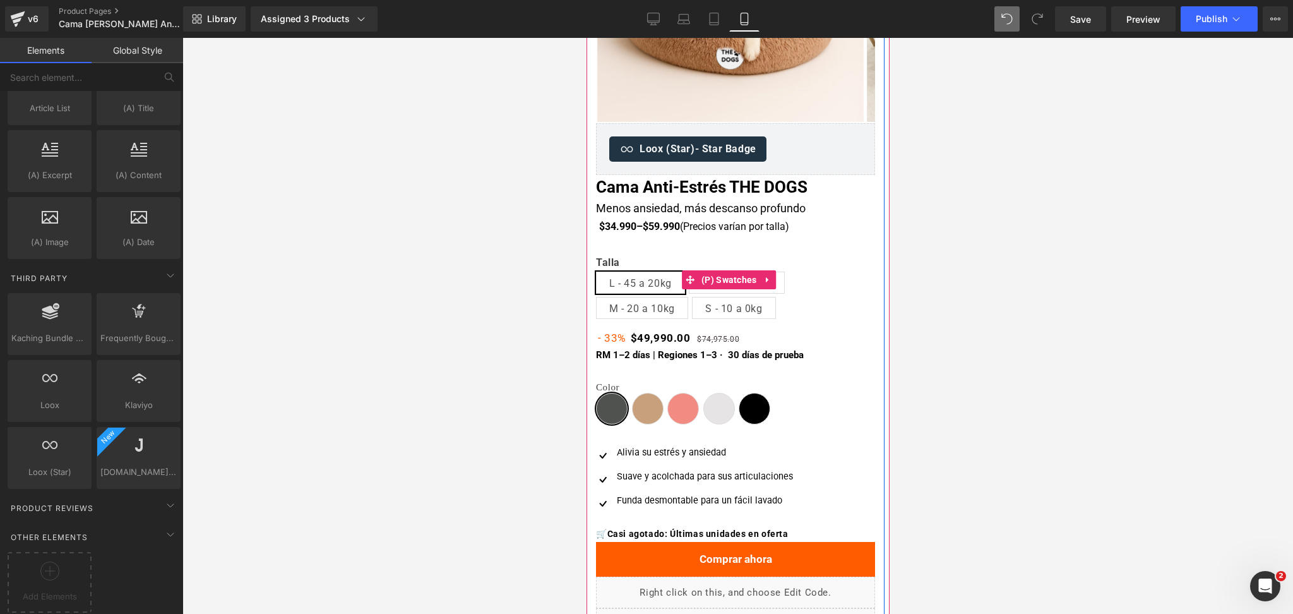
scroll to position [252, 0]
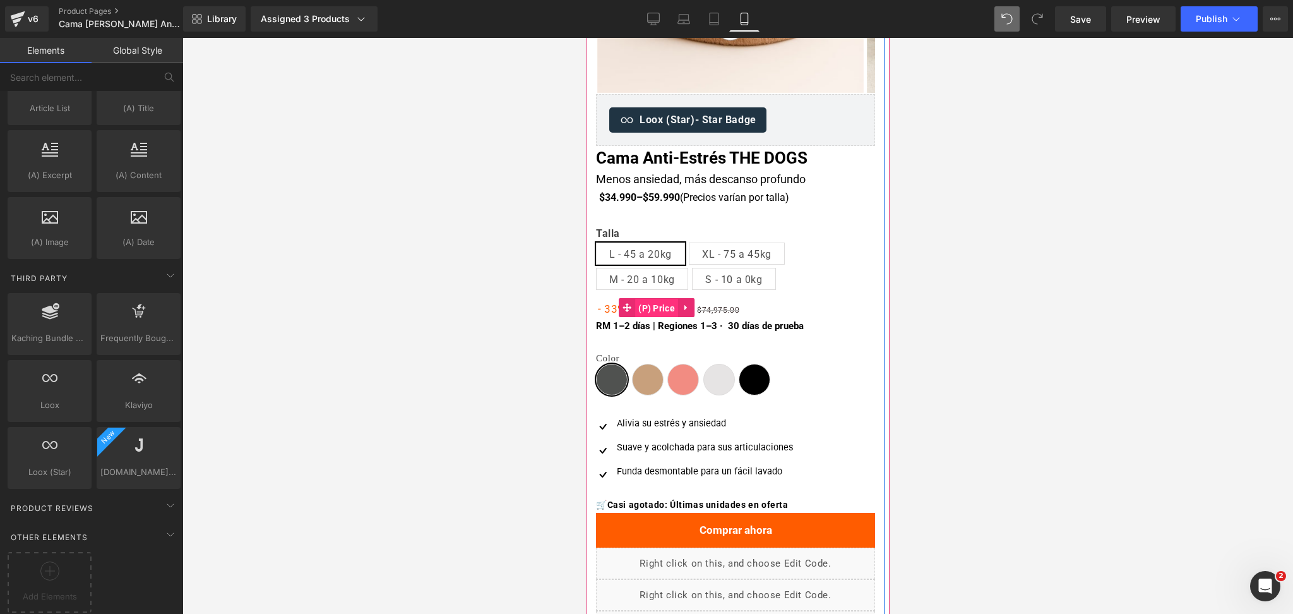
click at [653, 306] on span "(P) Price" at bounding box center [655, 308] width 43 height 19
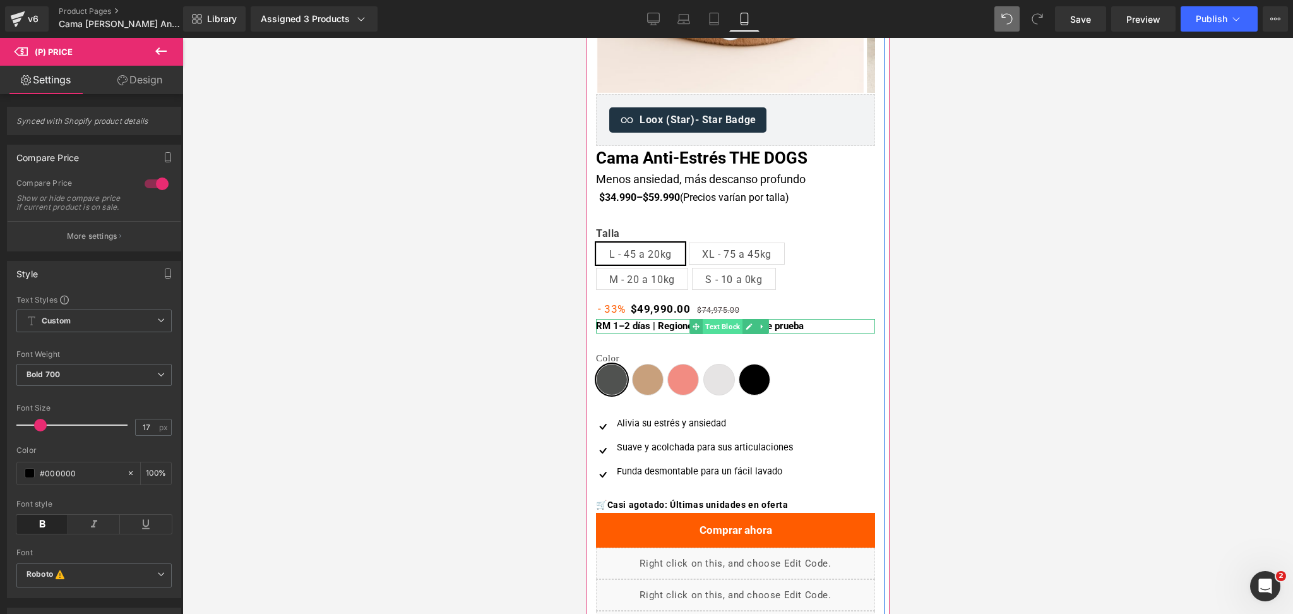
click at [718, 323] on span "Text Block" at bounding box center [722, 326] width 40 height 15
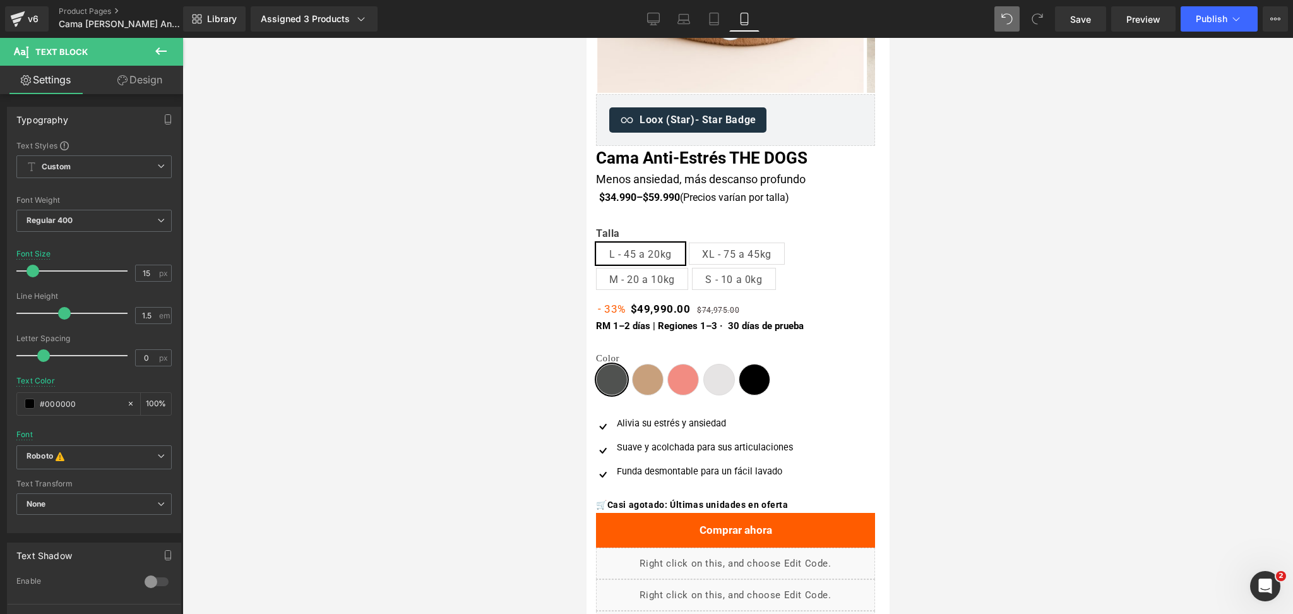
click at [1028, 194] on div at bounding box center [737, 326] width 1110 height 576
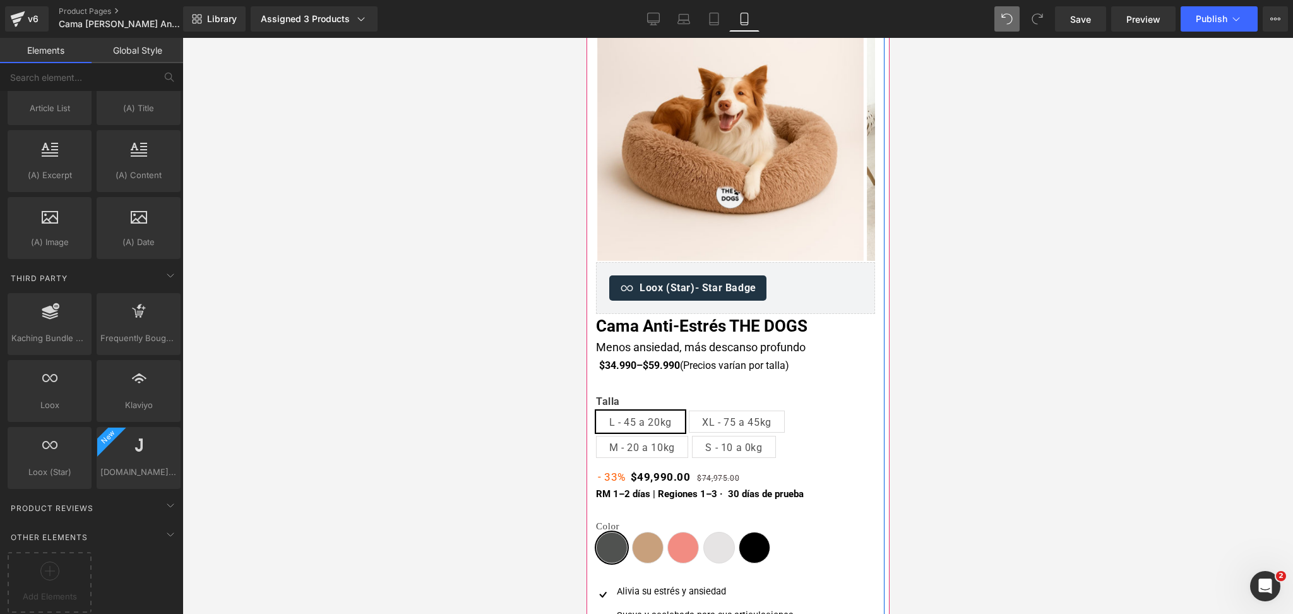
scroll to position [84, 0]
click at [704, 498] on span "Text Block" at bounding box center [722, 494] width 40 height 15
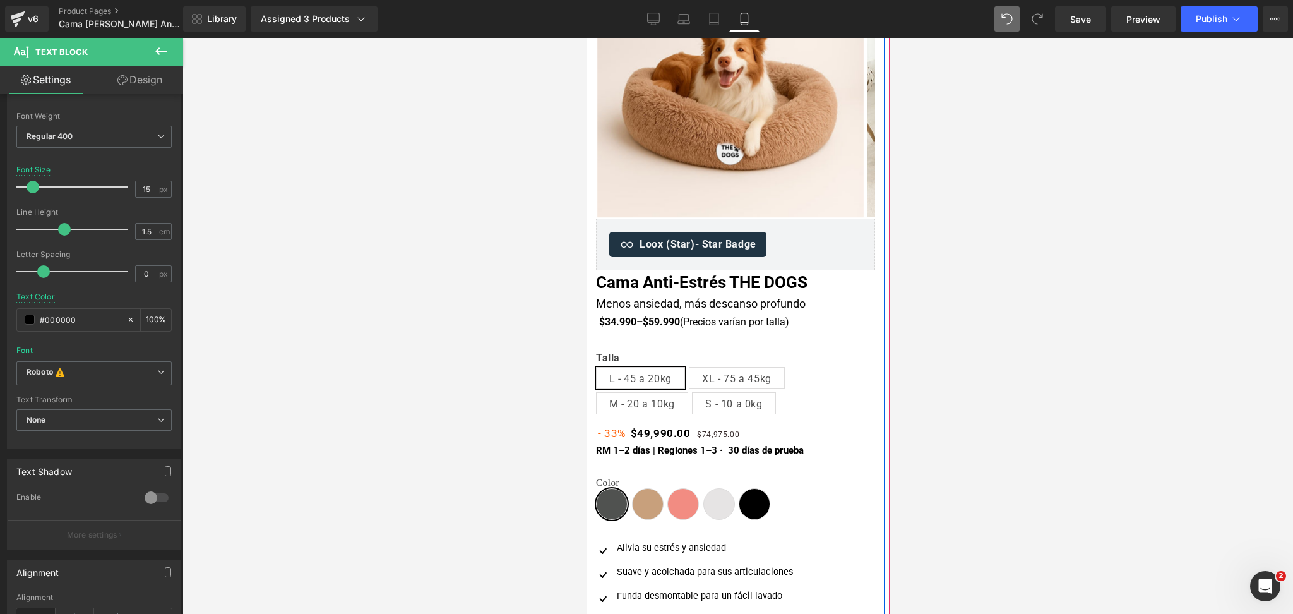
scroll to position [168, 0]
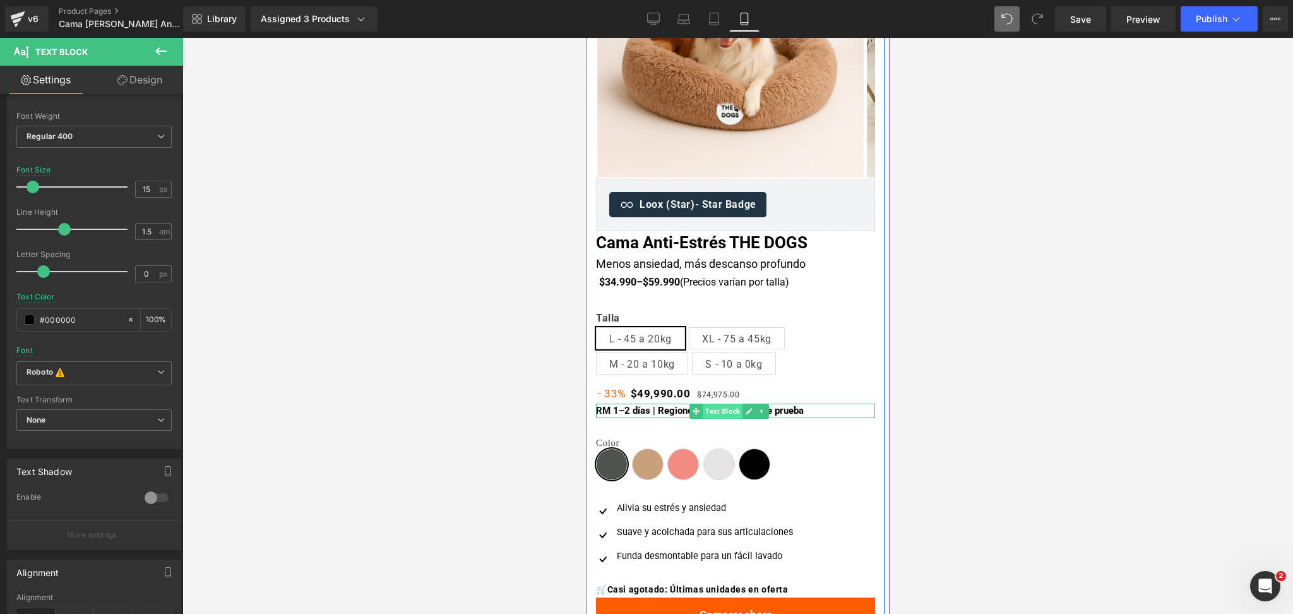
click at [705, 409] on span "Text Block" at bounding box center [722, 410] width 40 height 15
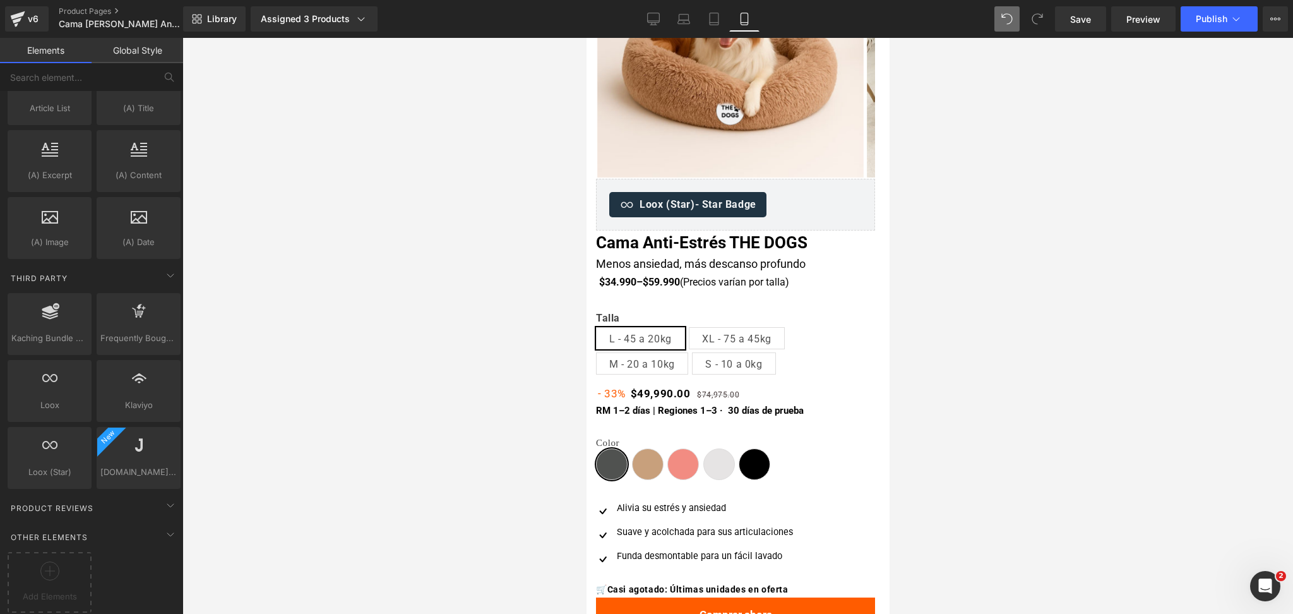
click at [941, 228] on div at bounding box center [737, 326] width 1110 height 576
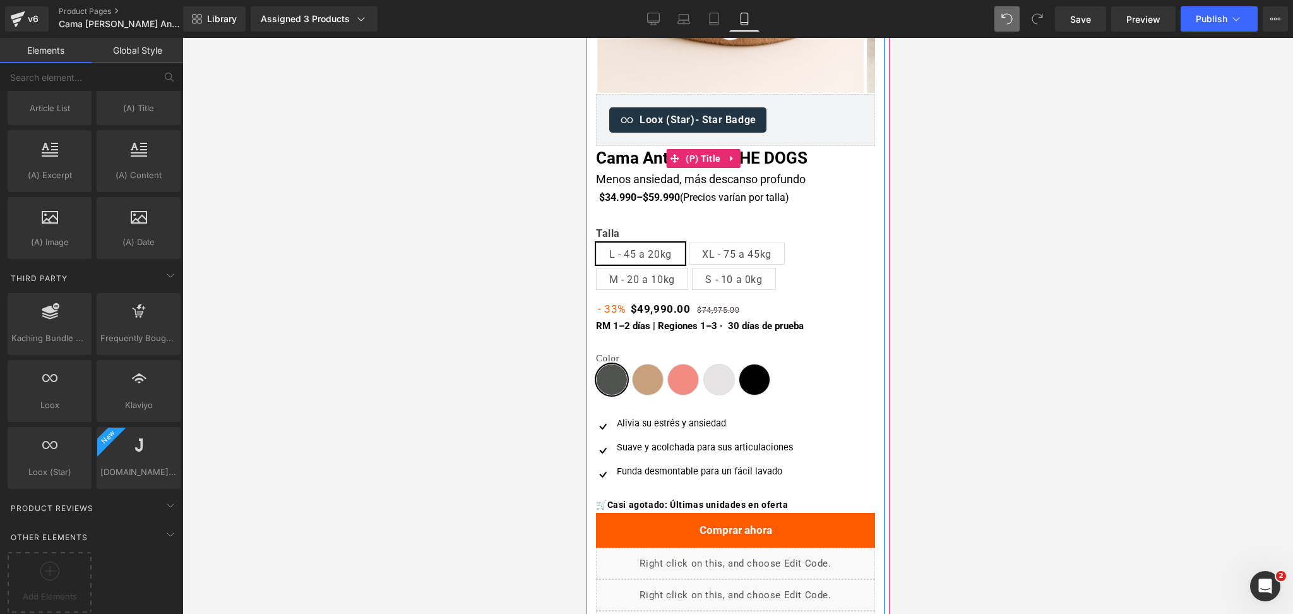
scroll to position [336, 0]
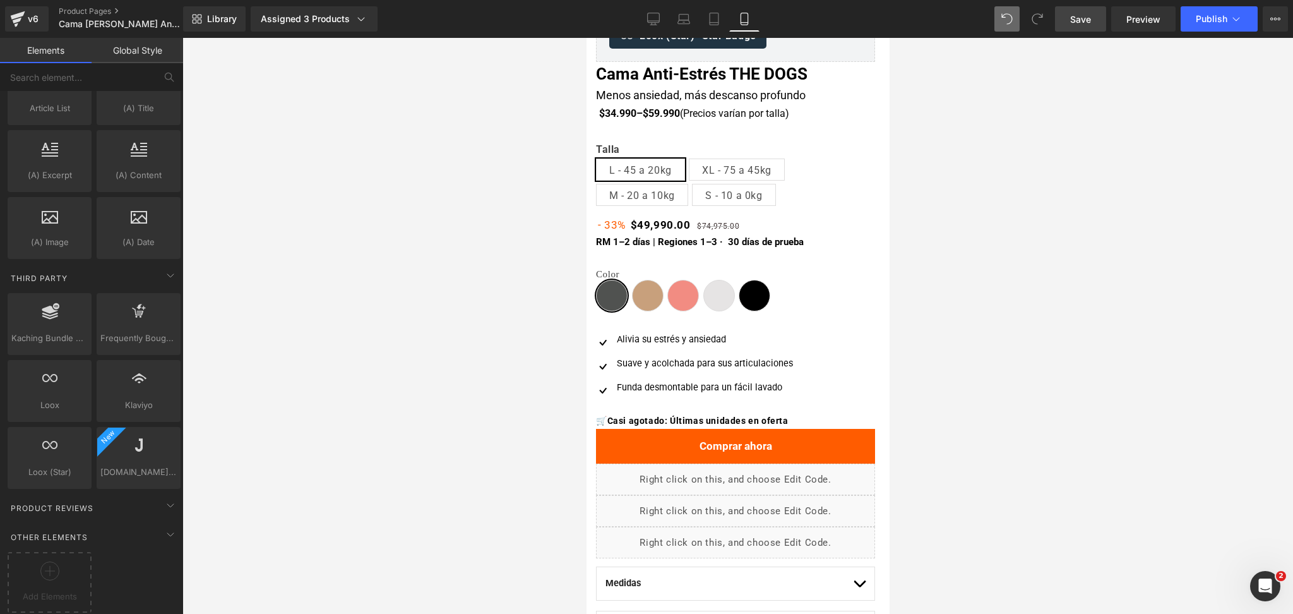
click at [1087, 16] on span "Save" at bounding box center [1080, 19] width 21 height 13
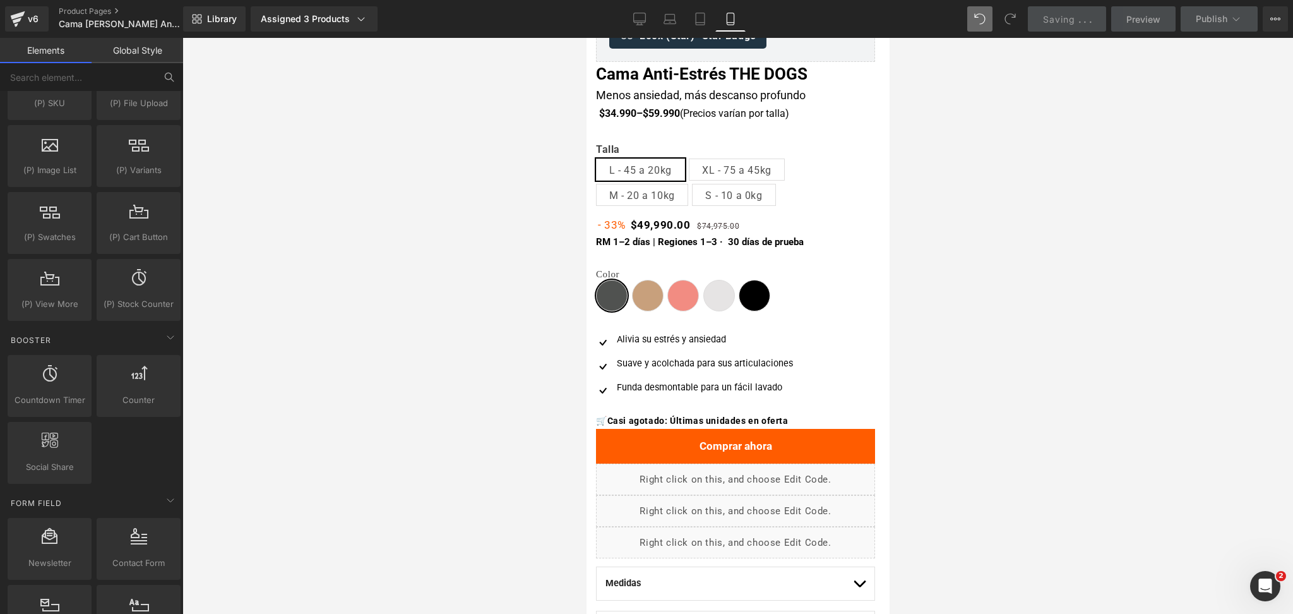
scroll to position [1375, 0]
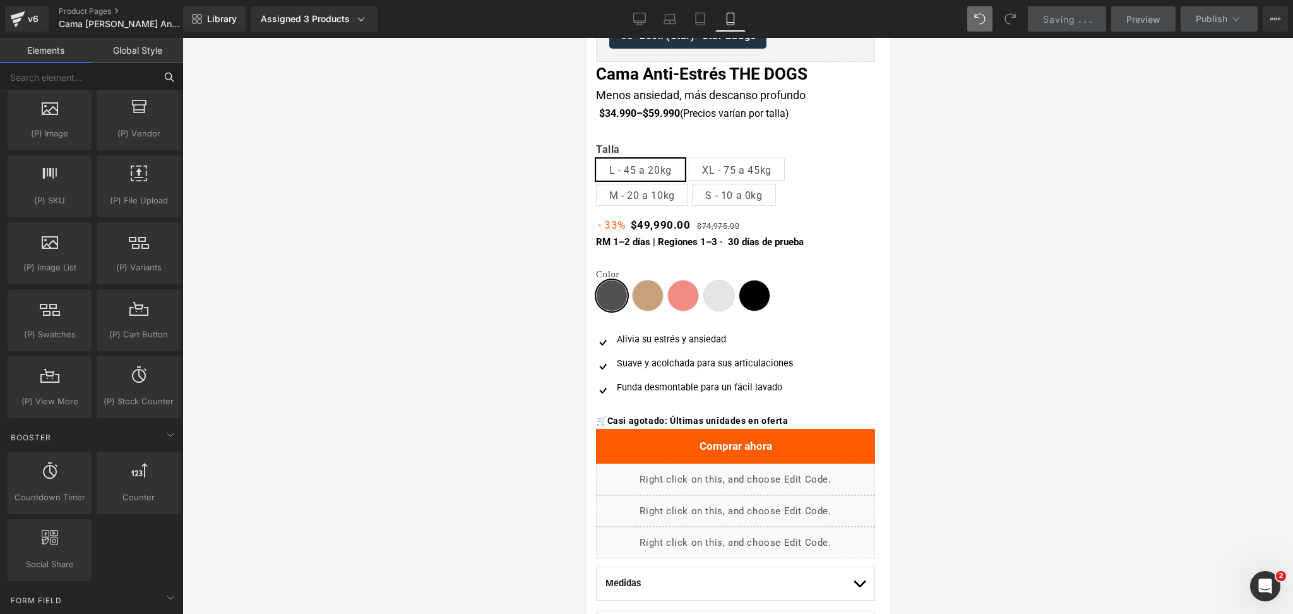
click at [88, 66] on input "text" at bounding box center [77, 77] width 155 height 28
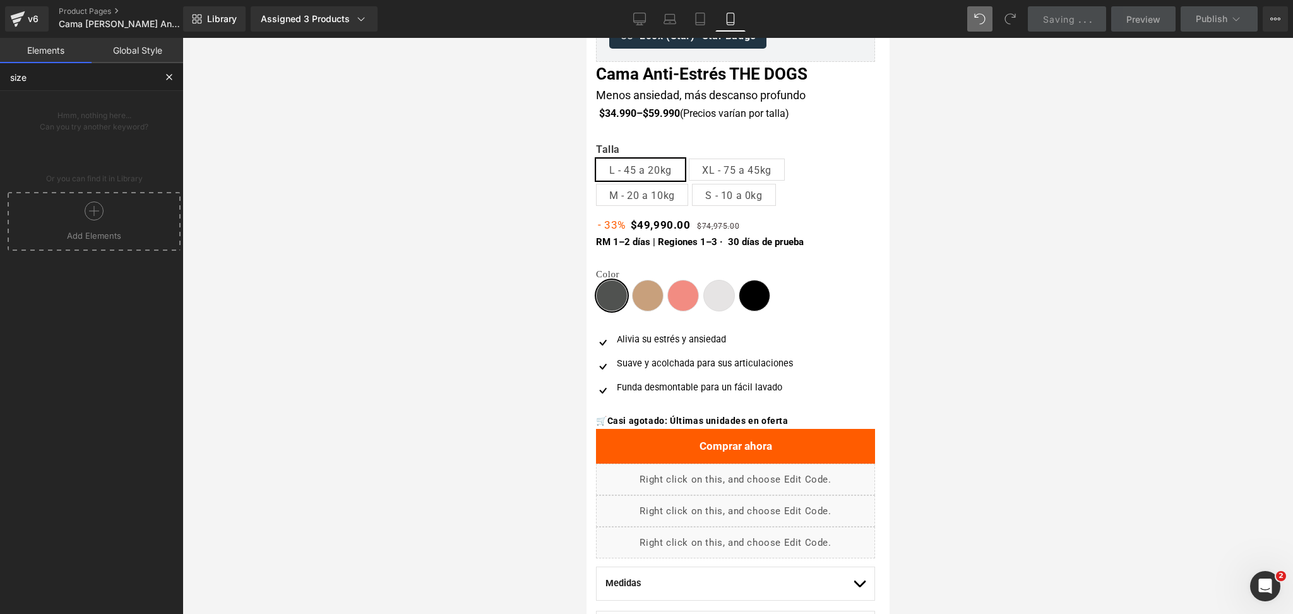
click at [91, 69] on input "size" at bounding box center [77, 77] width 155 height 28
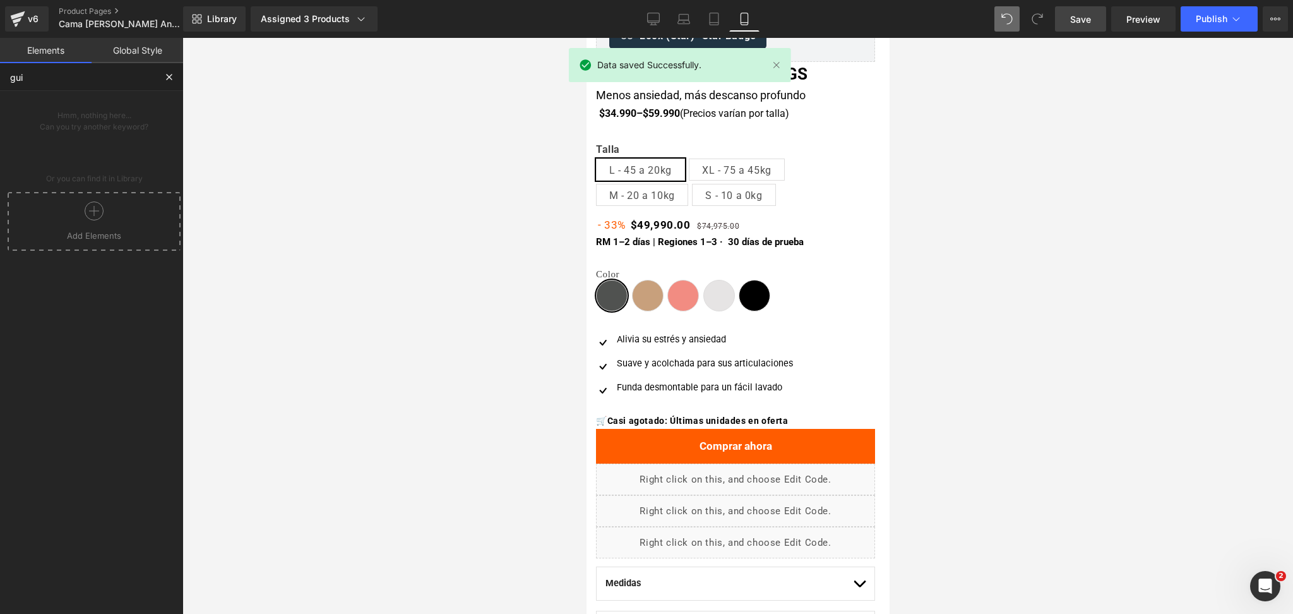
type input "guid"
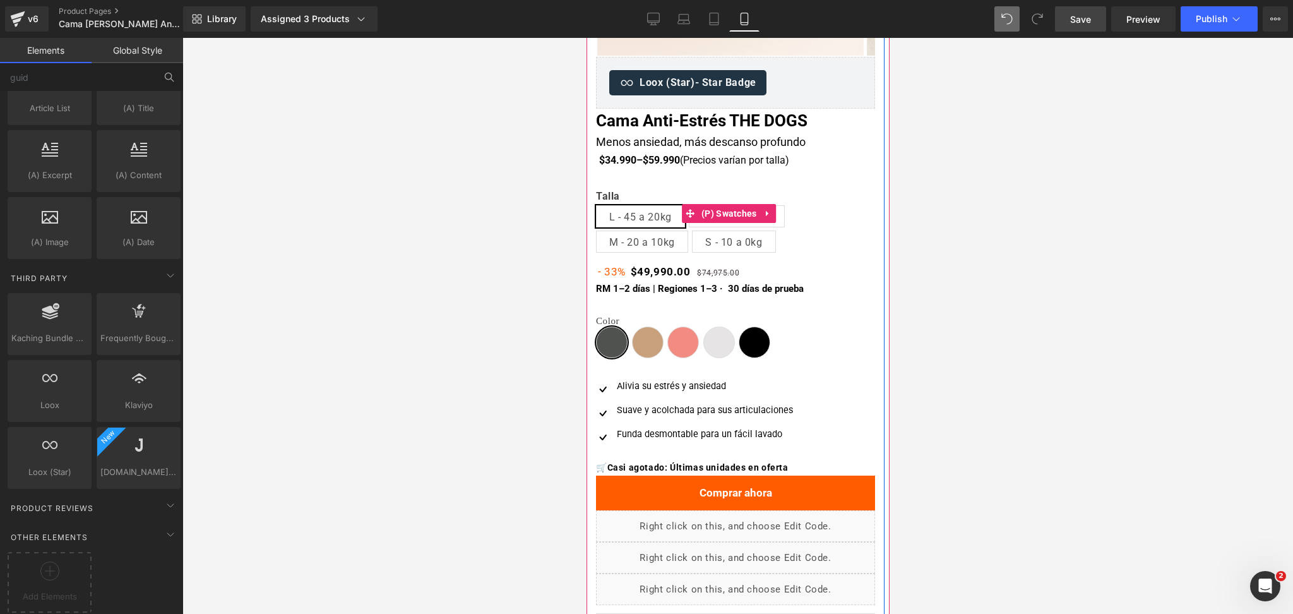
scroll to position [252, 0]
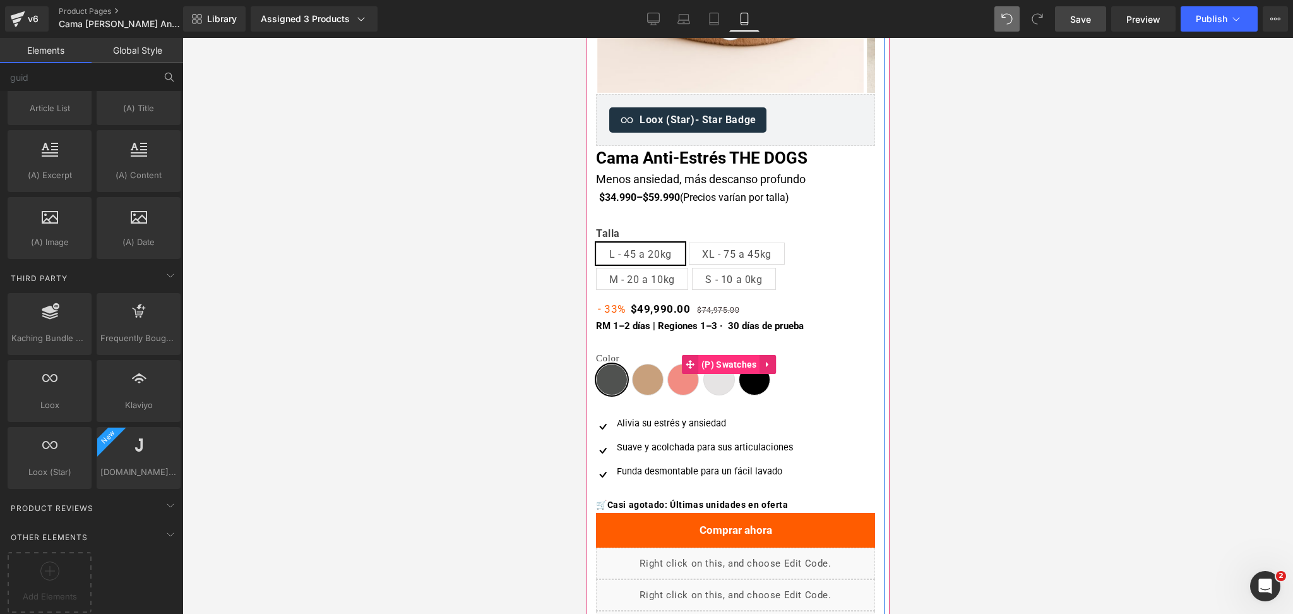
click at [724, 363] on span "(P) Swatches" at bounding box center [728, 364] width 62 height 19
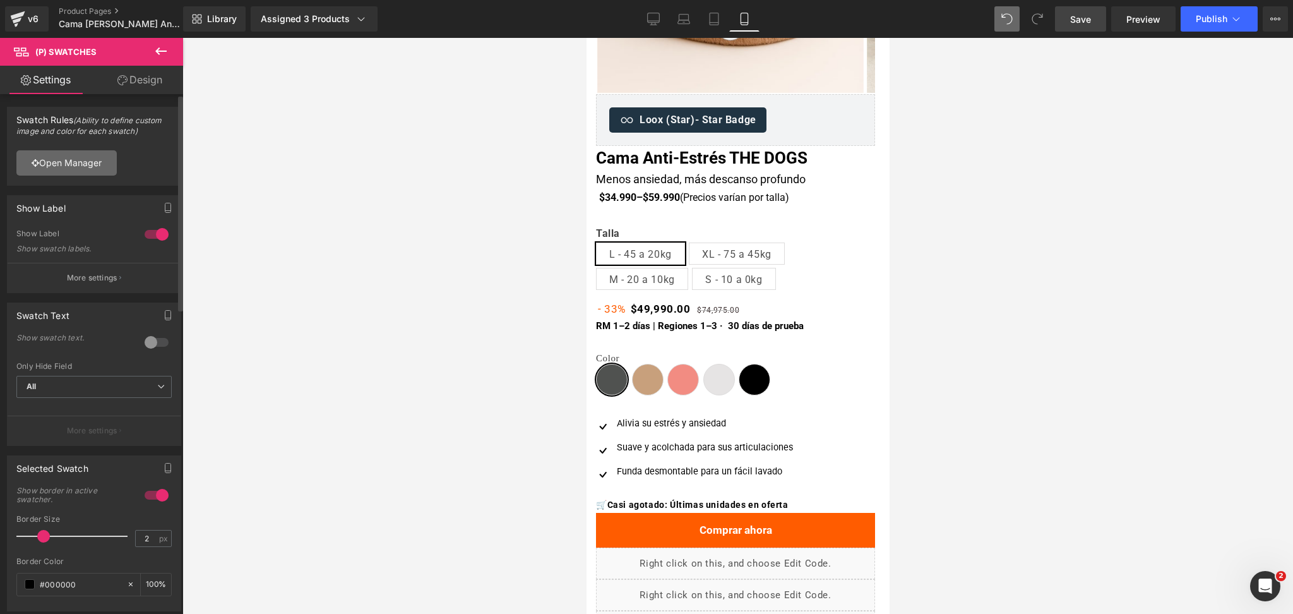
click at [109, 163] on link "Open Manager" at bounding box center [66, 162] width 100 height 25
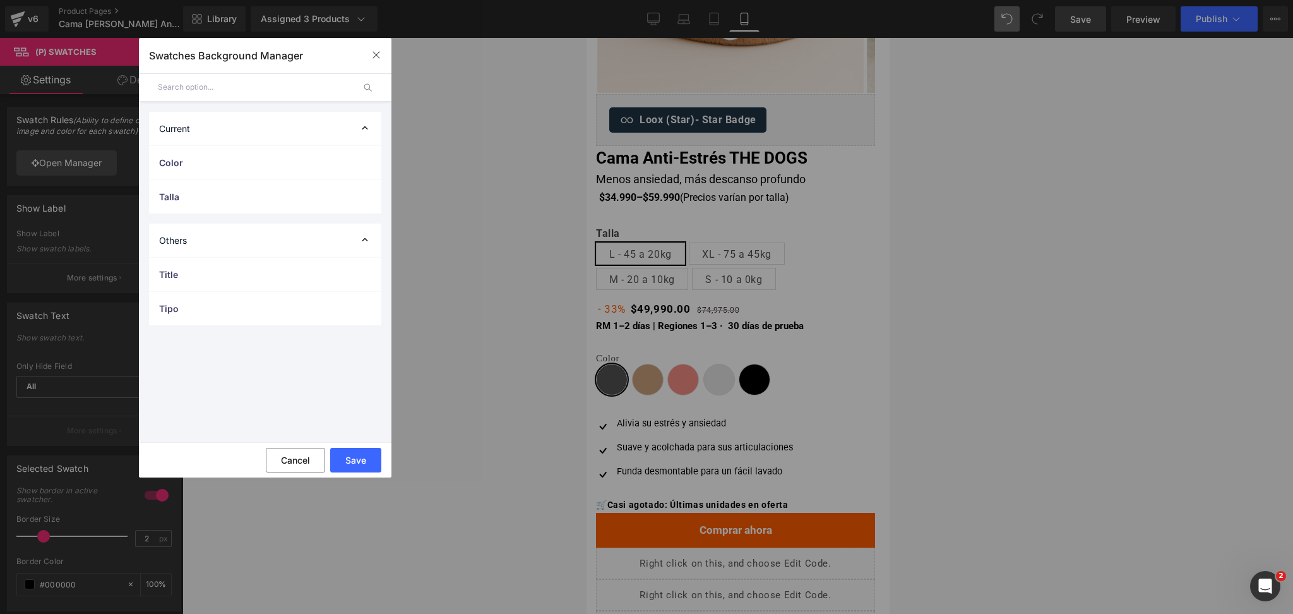
click at [282, 240] on div "Others" at bounding box center [265, 239] width 232 height 33
click at [283, 240] on div "Others" at bounding box center [265, 239] width 232 height 33
click at [276, 265] on div "Title" at bounding box center [265, 274] width 232 height 33
click at [321, 360] on div "Tipo" at bounding box center [265, 368] width 232 height 33
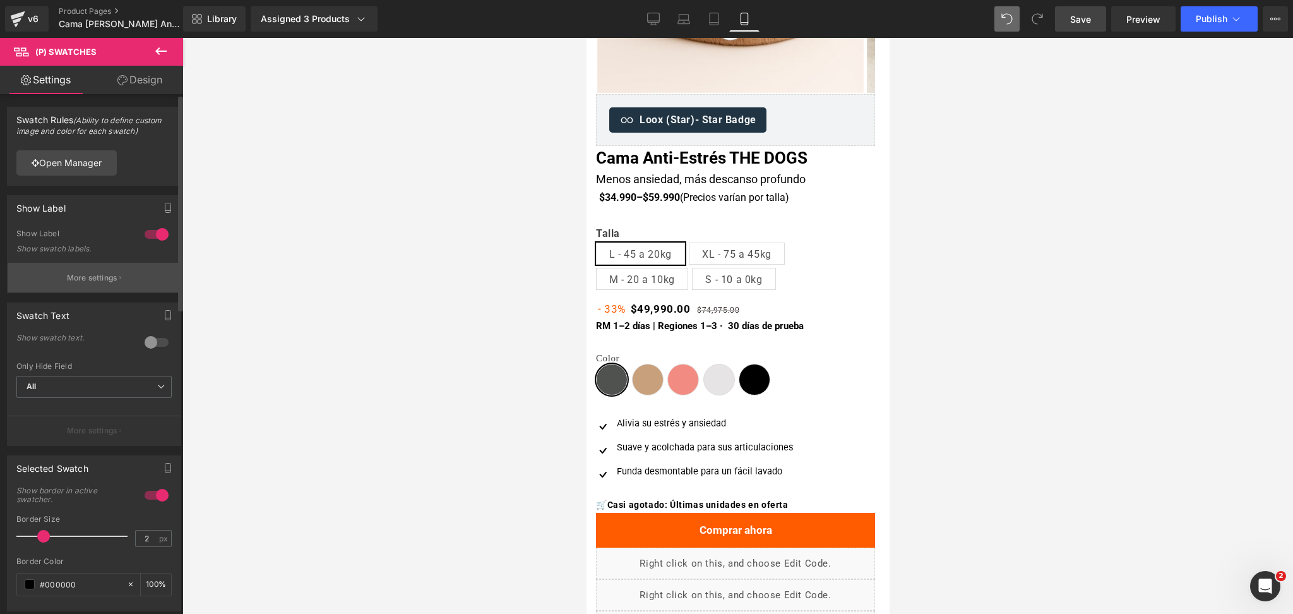
click at [99, 283] on button "More settings" at bounding box center [94, 278] width 173 height 30
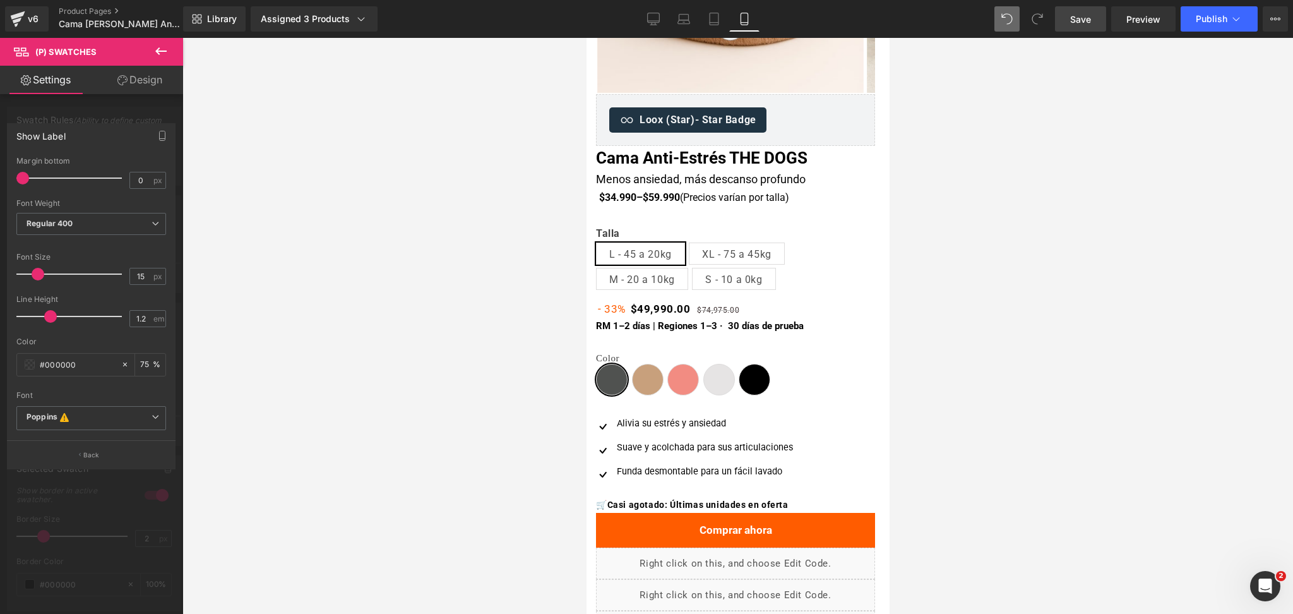
click at [259, 388] on div at bounding box center [737, 326] width 1110 height 576
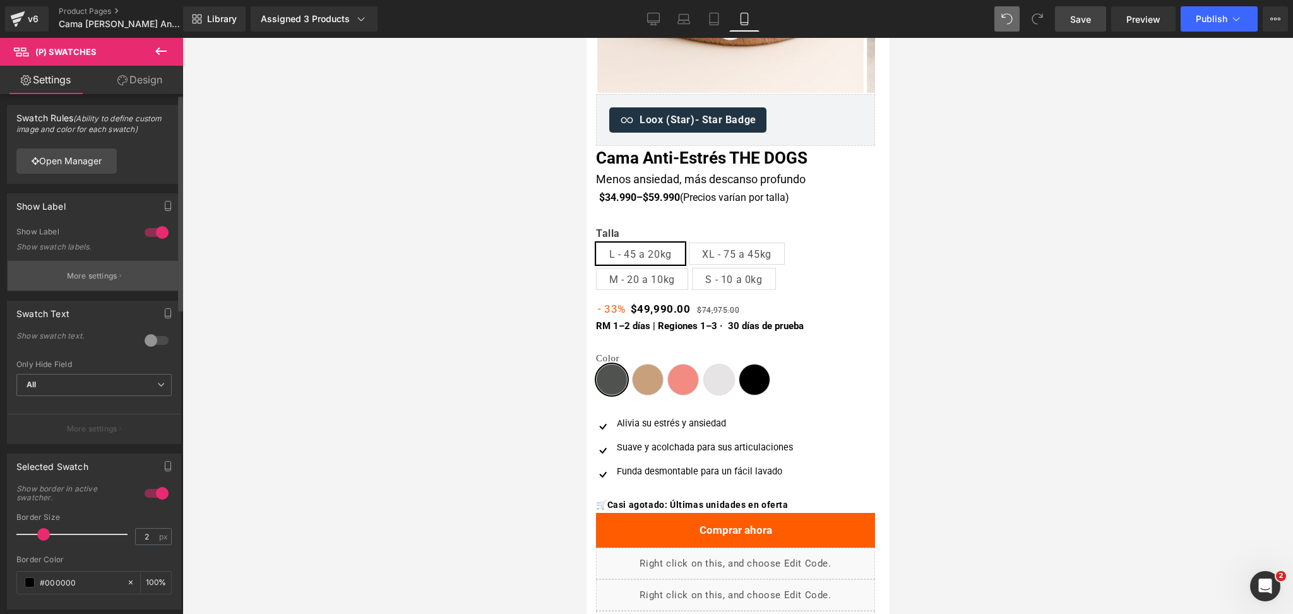
scroll to position [0, 0]
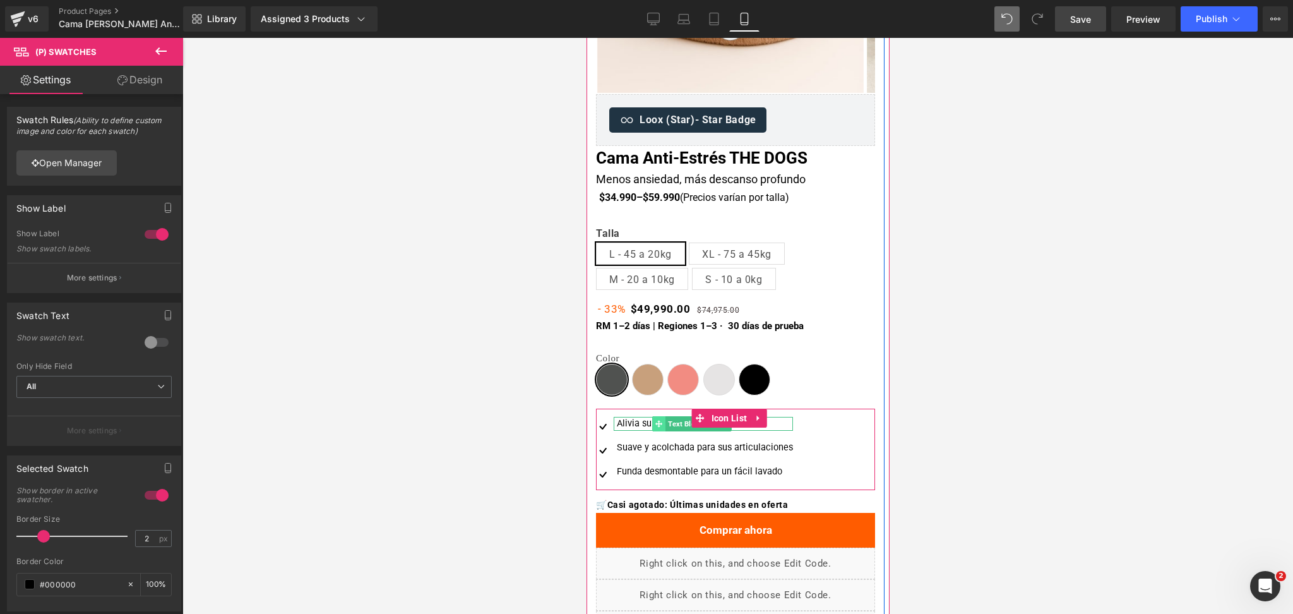
click at [649, 424] on div "Alivia su estrés y ansiedad" at bounding box center [702, 424] width 179 height 14
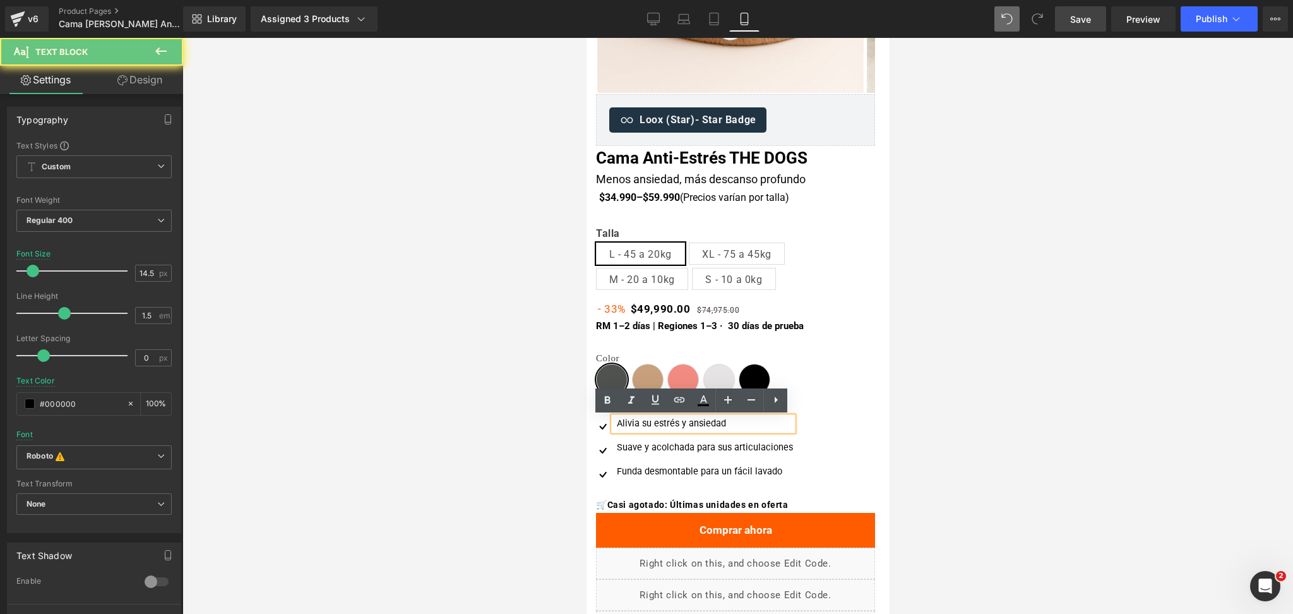
click at [642, 424] on div "Alivia su estrés y ansiedad" at bounding box center [702, 424] width 179 height 14
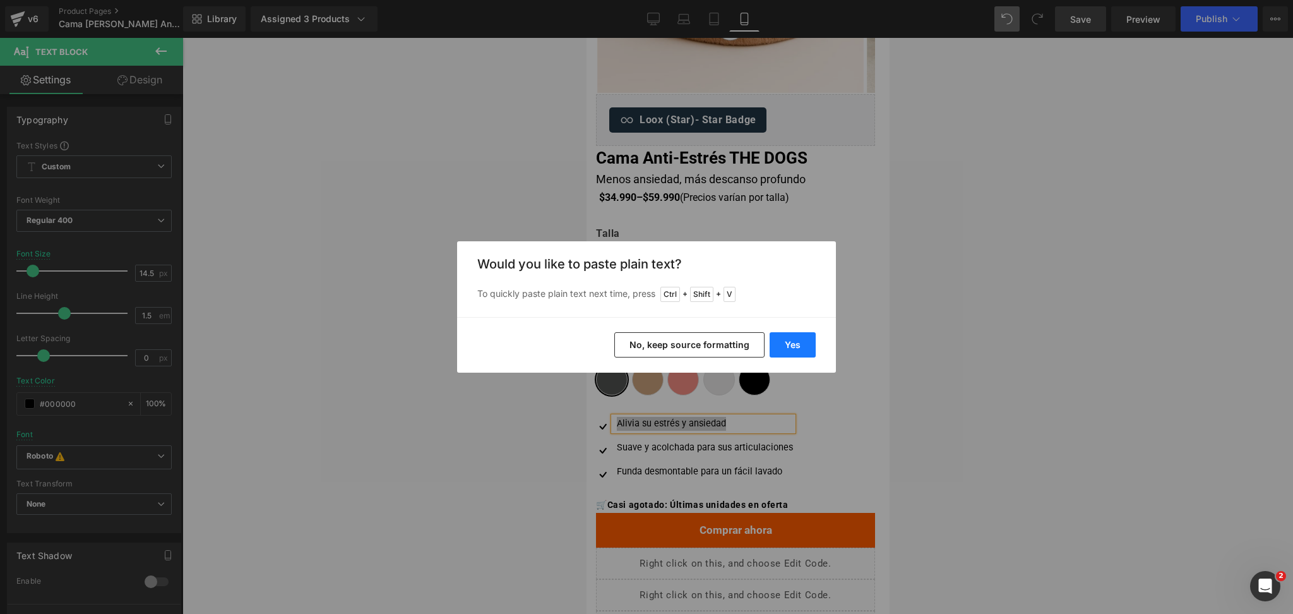
click at [776, 341] on button "Yes" at bounding box center [792, 344] width 46 height 25
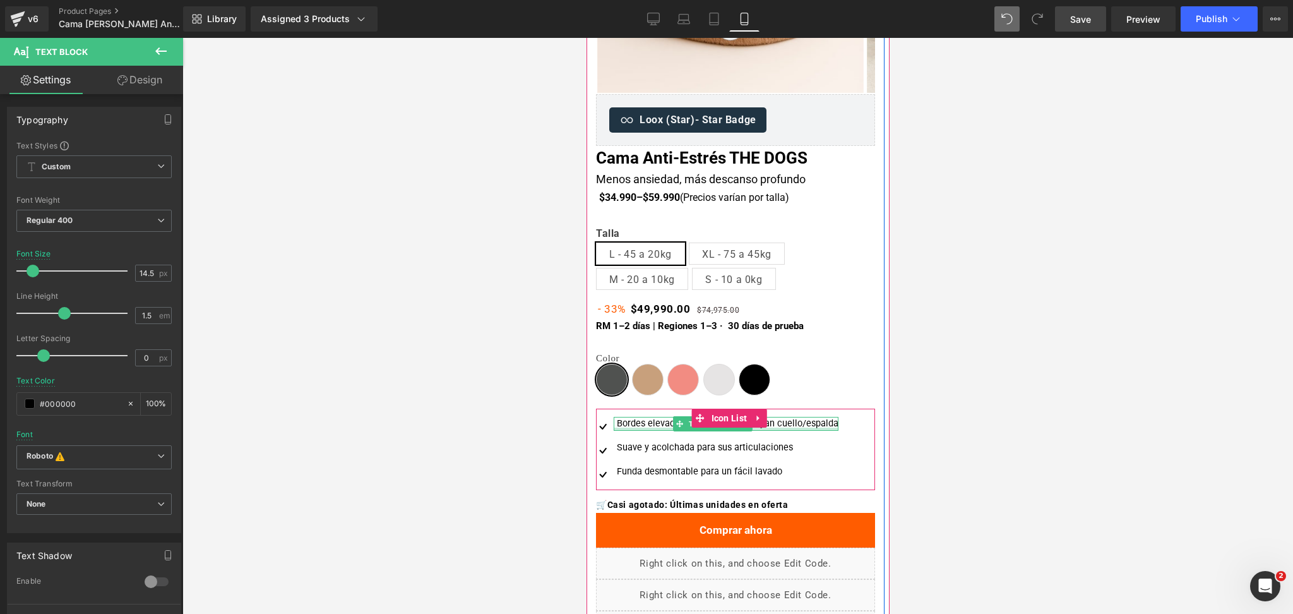
click at [649, 427] on div at bounding box center [725, 428] width 225 height 3
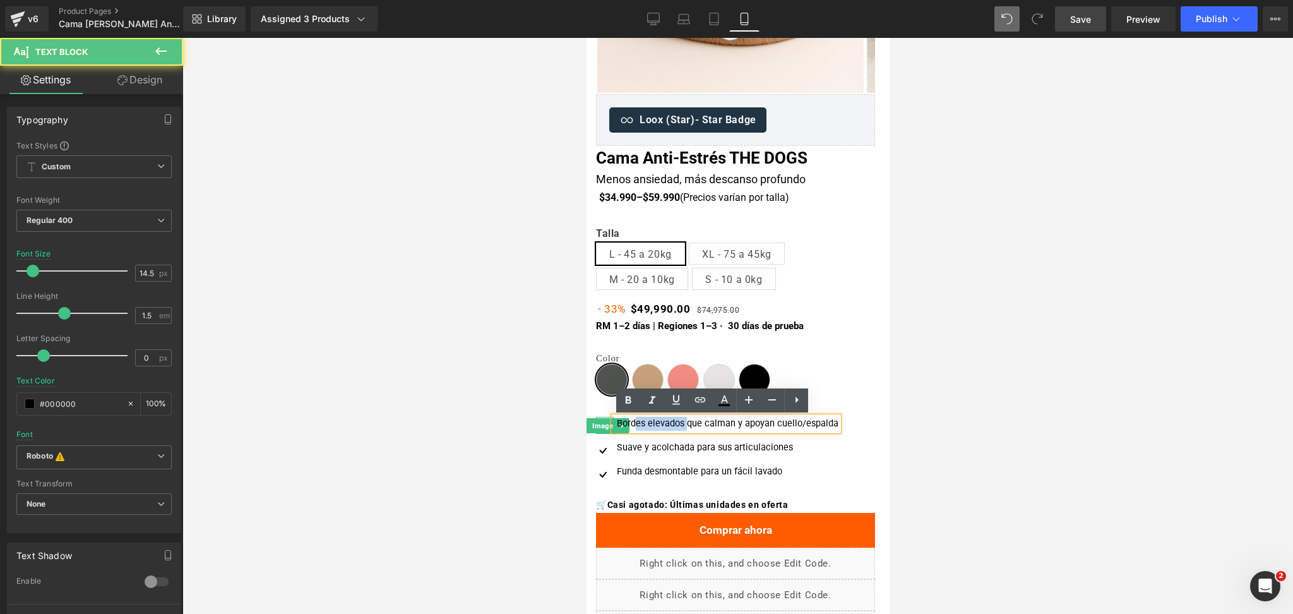
drag, startPoint x: 677, startPoint y: 424, endPoint x: 603, endPoint y: 426, distance: 74.5
click at [603, 426] on li "Image Bordes elevados que calman y apoyan cuello/espalda Text Block" at bounding box center [716, 424] width 242 height 14
click at [634, 420] on div "Bordes elevados que calman y apoyan cuello/espalda" at bounding box center [725, 424] width 225 height 14
drag, startPoint x: 675, startPoint y: 424, endPoint x: 614, endPoint y: 420, distance: 60.7
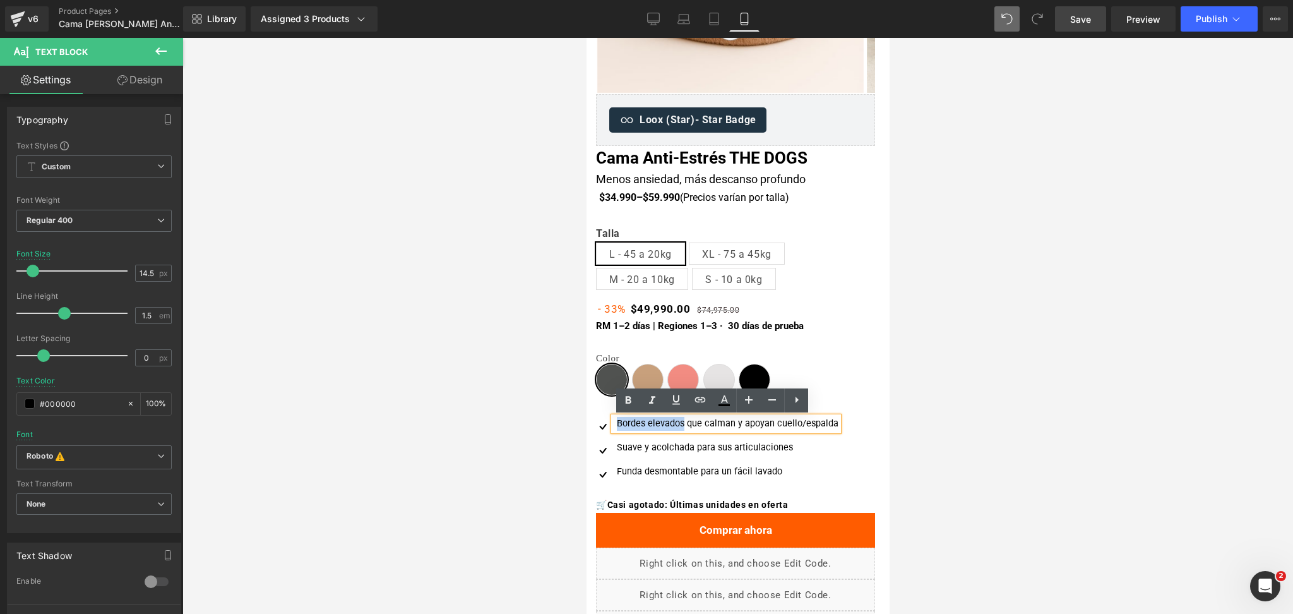
click at [614, 420] on div "Bordes elevados que calman y apoyan cuello/espalda" at bounding box center [725, 424] width 225 height 14
click at [622, 402] on icon at bounding box center [627, 400] width 15 height 15
click at [956, 342] on div at bounding box center [737, 326] width 1110 height 576
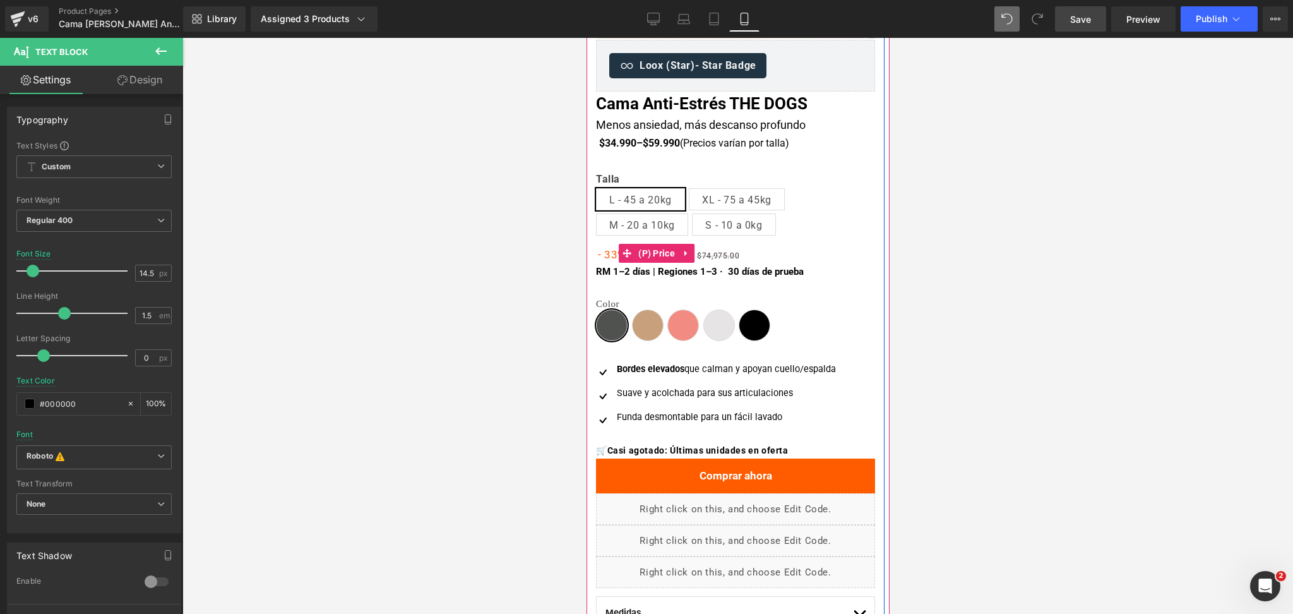
scroll to position [336, 0]
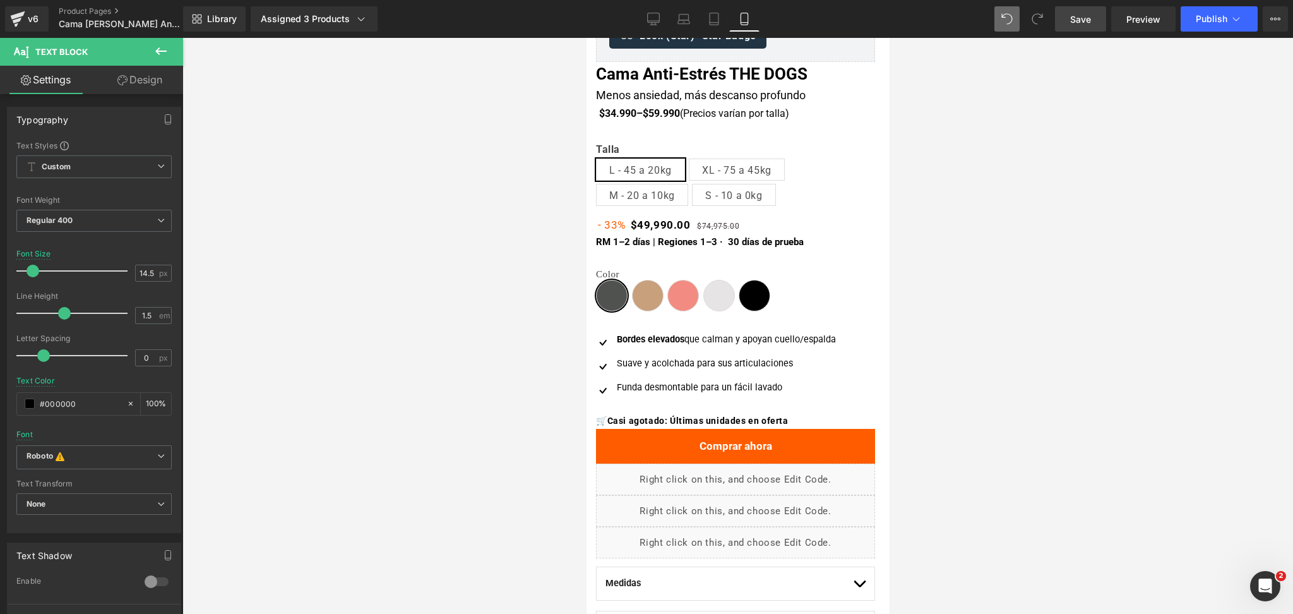
click at [992, 331] on div at bounding box center [737, 326] width 1110 height 576
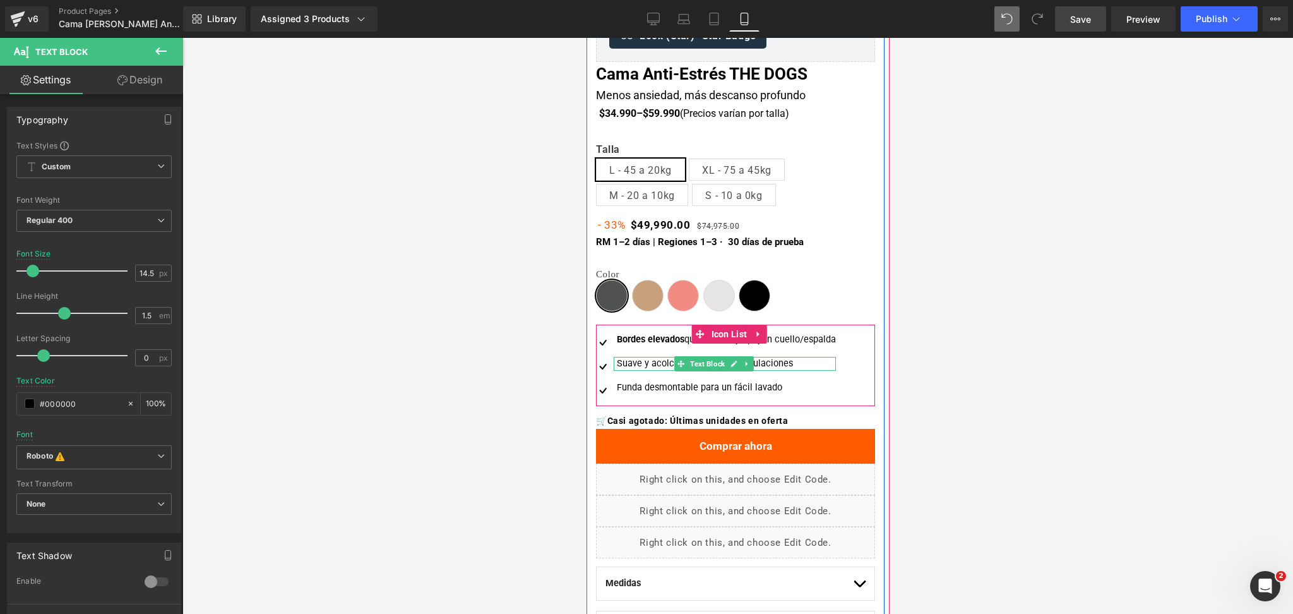
click at [632, 365] on span "Suave y acolchada para sus articulaciones" at bounding box center [704, 363] width 176 height 11
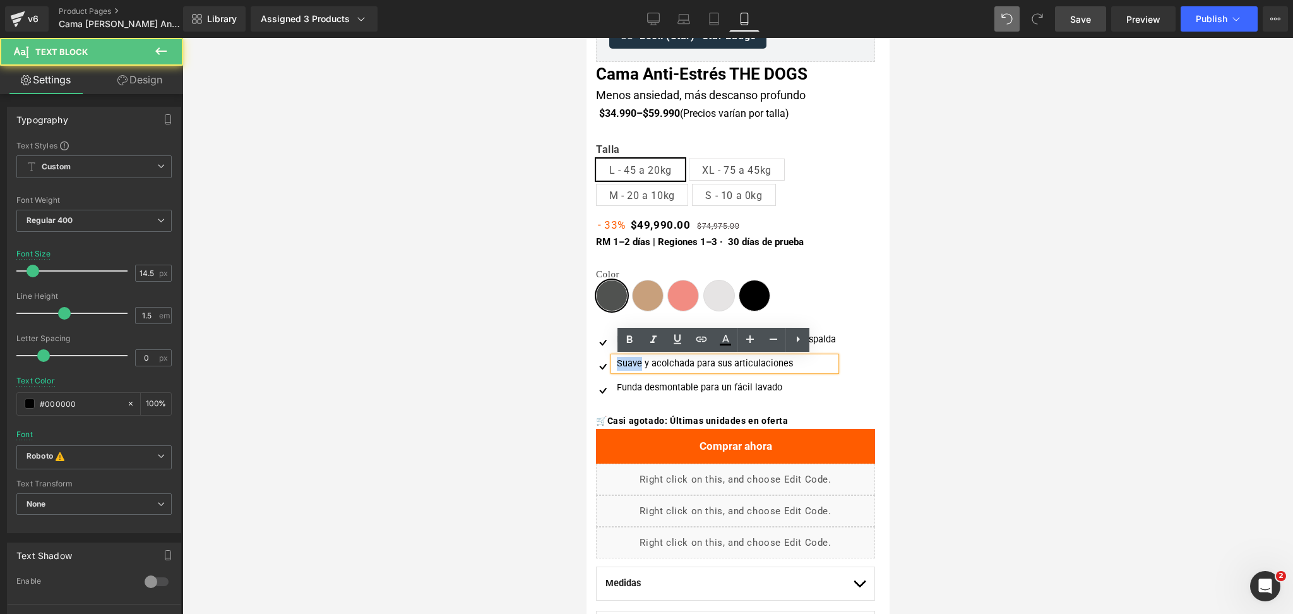
click at [632, 365] on span "Suave y acolchada para sus articulaciones" at bounding box center [704, 363] width 176 height 11
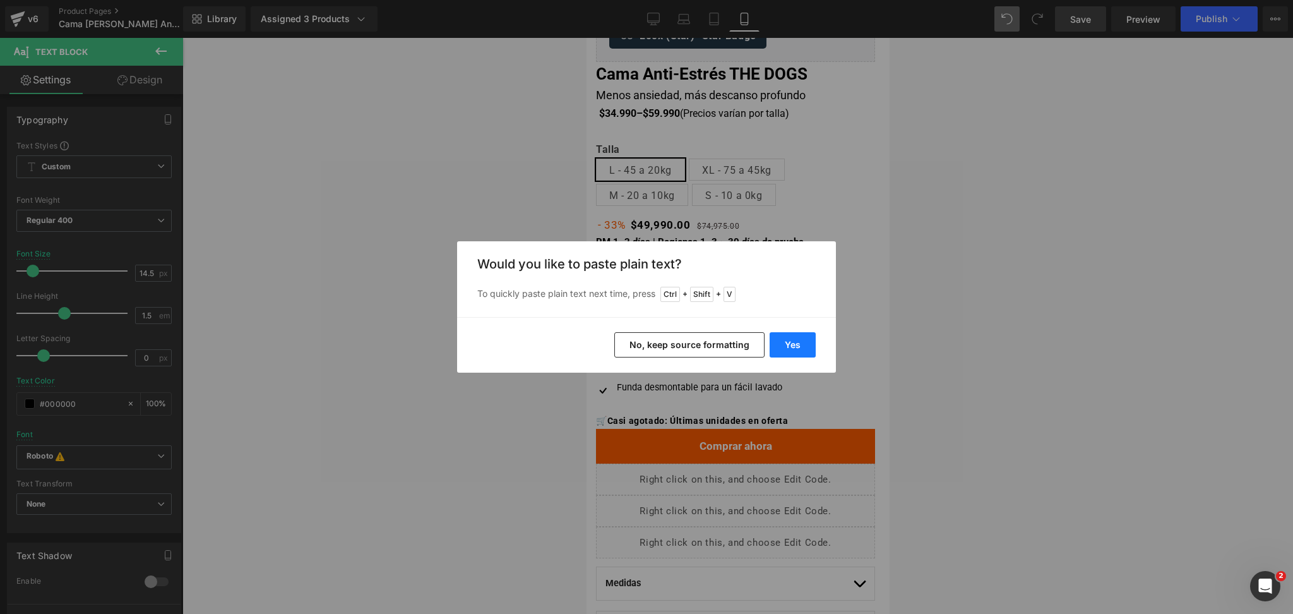
click at [775, 348] on button "Yes" at bounding box center [792, 344] width 46 height 25
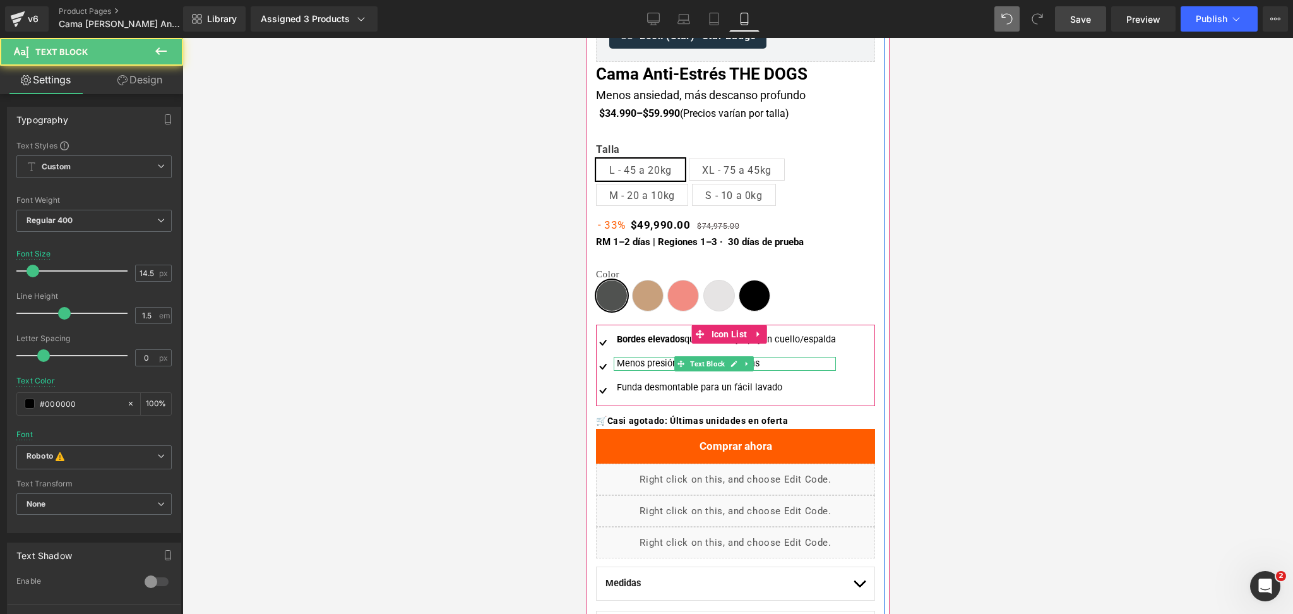
click at [668, 365] on div "Menos presión en codos y caderas" at bounding box center [724, 364] width 222 height 14
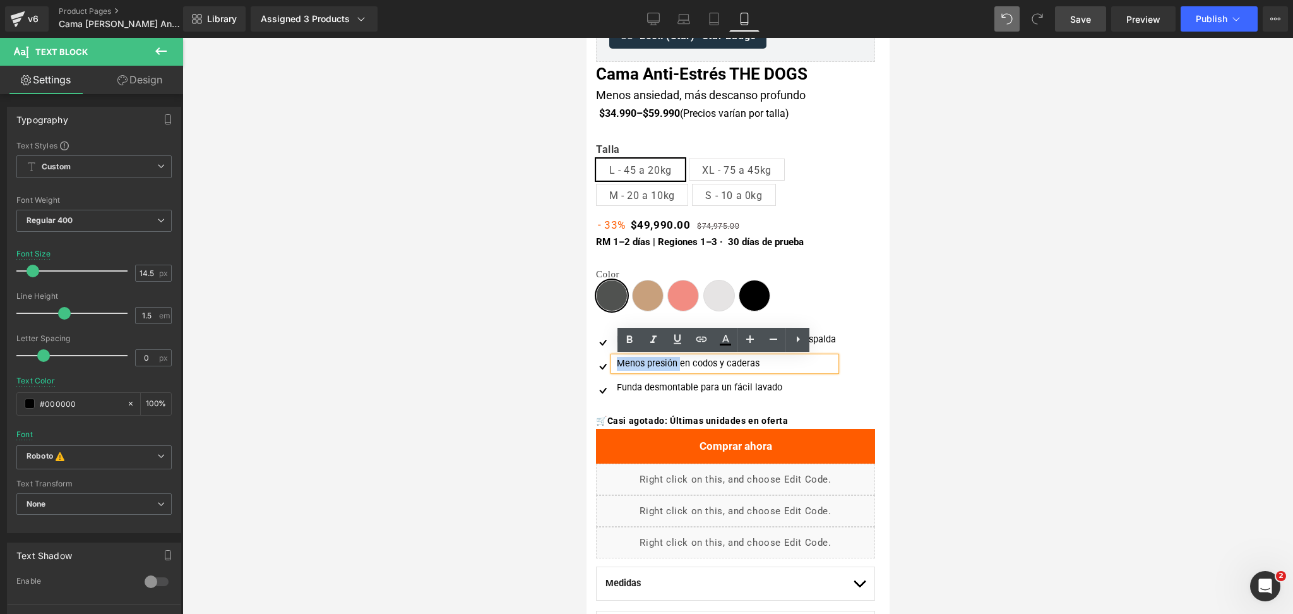
drag, startPoint x: 672, startPoint y: 365, endPoint x: 617, endPoint y: 364, distance: 54.9
click at [617, 364] on div "Menos presión en codos y caderas" at bounding box center [724, 364] width 222 height 14
click at [628, 338] on icon at bounding box center [630, 339] width 6 height 8
click at [1005, 249] on div at bounding box center [737, 326] width 1110 height 576
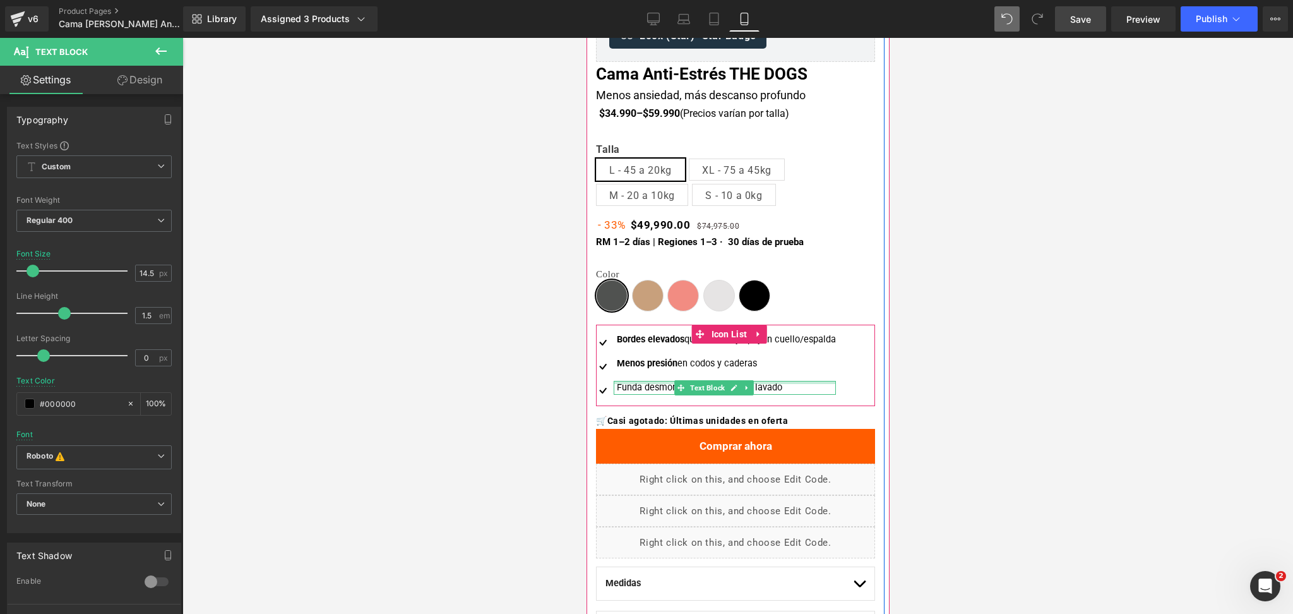
click at [632, 383] on div at bounding box center [724, 382] width 222 height 3
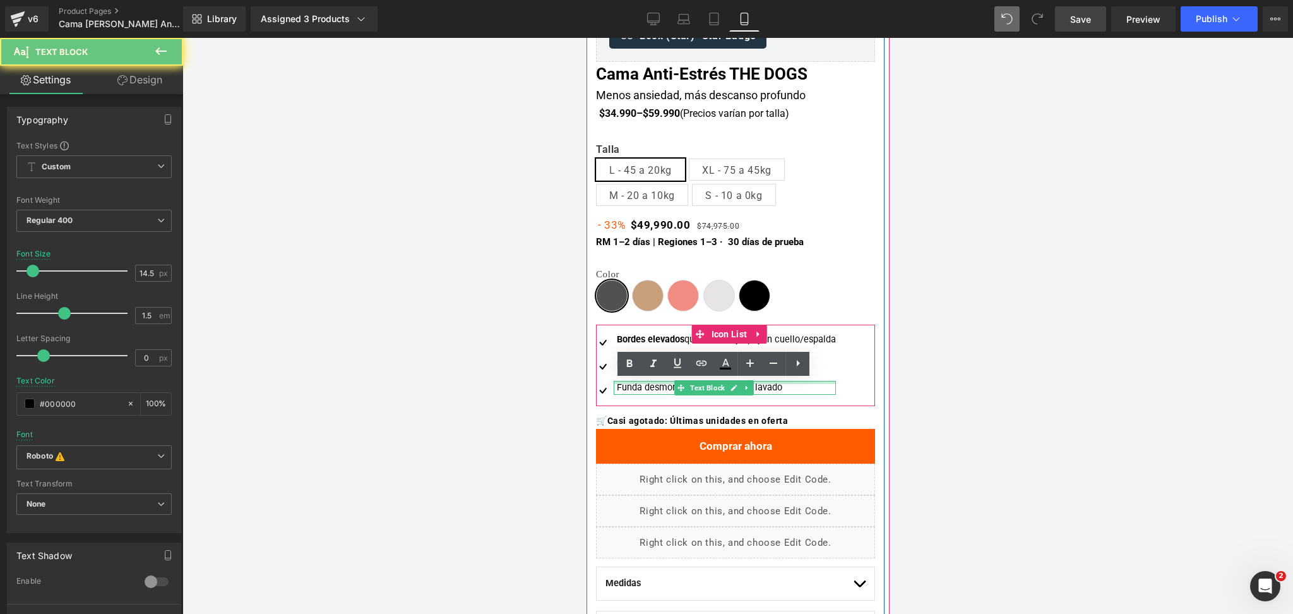
click at [632, 383] on div "Funda desmontable para un fácil lavado" at bounding box center [724, 388] width 222 height 14
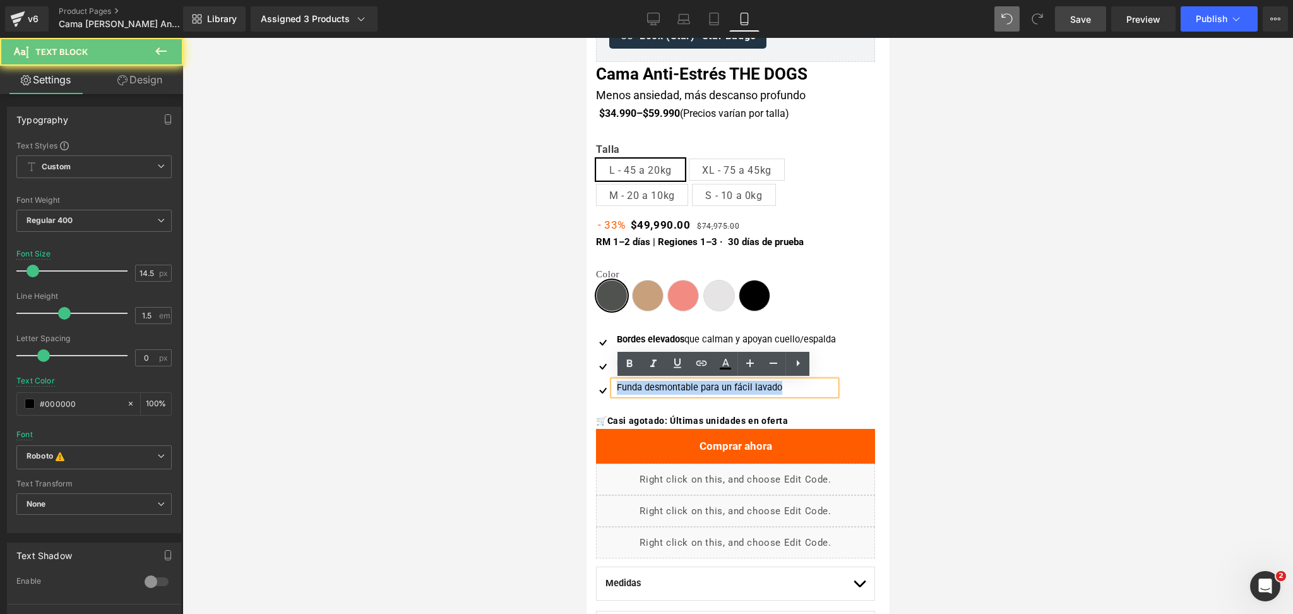
click at [632, 383] on div "Funda desmontable para un fácil lavado" at bounding box center [724, 388] width 222 height 14
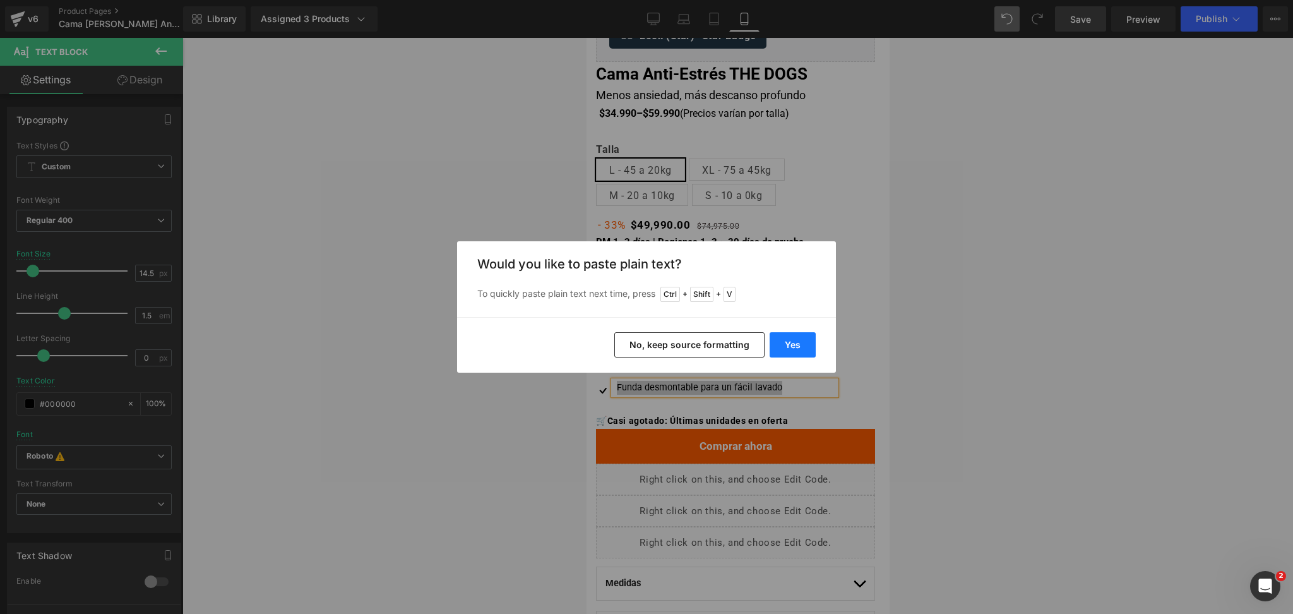
click at [778, 348] on button "Yes" at bounding box center [792, 344] width 46 height 25
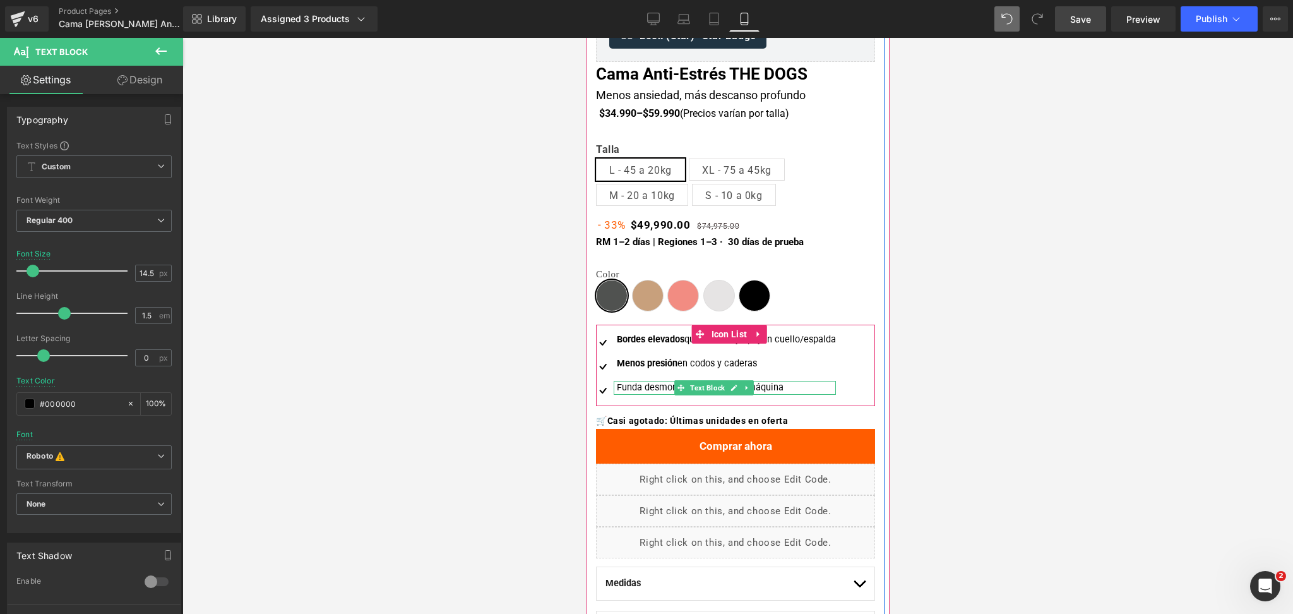
click at [649, 391] on div at bounding box center [724, 392] width 222 height 3
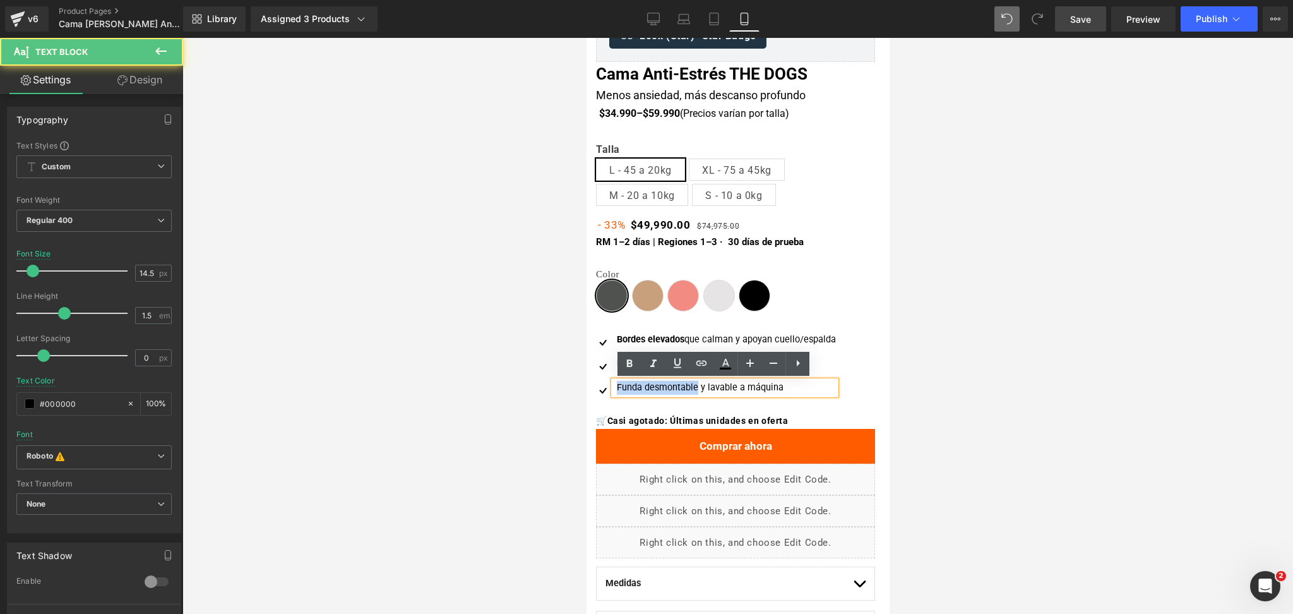
drag, startPoint x: 686, startPoint y: 386, endPoint x: 614, endPoint y: 391, distance: 72.2
click at [614, 391] on div "Funda desmontable y lavable a máquina" at bounding box center [724, 388] width 222 height 14
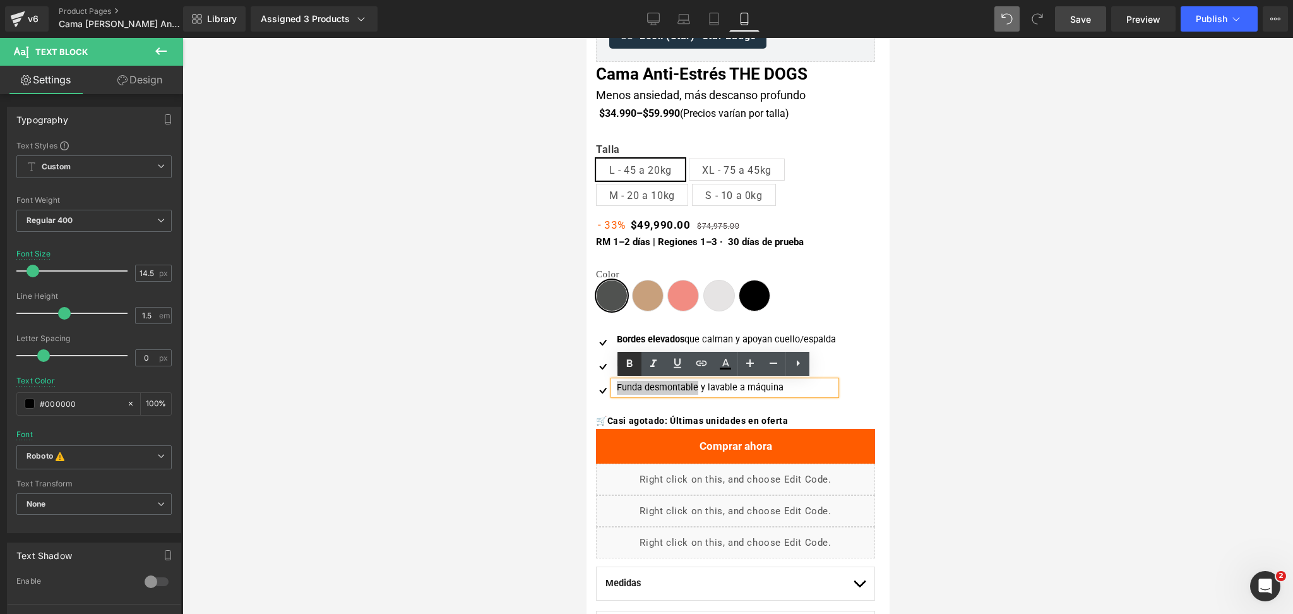
drag, startPoint x: 622, startPoint y: 366, endPoint x: 66, endPoint y: 308, distance: 558.5
click at [622, 366] on icon at bounding box center [629, 363] width 15 height 15
click at [956, 238] on div at bounding box center [737, 326] width 1110 height 576
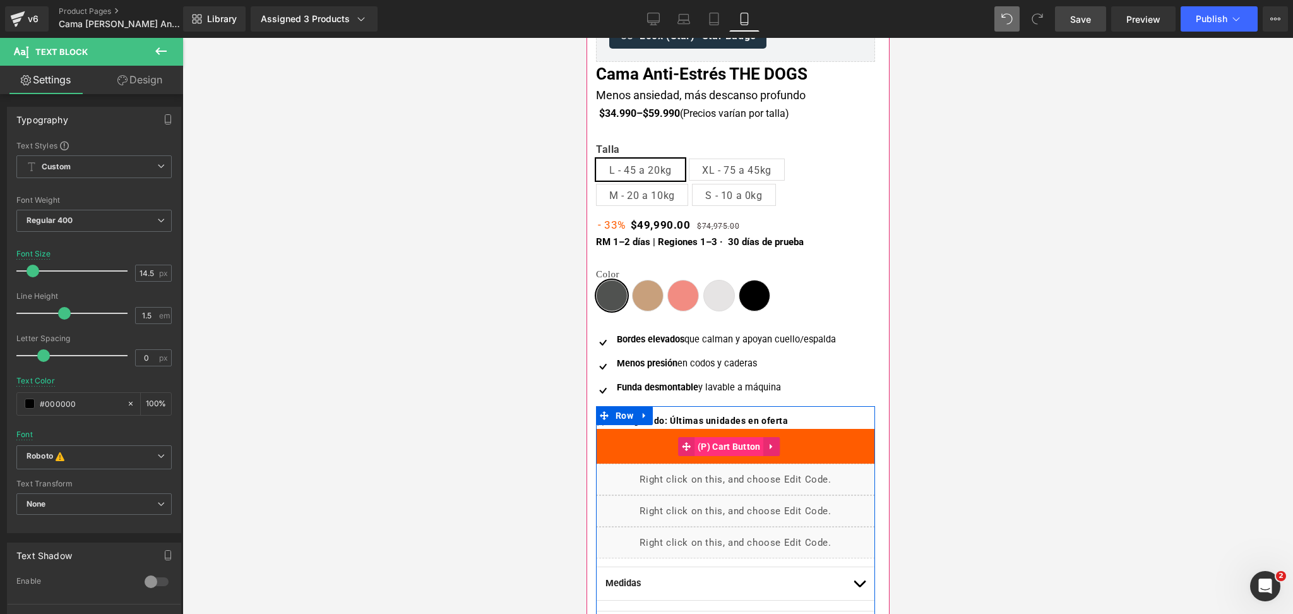
click at [740, 449] on span "(P) Cart Button" at bounding box center [728, 446] width 69 height 19
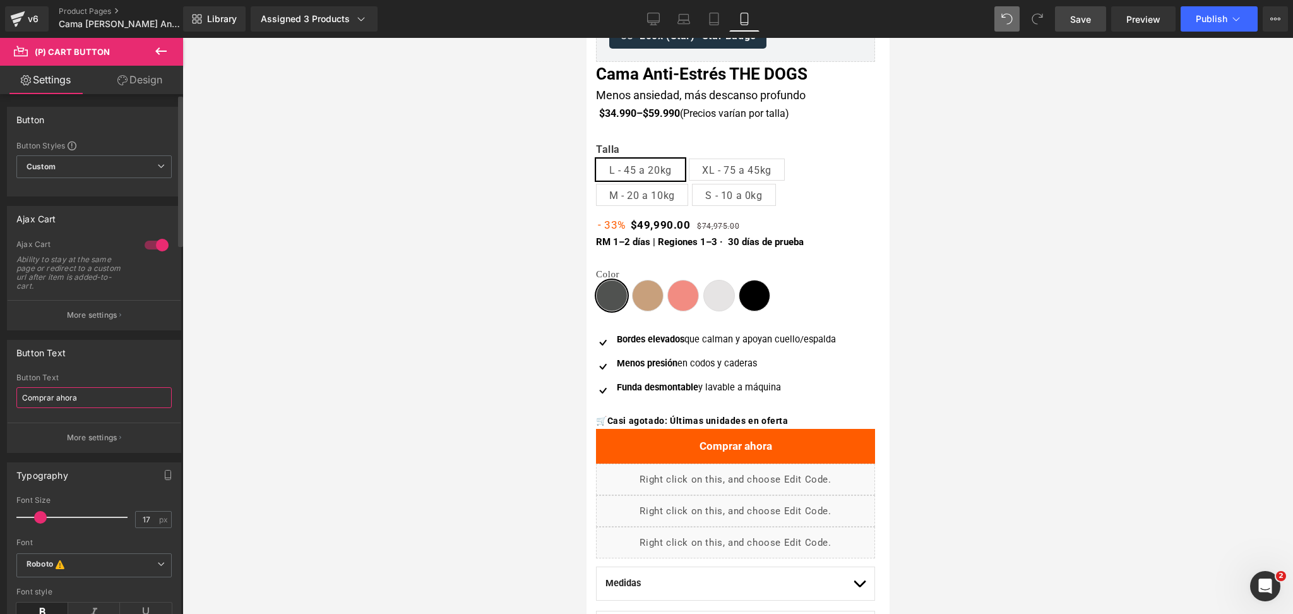
click at [107, 394] on input "Comprar ahora" at bounding box center [93, 397] width 155 height 21
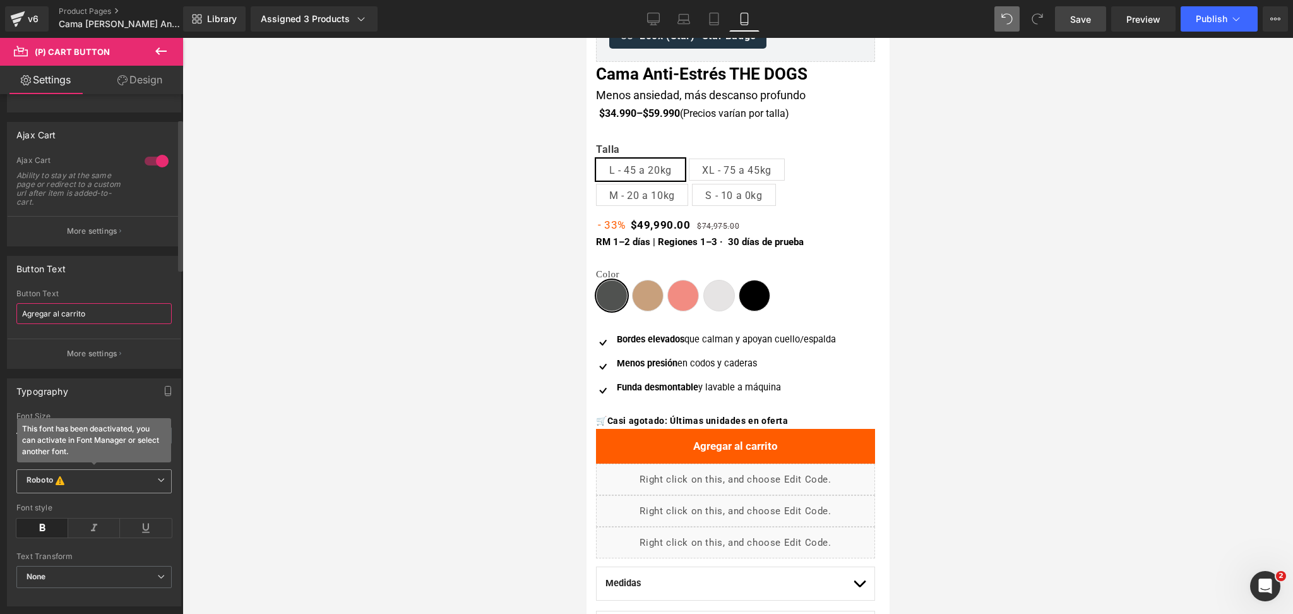
type input "Agregar al carrito"
click at [141, 483] on b "Roboto This font has been deactivated, you can activate in Font Manager or sele…" at bounding box center [92, 481] width 131 height 13
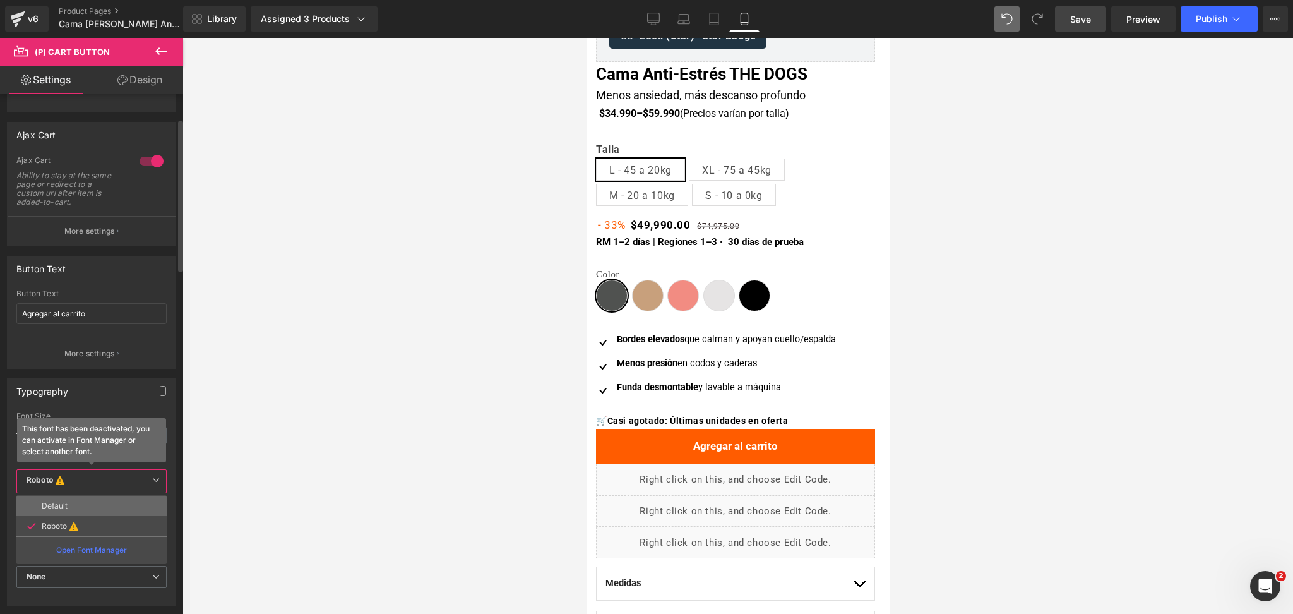
click at [95, 509] on li "Default" at bounding box center [91, 505] width 150 height 20
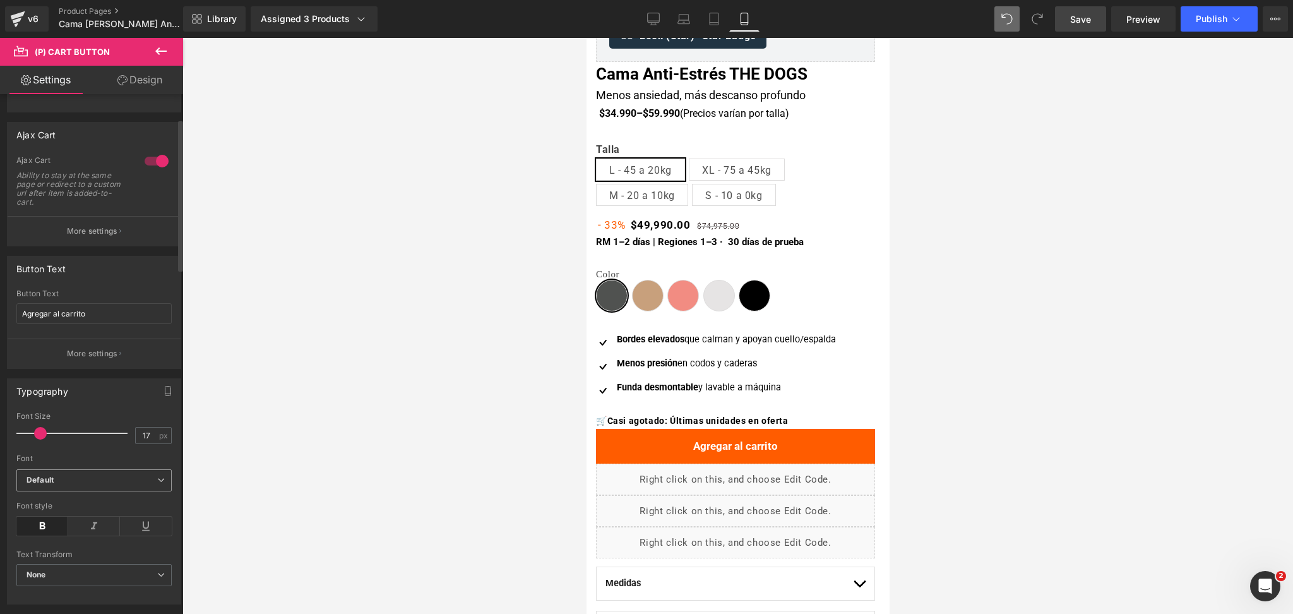
click at [143, 472] on span "Default" at bounding box center [93, 480] width 155 height 22
click at [126, 521] on li "Roboto" at bounding box center [91, 524] width 150 height 20
click at [105, 519] on li "Roboto" at bounding box center [91, 524] width 150 height 20
drag, startPoint x: 1025, startPoint y: 173, endPoint x: 1046, endPoint y: 177, distance: 21.8
click at [1046, 177] on div at bounding box center [737, 326] width 1110 height 576
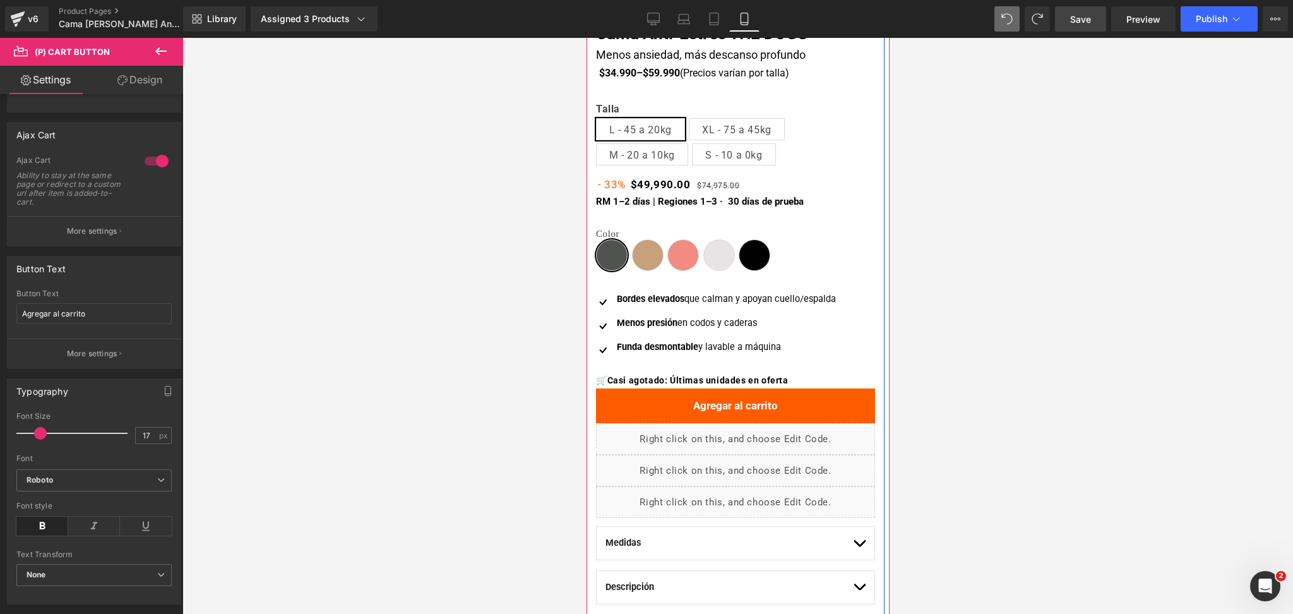
scroll to position [336, 0]
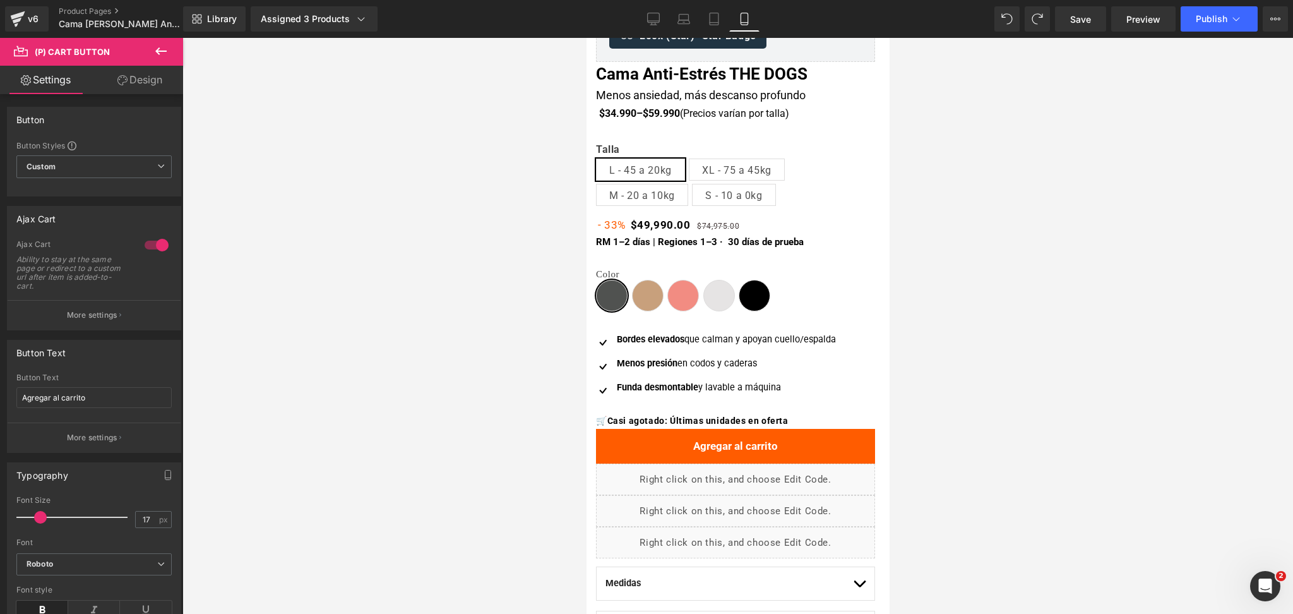
scroll to position [84, 0]
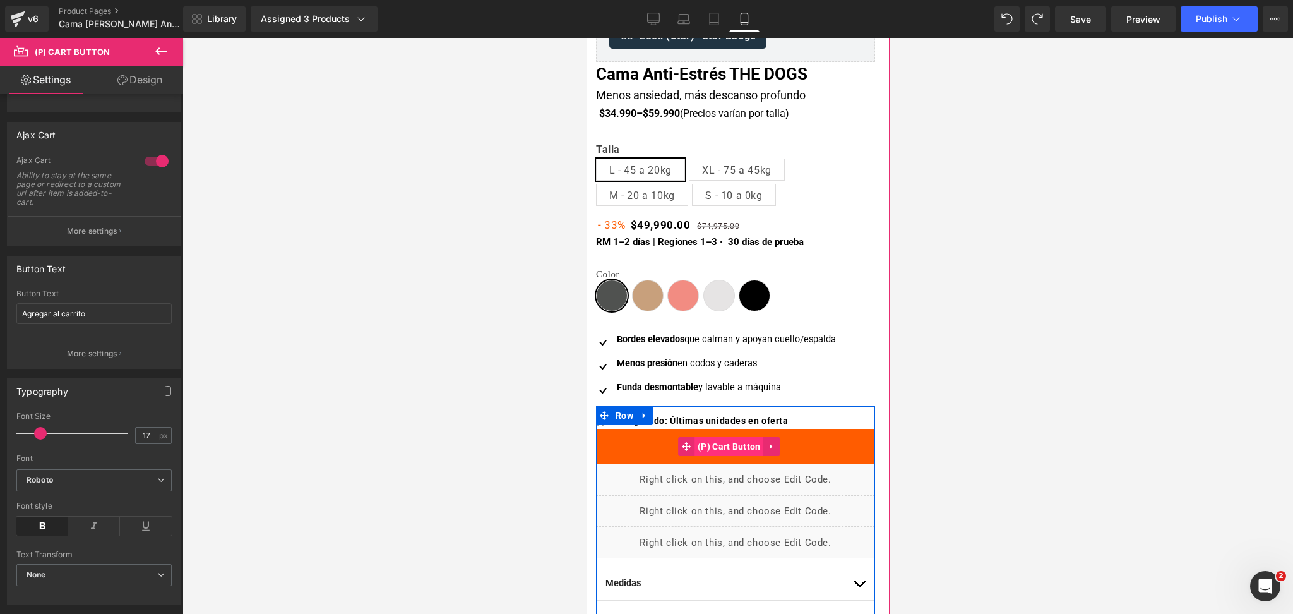
click at [730, 440] on span "(P) Cart Button" at bounding box center [728, 446] width 69 height 19
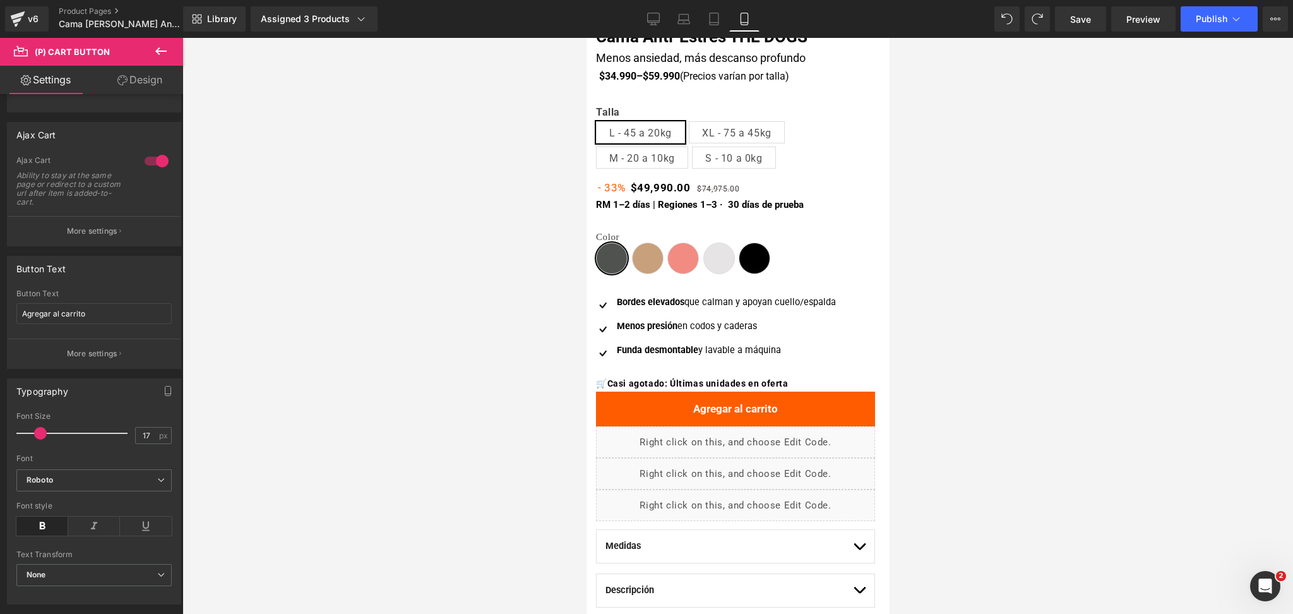
scroll to position [336, 0]
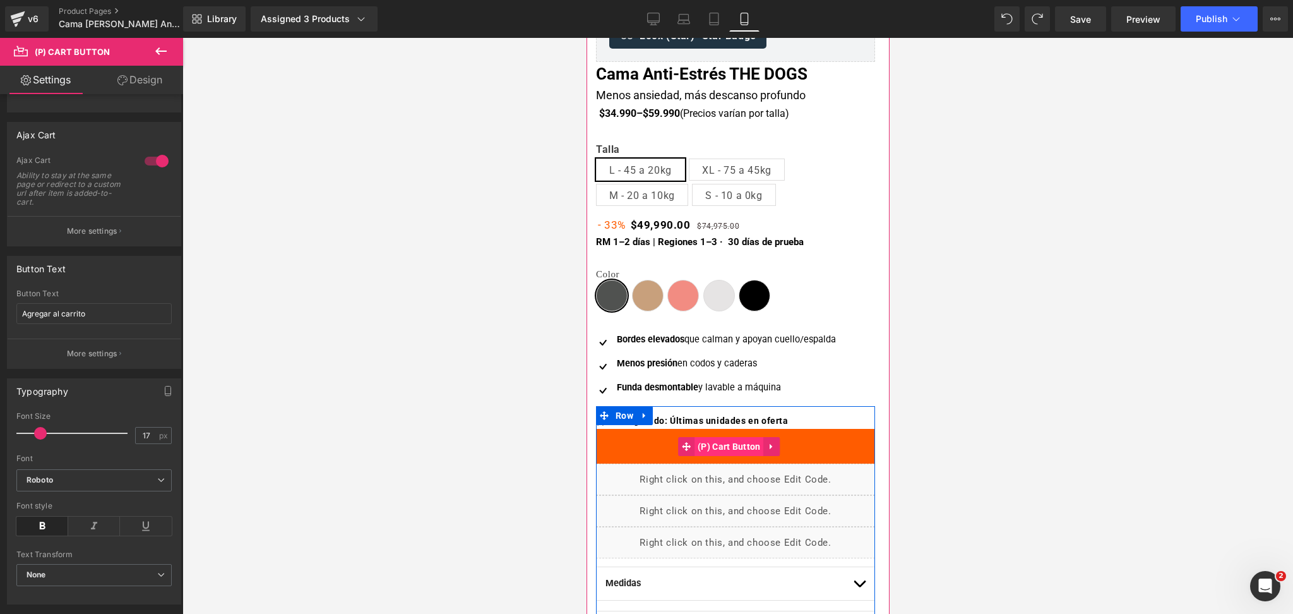
click at [730, 444] on span "(P) Cart Button" at bounding box center [728, 446] width 69 height 19
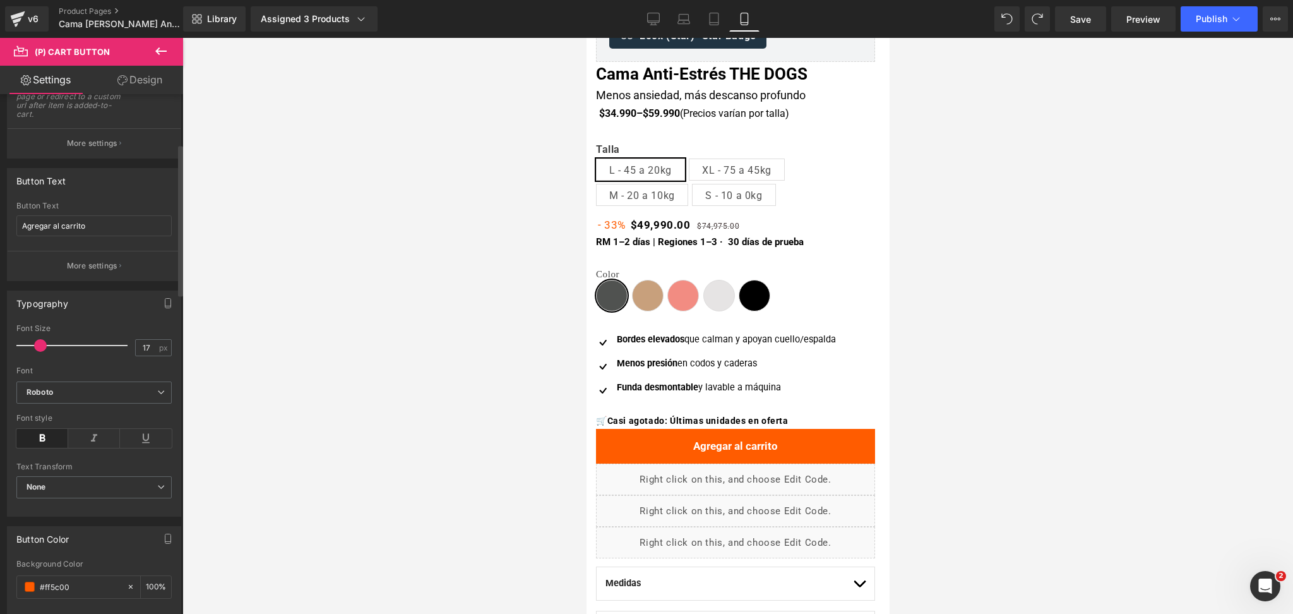
scroll to position [169, 0]
click at [116, 406] on span "Roboto" at bounding box center [93, 395] width 155 height 22
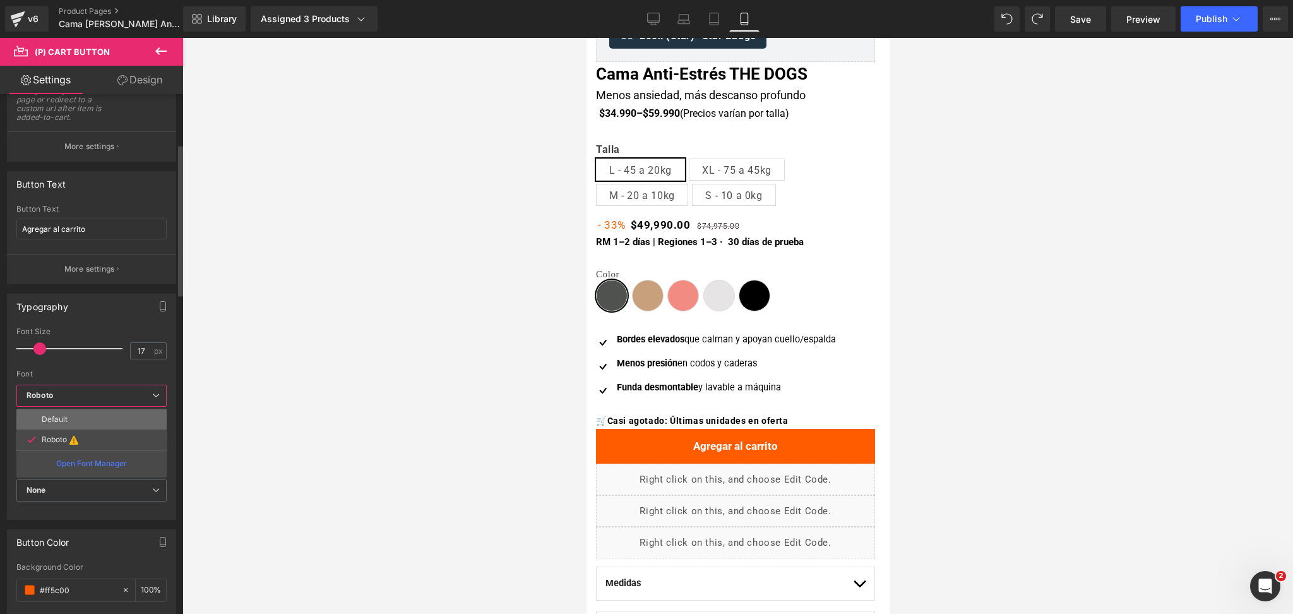
click at [107, 413] on li "Default" at bounding box center [91, 419] width 150 height 20
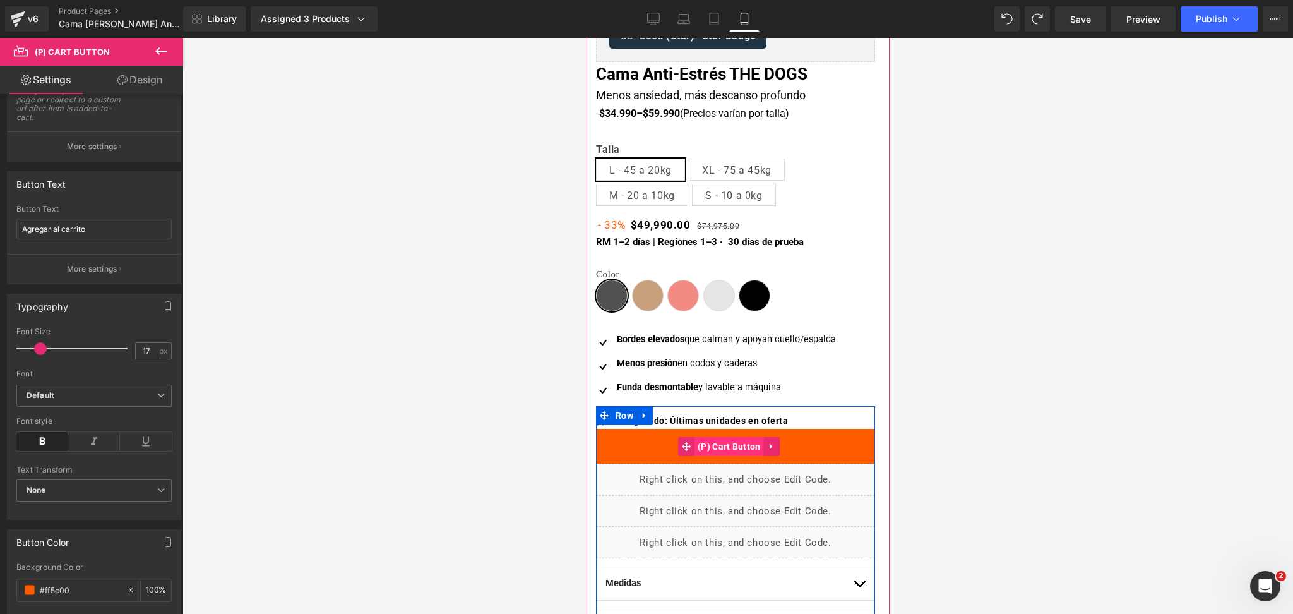
click at [746, 439] on span "(P) Cart Button" at bounding box center [728, 446] width 69 height 19
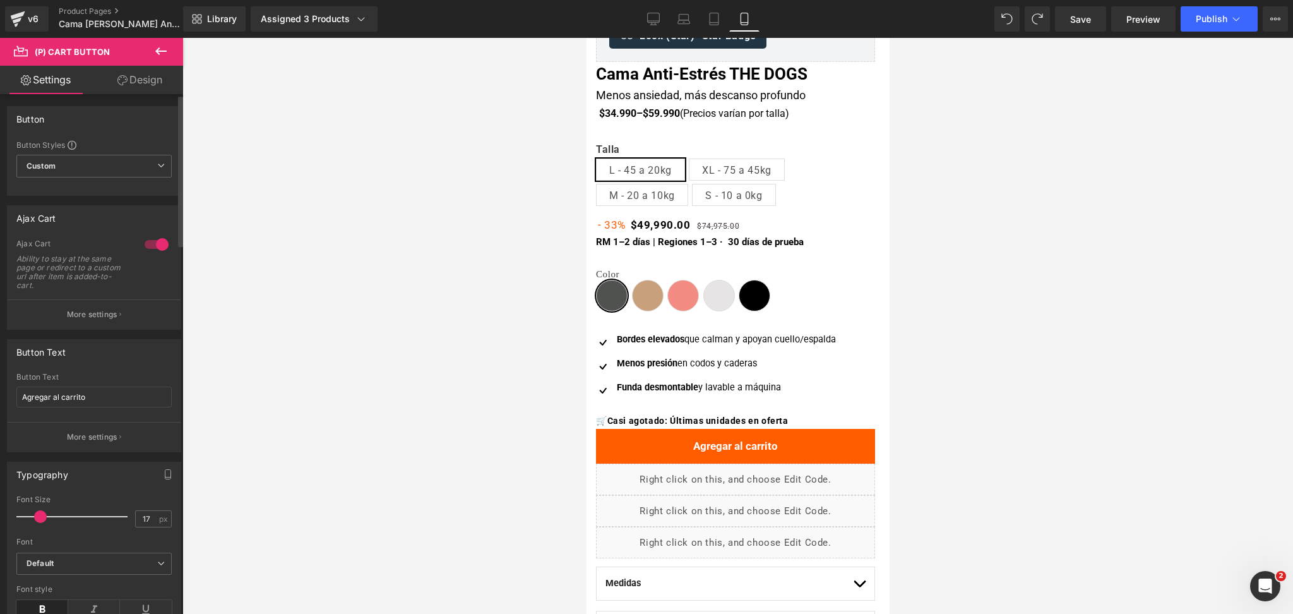
scroll to position [0, 0]
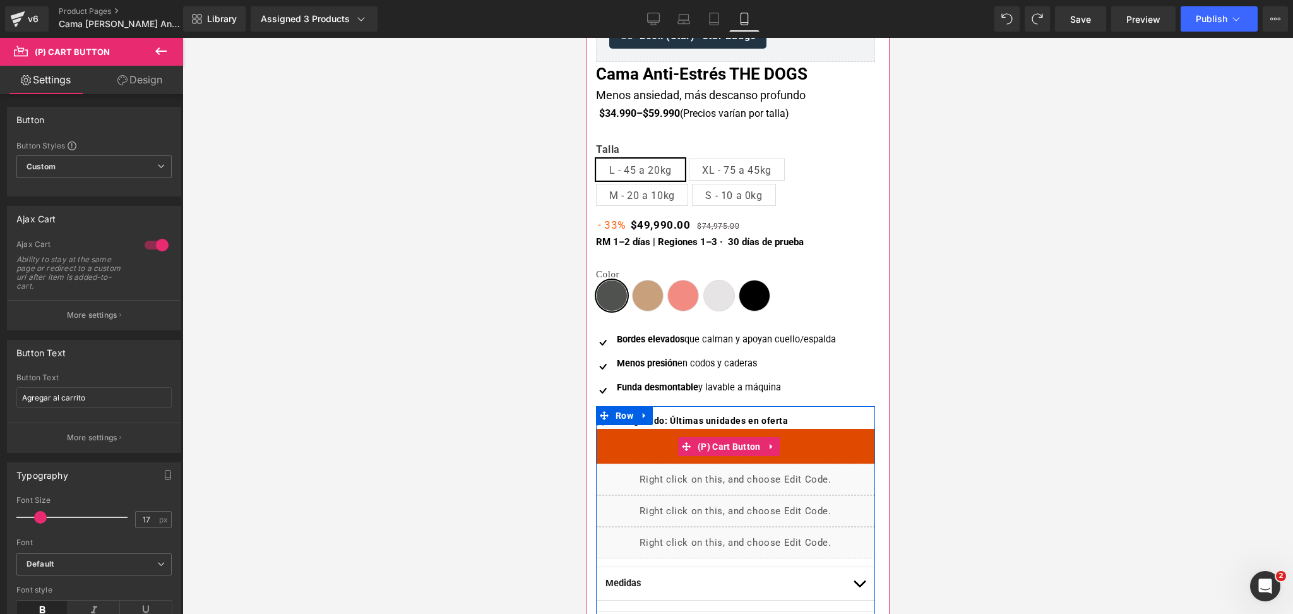
click at [722, 434] on button "Agregar al carrito" at bounding box center [734, 446] width 279 height 35
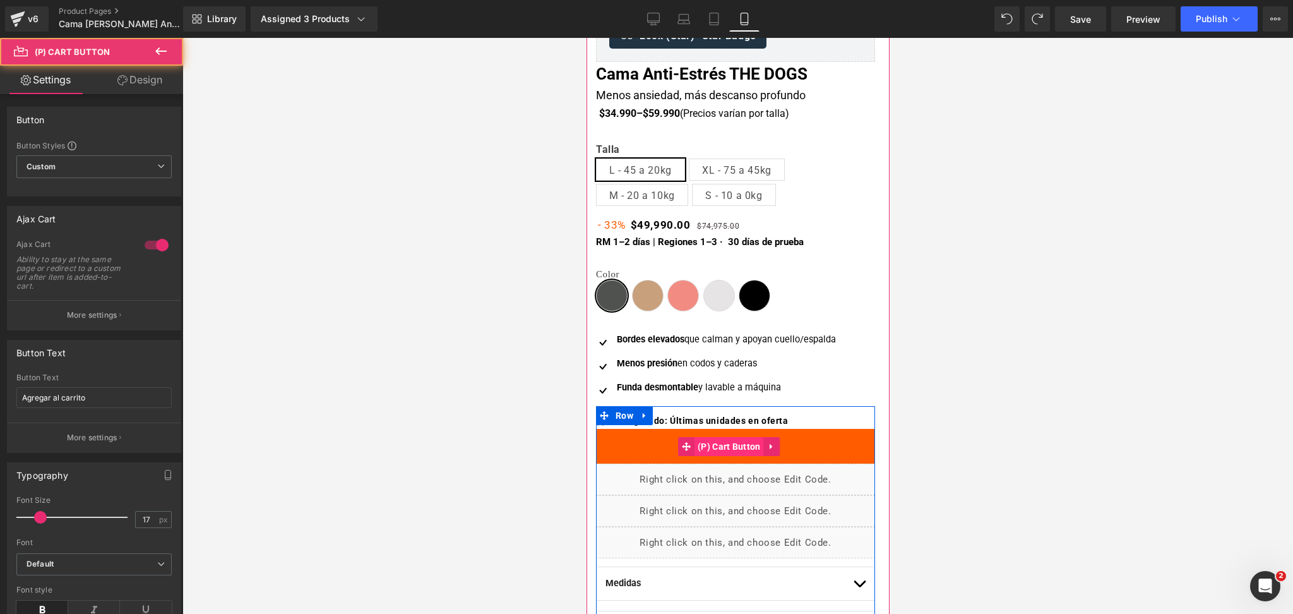
click at [721, 439] on span "(P) Cart Button" at bounding box center [728, 446] width 69 height 19
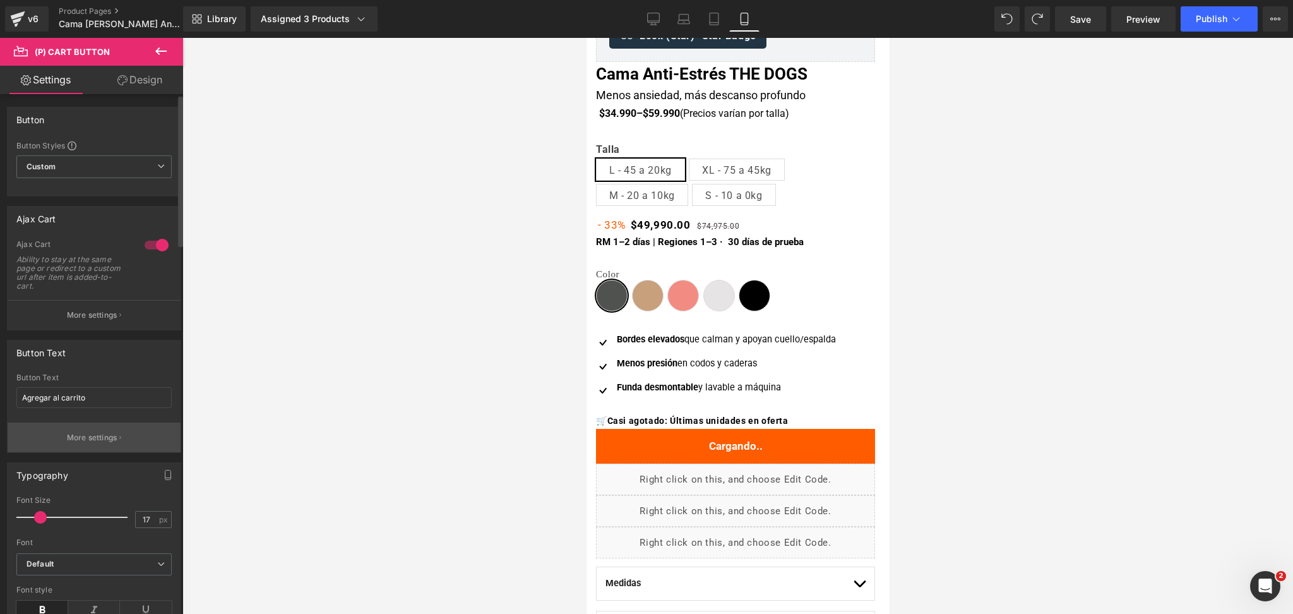
click at [123, 444] on button "More settings" at bounding box center [94, 437] width 173 height 30
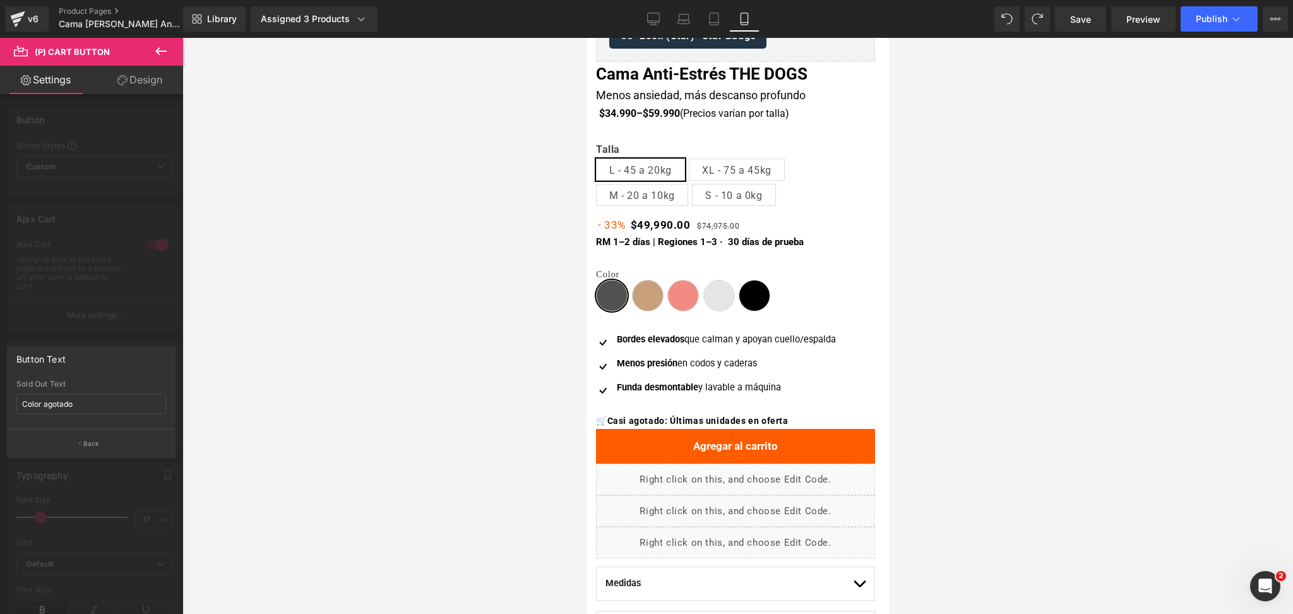
click at [126, 478] on div at bounding box center [91, 329] width 183 height 582
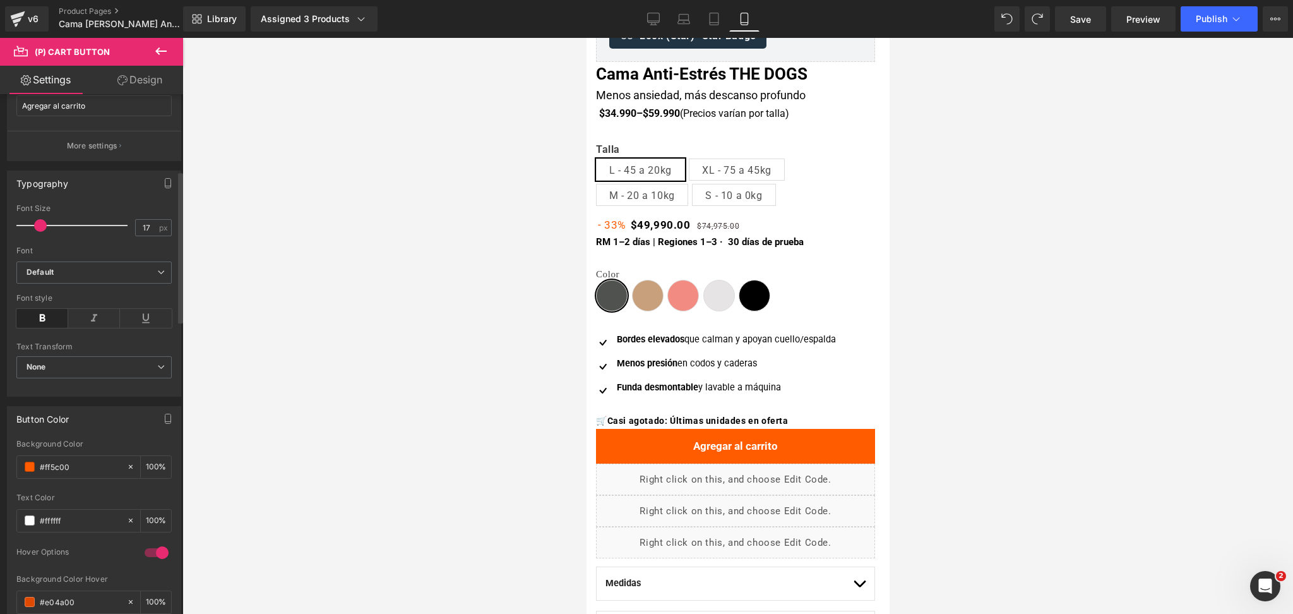
scroll to position [252, 0]
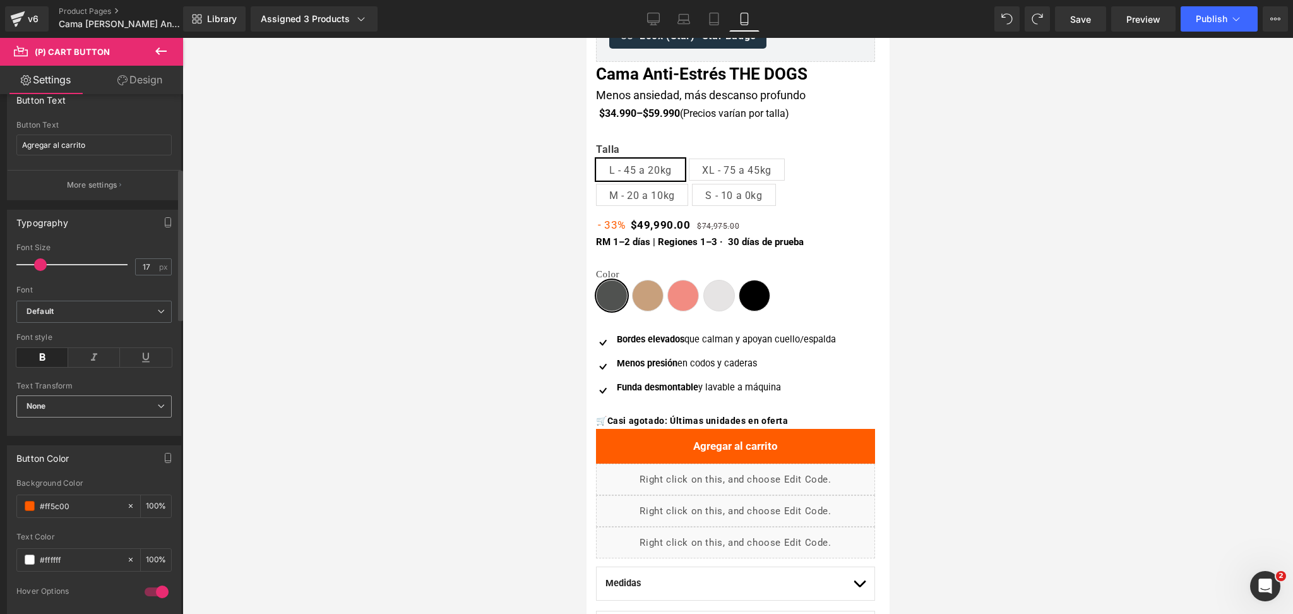
click at [119, 403] on span "None" at bounding box center [93, 406] width 155 height 22
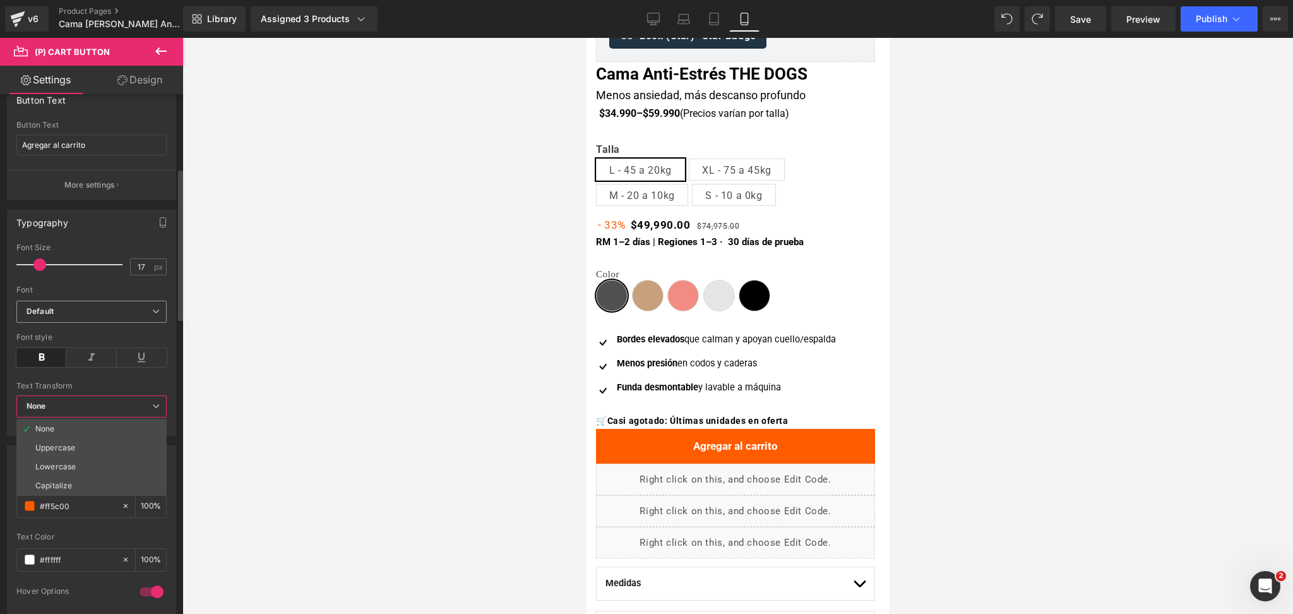
click at [119, 311] on b "Default" at bounding box center [90, 311] width 126 height 11
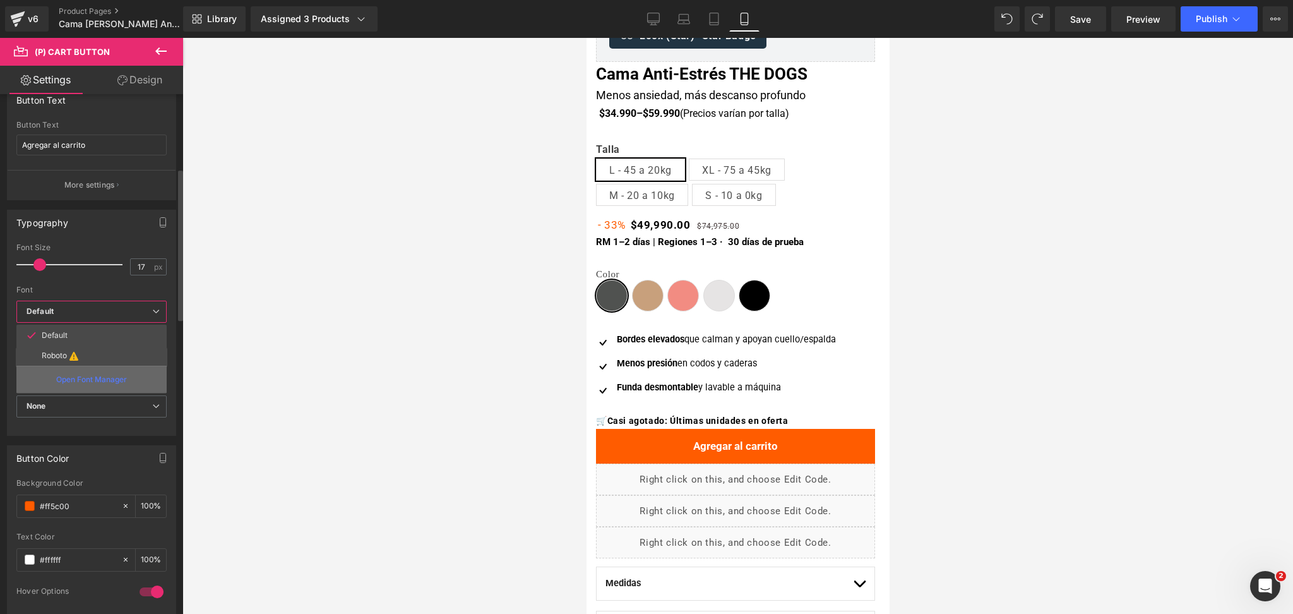
click at [117, 384] on p "Open Font Manager" at bounding box center [91, 379] width 71 height 11
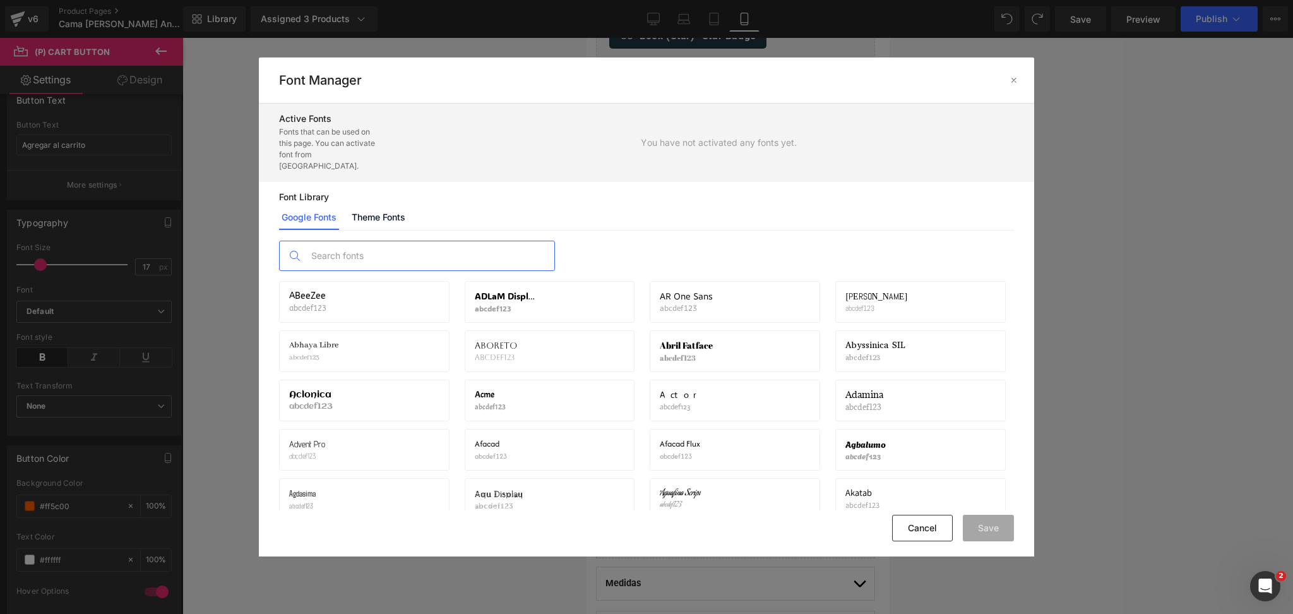
click at [423, 246] on input "text" at bounding box center [429, 255] width 249 height 29
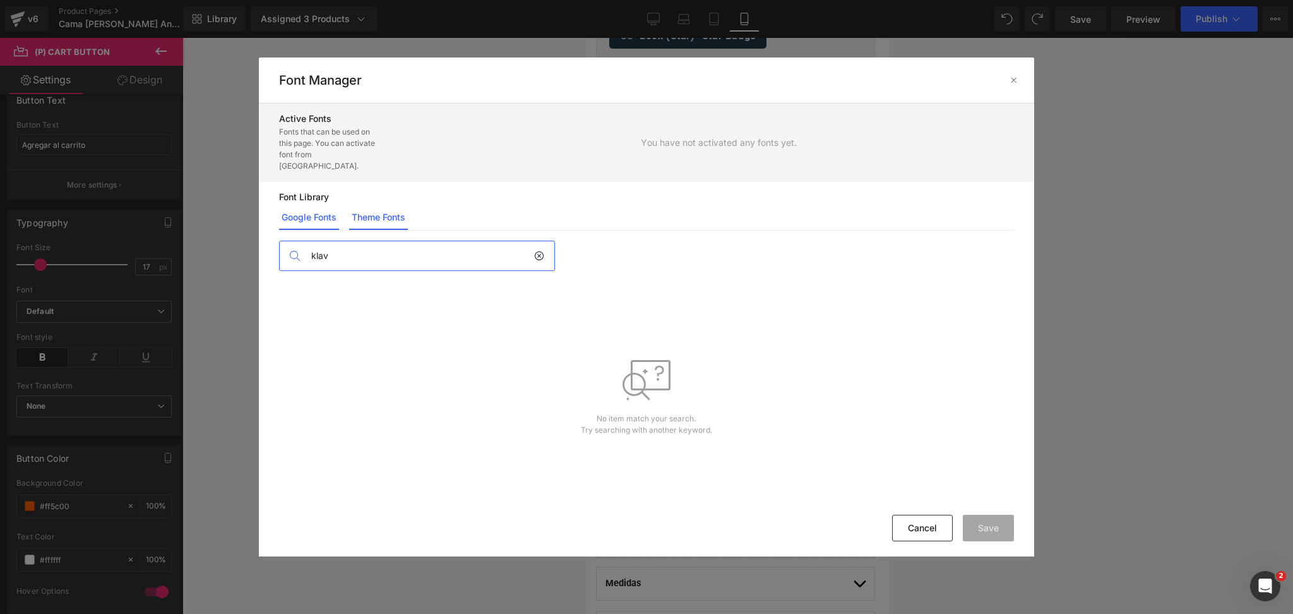
type input "klav"
click at [0, 0] on link "Theme Fonts" at bounding box center [0, 0] width 0 height 0
click at [376, 248] on span "Add theme fonts" at bounding box center [347, 253] width 70 height 10
click at [472, 283] on div "ADD THEME FONTS Cancel Add" at bounding box center [647, 369] width 776 height 279
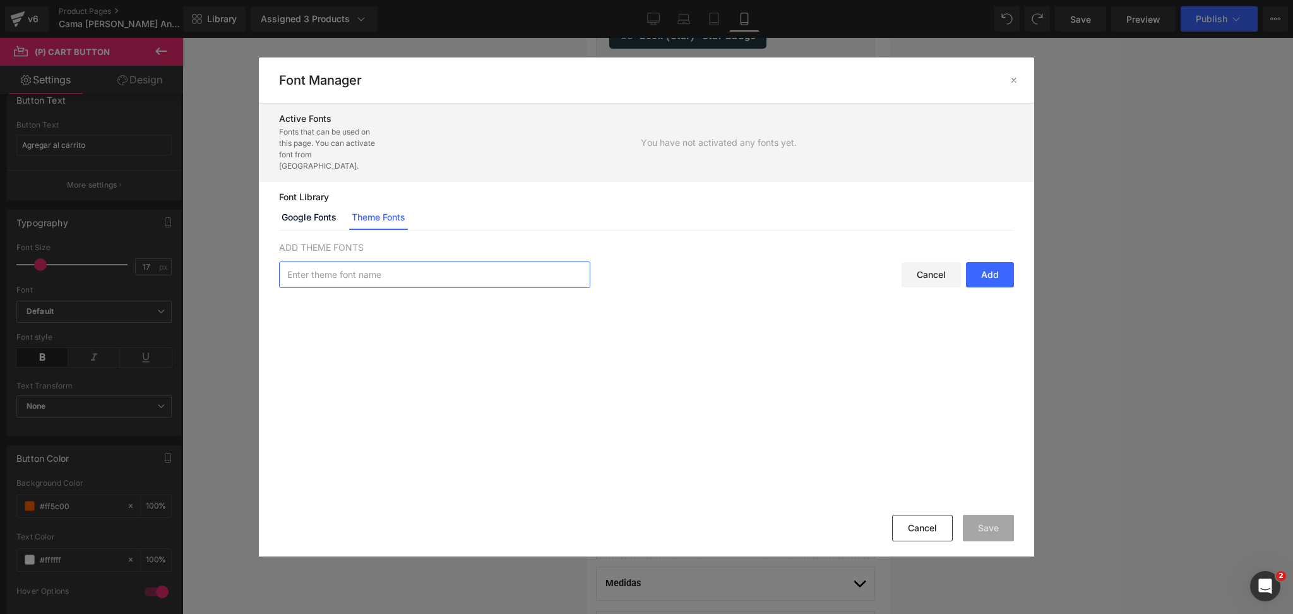
click at [463, 266] on input "text" at bounding box center [435, 274] width 310 height 25
type input "klavik"
click at [821, 321] on div "ADD THEME FONTS klavik Cancel Add" at bounding box center [647, 369] width 776 height 279
click at [327, 205] on link "Google Fonts" at bounding box center [309, 217] width 60 height 25
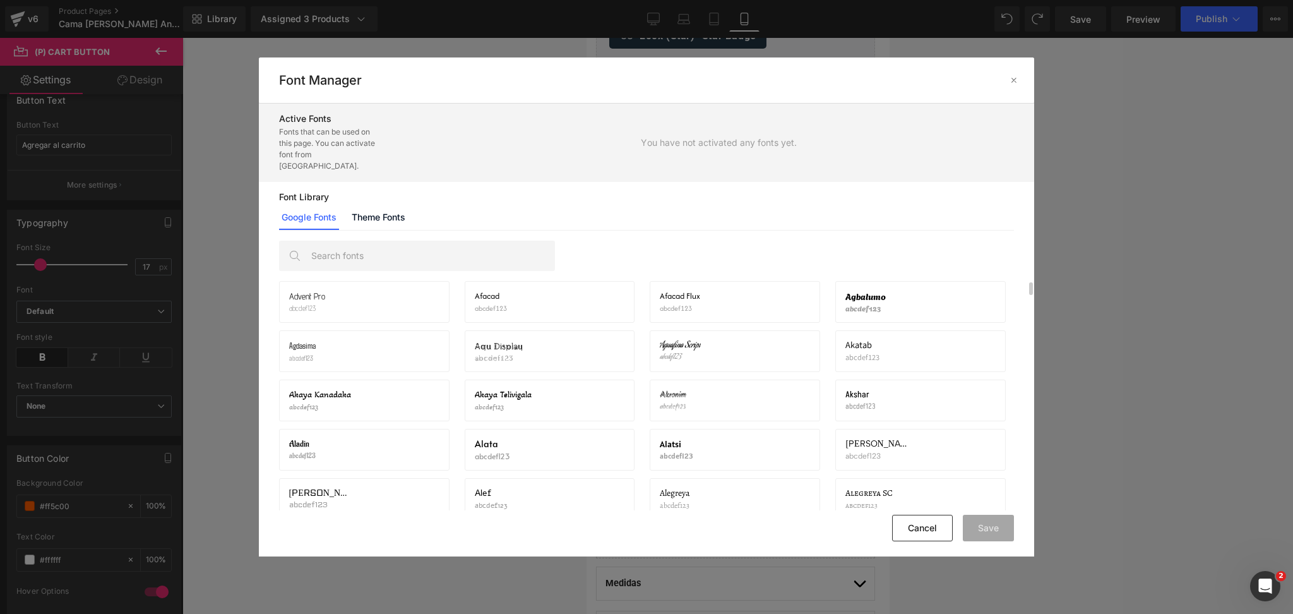
scroll to position [338, 0]
click at [1018, 86] on div at bounding box center [1014, 80] width 20 height 20
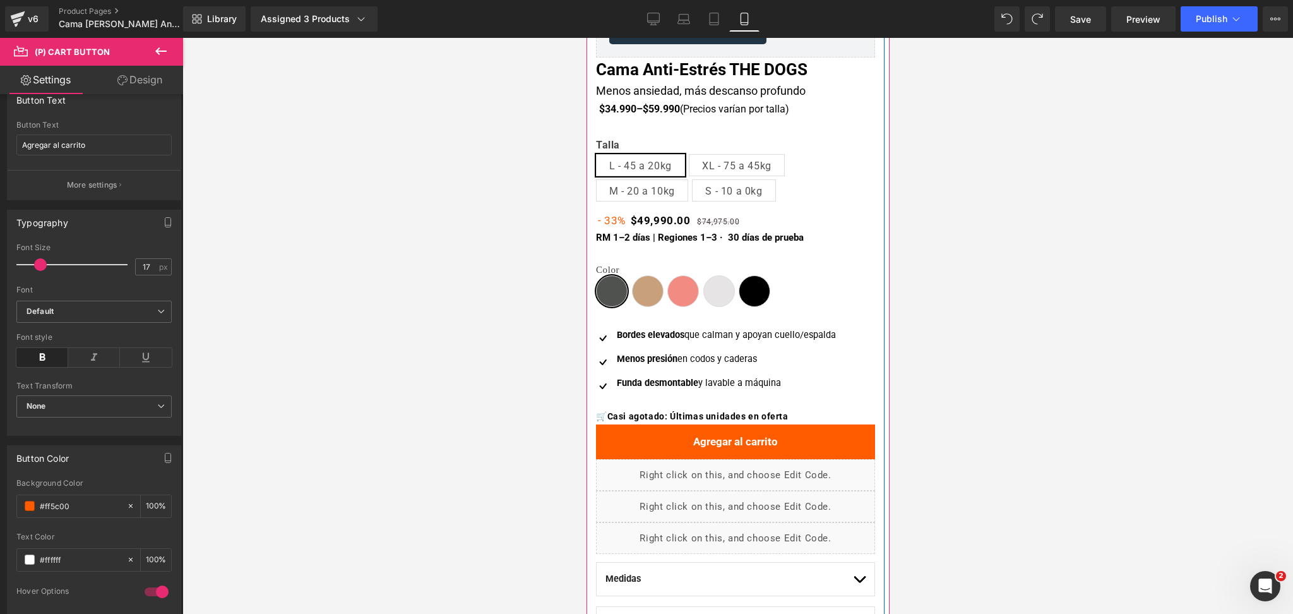
scroll to position [420, 0]
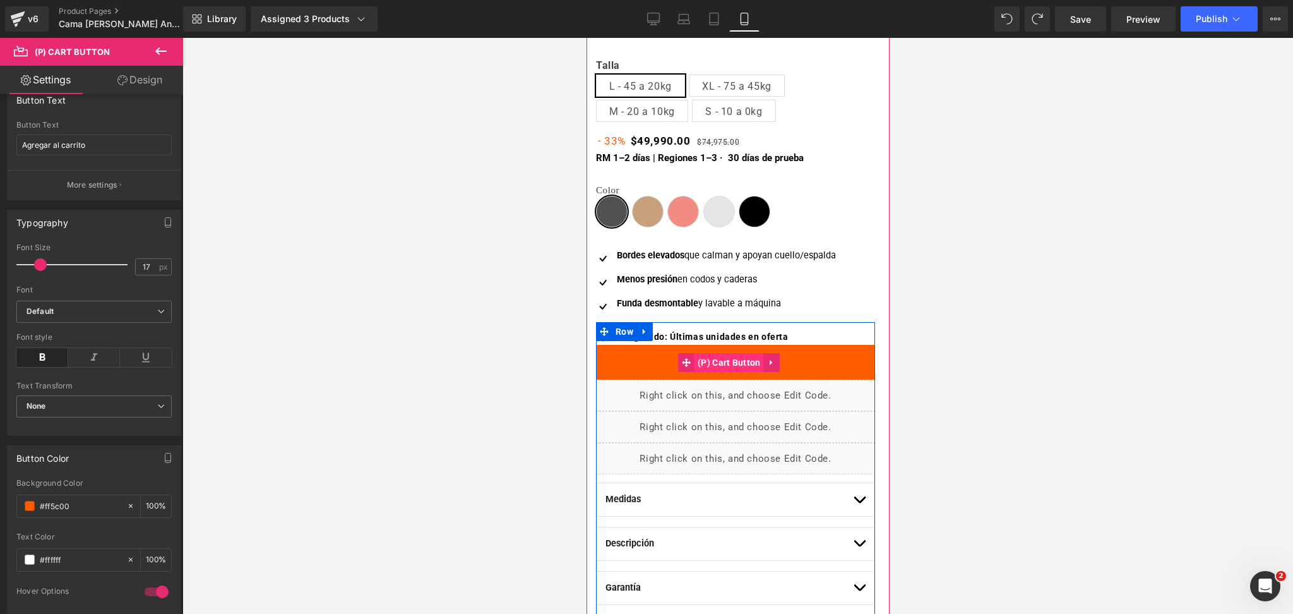
click at [726, 359] on span "(P) Cart Button" at bounding box center [728, 362] width 69 height 19
click at [733, 336] on span "Text Block" at bounding box center [722, 334] width 40 height 15
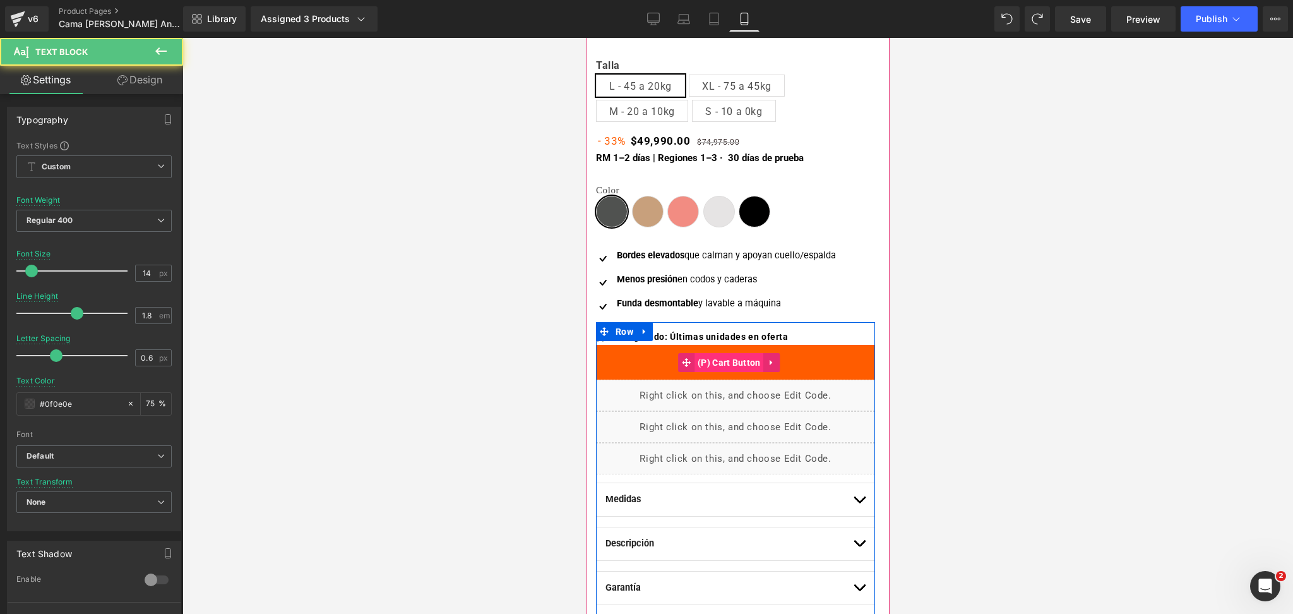
click at [736, 362] on span "(P) Cart Button" at bounding box center [728, 362] width 69 height 19
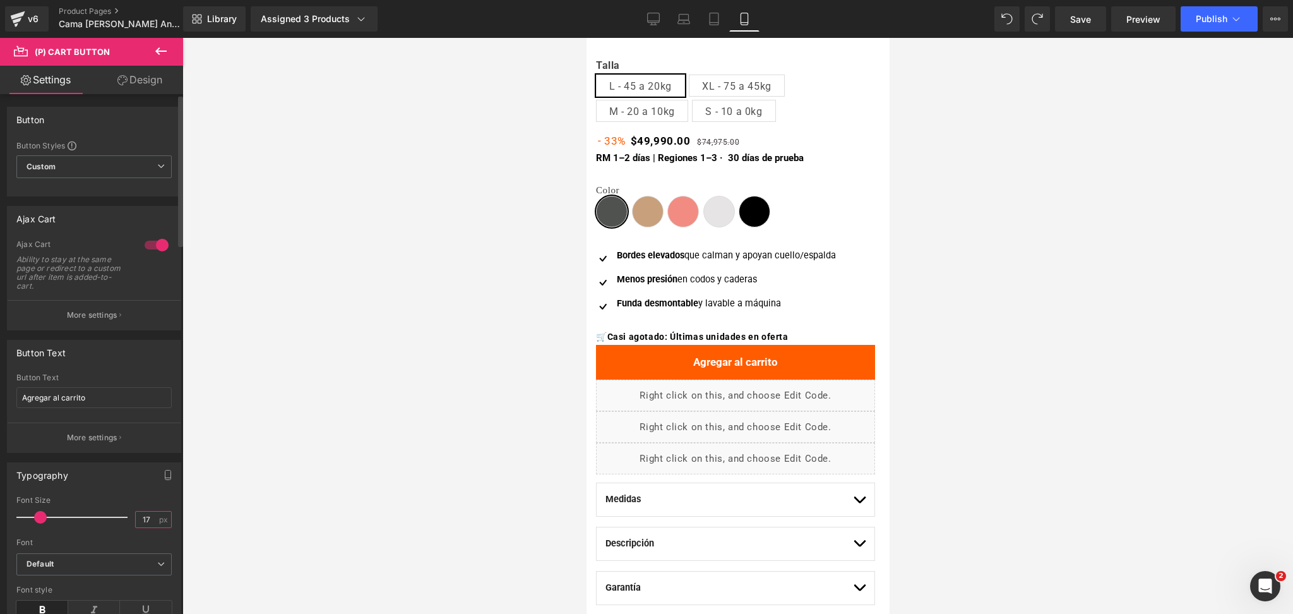
click at [139, 517] on input "17" at bounding box center [147, 519] width 22 height 16
type input "16"
drag, startPoint x: 992, startPoint y: 358, endPoint x: 980, endPoint y: 356, distance: 11.5
click at [992, 357] on div at bounding box center [737, 326] width 1110 height 576
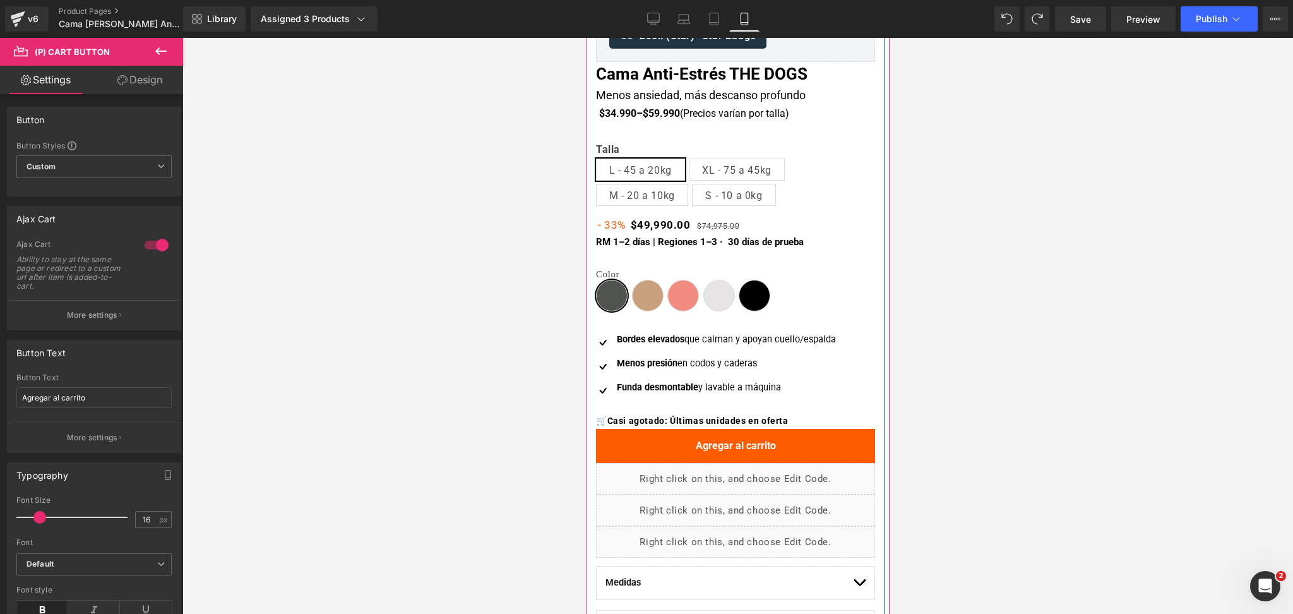
scroll to position [252, 0]
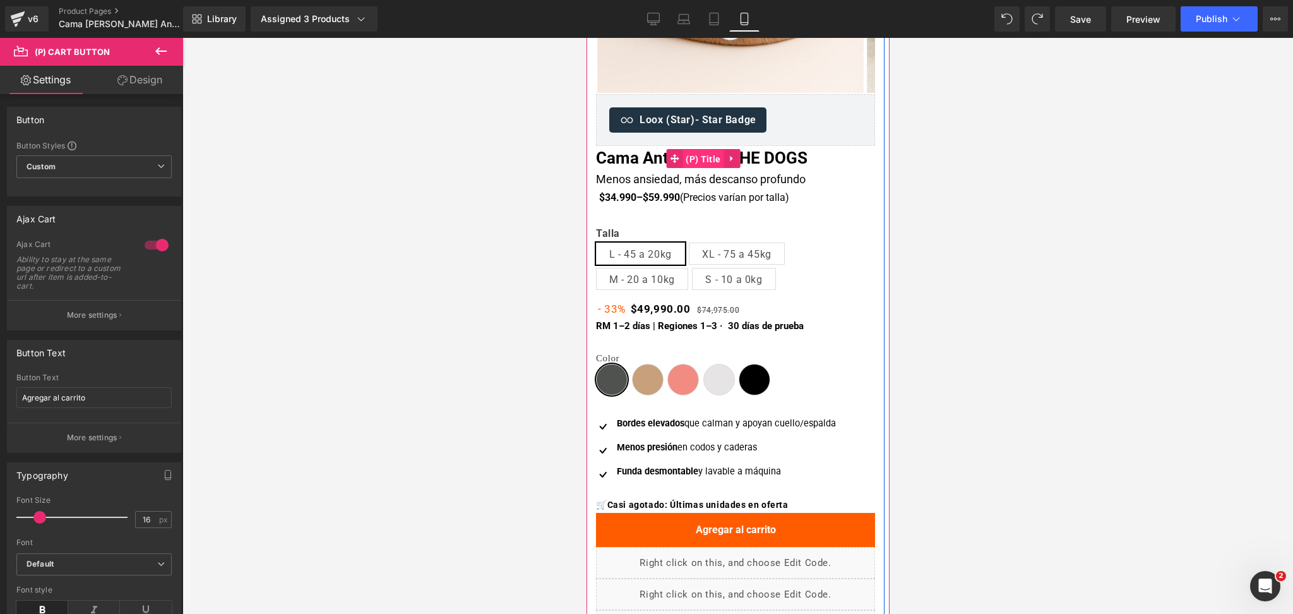
click at [701, 155] on span "(P) Title" at bounding box center [702, 159] width 41 height 19
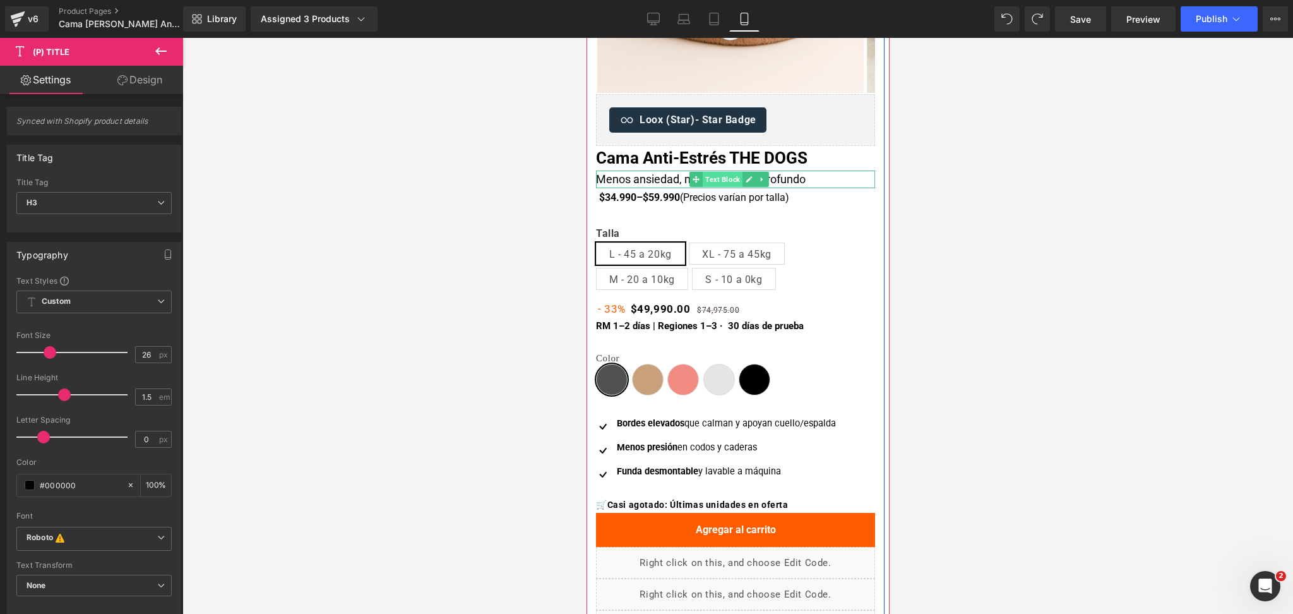
click at [718, 177] on span "Text Block" at bounding box center [722, 179] width 40 height 15
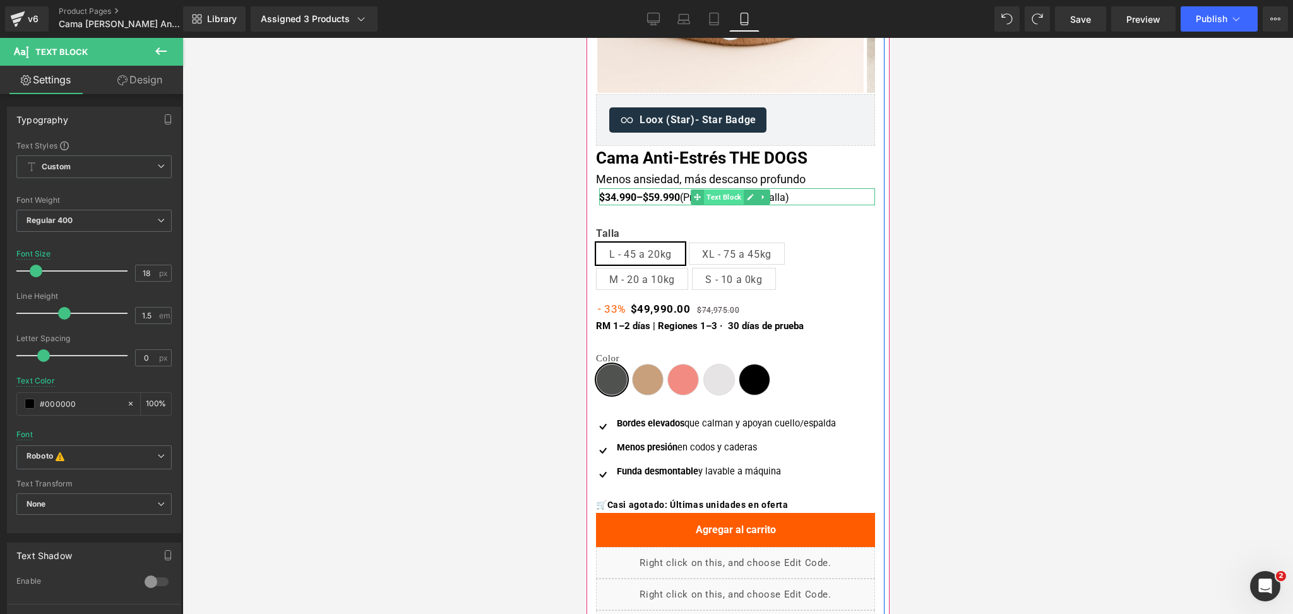
click at [713, 201] on span "Text Block" at bounding box center [723, 196] width 40 height 15
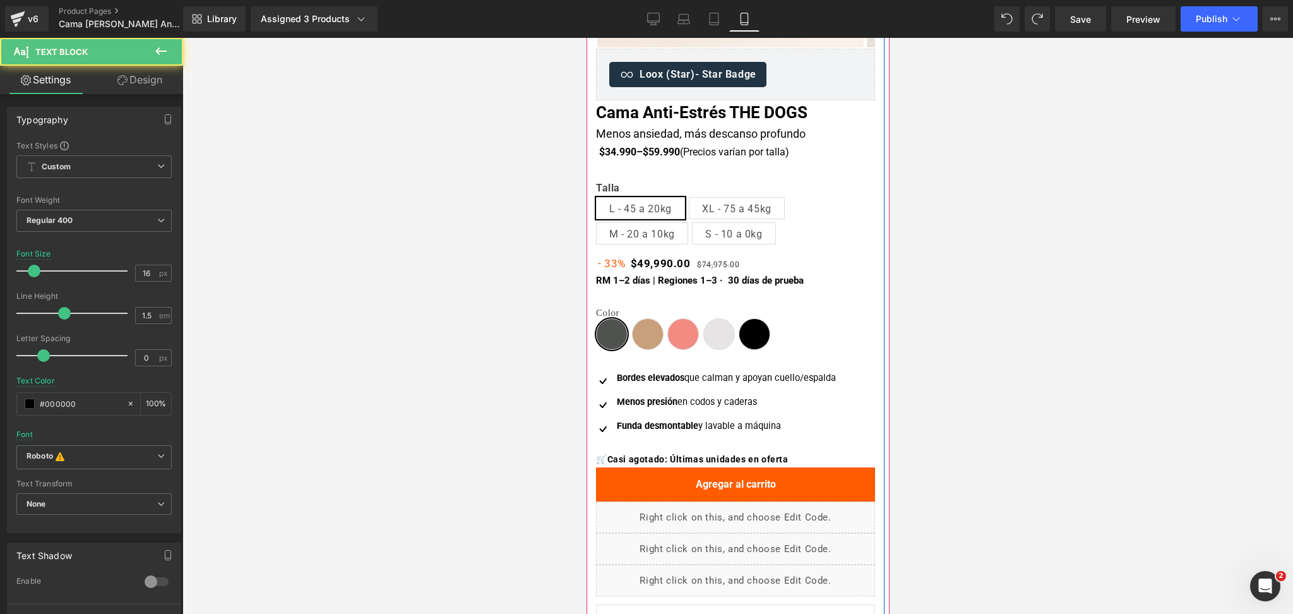
scroll to position [336, 0]
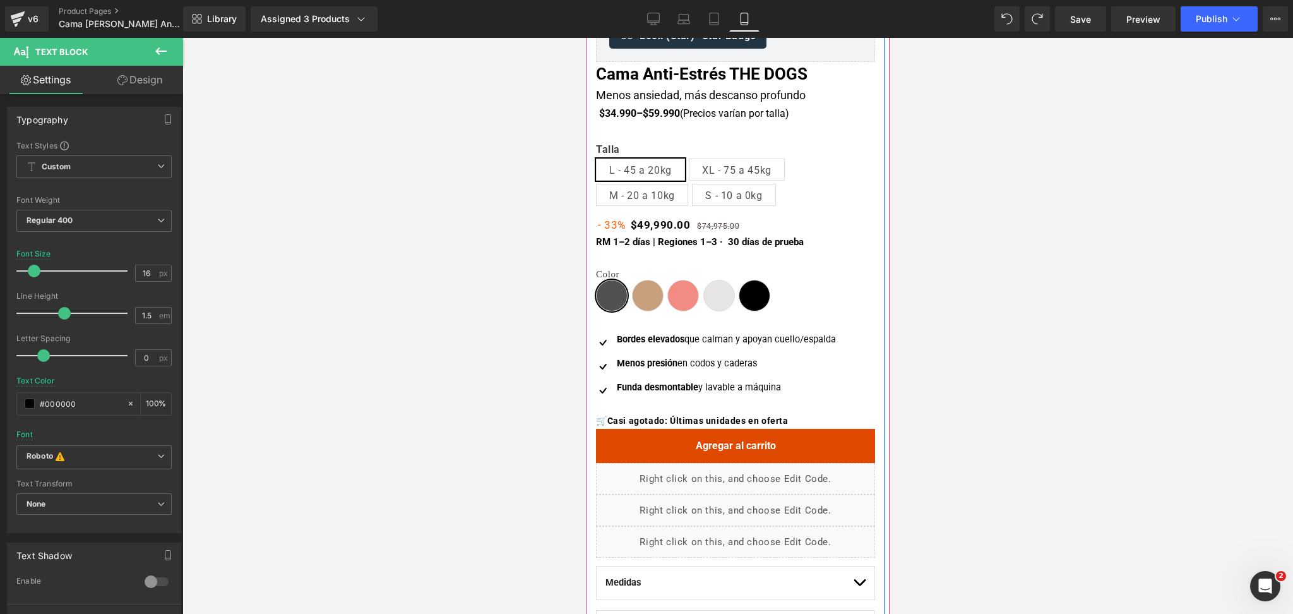
click at [727, 446] on div "Agregar al carrito (P) Cart Button" at bounding box center [734, 446] width 279 height 34
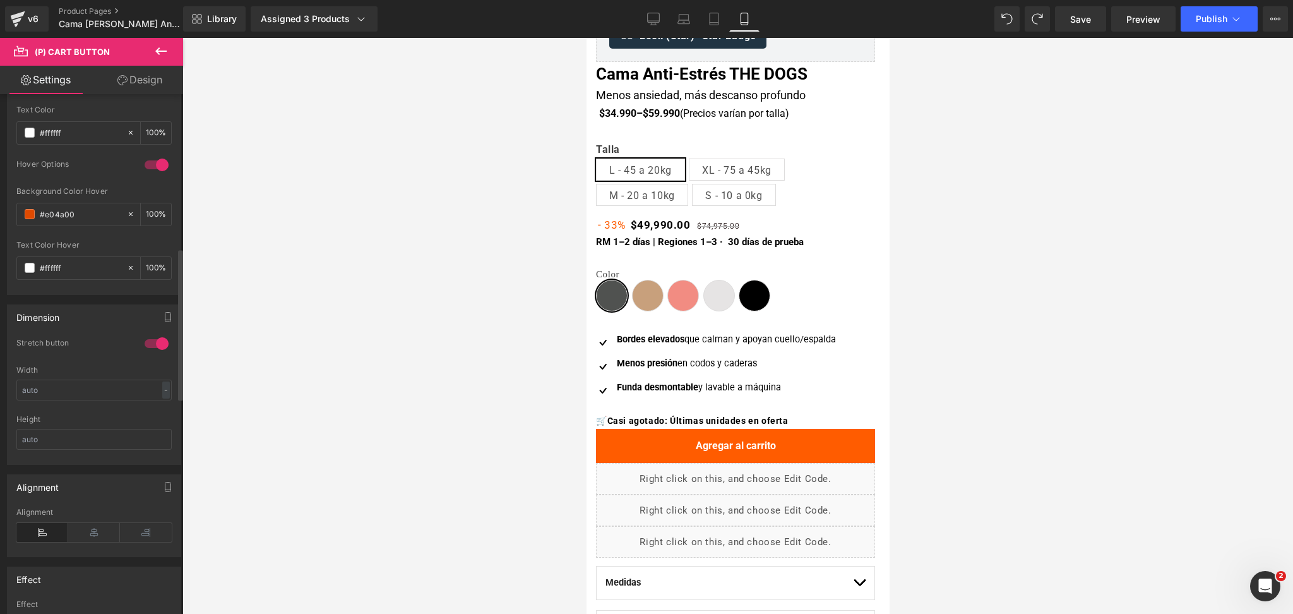
scroll to position [505, 0]
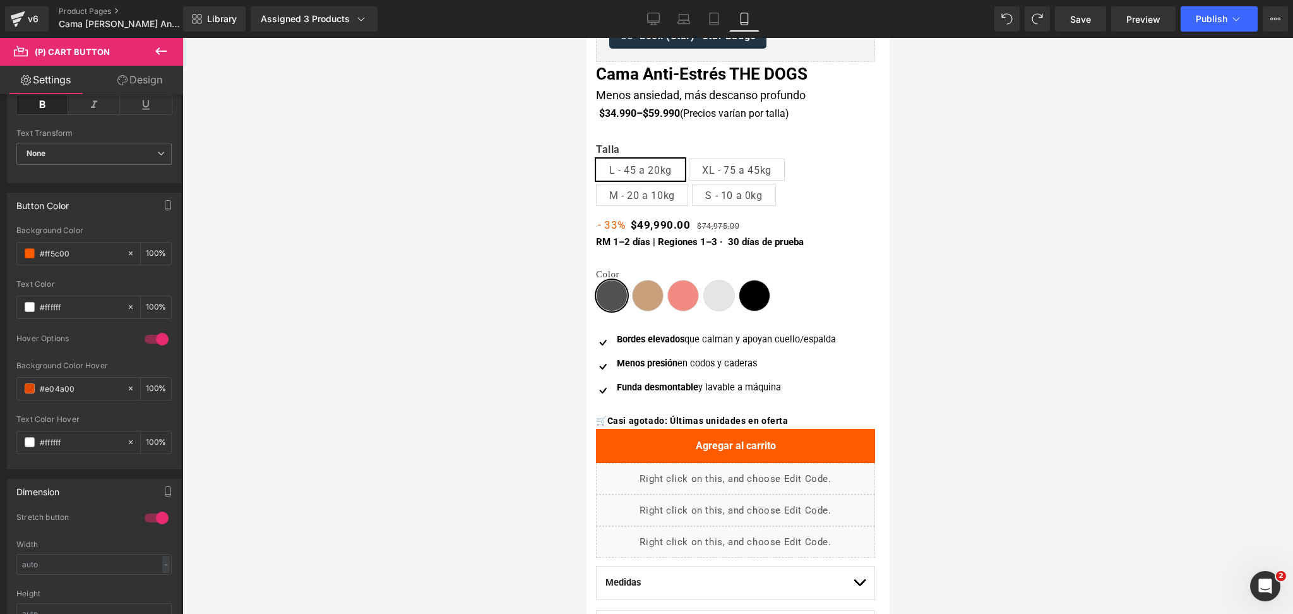
click at [961, 319] on div at bounding box center [737, 326] width 1110 height 576
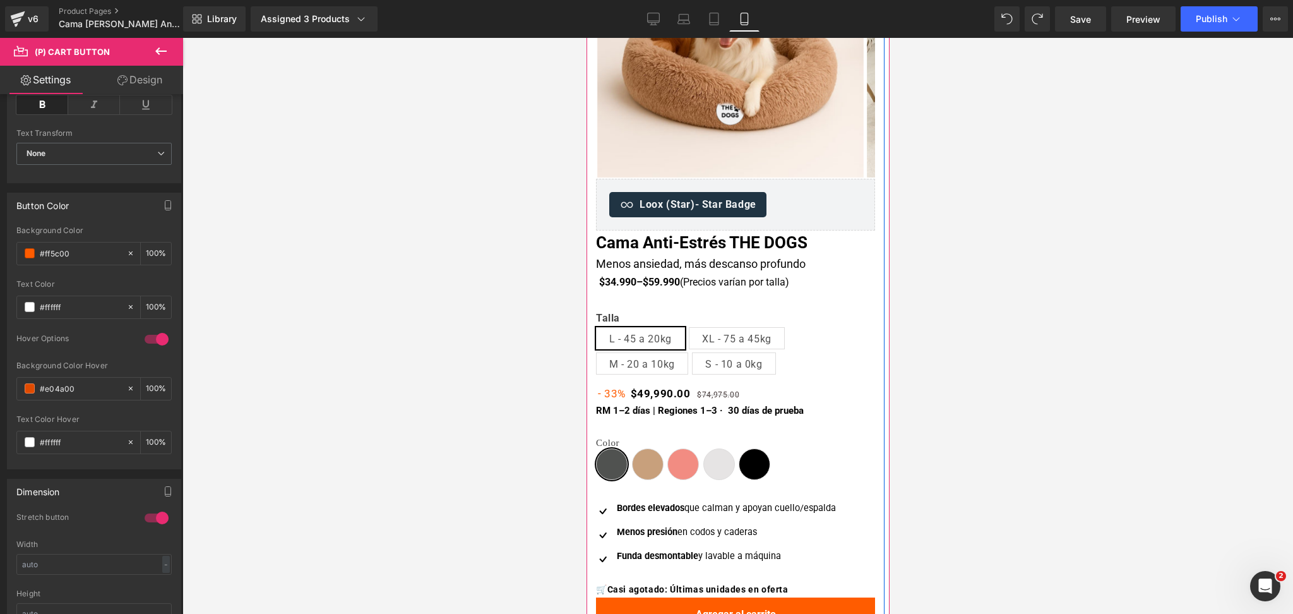
scroll to position [336, 0]
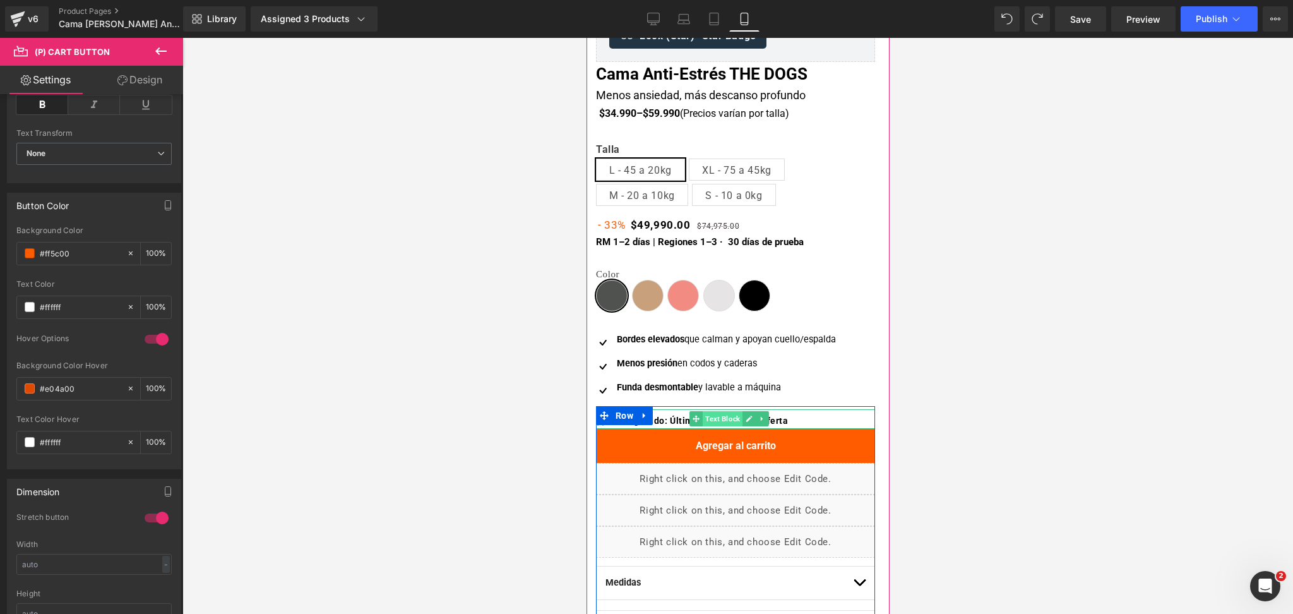
click at [721, 417] on span "Text Block" at bounding box center [722, 418] width 40 height 15
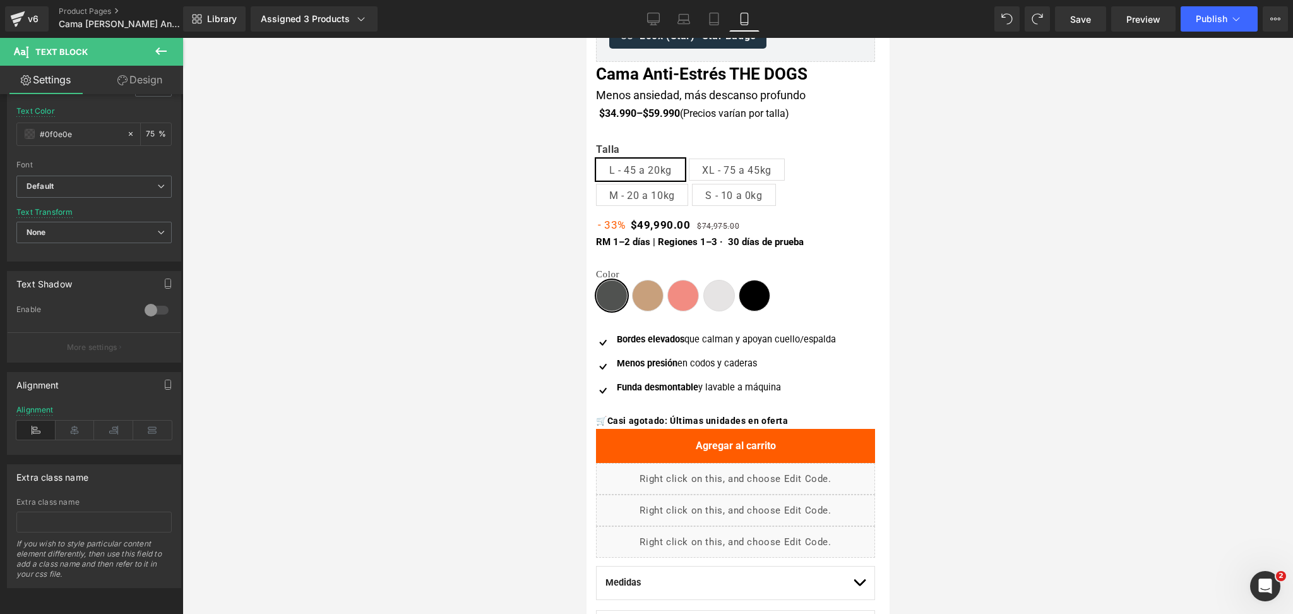
click at [954, 268] on div at bounding box center [737, 326] width 1110 height 576
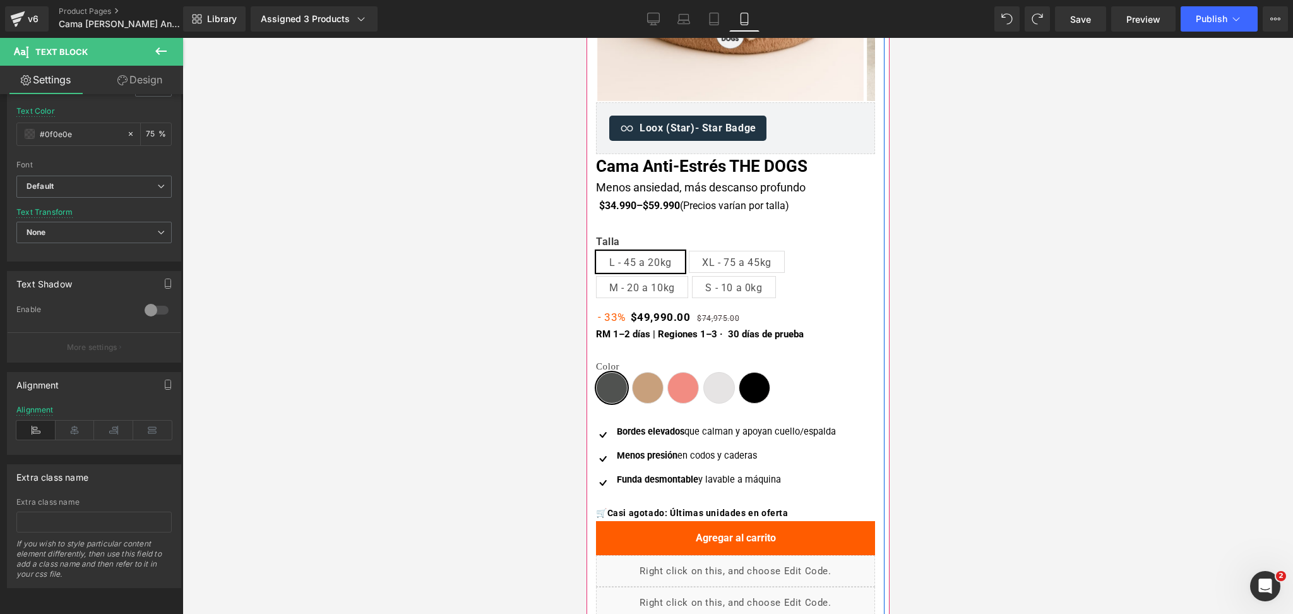
scroll to position [252, 0]
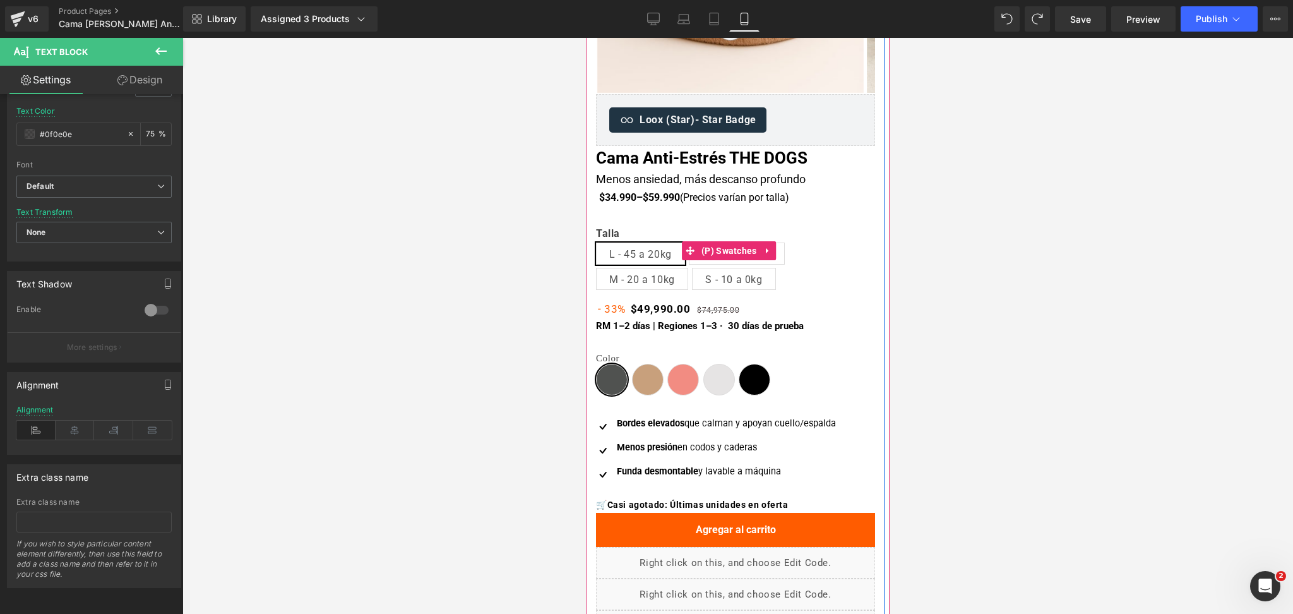
click at [726, 239] on label "Talla" at bounding box center [734, 234] width 279 height 15
click at [712, 324] on span "Text Block" at bounding box center [722, 326] width 40 height 15
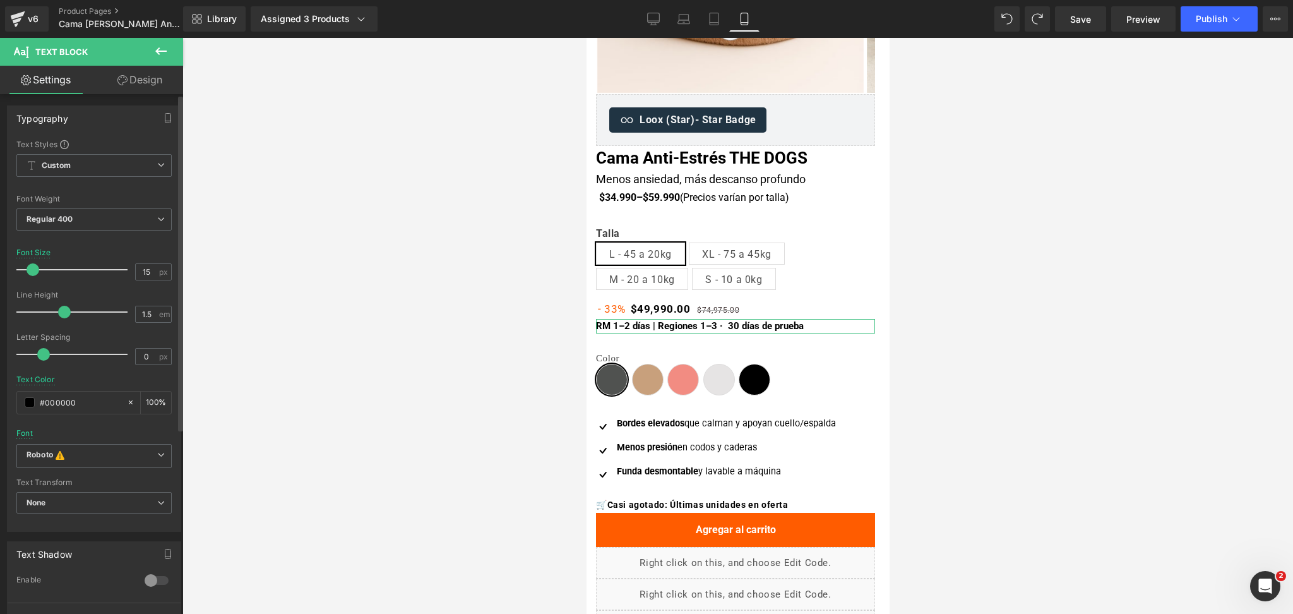
scroll to position [0, 0]
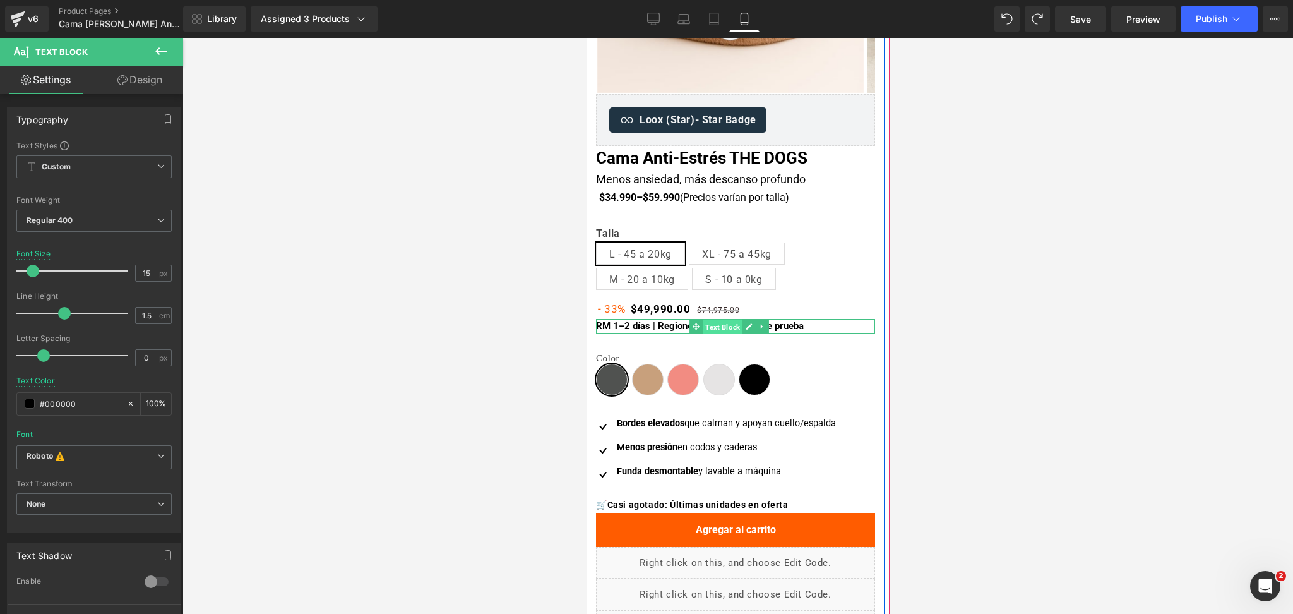
click at [708, 332] on span "Text Block" at bounding box center [722, 326] width 40 height 15
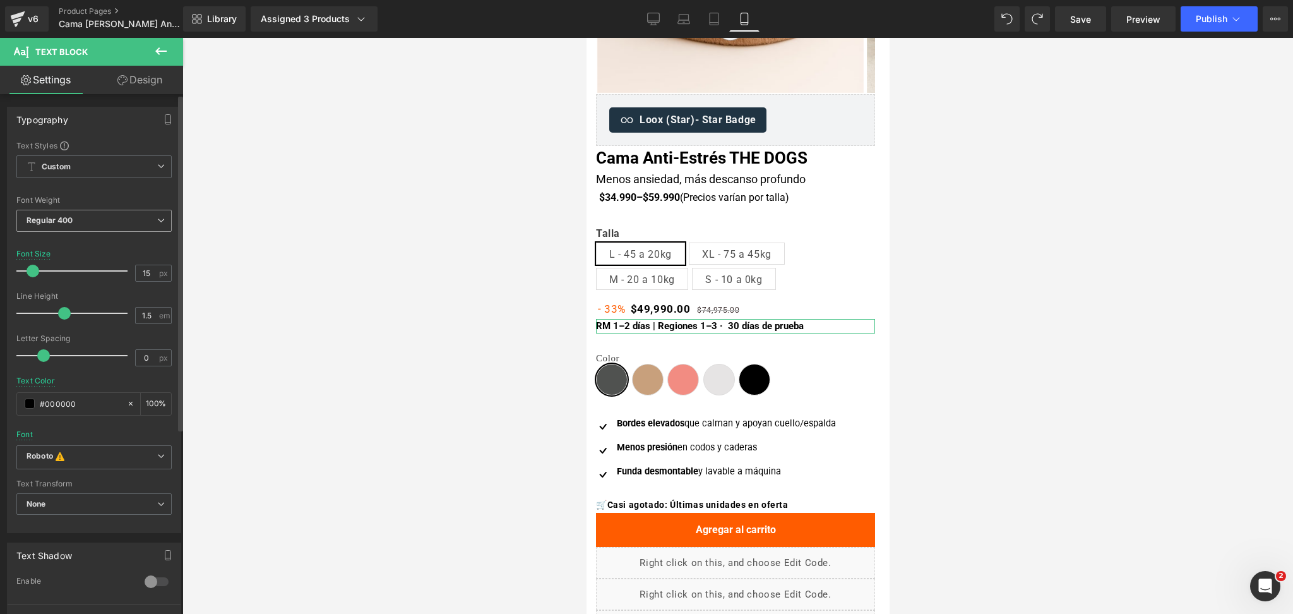
click at [98, 220] on span "Regular 400" at bounding box center [93, 221] width 155 height 22
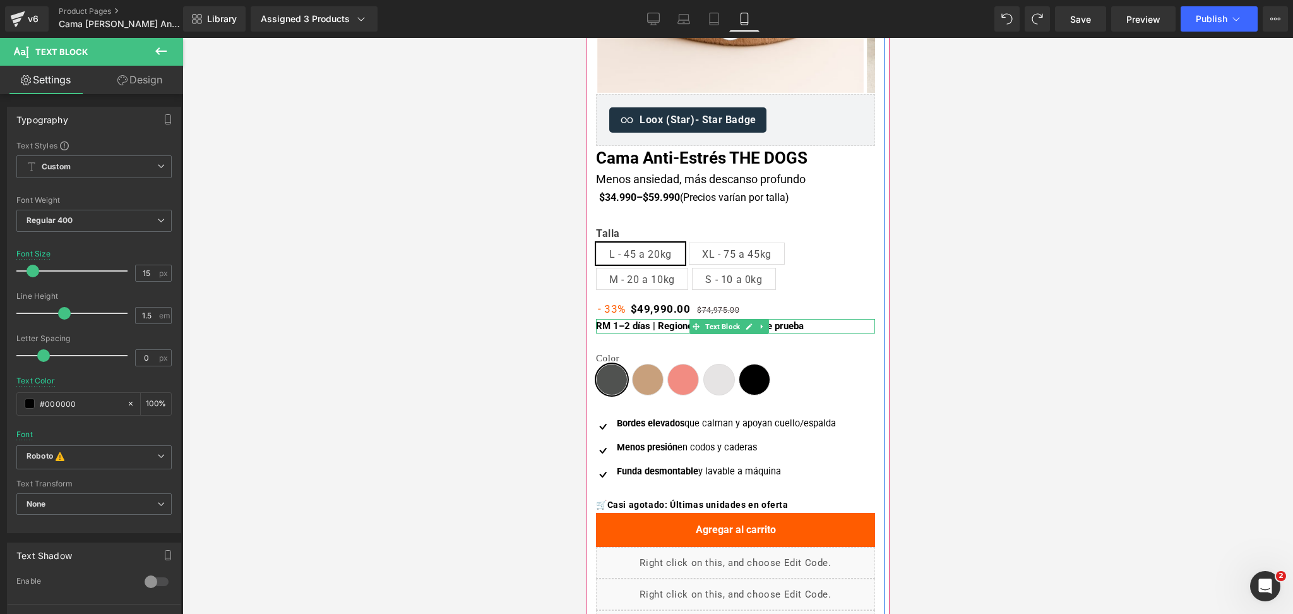
click at [621, 329] on b "RM 1–2 días | Regiones 1–3 · 30 días de prueba" at bounding box center [699, 325] width 208 height 11
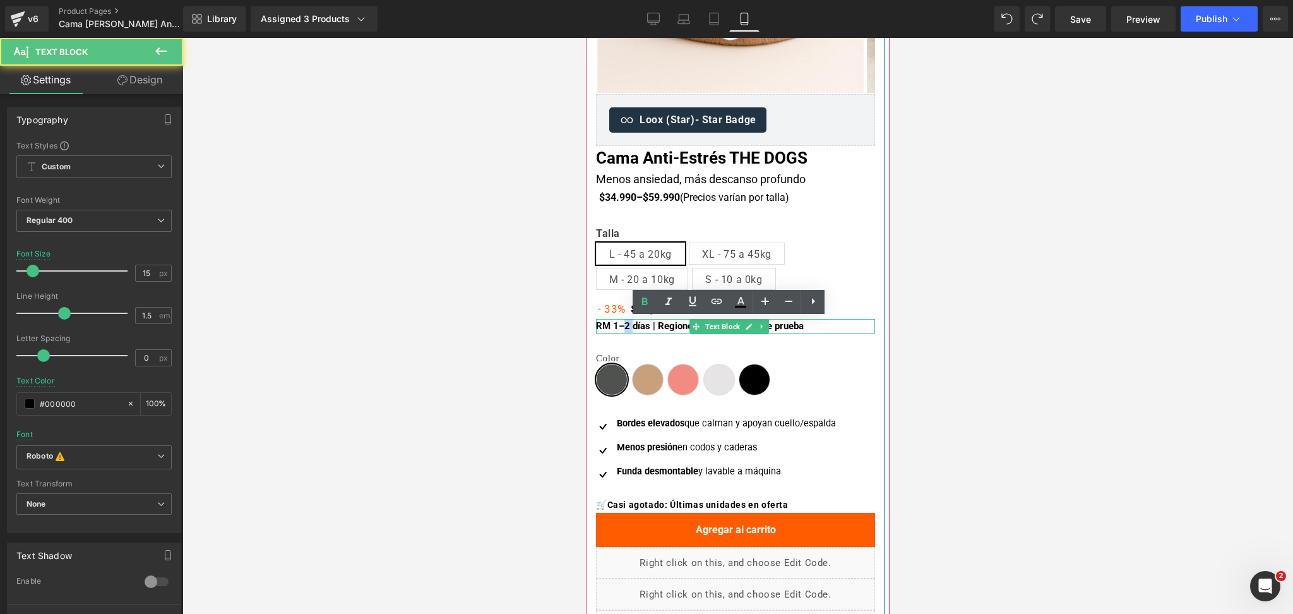
click at [621, 329] on b "RM 1–2 días | Regiones 1–3 · 30 días de prueba" at bounding box center [699, 325] width 208 height 11
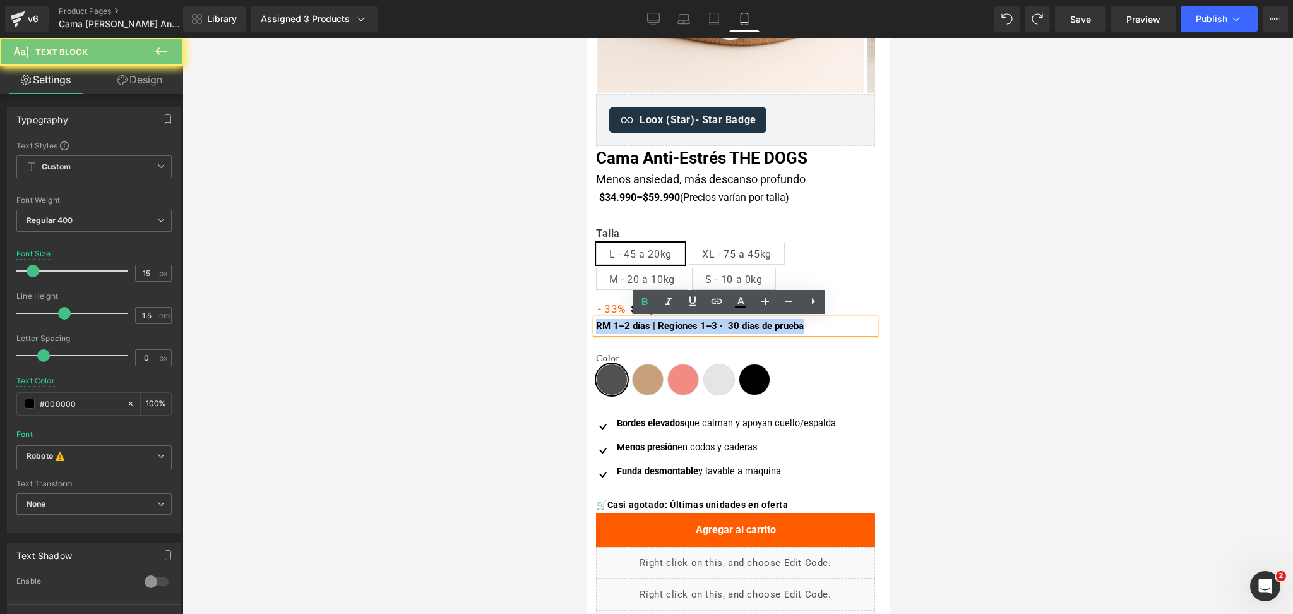
click at [621, 329] on b "RM 1–2 días | Regiones 1–3 · 30 días de prueba" at bounding box center [699, 325] width 208 height 11
click at [636, 308] on link at bounding box center [644, 302] width 24 height 24
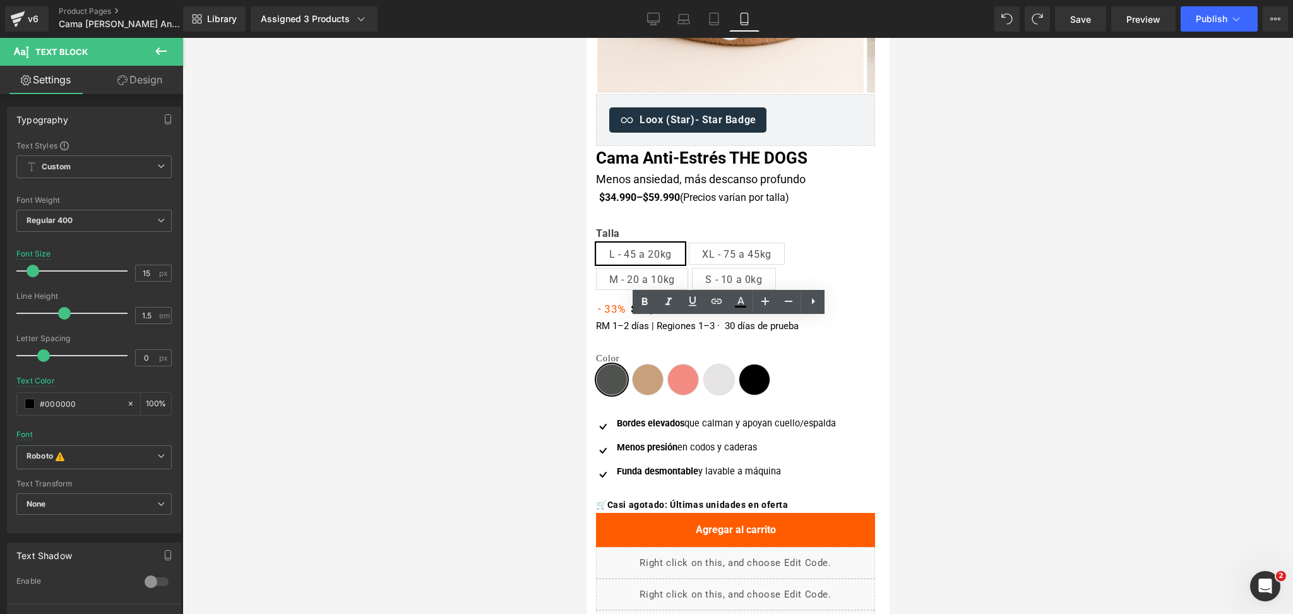
click at [916, 263] on div at bounding box center [737, 326] width 1110 height 576
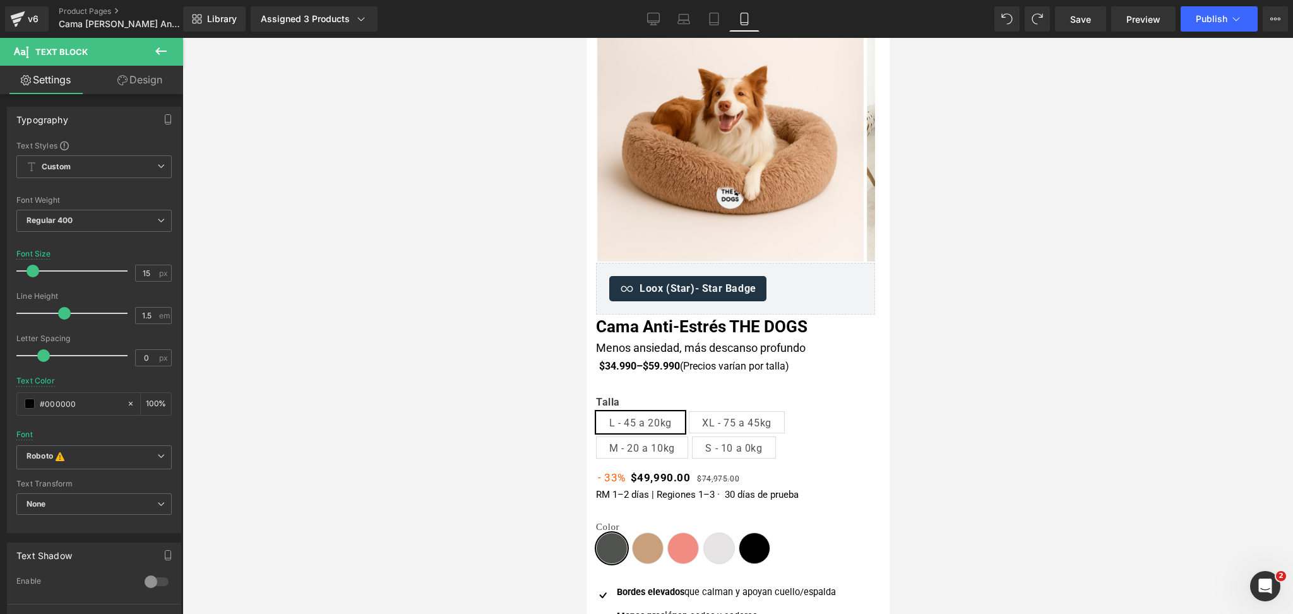
click at [1053, 297] on div at bounding box center [737, 326] width 1110 height 576
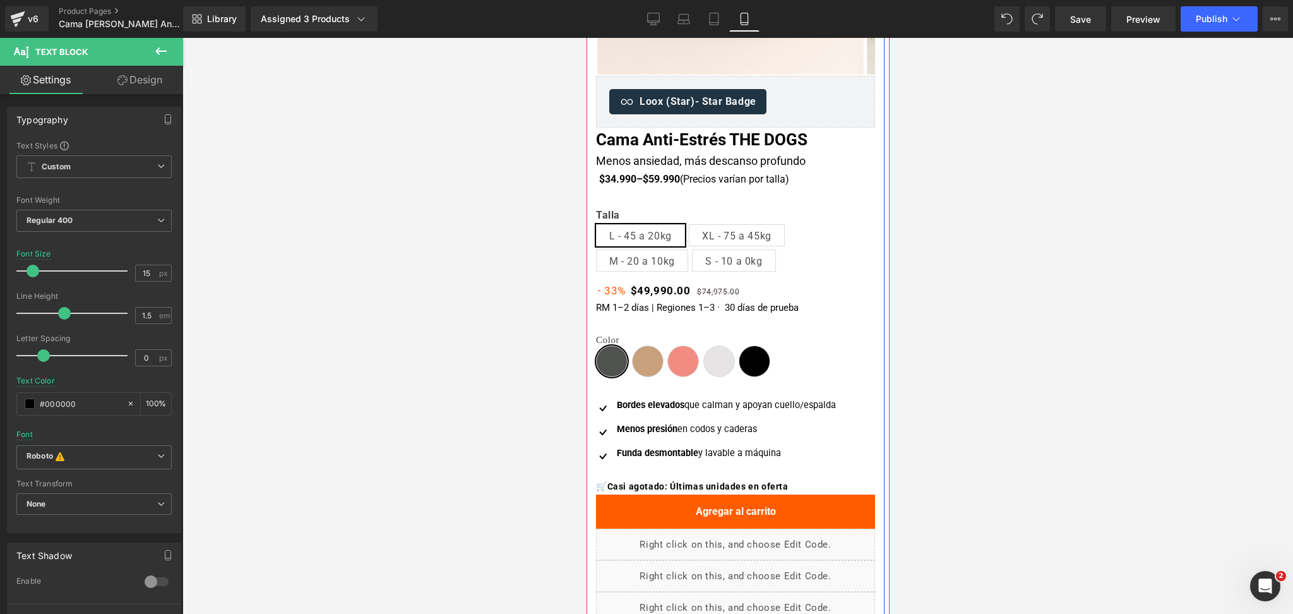
scroll to position [168, 0]
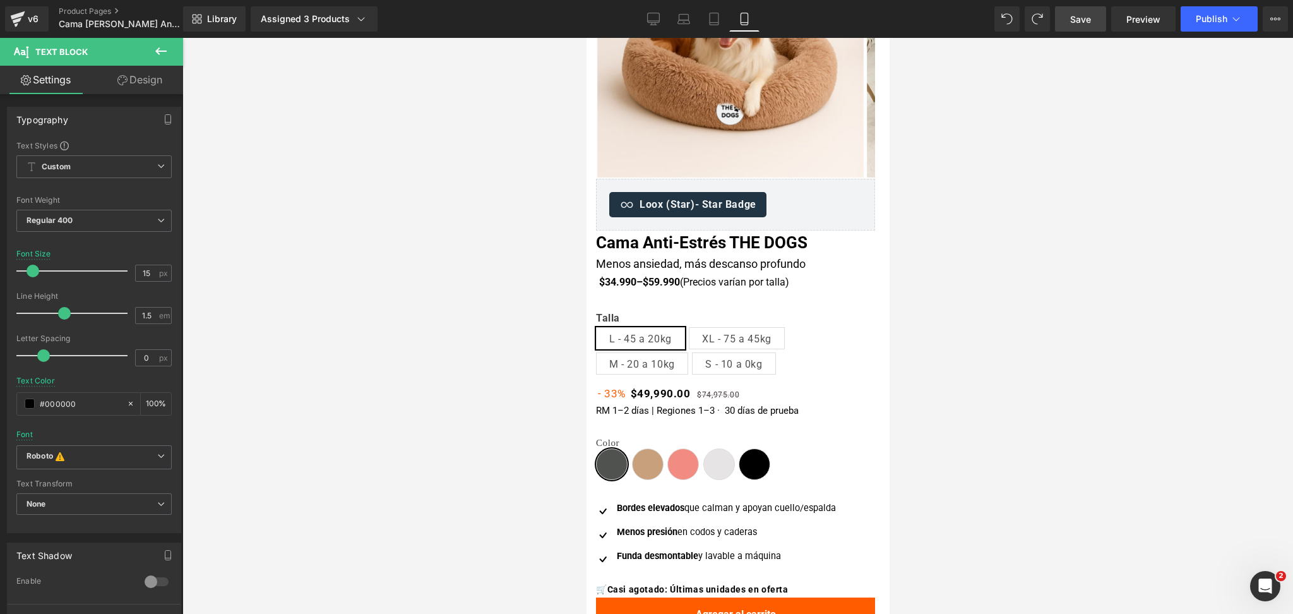
click at [1093, 24] on link "Save" at bounding box center [1080, 18] width 51 height 25
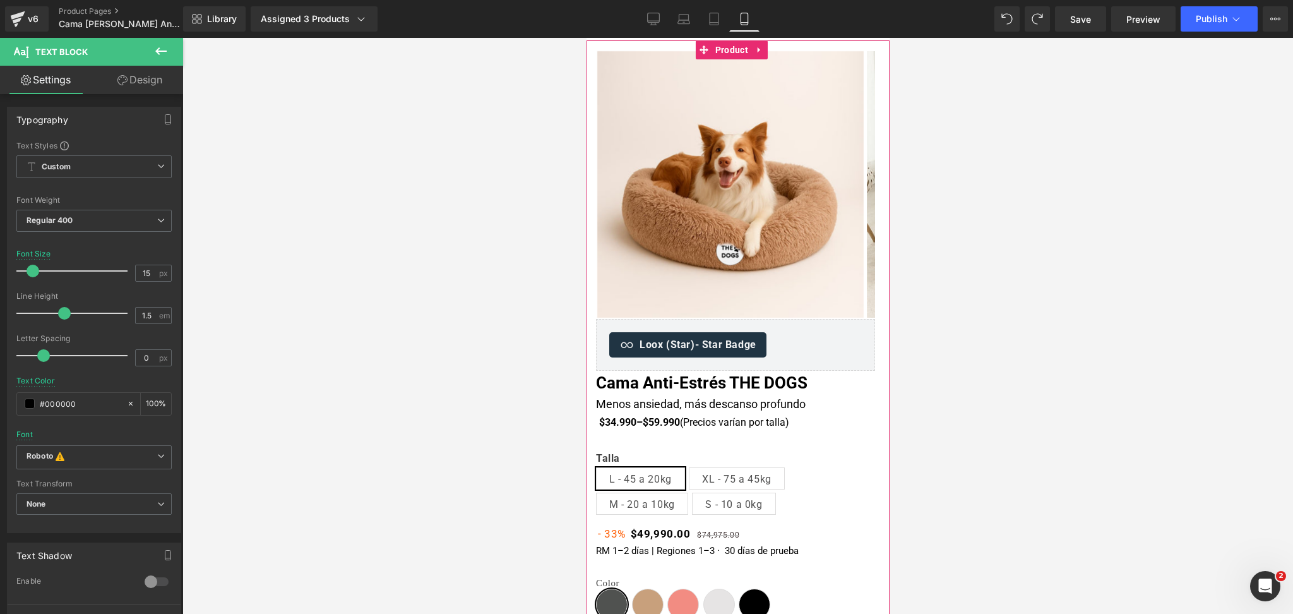
scroll to position [0, 0]
